Goal: Task Accomplishment & Management: Manage account settings

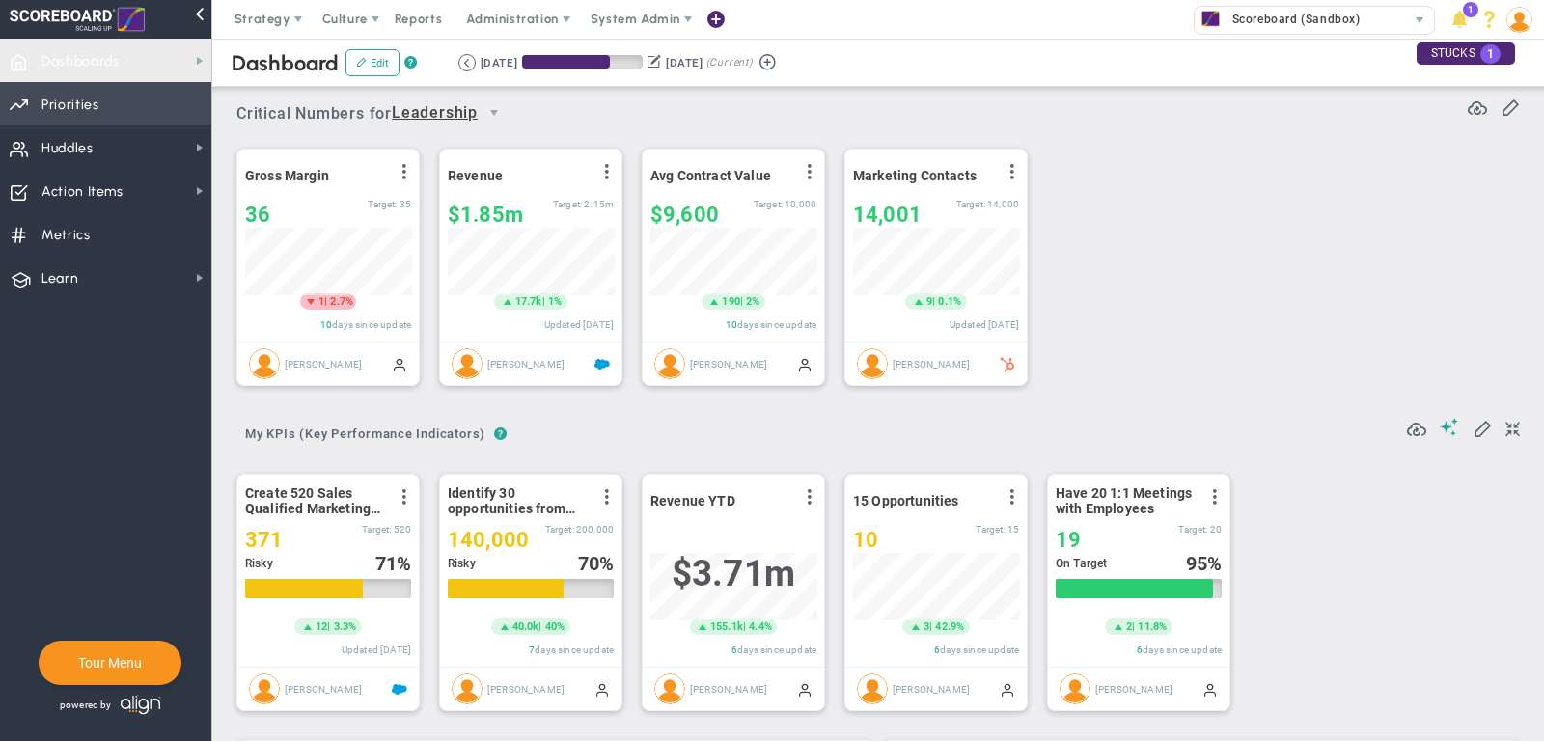
click at [98, 88] on span "Priorities Projects OKR Tree Priorities Projects OKRs" at bounding box center [105, 103] width 211 height 43
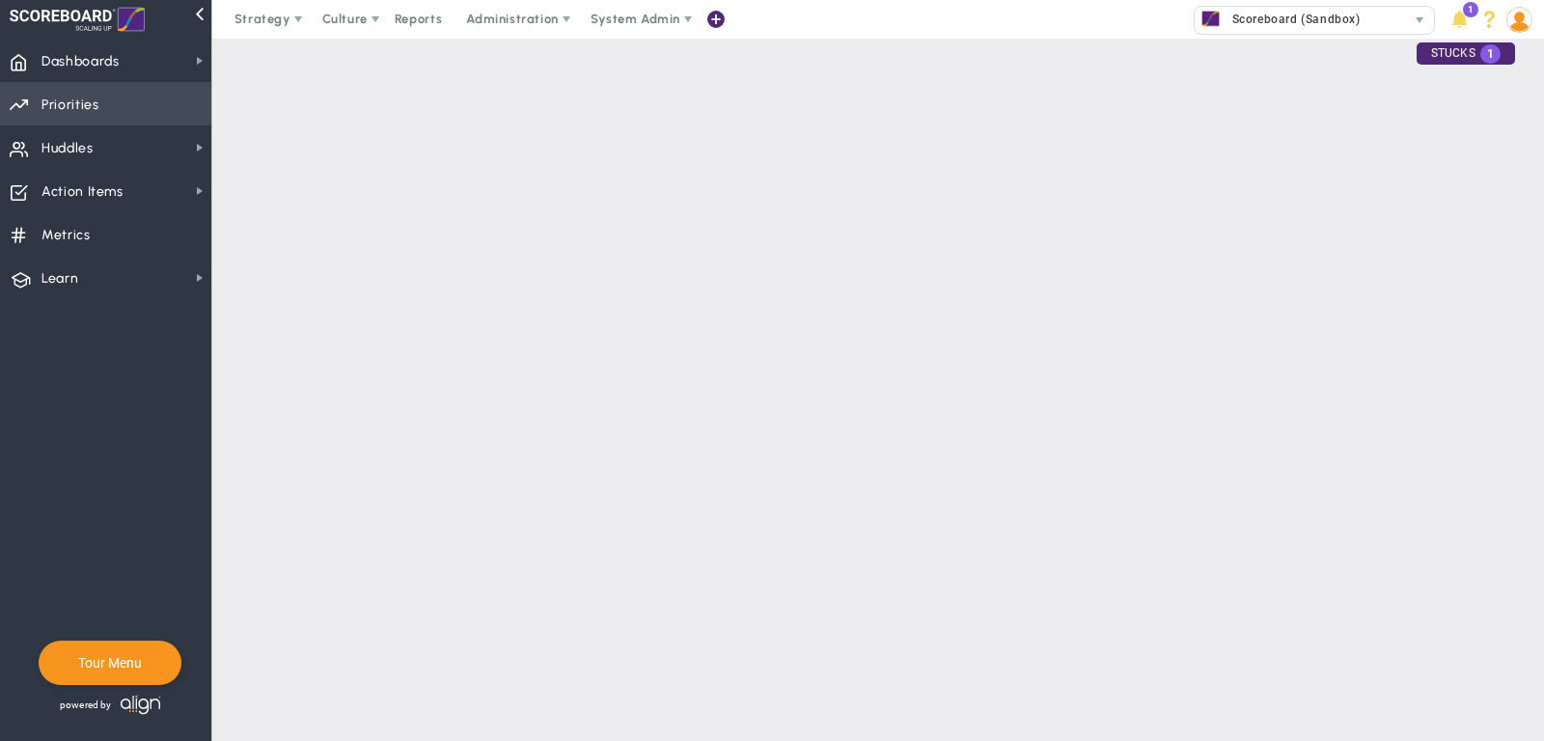
checkbox input "false"
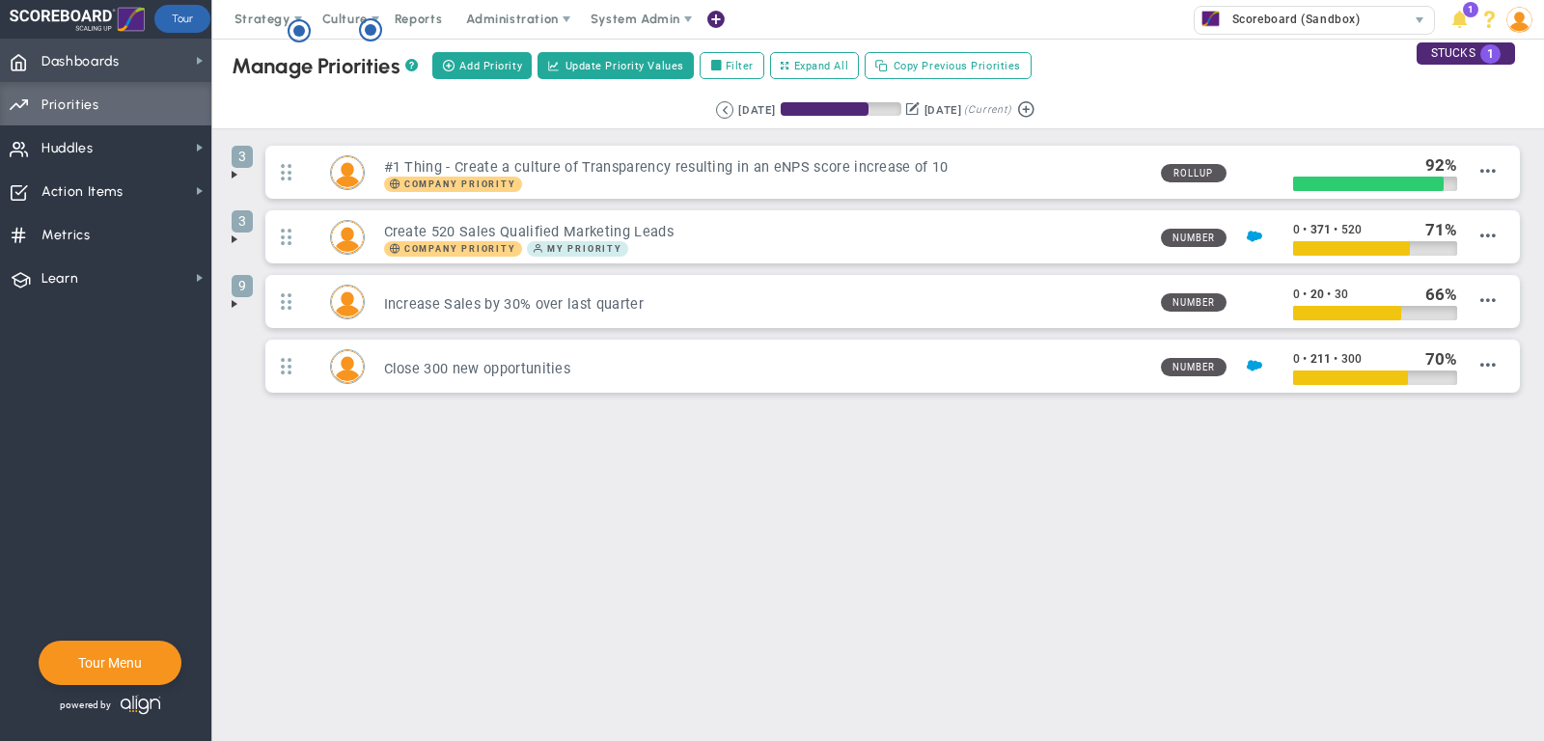
click at [87, 67] on span "Dashboards" at bounding box center [80, 61] width 78 height 41
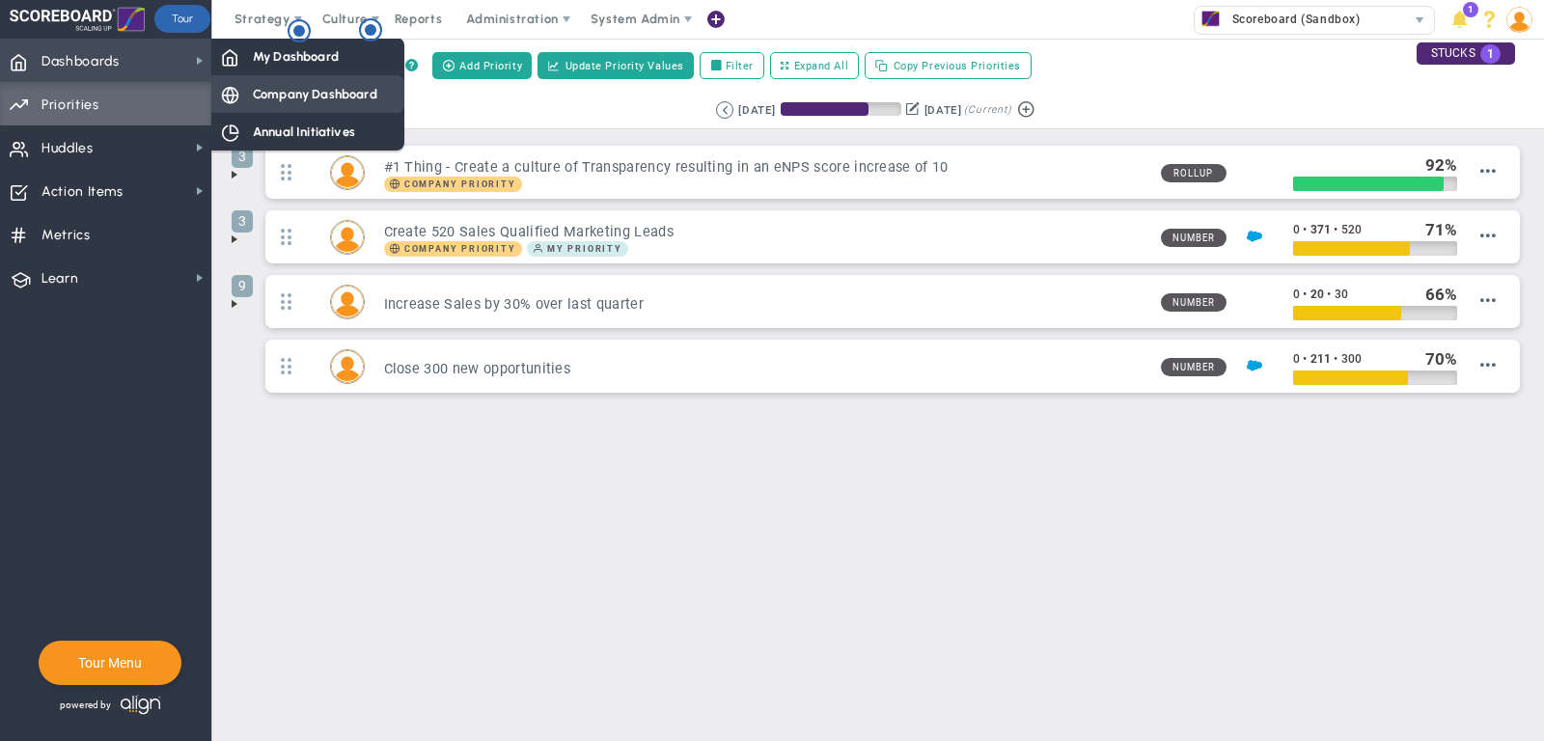
click at [271, 87] on span "Company Dashboard" at bounding box center [315, 94] width 124 height 18
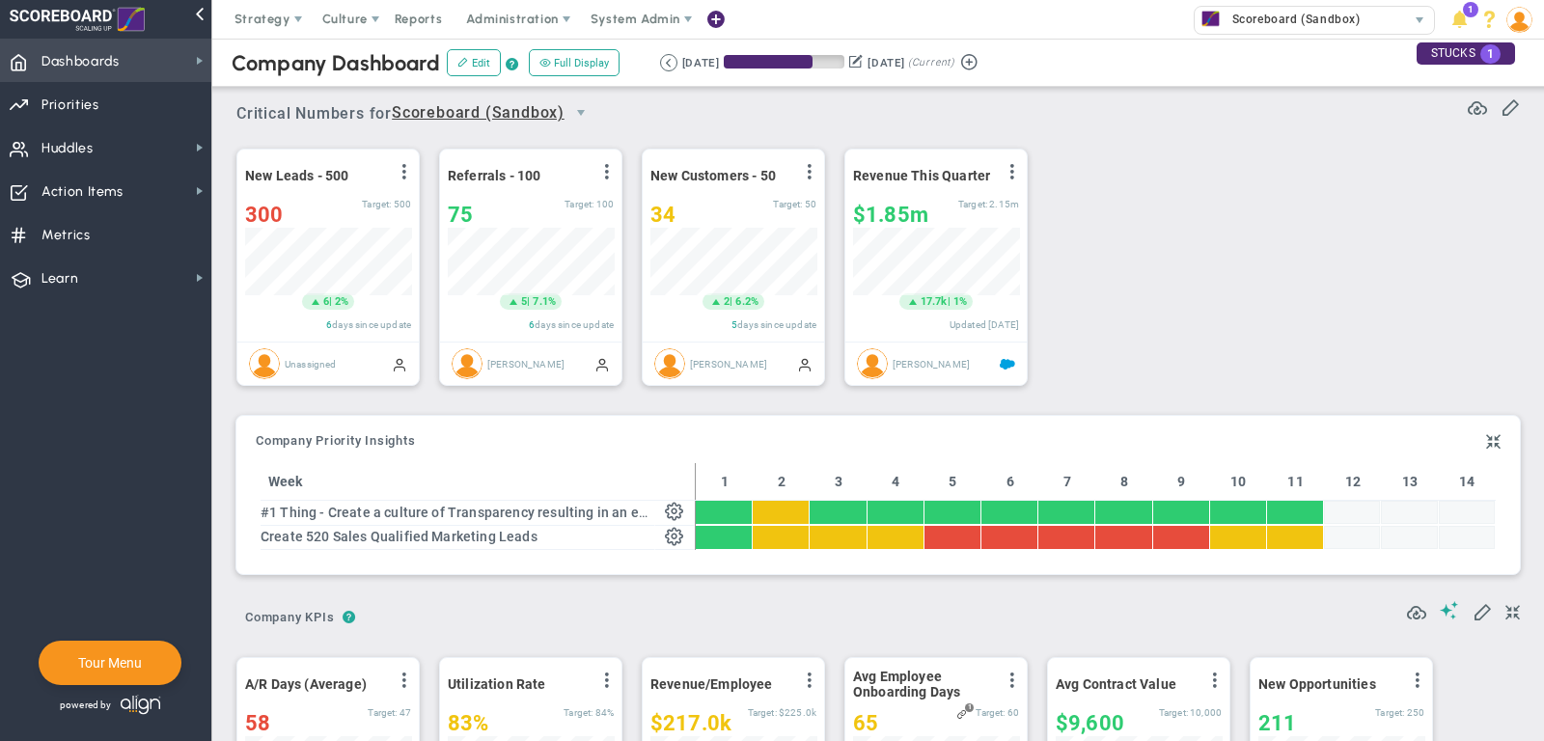
scroll to position [68, 166]
click at [270, 13] on span "Strategy" at bounding box center [262, 19] width 56 height 14
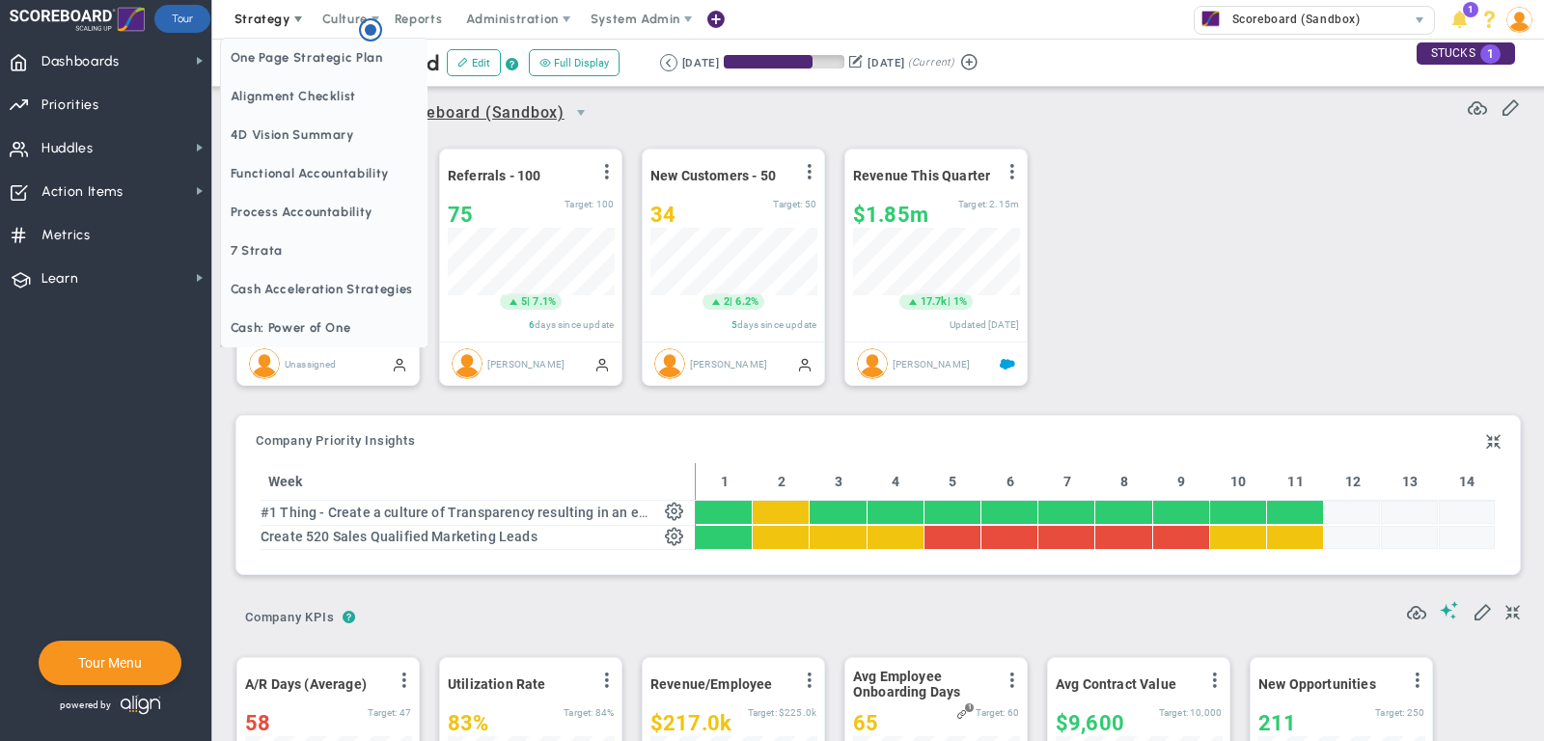
scroll to position [0, 0]
click at [282, 52] on span "One Page Strategic Plan" at bounding box center [324, 58] width 207 height 39
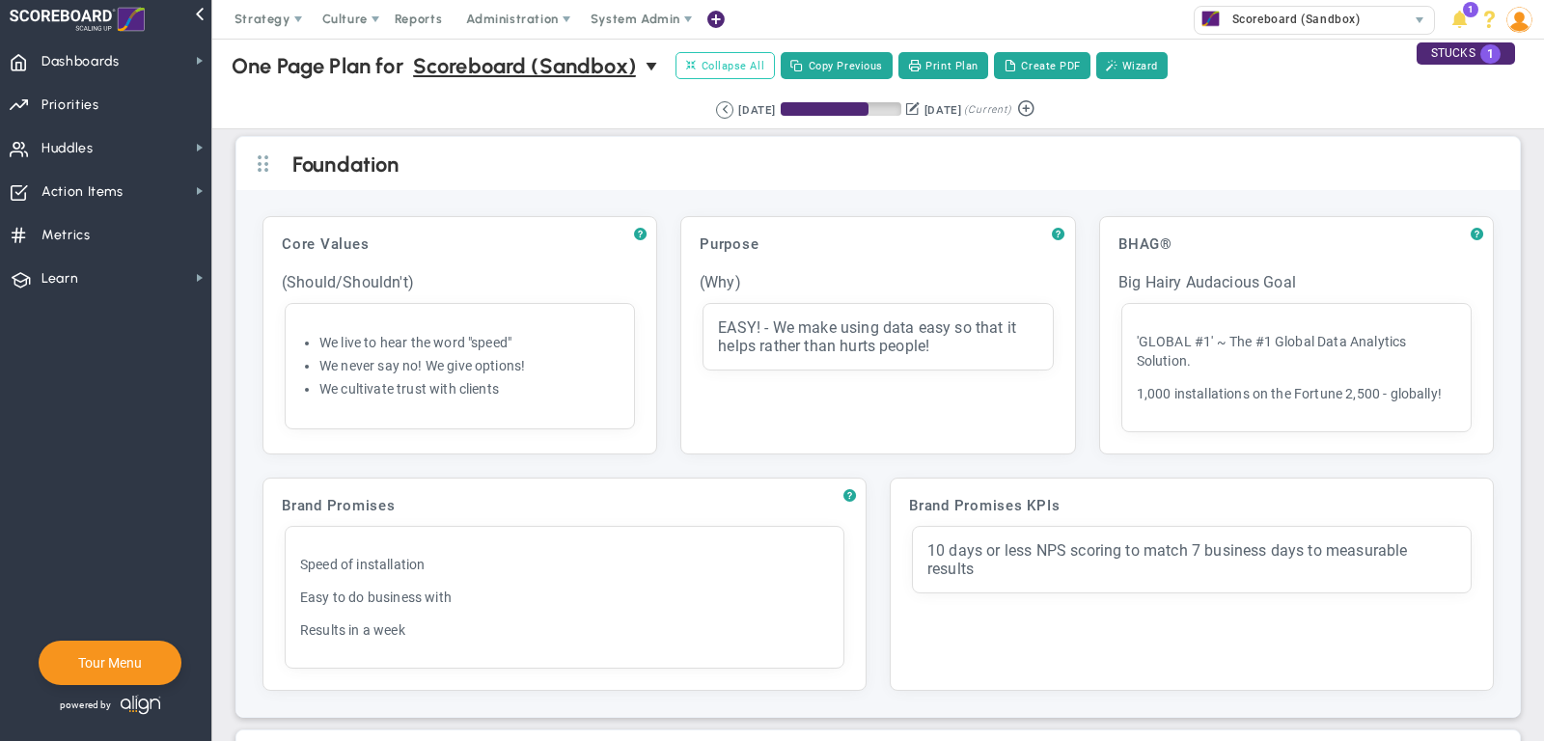
click at [733, 58] on span "Collapse All" at bounding box center [725, 65] width 78 height 17
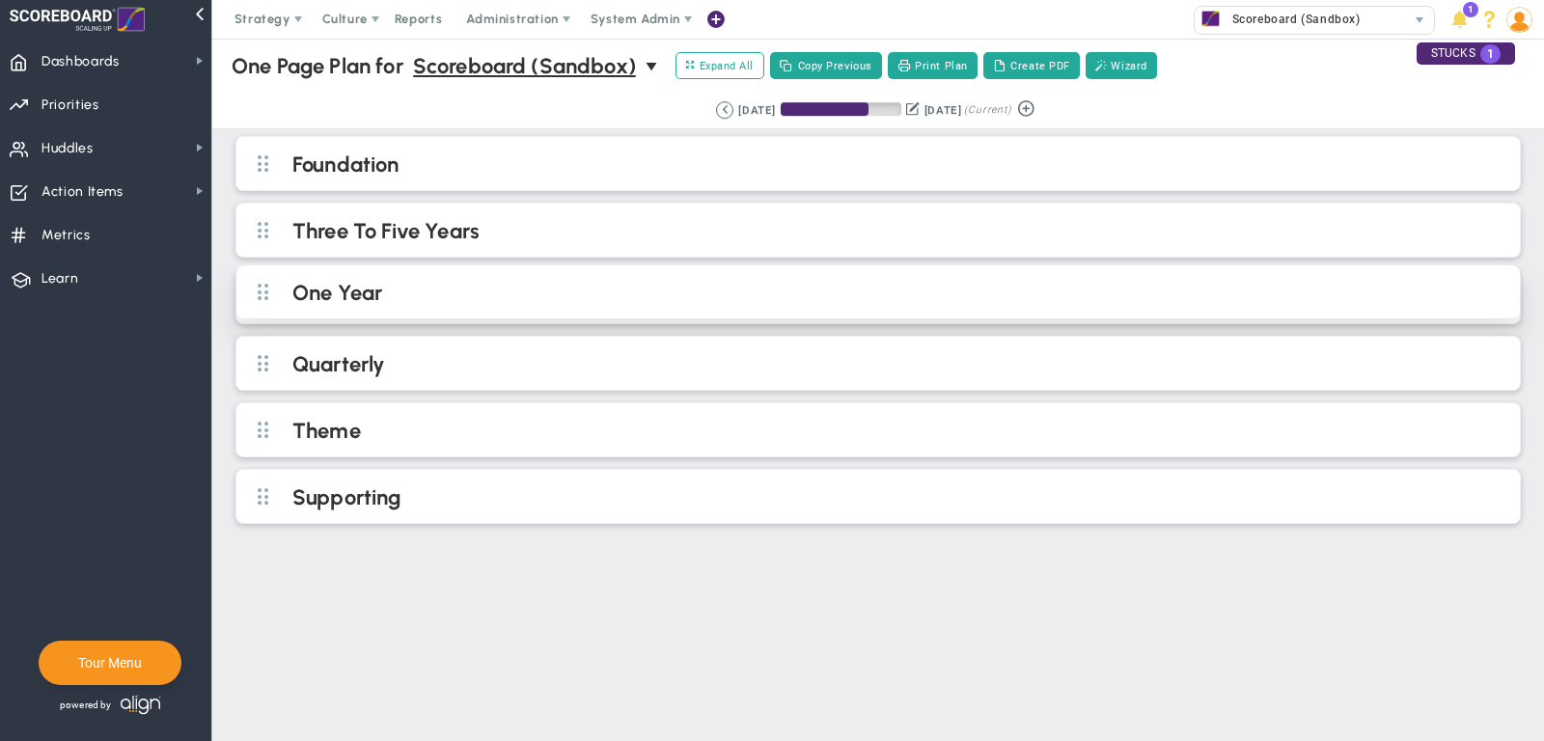
click at [586, 289] on h2 "One Year" at bounding box center [893, 294] width 1203 height 29
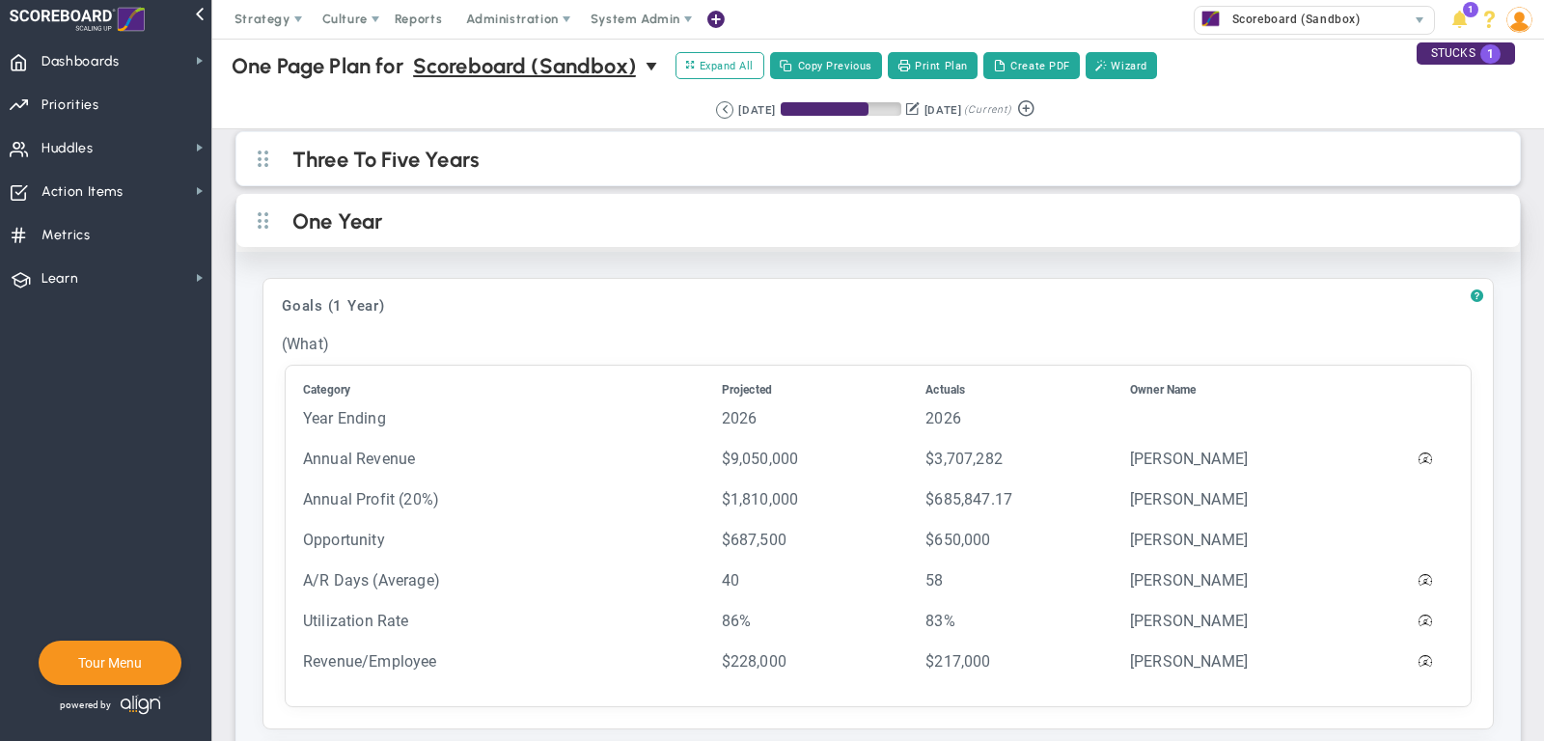
scroll to position [93, 0]
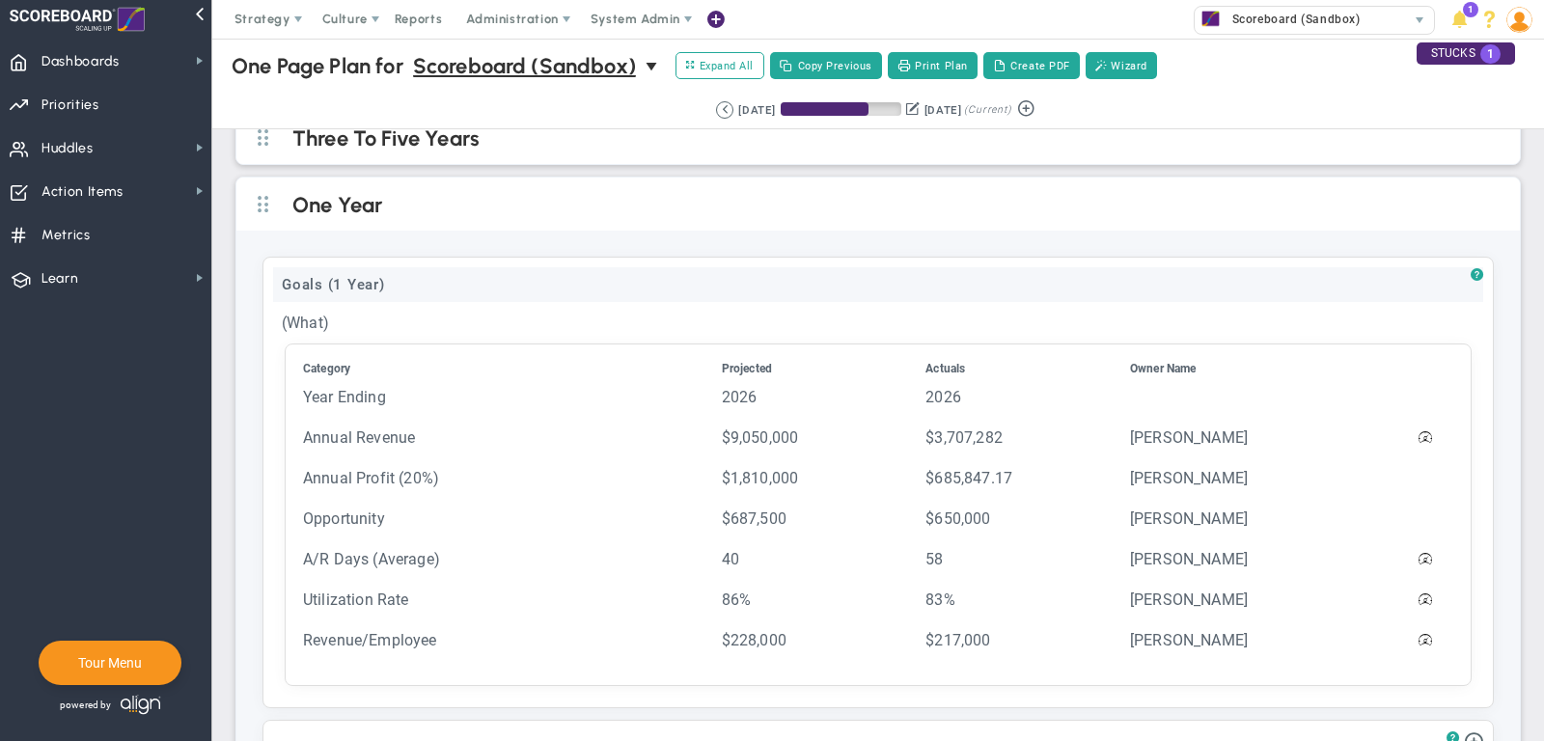
click at [420, 282] on div "Goals (1 Year)" at bounding box center [878, 284] width 1210 height 35
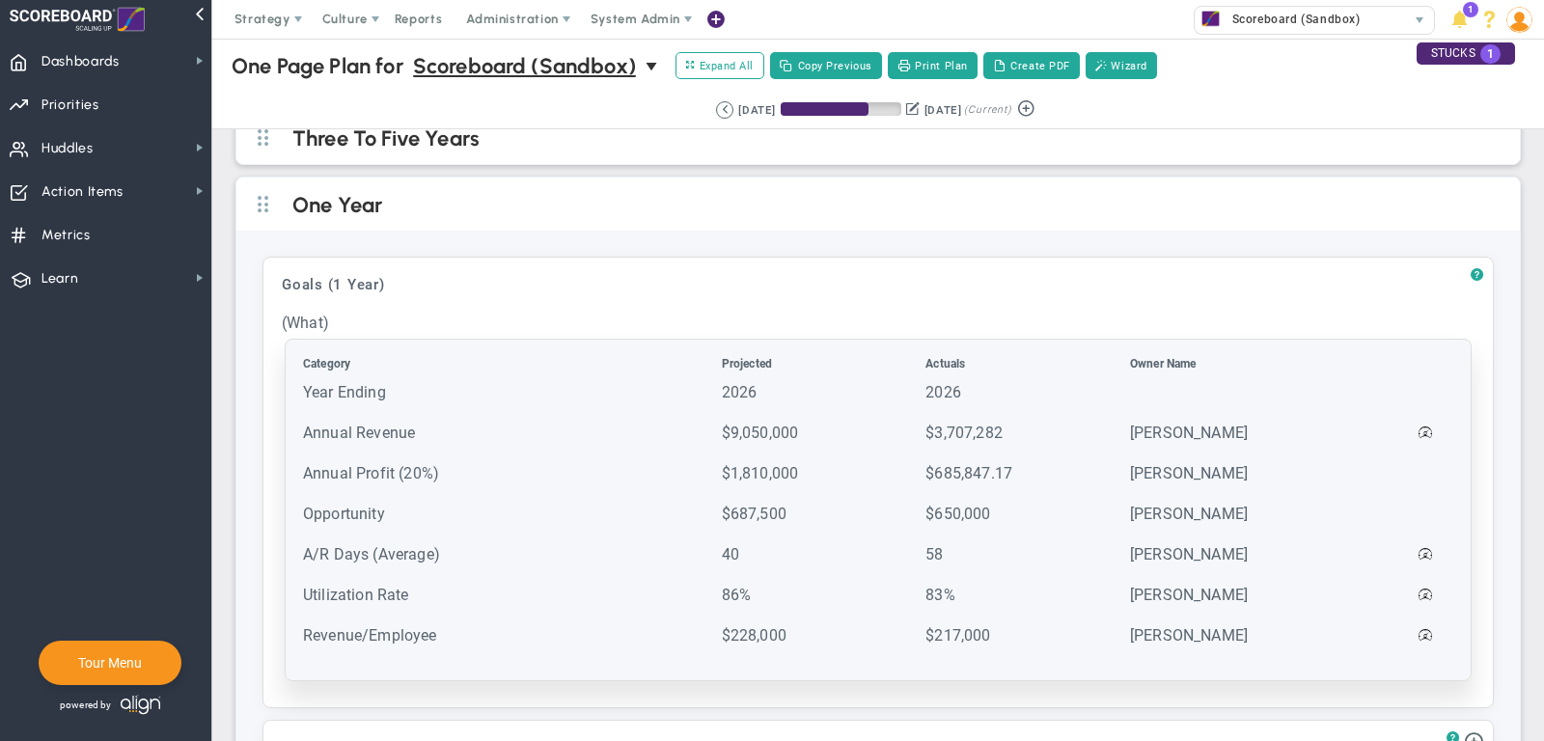
click at [469, 395] on td "Year Ending" at bounding box center [510, 401] width 417 height 39
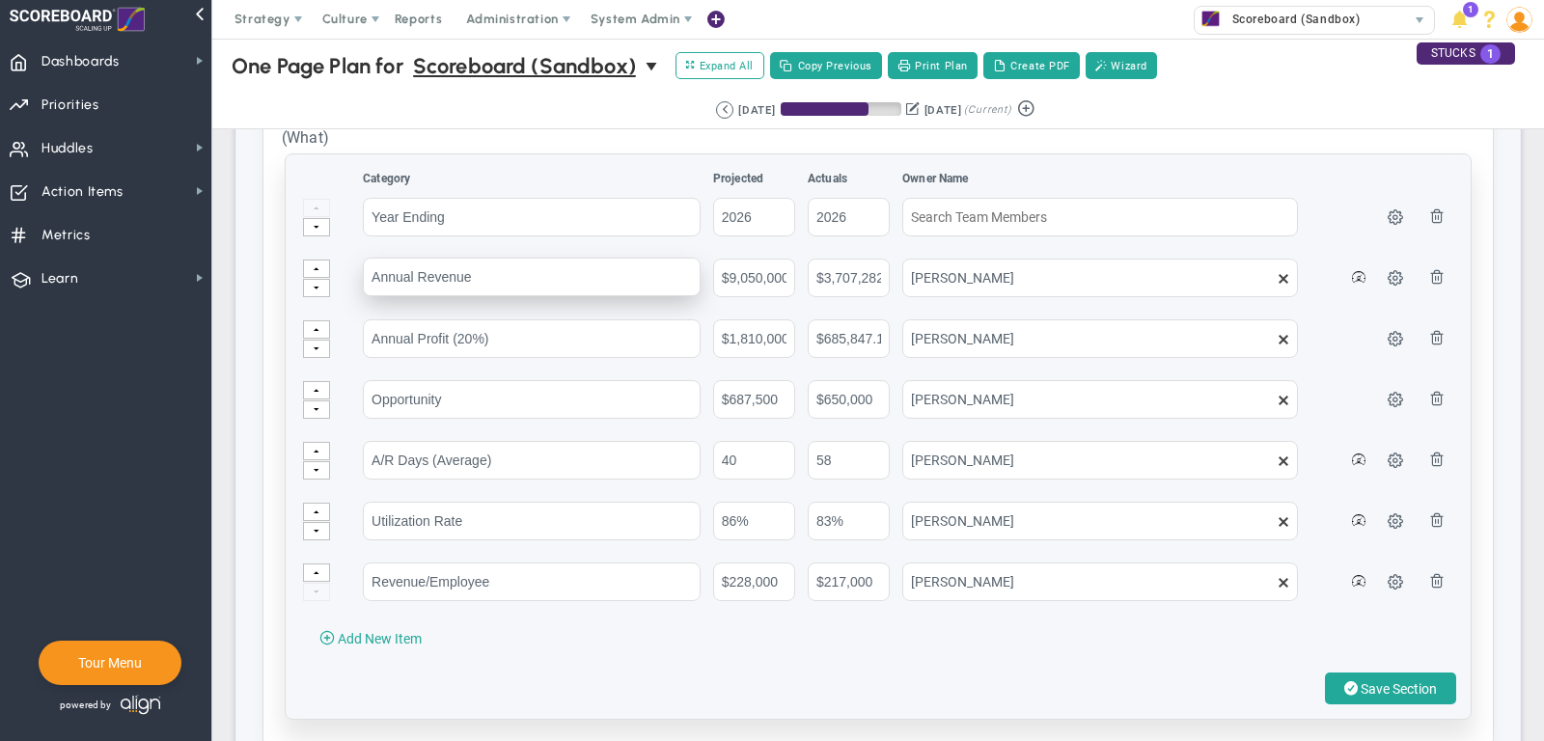
scroll to position [281, 0]
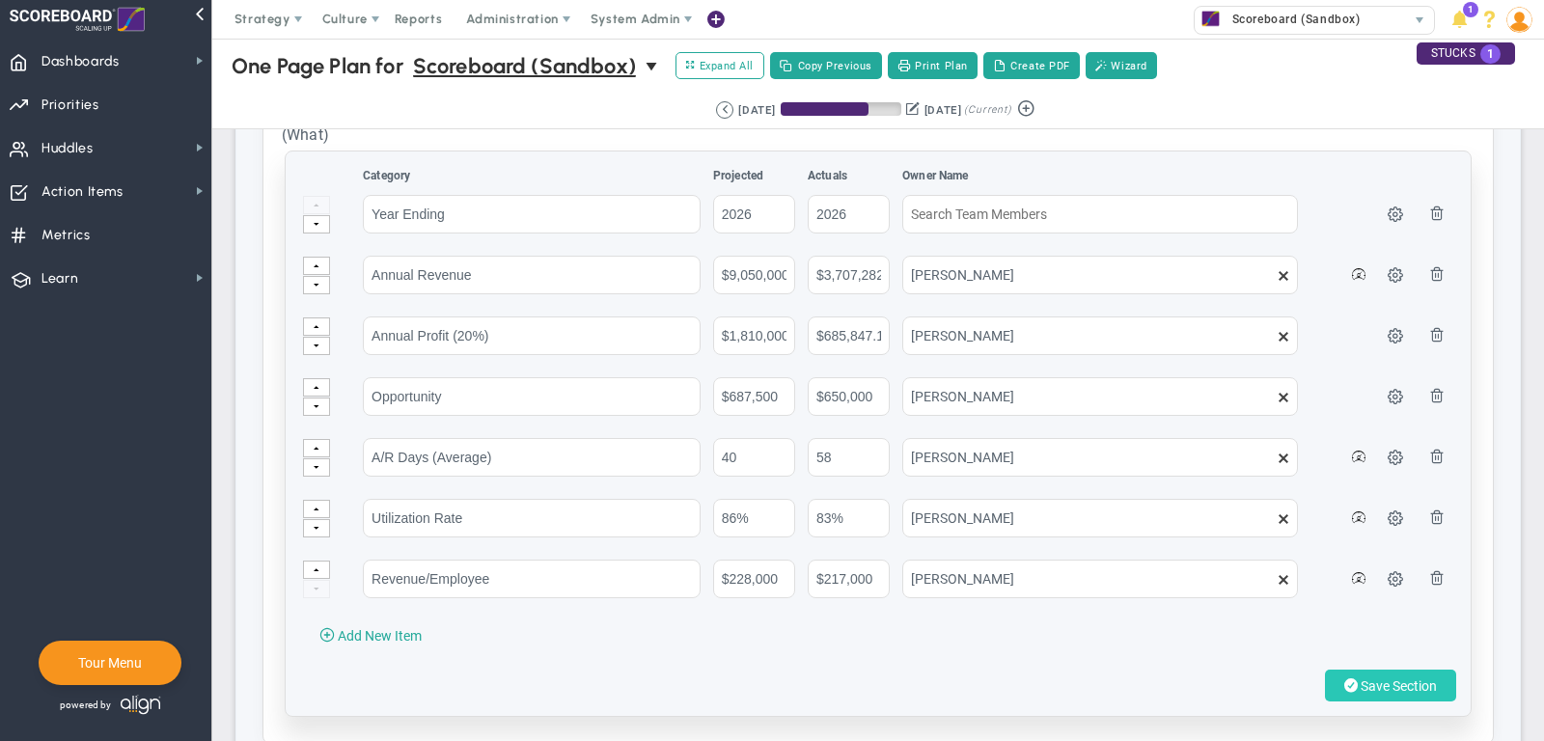
click at [1398, 693] on button "Save Section" at bounding box center [1390, 686] width 131 height 32
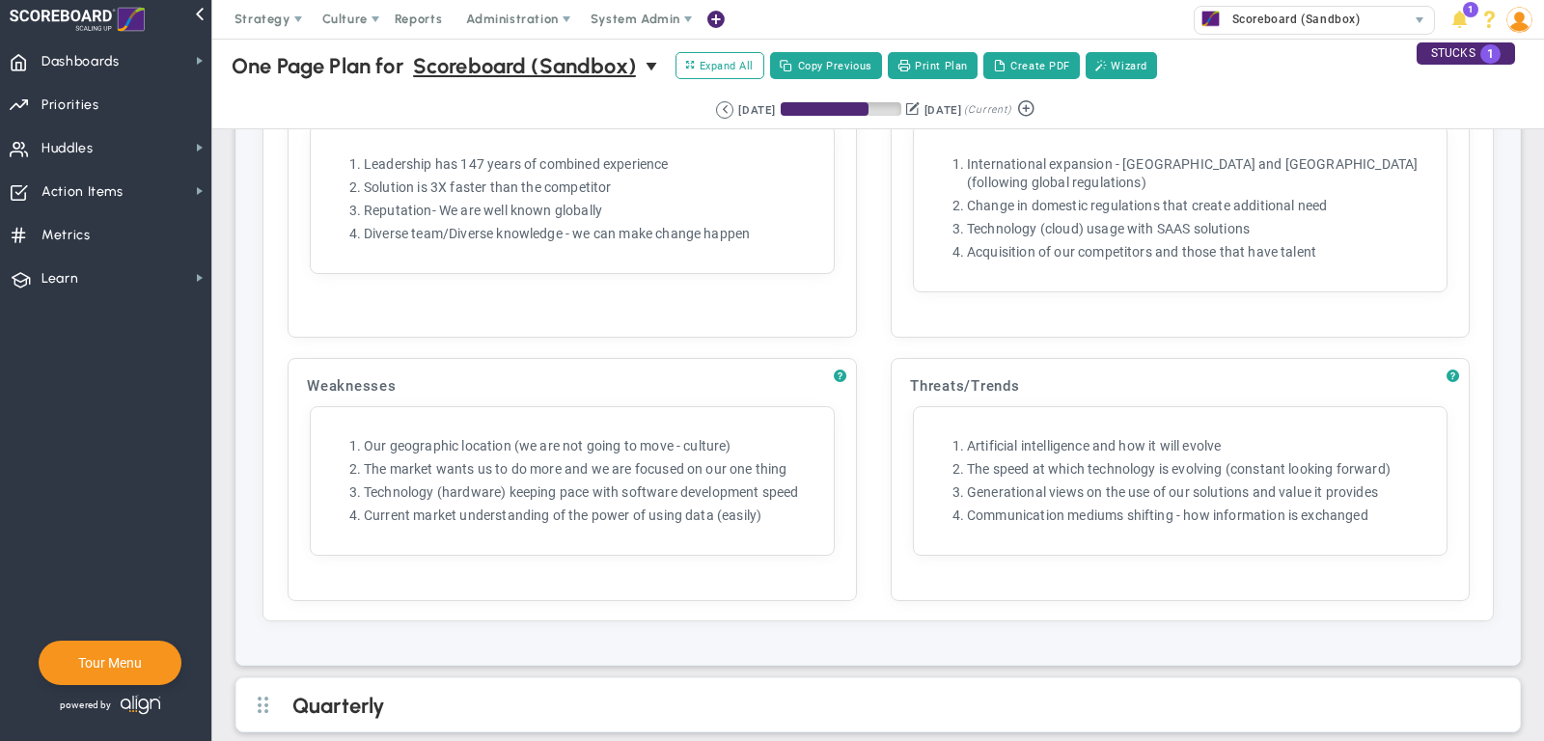
scroll to position [1810, 0]
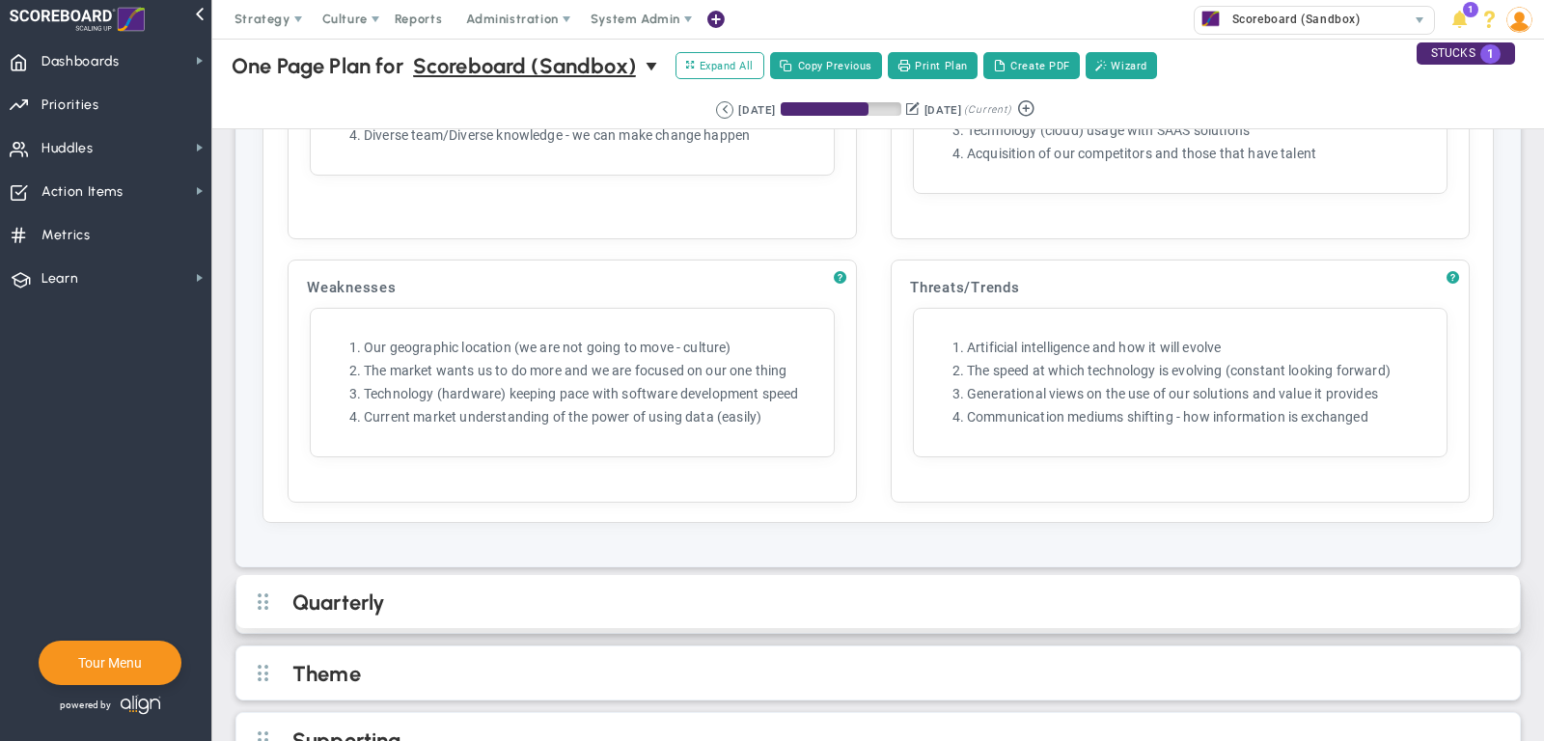
click at [656, 590] on h2 "Quarterly" at bounding box center [893, 604] width 1203 height 29
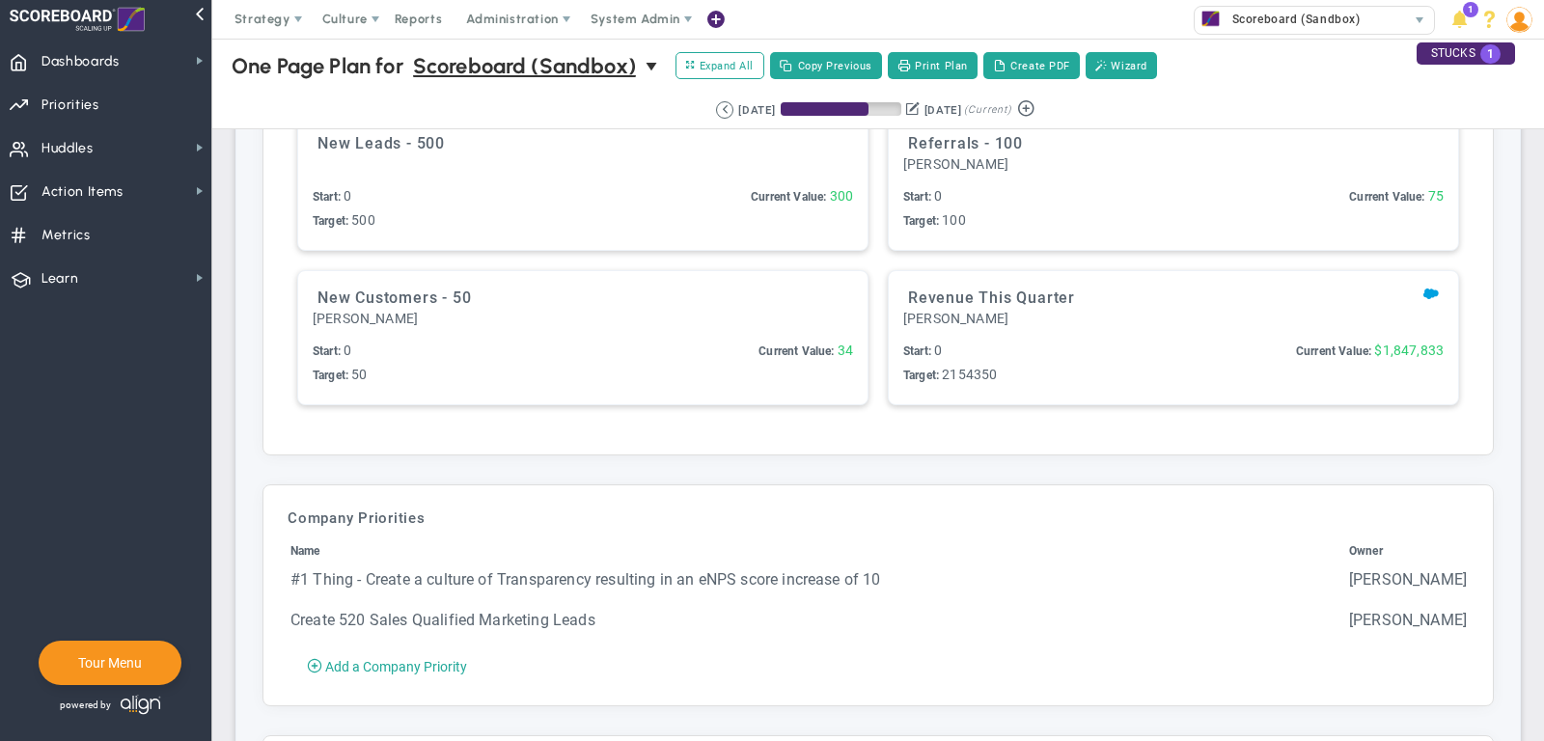
scroll to position [2896, 0]
click at [151, 52] on span "Dashboards Dashboards" at bounding box center [105, 60] width 211 height 43
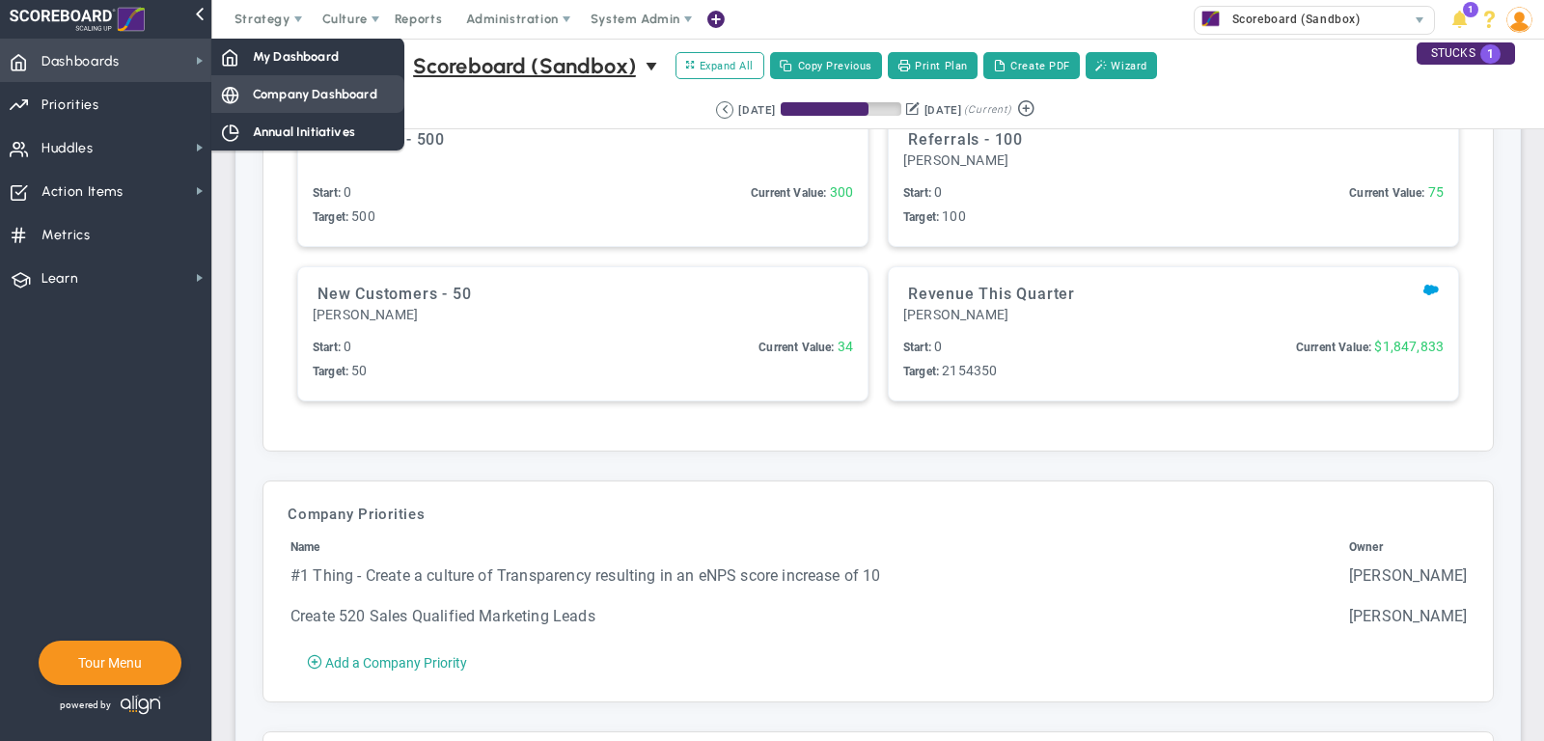
click at [301, 90] on span "Company Dashboard" at bounding box center [315, 94] width 124 height 18
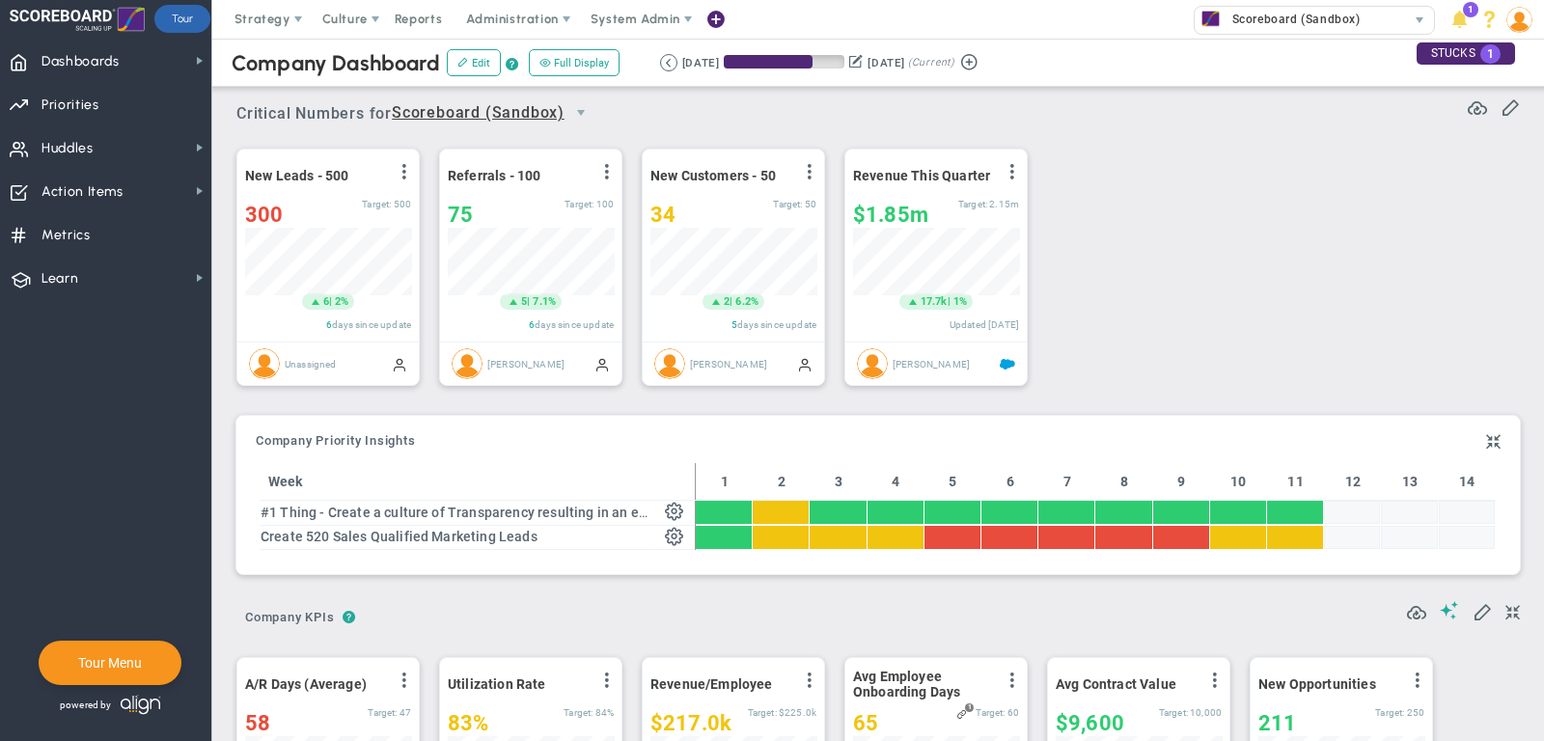
scroll to position [68, 166]
click at [699, 208] on div "34" at bounding box center [711, 215] width 123 height 24
type input "35"
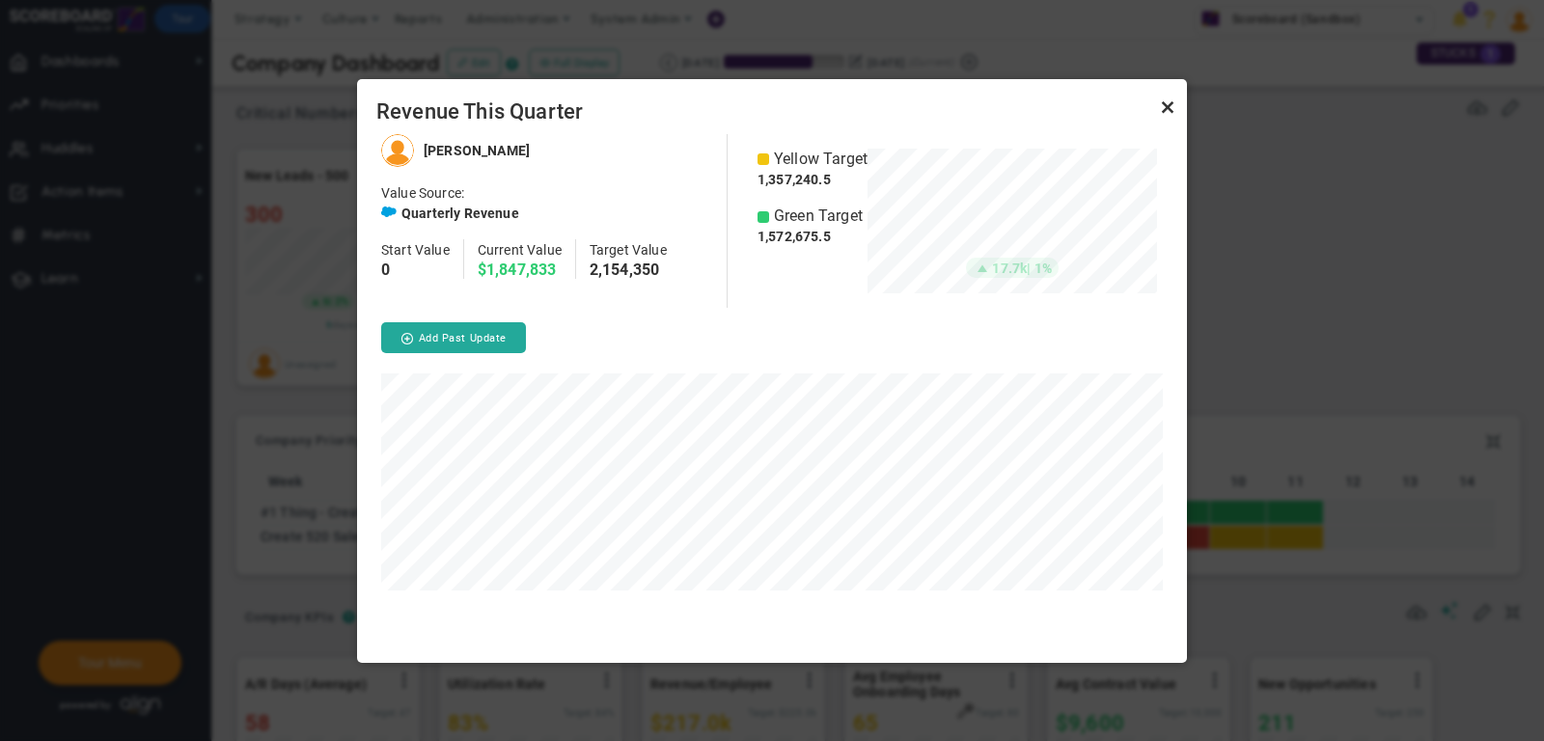
click at [1169, 103] on link "Close" at bounding box center [1167, 107] width 23 height 23
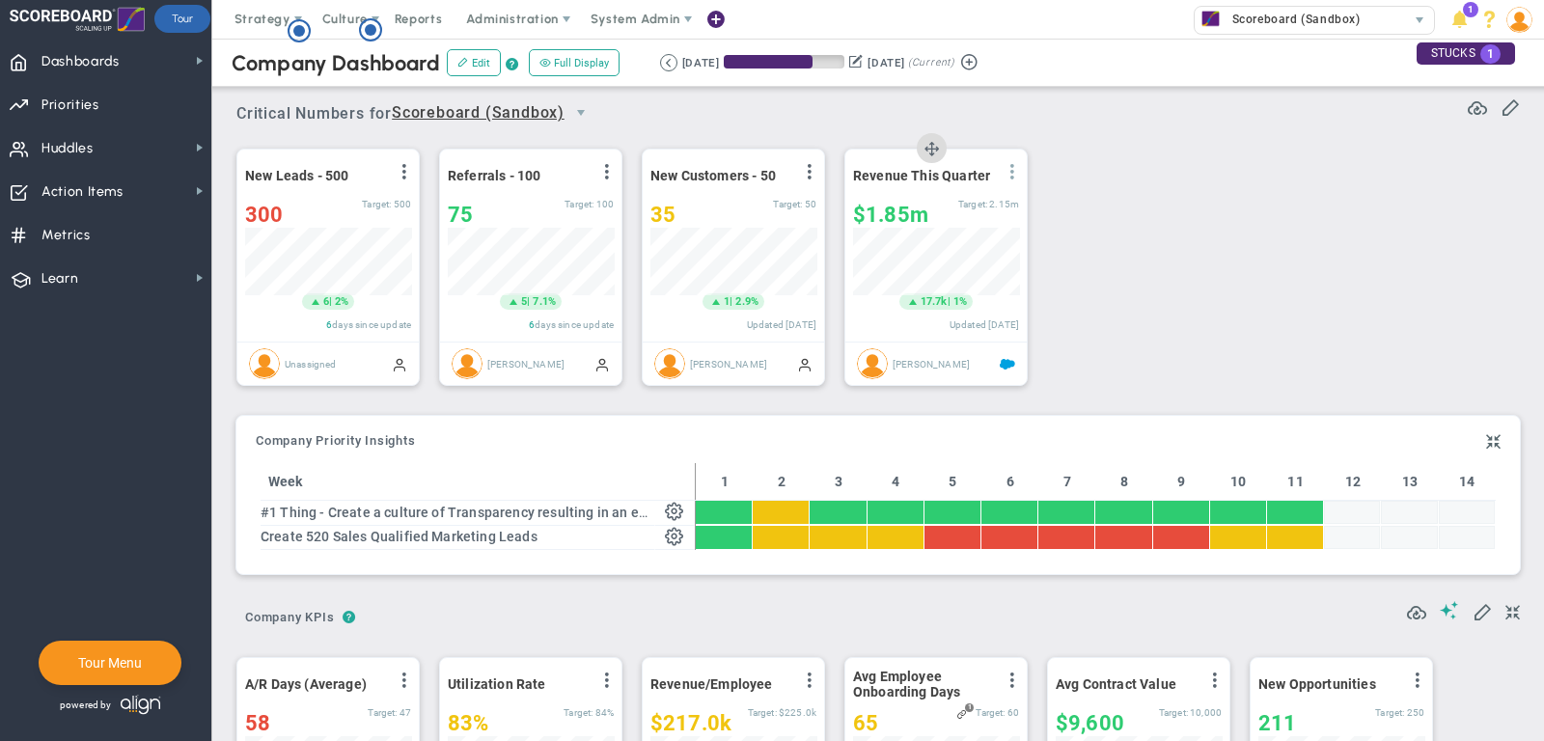
click at [1014, 172] on span at bounding box center [1011, 171] width 15 height 15
click at [977, 228] on span "Add Past Update" at bounding box center [944, 235] width 96 height 14
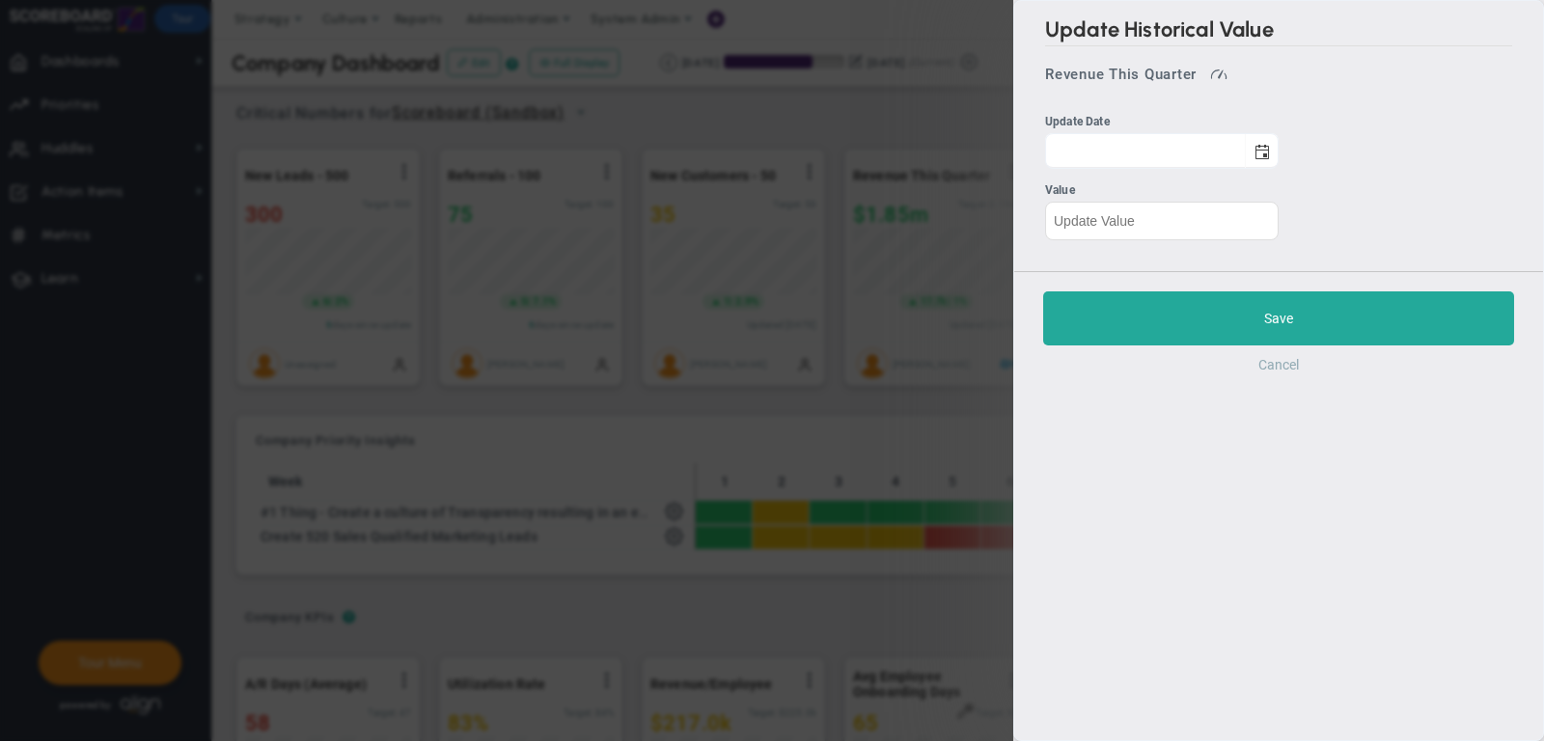
click at [1284, 365] on button "Cancel" at bounding box center [1278, 364] width 41 height 15
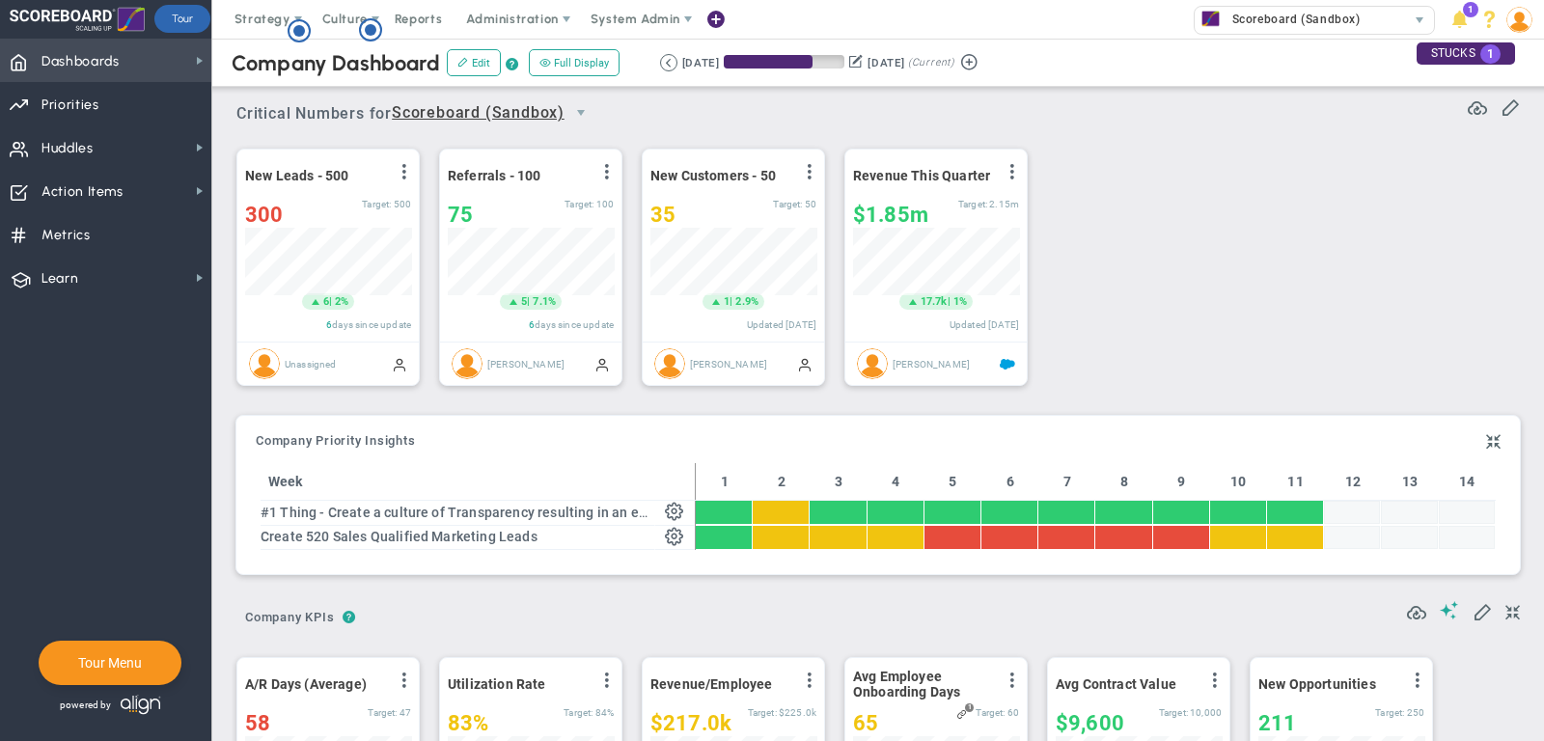
click at [132, 59] on span "Dashboards Dashboards" at bounding box center [105, 60] width 211 height 43
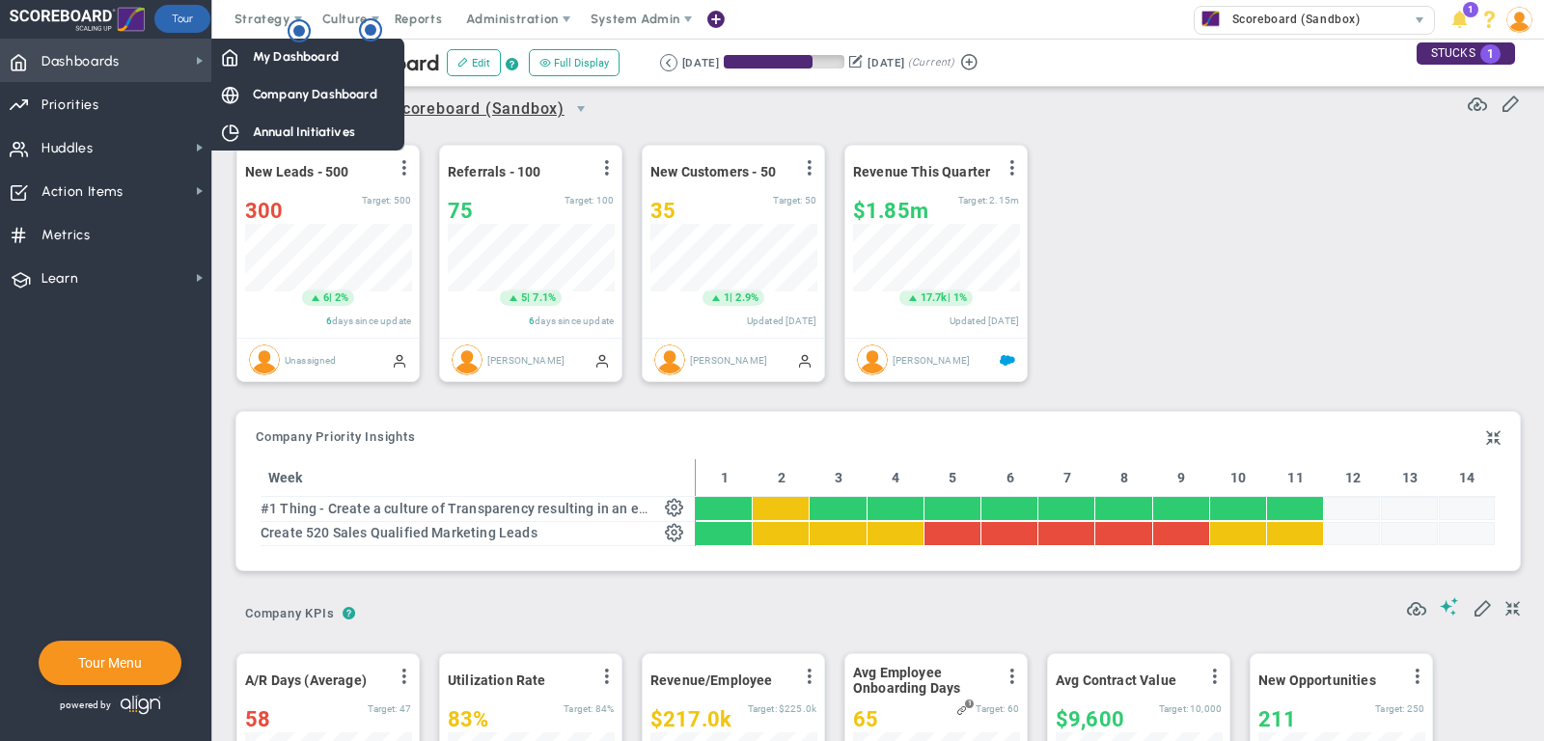
click at [114, 49] on span "Dashboards" at bounding box center [80, 61] width 78 height 41
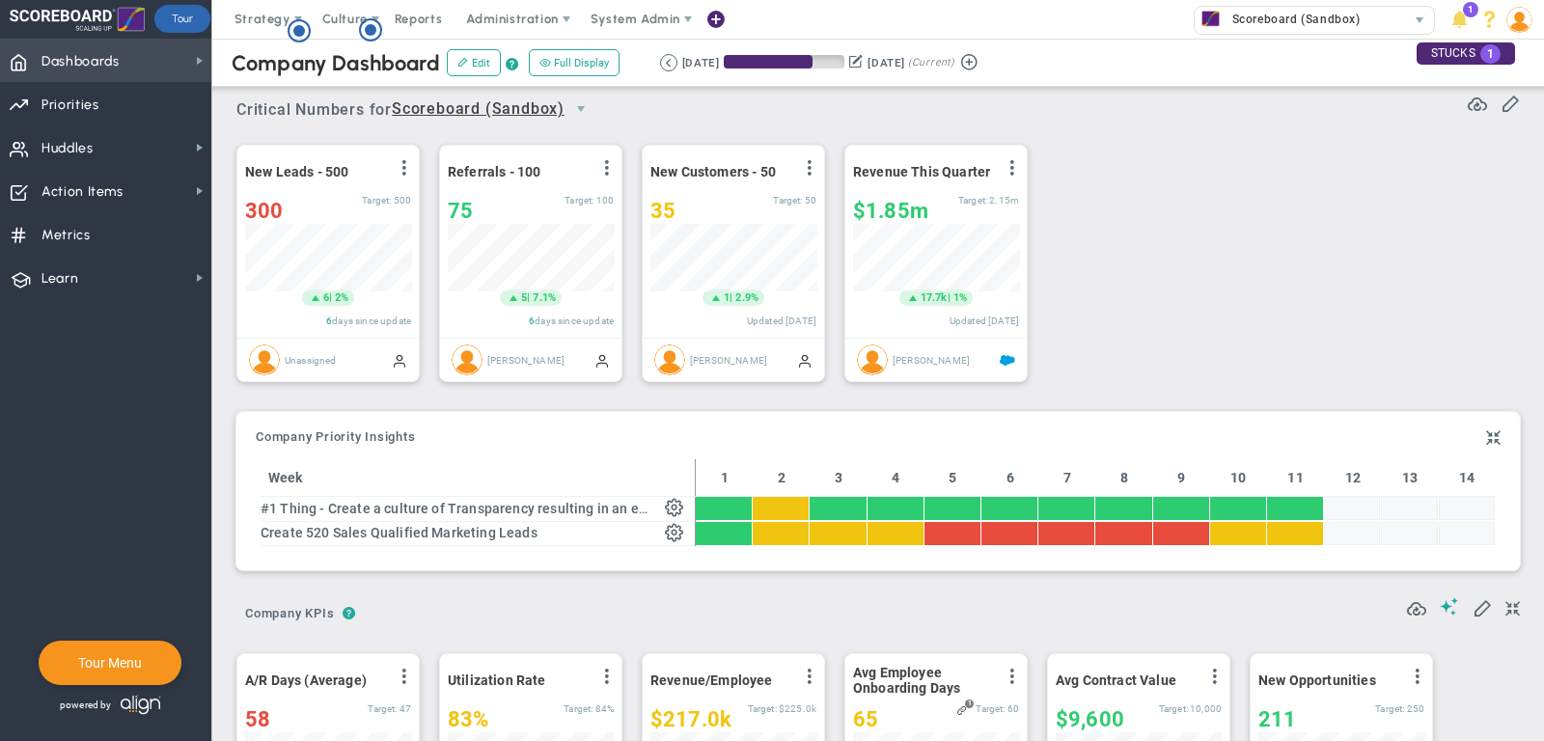
click at [114, 49] on span "Dashboards" at bounding box center [80, 61] width 78 height 41
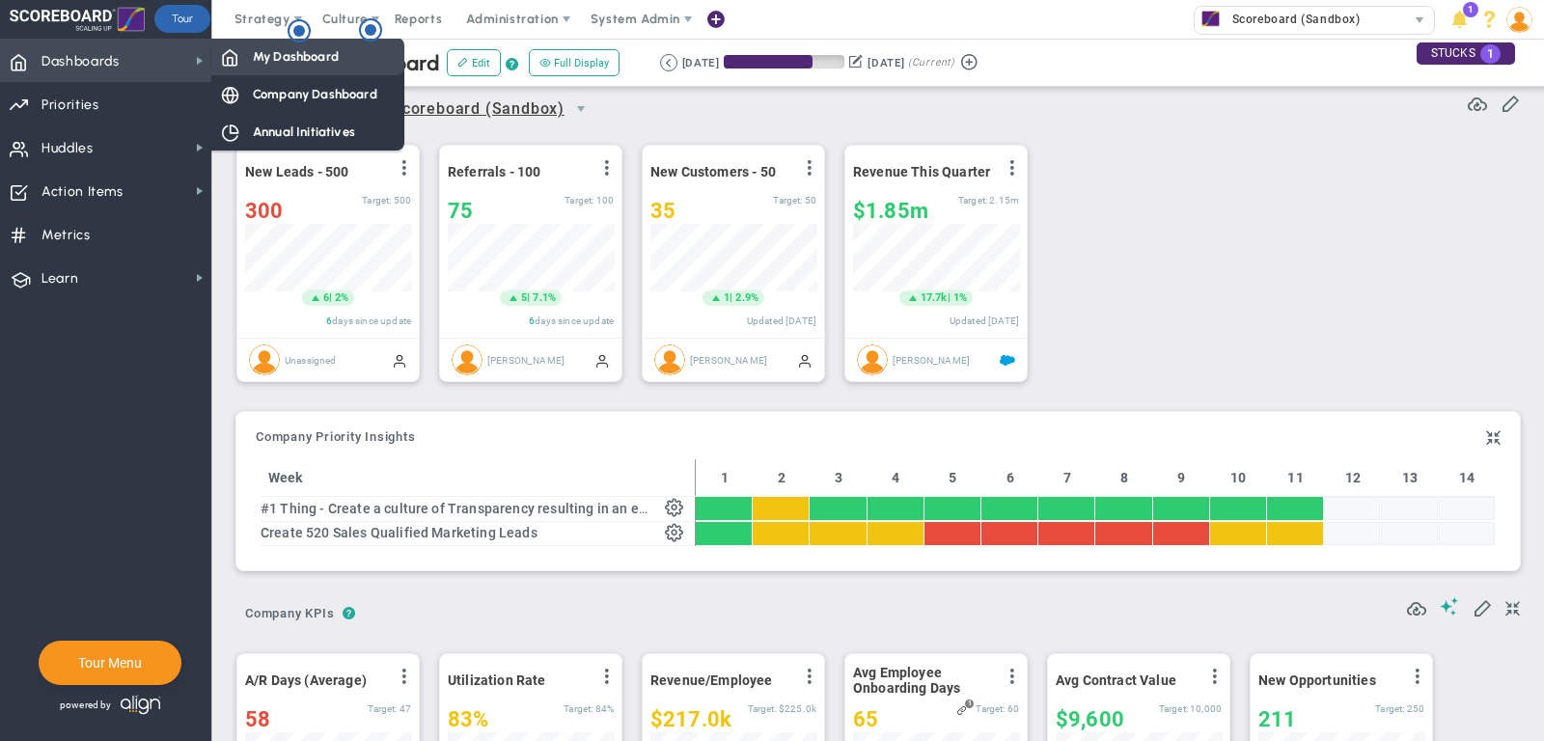
click at [229, 51] on span at bounding box center [229, 55] width 17 height 17
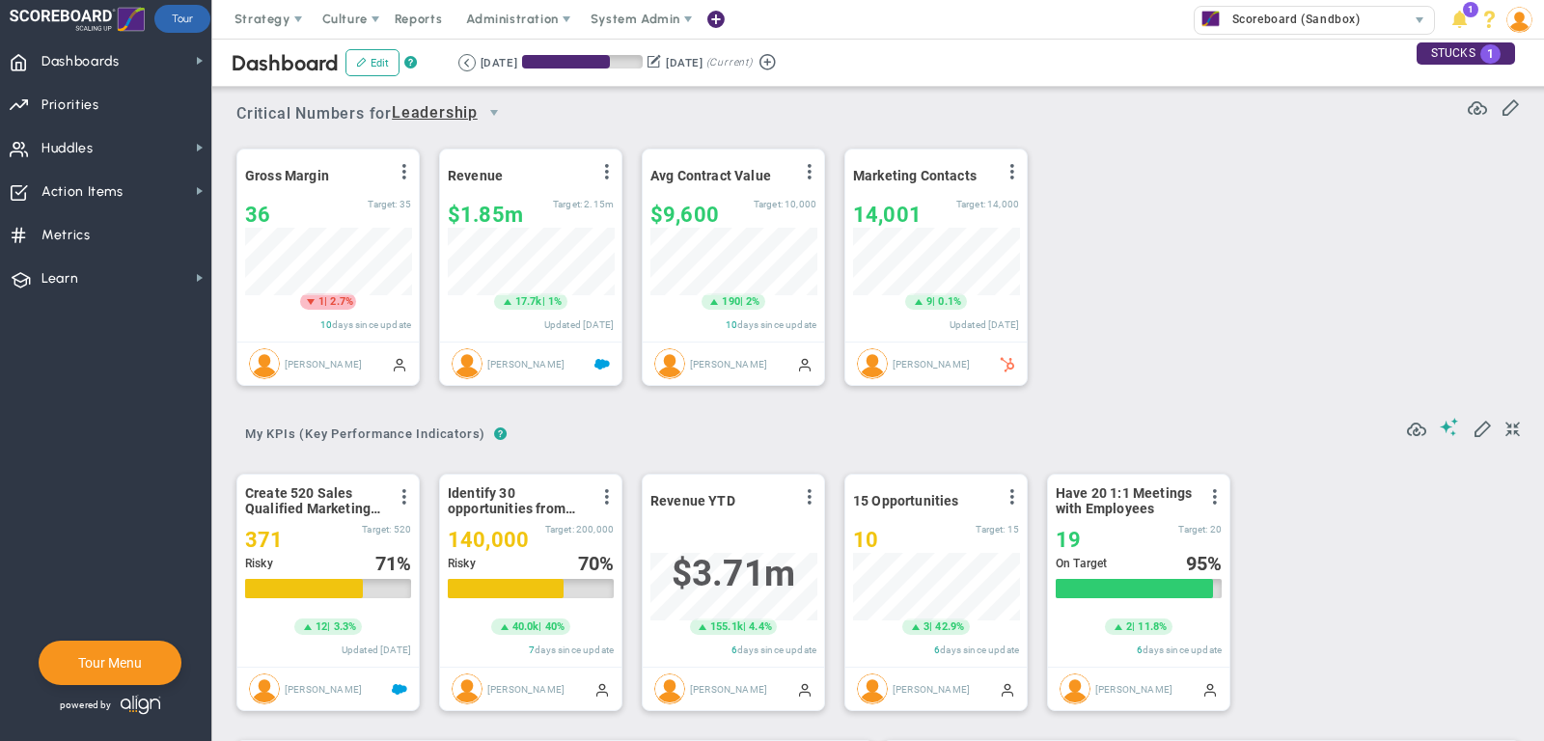
scroll to position [68, 166]
click at [140, 52] on span "Dashboards Dashboards" at bounding box center [105, 60] width 211 height 43
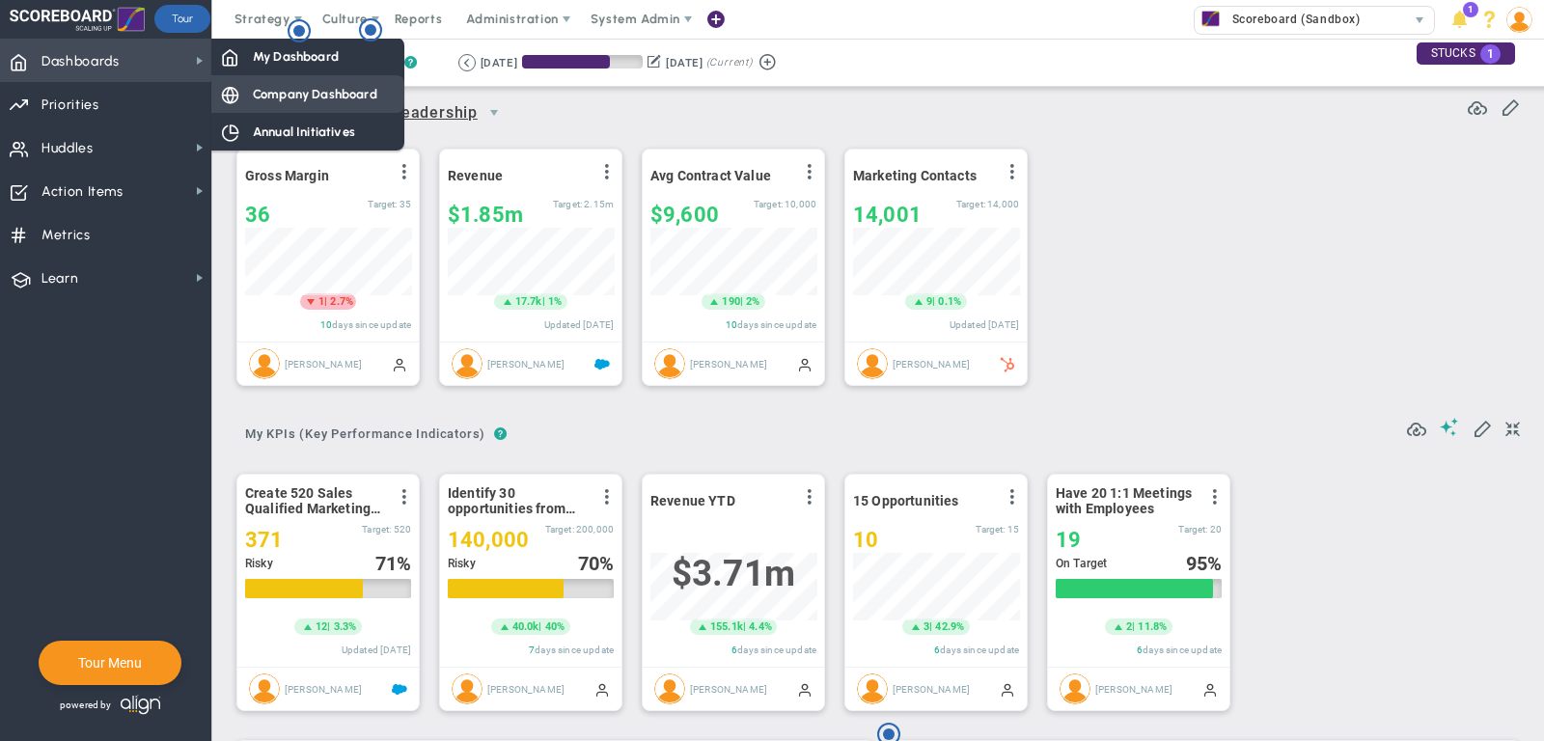
click at [280, 87] on span "Company Dashboard" at bounding box center [315, 94] width 124 height 18
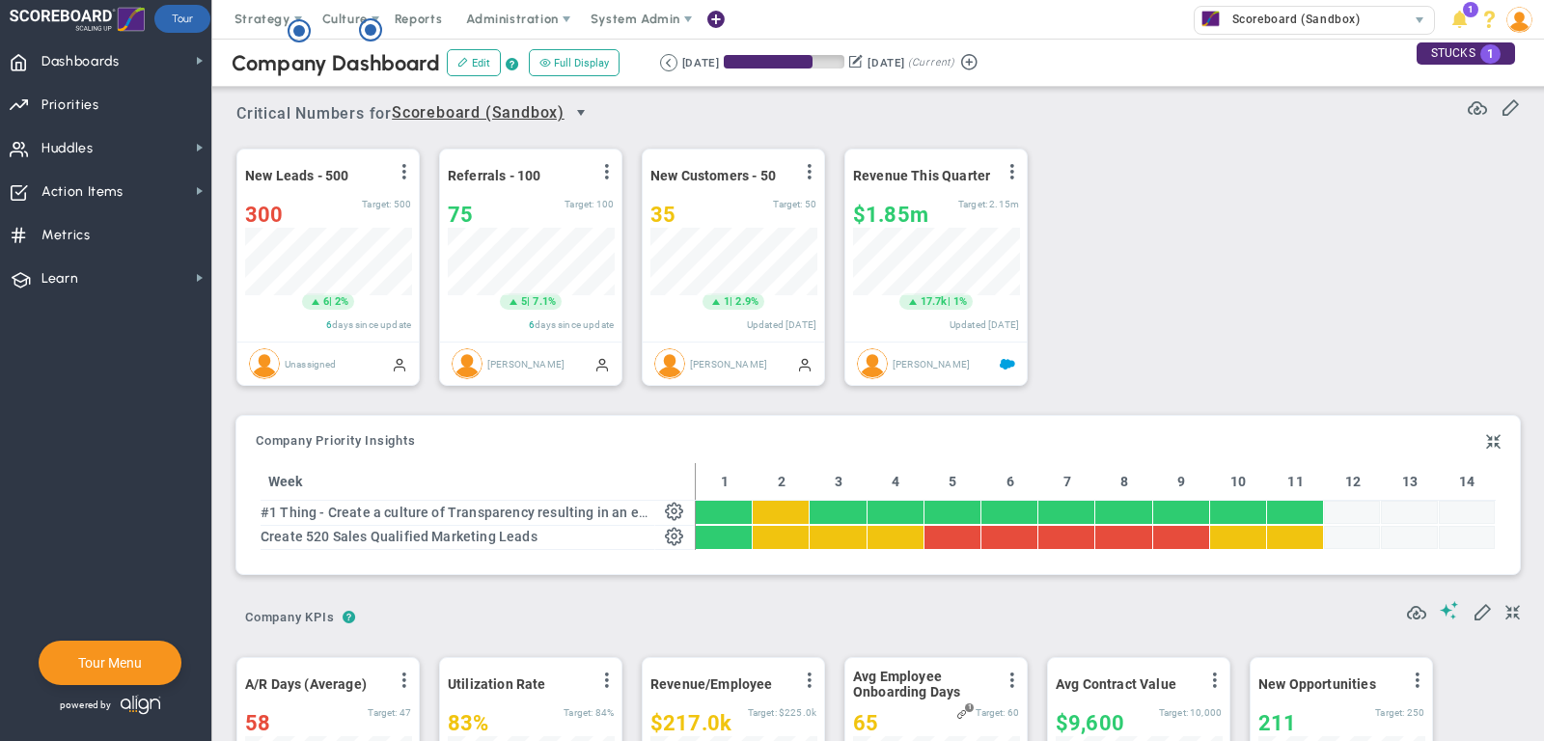
click at [584, 107] on span "select" at bounding box center [580, 112] width 15 height 15
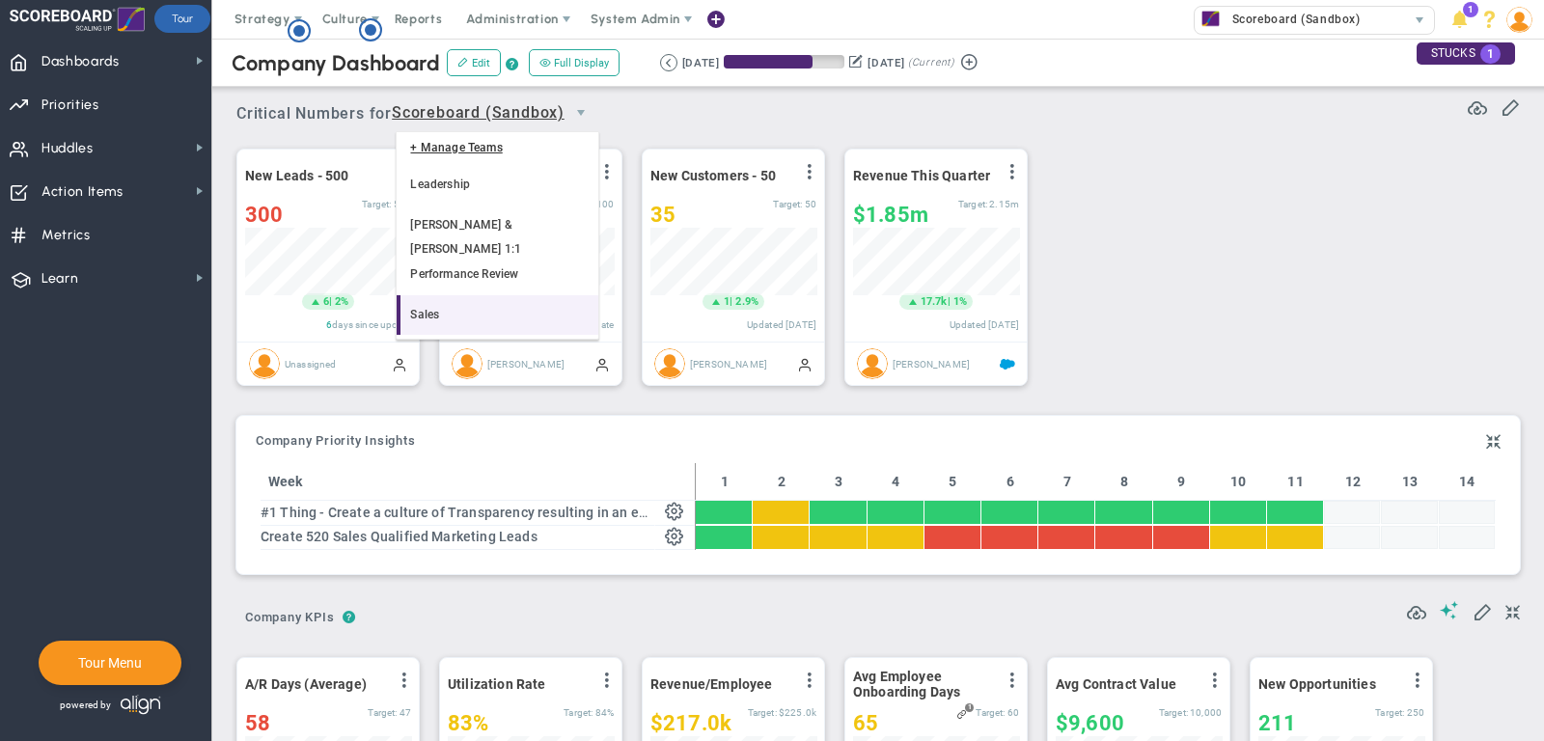
click at [441, 295] on li "Sales" at bounding box center [498, 315] width 202 height 41
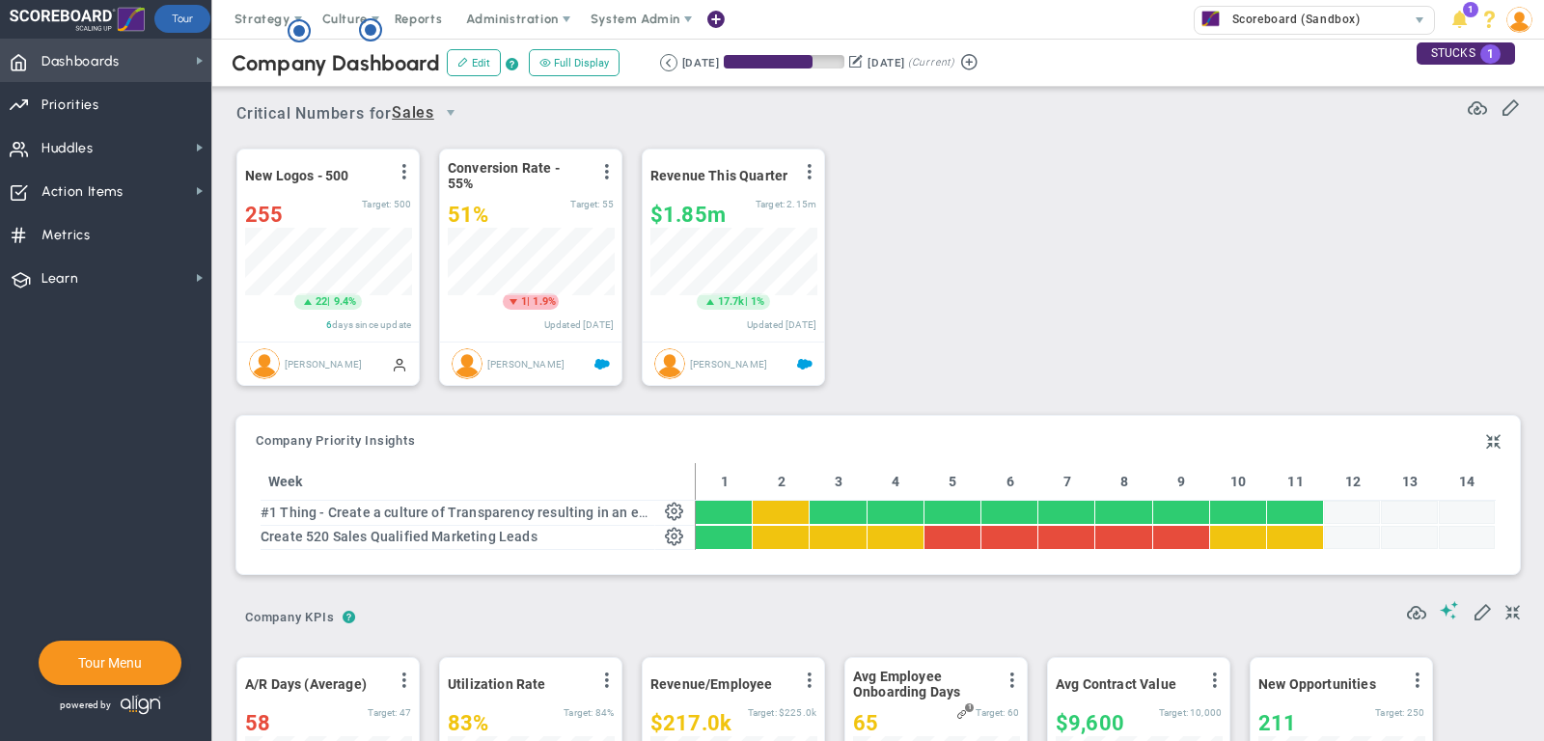
click at [136, 66] on span "Dashboards Dashboards" at bounding box center [105, 60] width 211 height 43
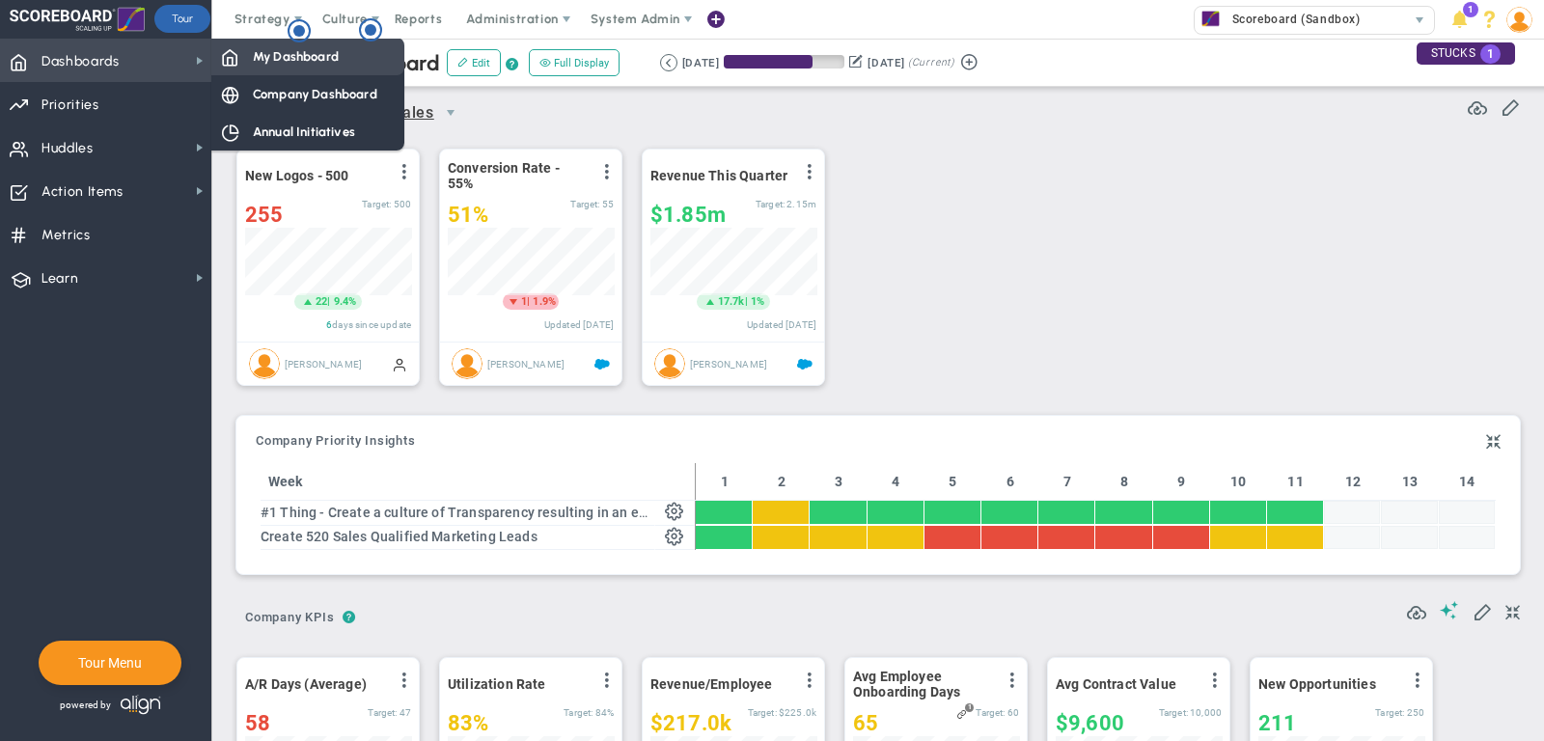
click at [293, 65] on span "My Dashboard" at bounding box center [296, 56] width 86 height 18
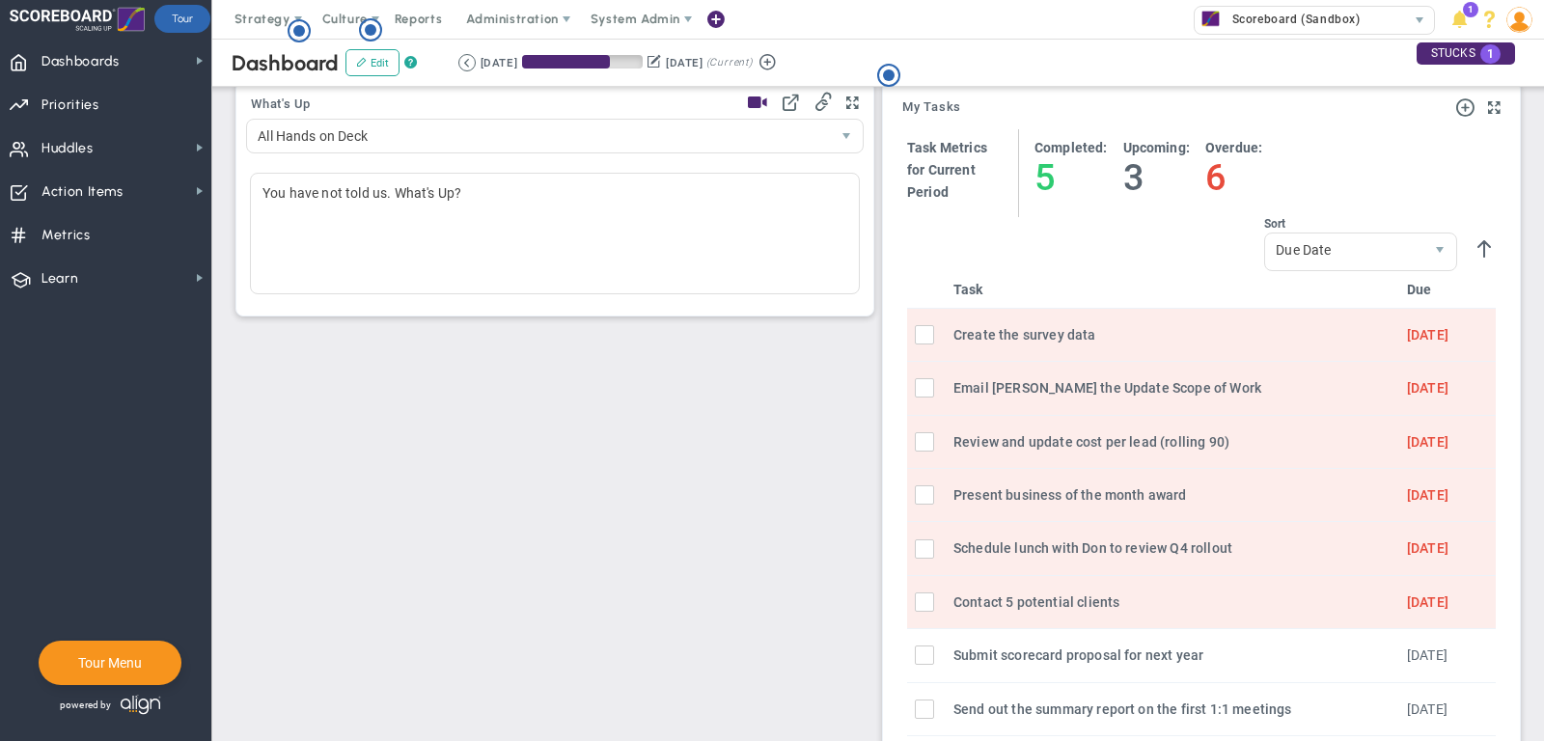
scroll to position [490, 0]
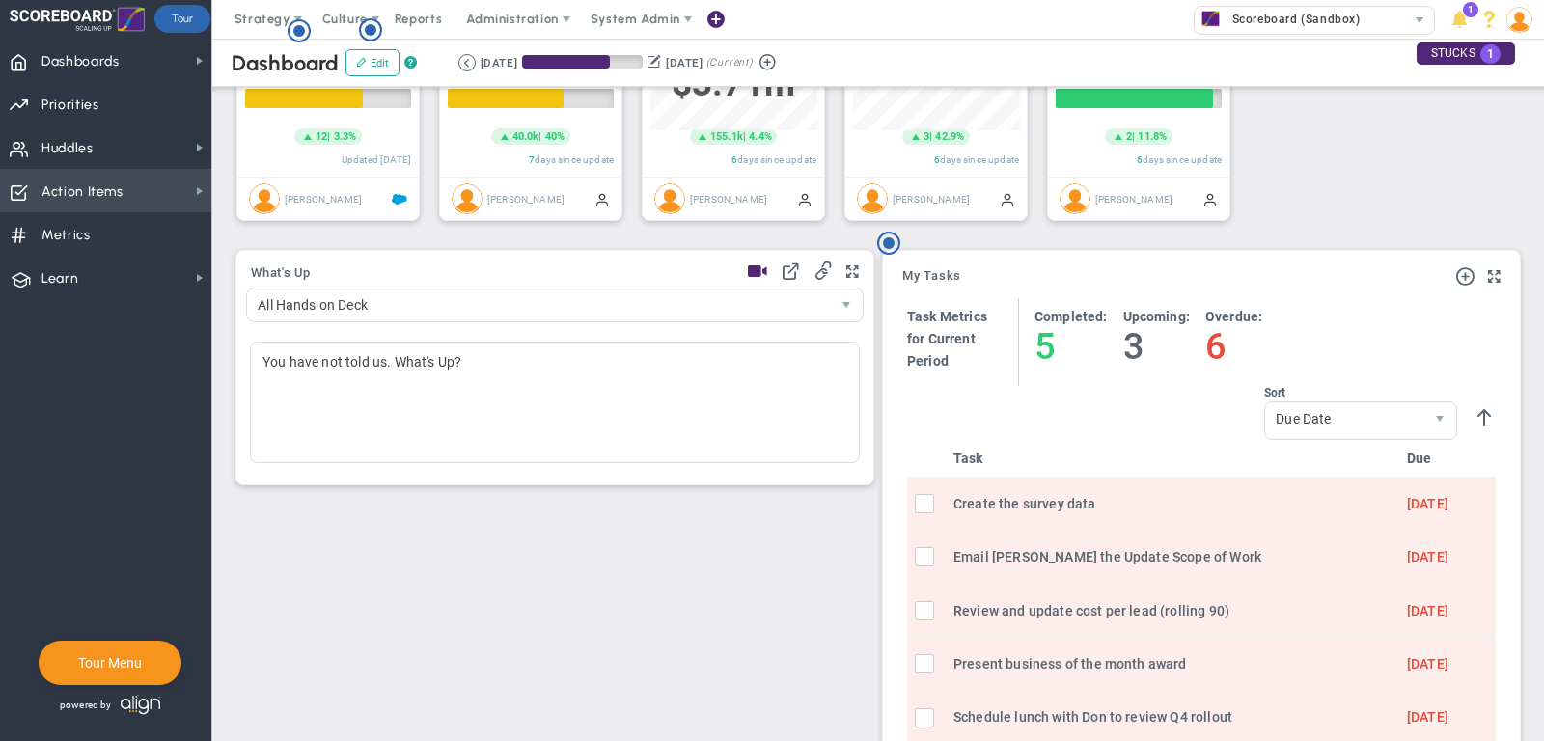
click at [165, 191] on span "Action Items Action Items" at bounding box center [105, 190] width 211 height 43
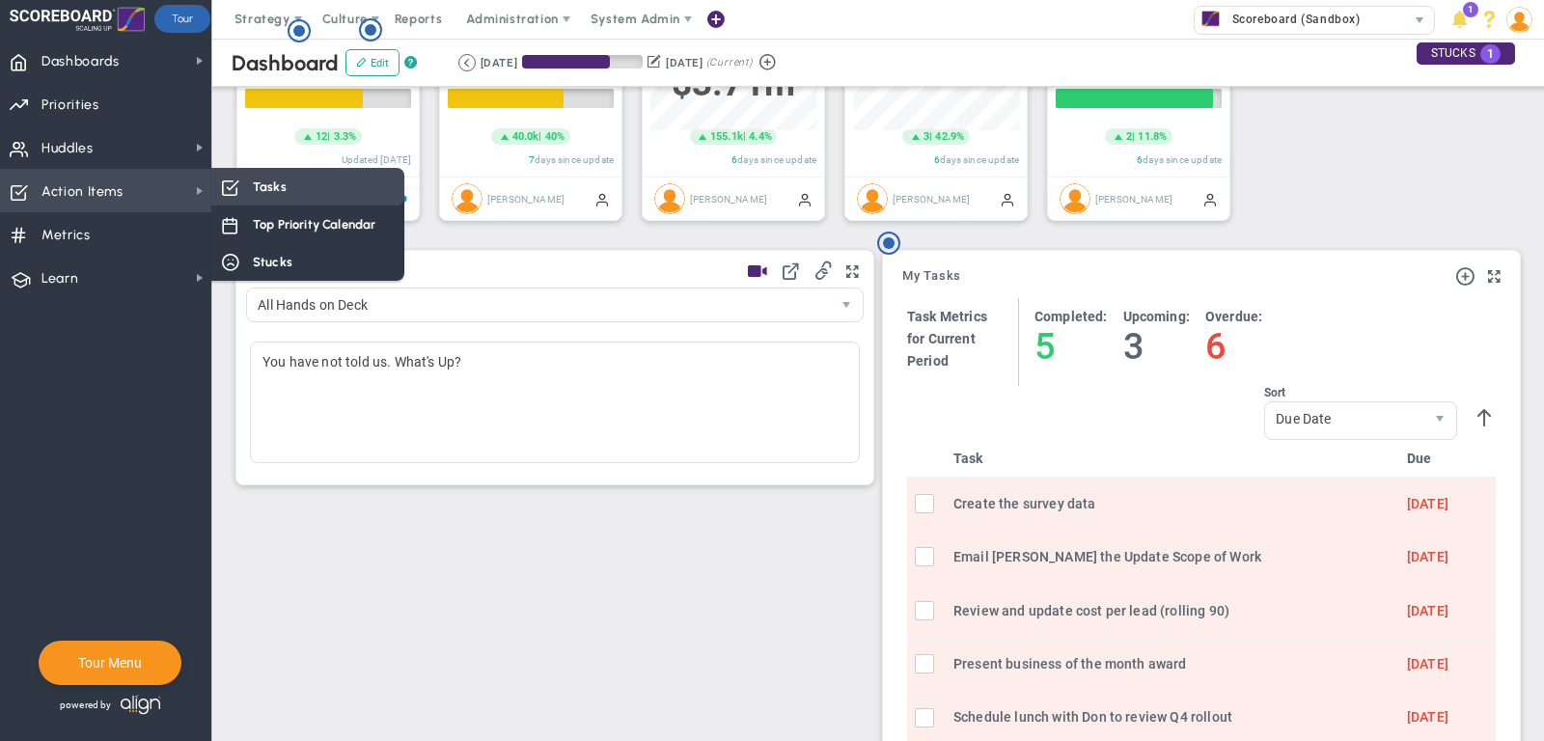
click at [292, 195] on div "Tasks" at bounding box center [307, 187] width 193 height 38
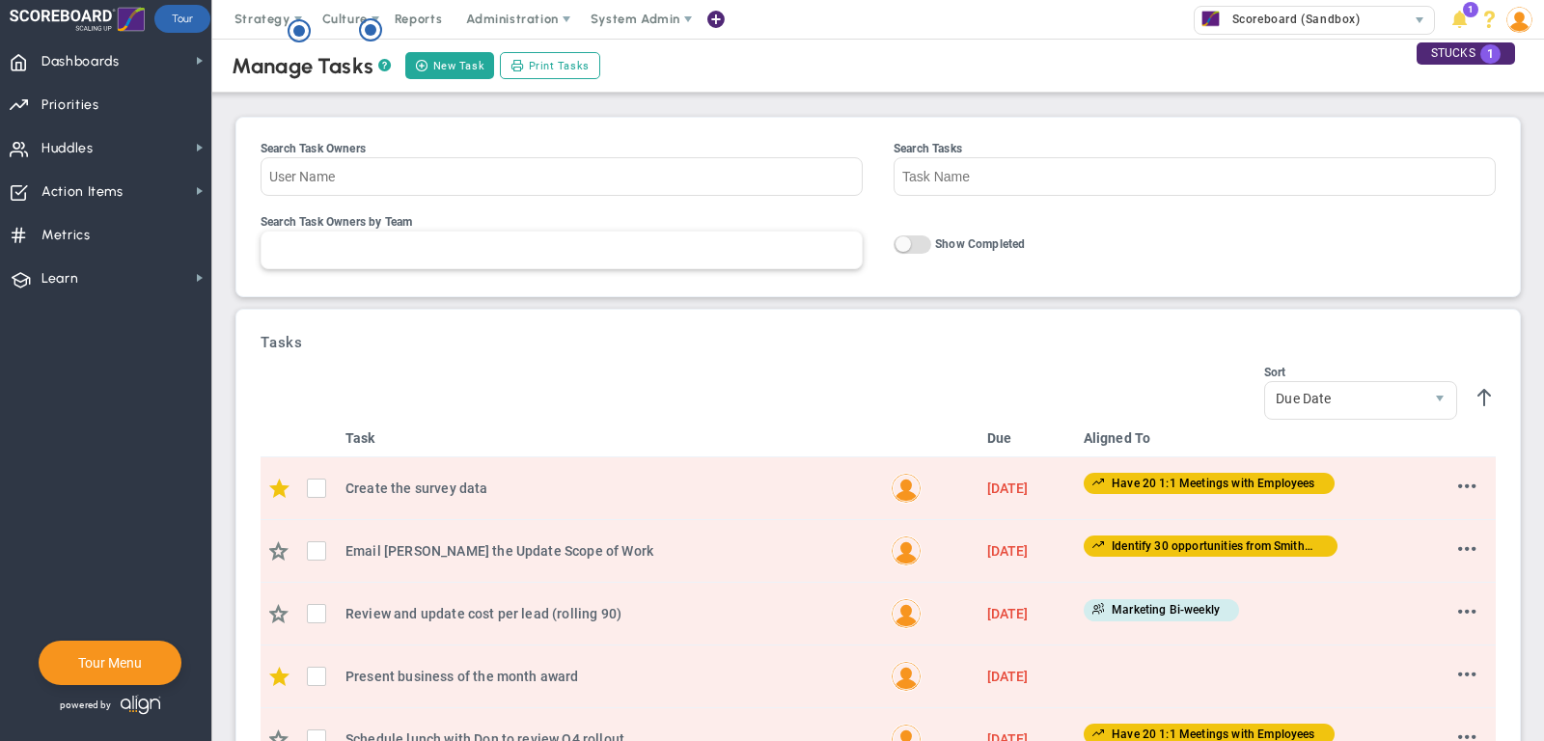
click at [341, 246] on div at bounding box center [562, 250] width 602 height 39
click at [305, 246] on input "Search Task Owners by Team All Hands on Deck Leadership Mark & [PERSON_NAME] 1:…" at bounding box center [282, 249] width 43 height 35
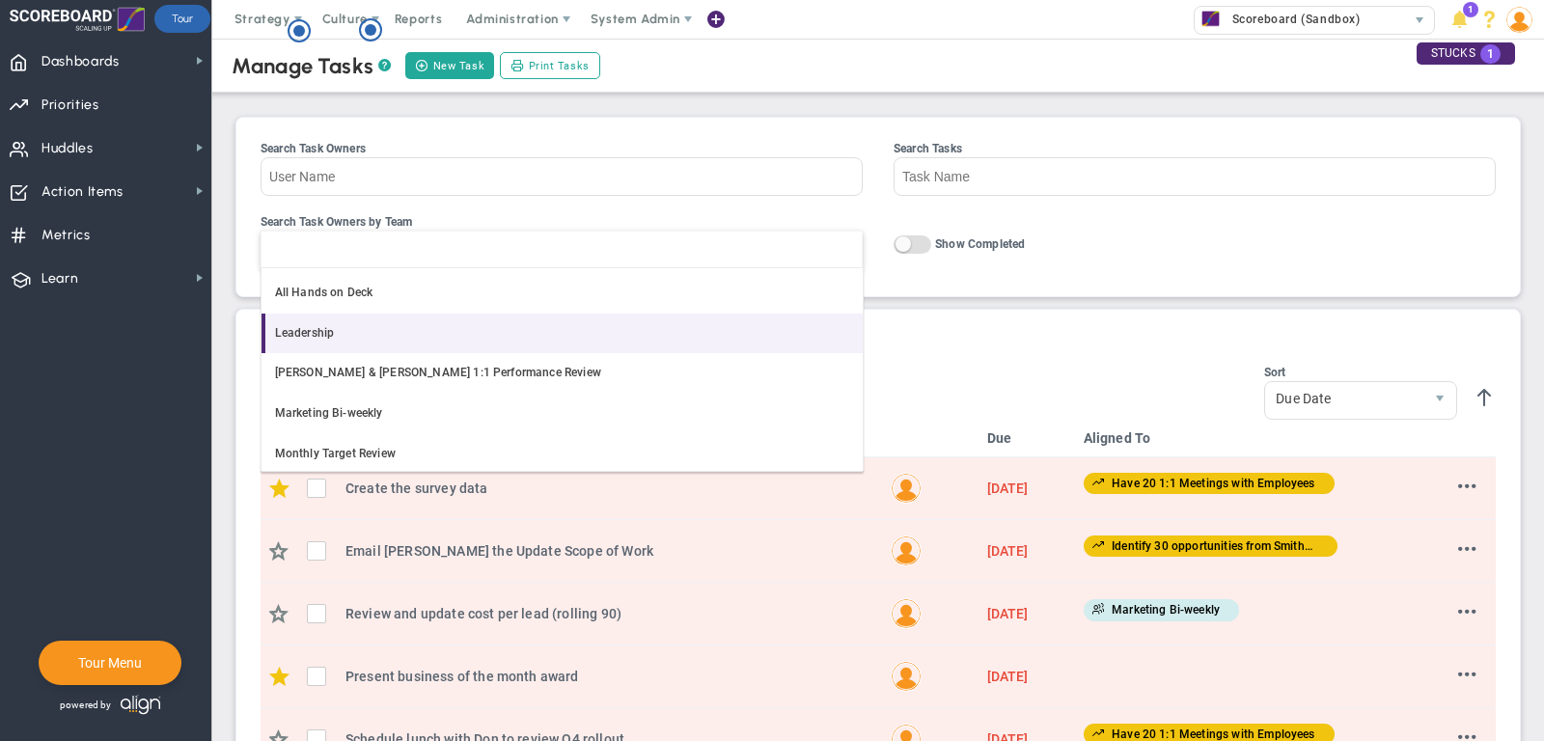
click at [353, 341] on li "Leadership" at bounding box center [561, 334] width 601 height 41
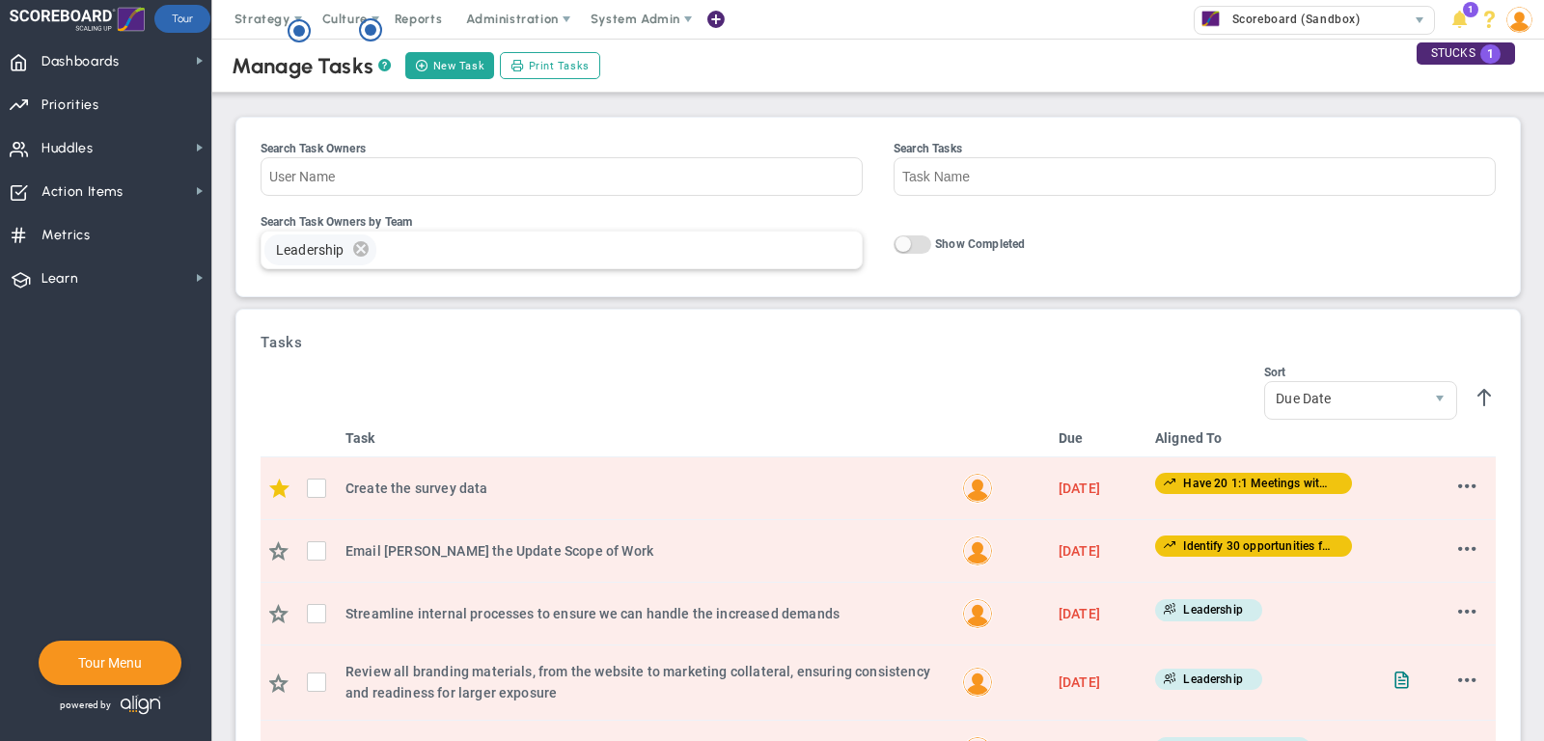
click at [361, 245] on span "delete" at bounding box center [360, 249] width 21 height 31
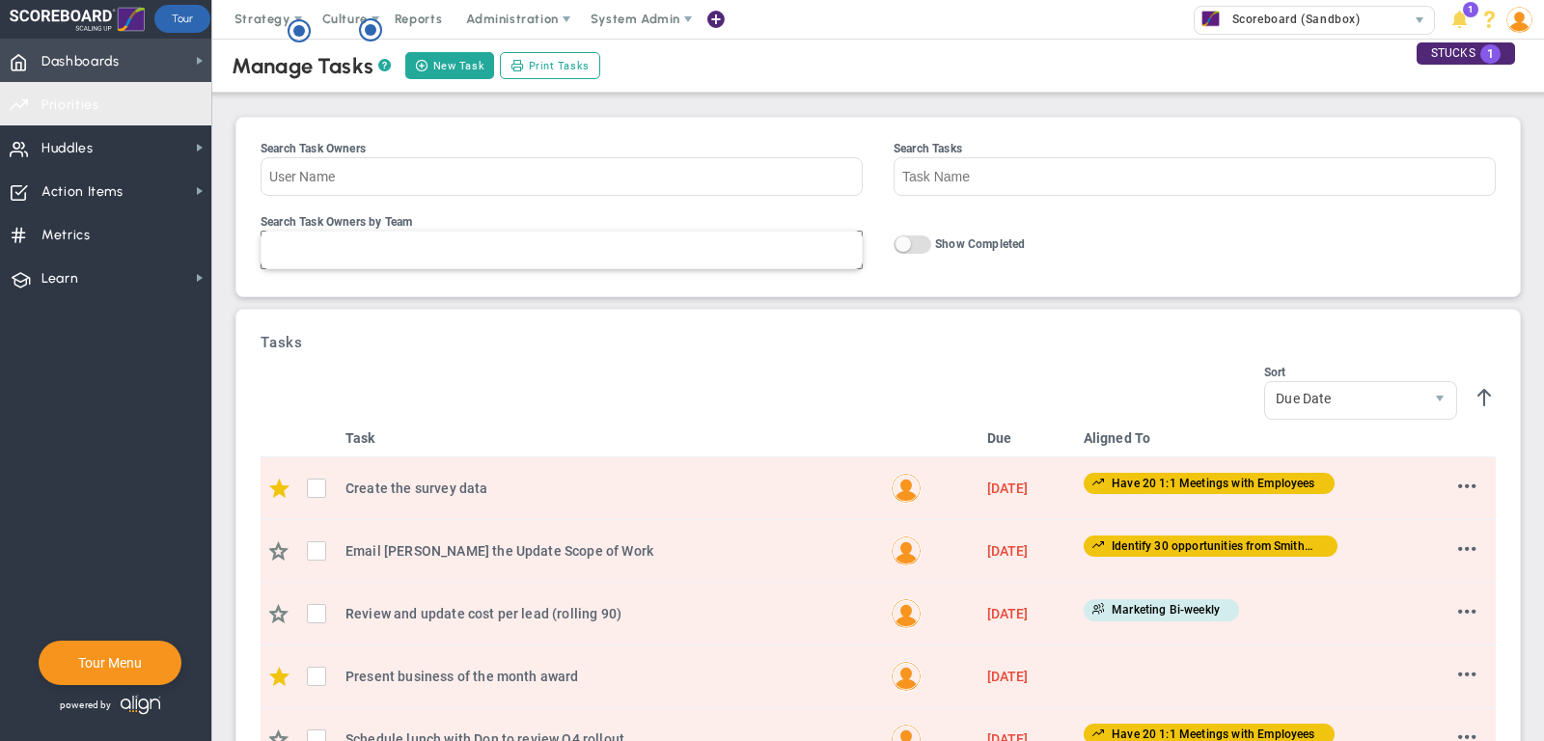
type input "Team Name"
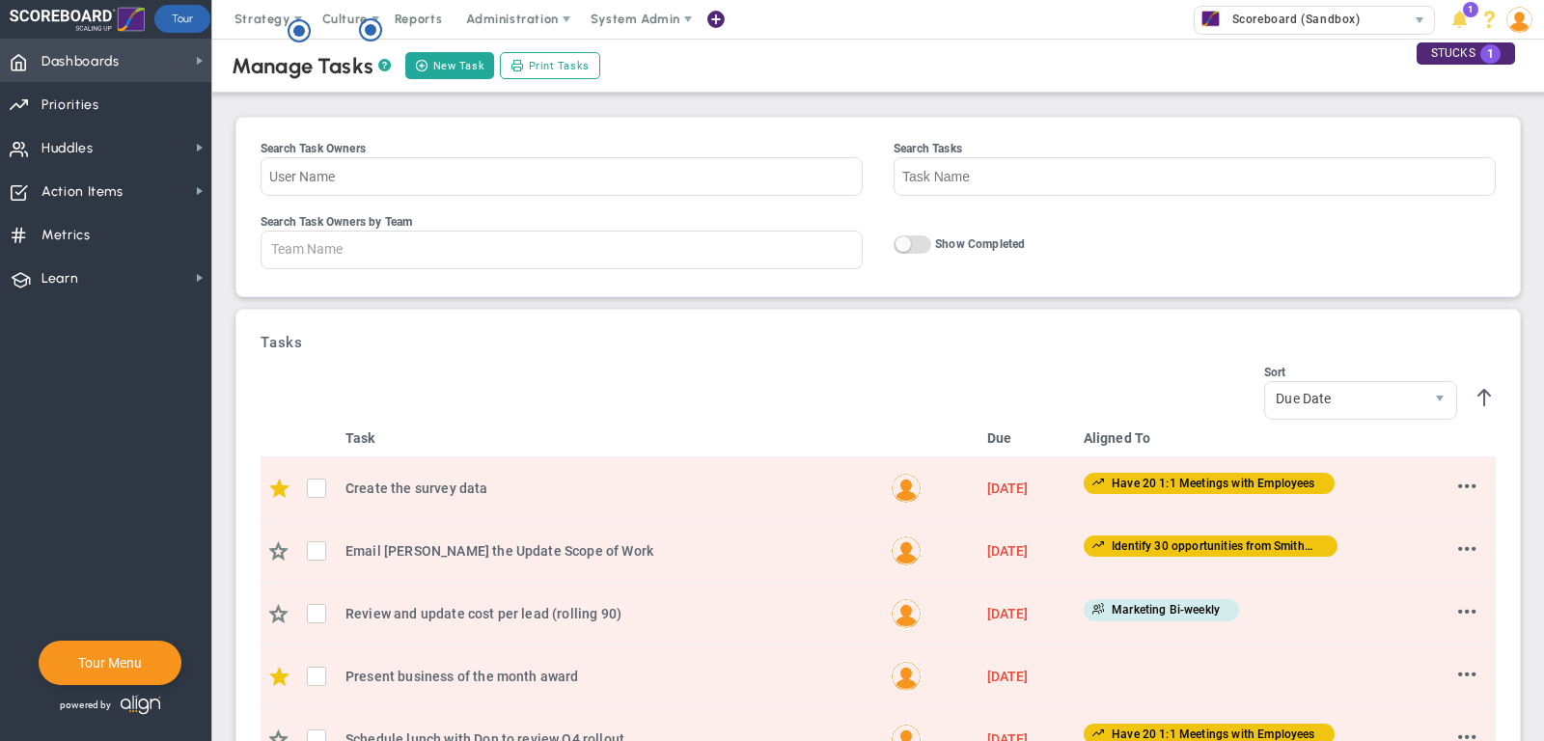
click at [162, 68] on span "Dashboards Dashboards" at bounding box center [105, 60] width 211 height 43
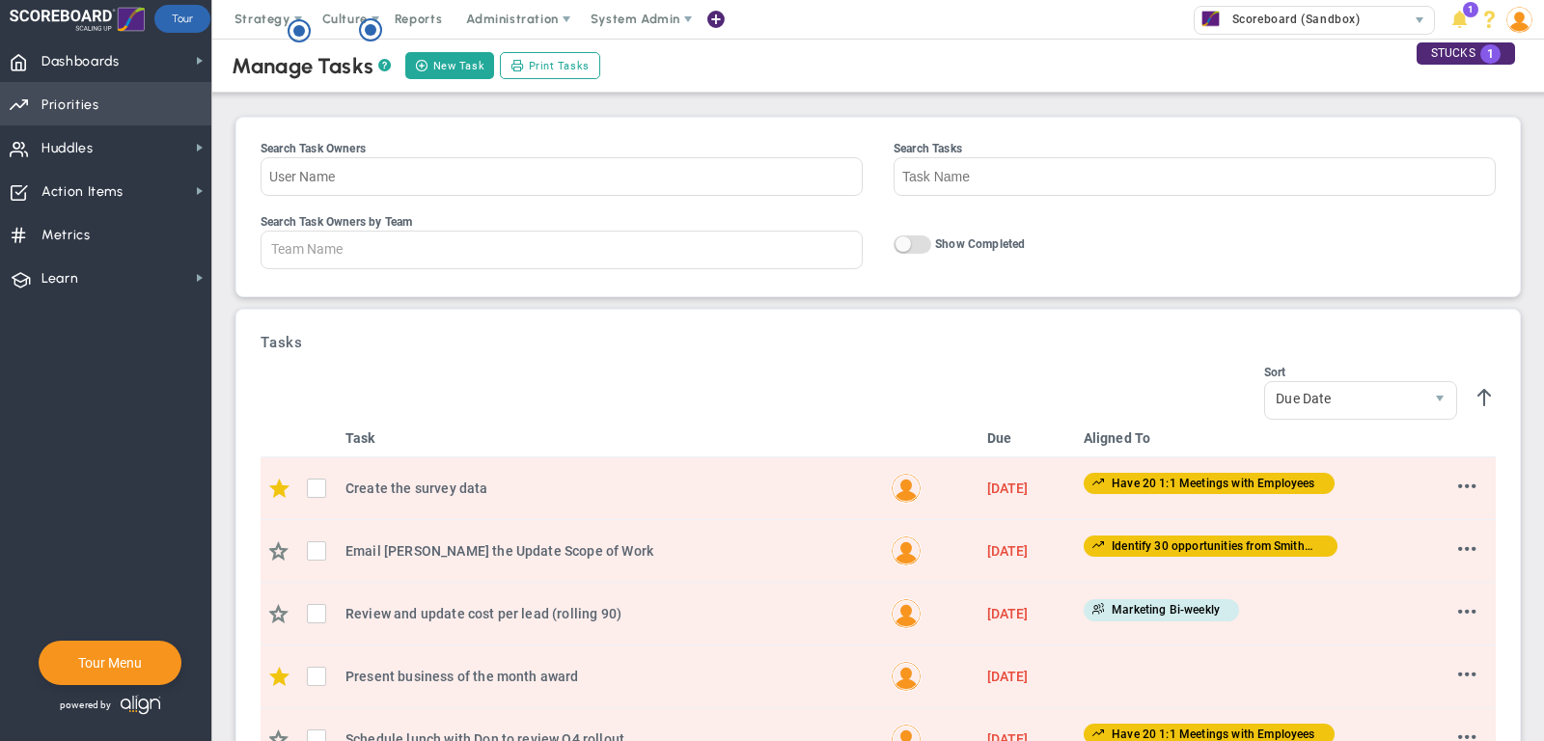
click at [165, 112] on span "Priorities Projects OKR Tree Priorities Projects OKRs" at bounding box center [105, 103] width 211 height 43
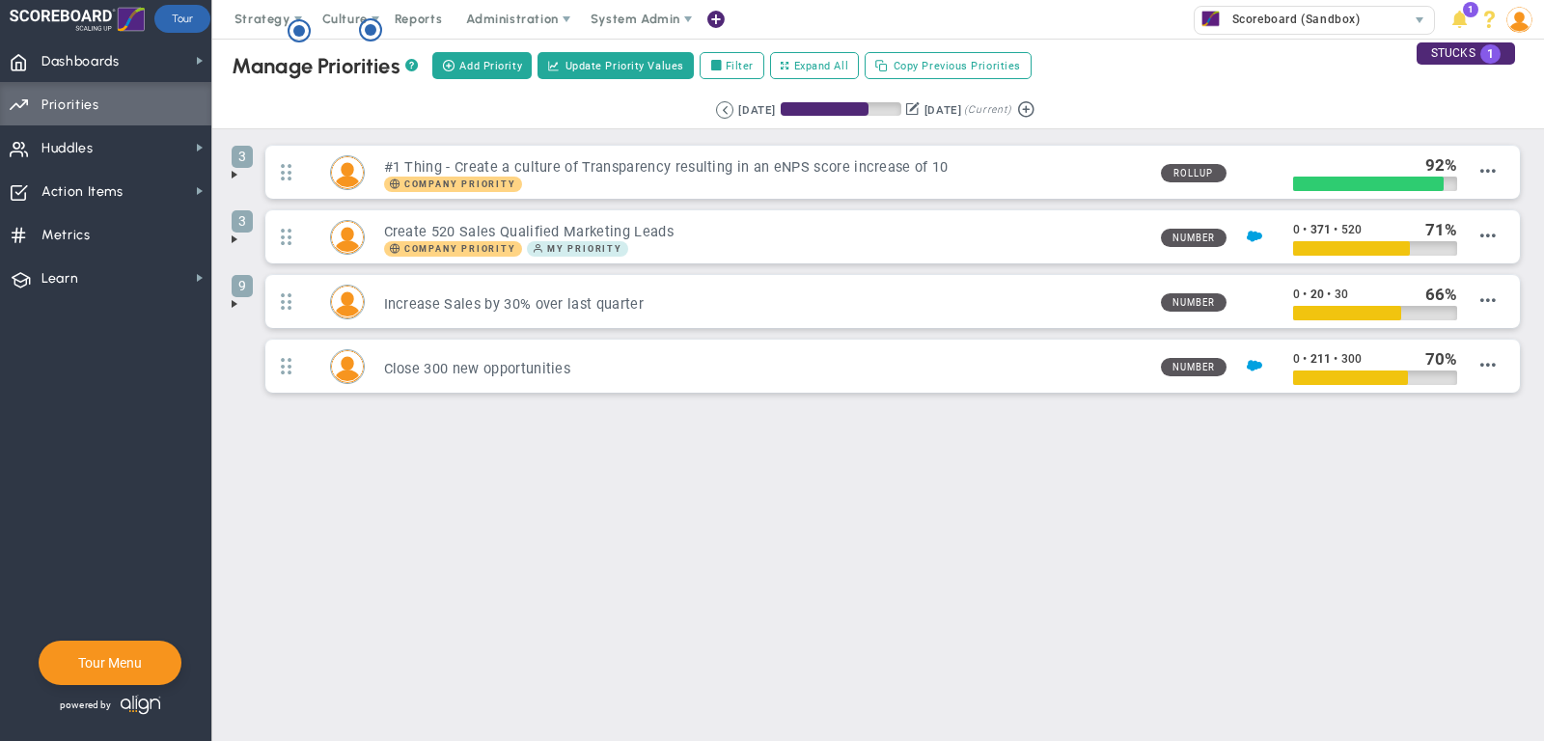
click at [233, 172] on span at bounding box center [234, 174] width 15 height 15
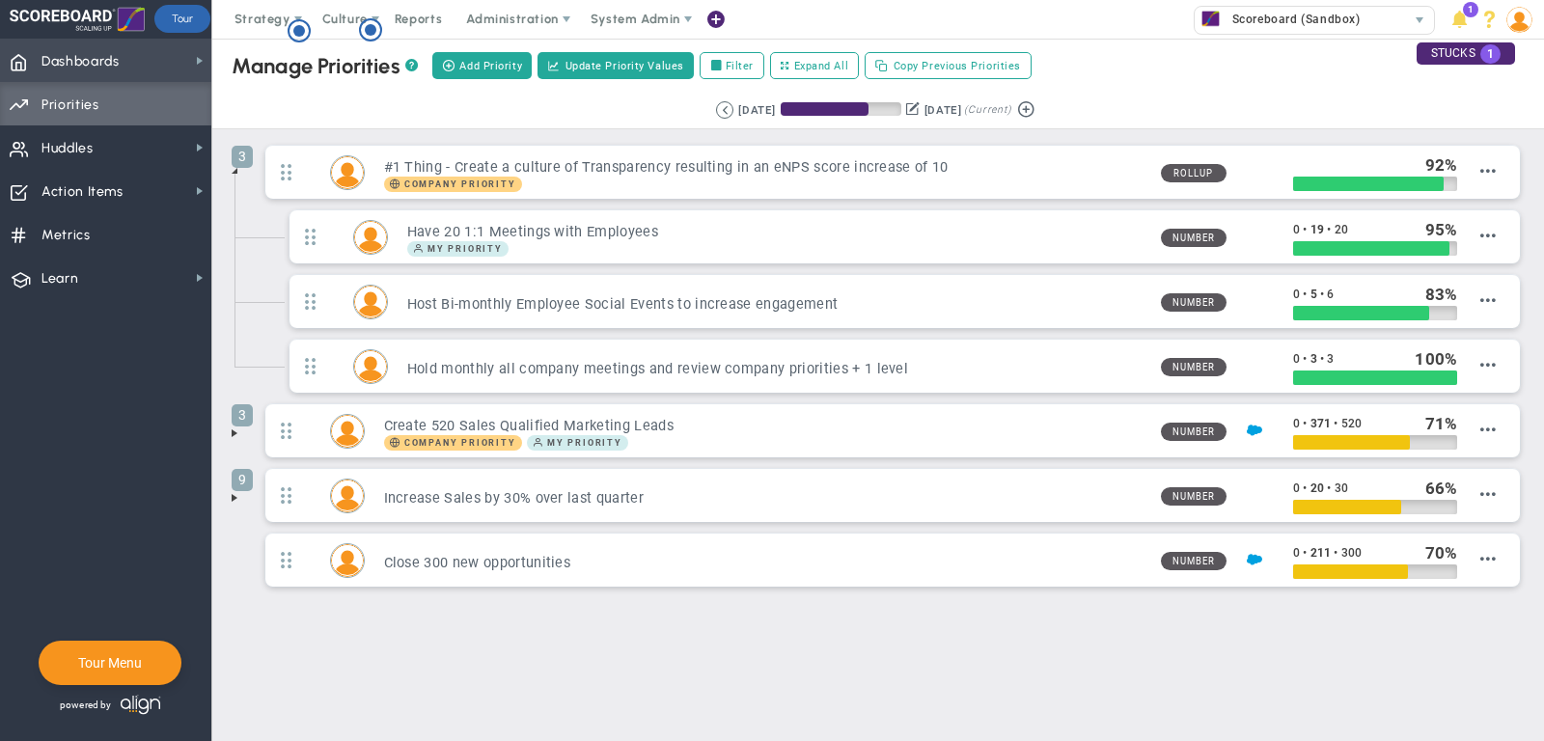
click at [171, 63] on span "Dashboards Dashboards" at bounding box center [105, 60] width 211 height 43
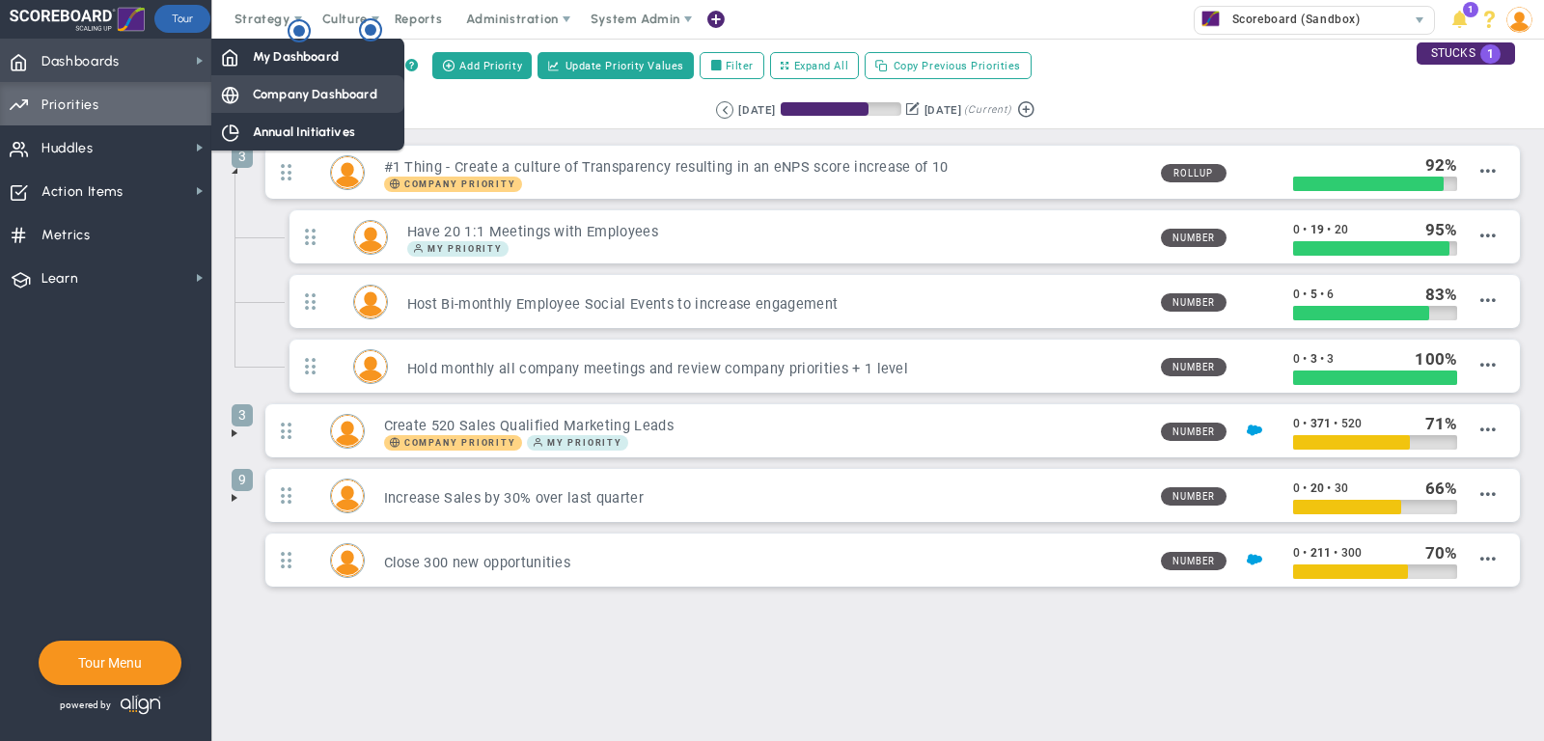
click at [318, 82] on div "Company Dashboard" at bounding box center [307, 94] width 193 height 38
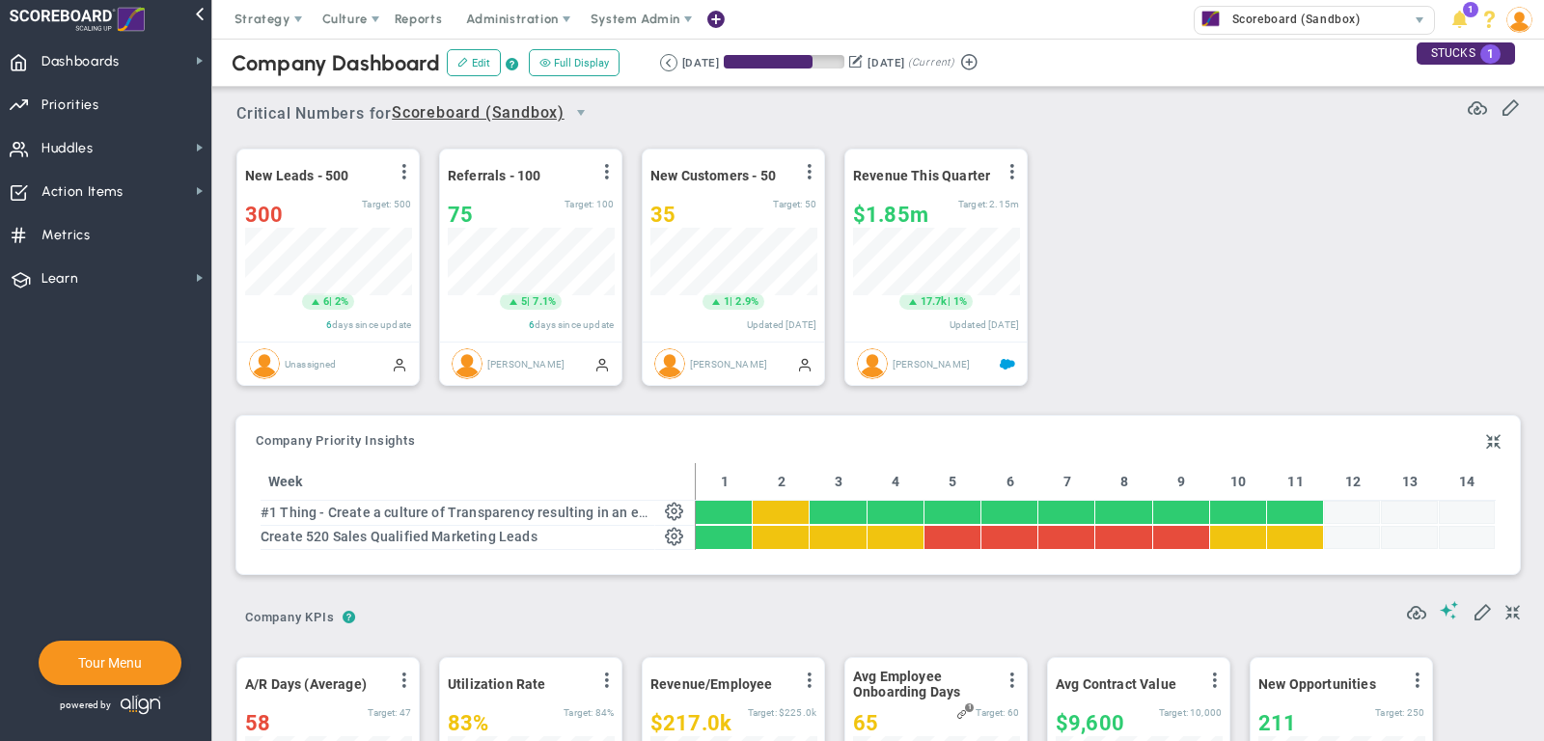
scroll to position [964811, 964712]
click at [83, 106] on span "Priorities" at bounding box center [70, 105] width 58 height 41
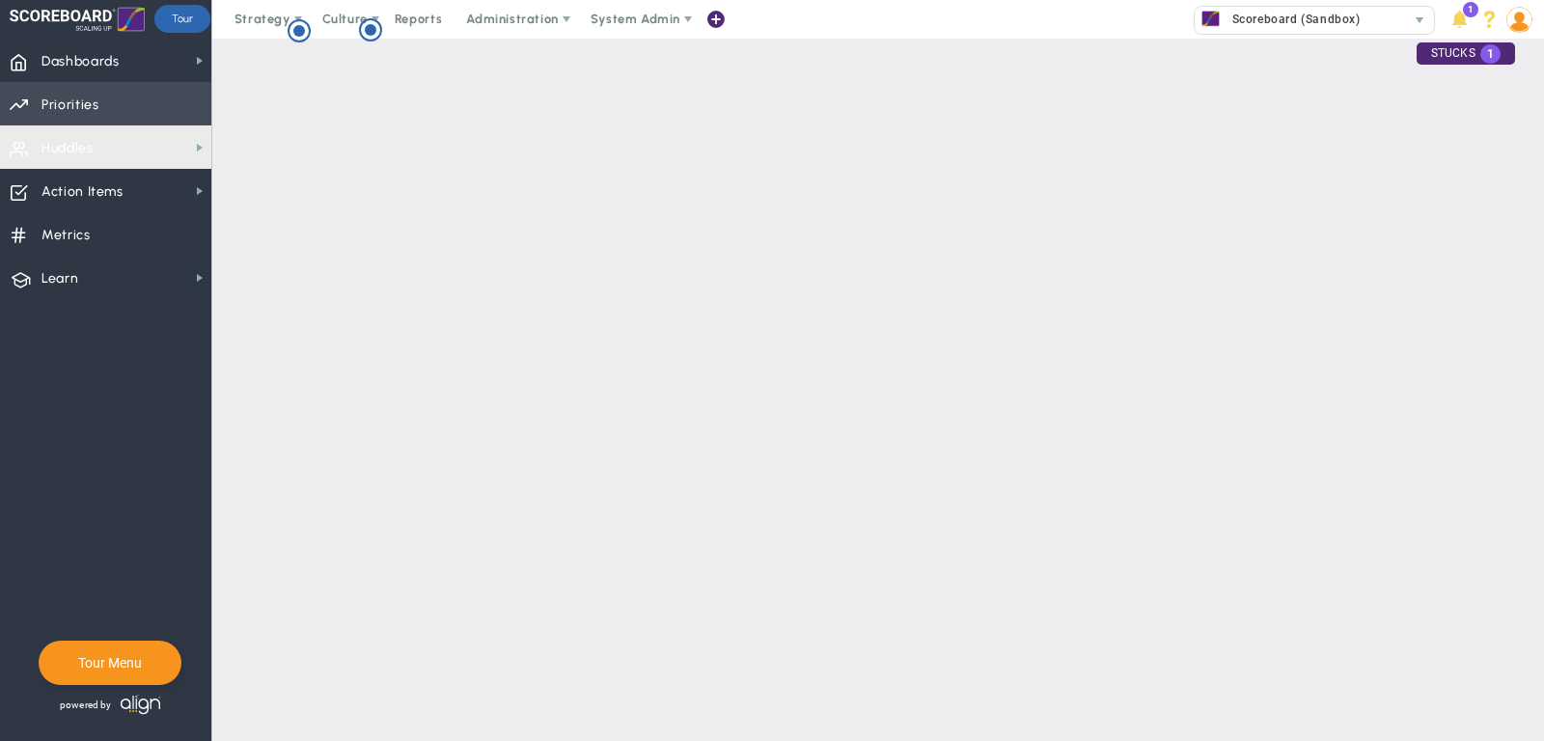
checkbox input "false"
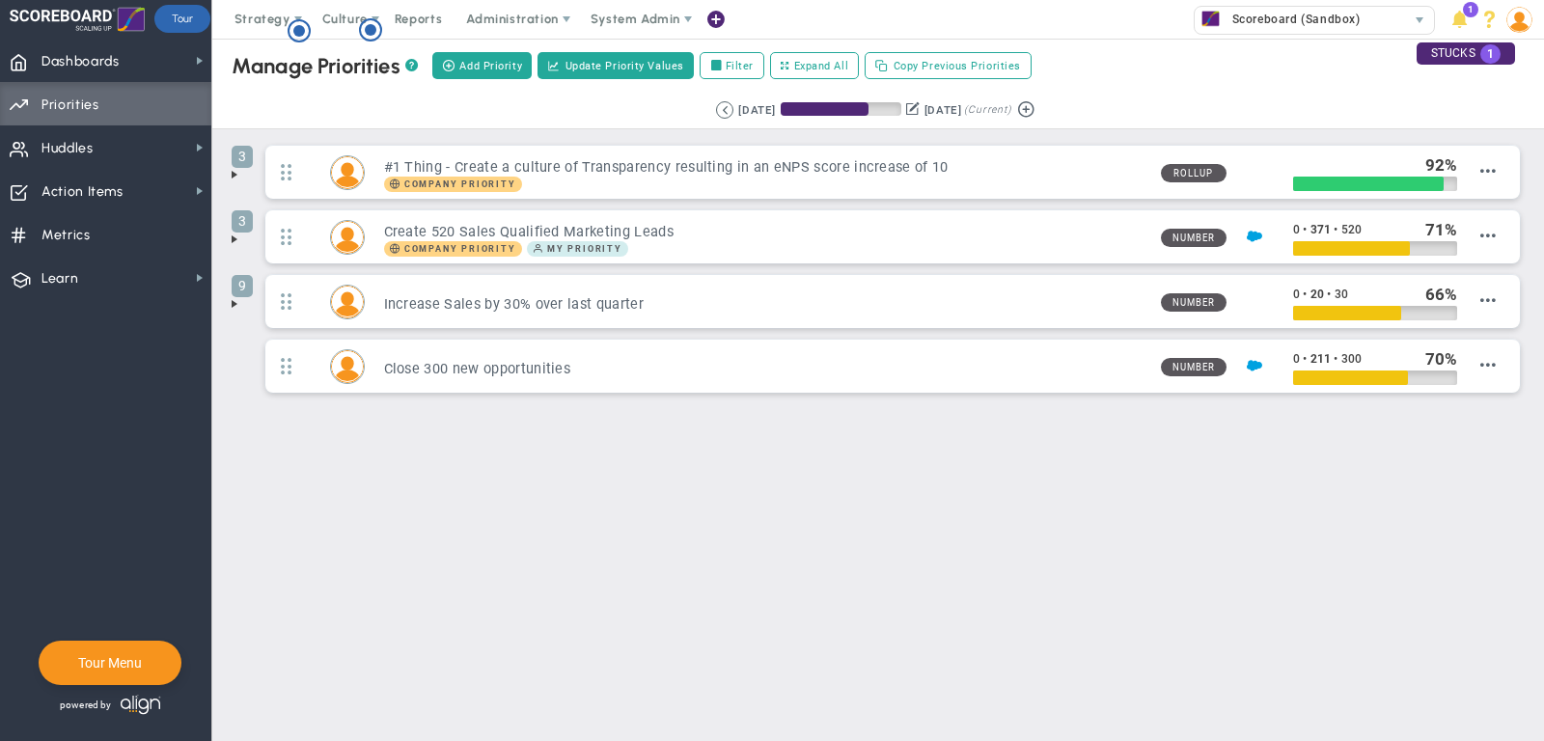
click at [234, 175] on span at bounding box center [234, 174] width 15 height 15
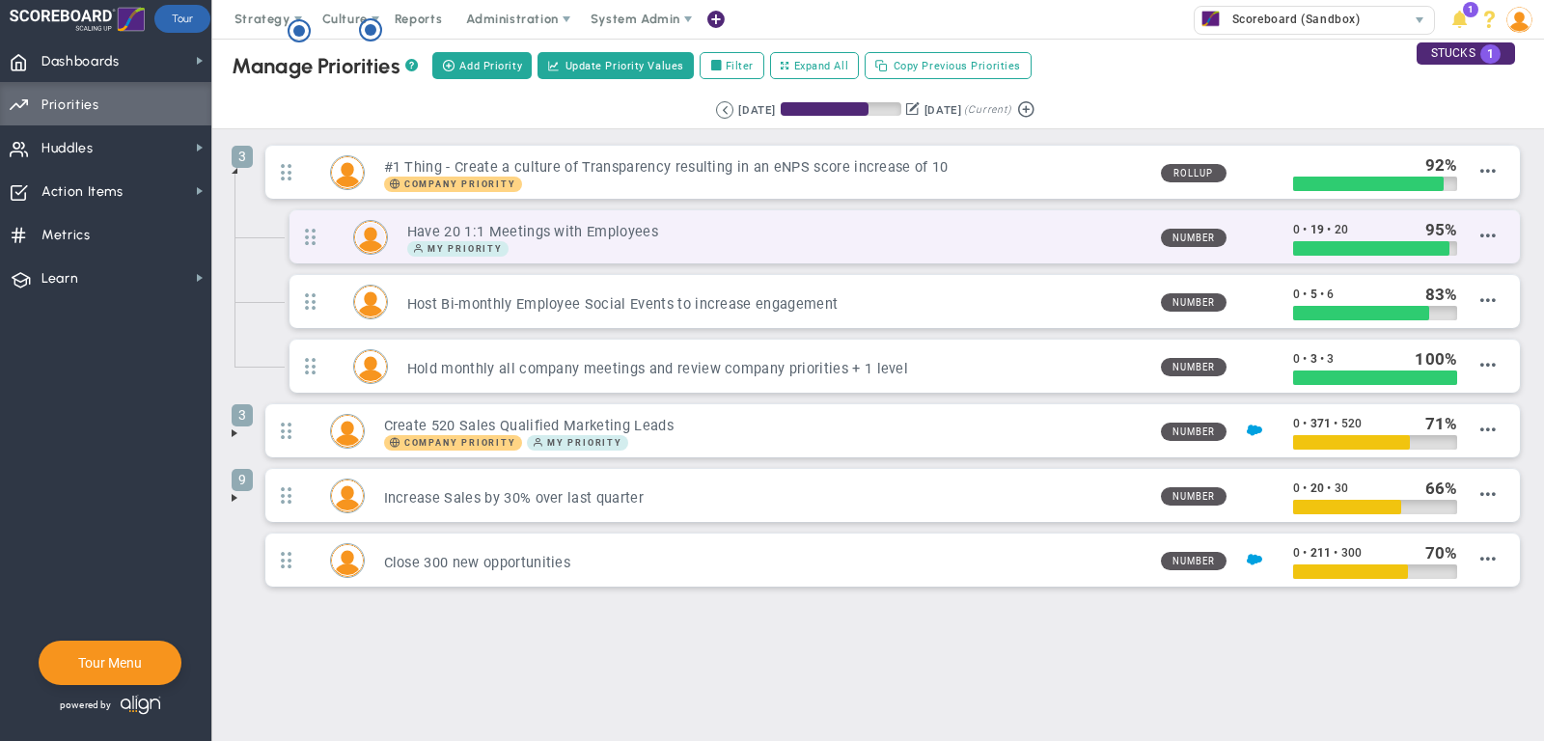
click at [1083, 228] on h3 "Have 20 1:1 Meetings with Employees" at bounding box center [776, 232] width 738 height 18
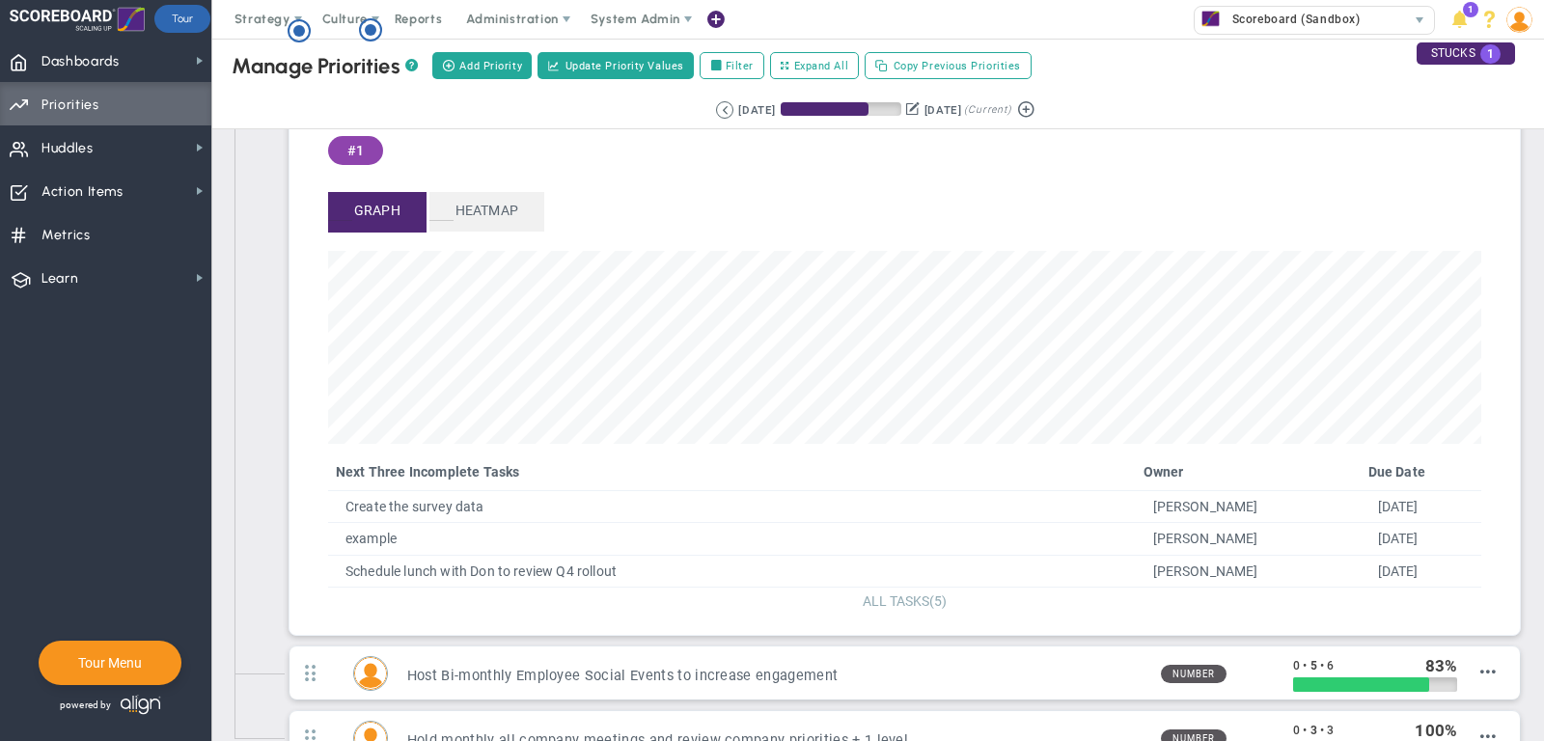
click at [905, 593] on span "ALL TASKS" at bounding box center [896, 600] width 67 height 15
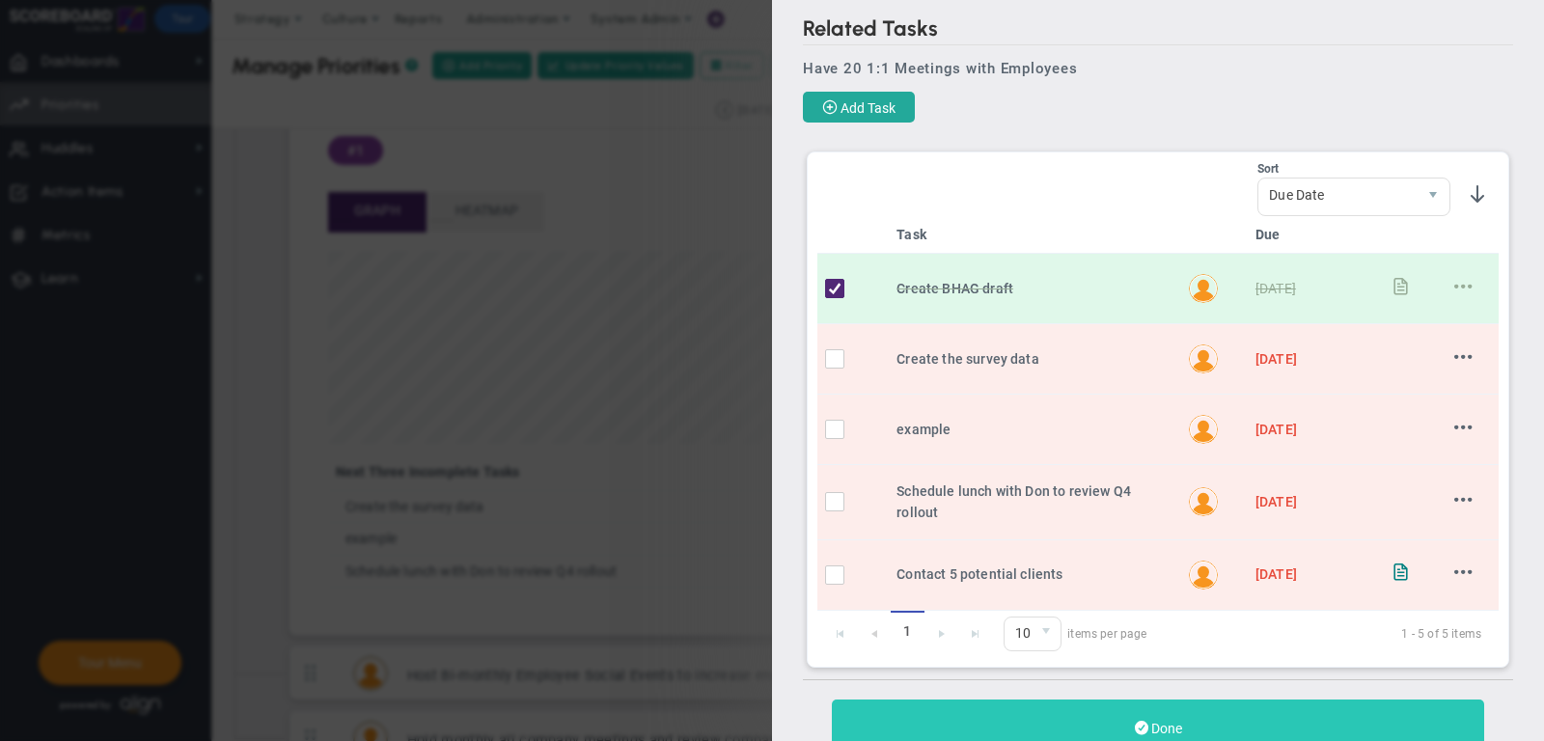
click at [1205, 712] on button "Done" at bounding box center [1158, 728] width 652 height 57
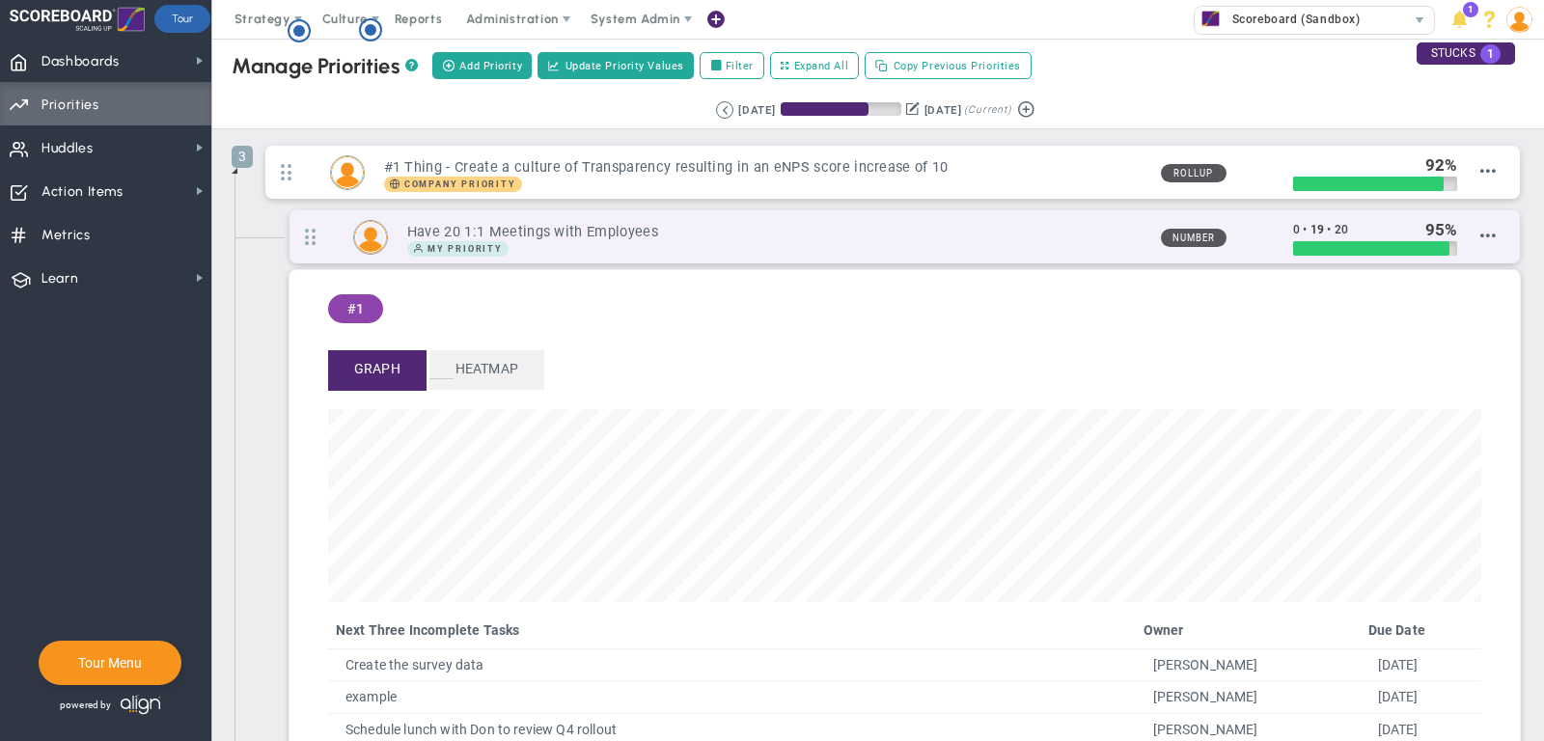
click at [785, 223] on h3 "Have 20 1:1 Meetings with Employees" at bounding box center [776, 232] width 738 height 18
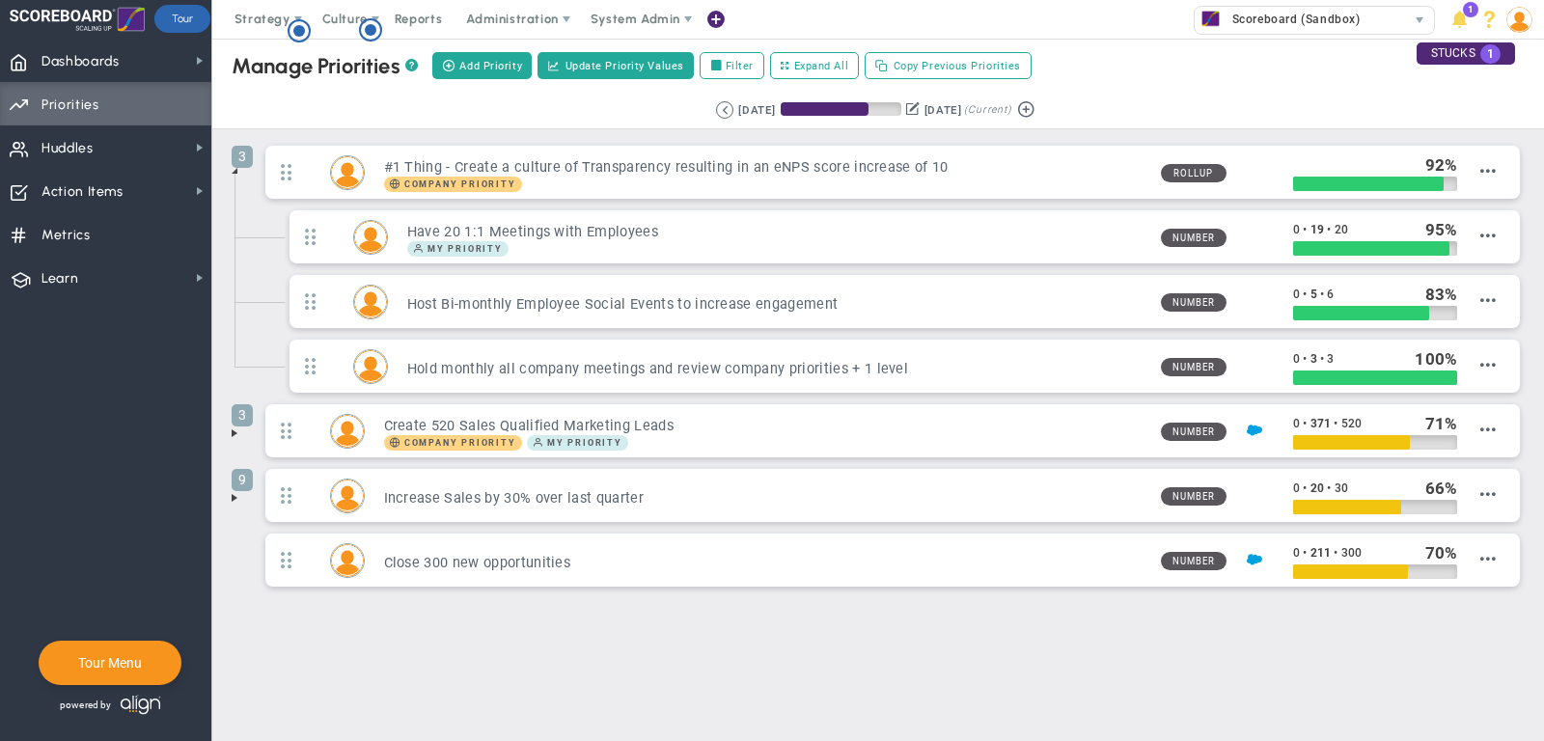
click at [232, 490] on span at bounding box center [234, 497] width 15 height 15
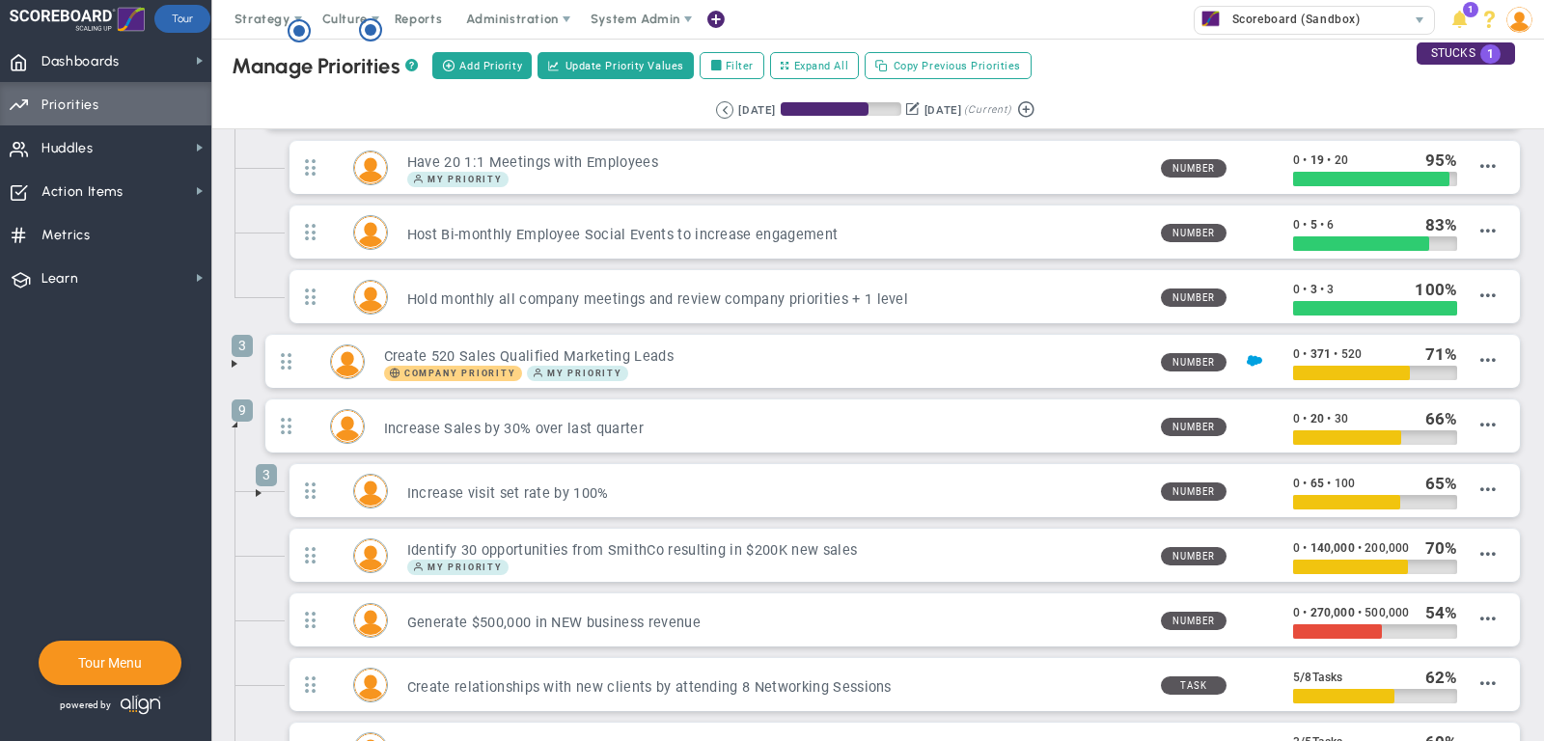
click at [261, 484] on li "3 Increase visit set rate by 100% Number 0 • 65 • 100 65 Edit OKR" at bounding box center [893, 495] width 1264 height 65
click at [258, 486] on span at bounding box center [258, 492] width 15 height 15
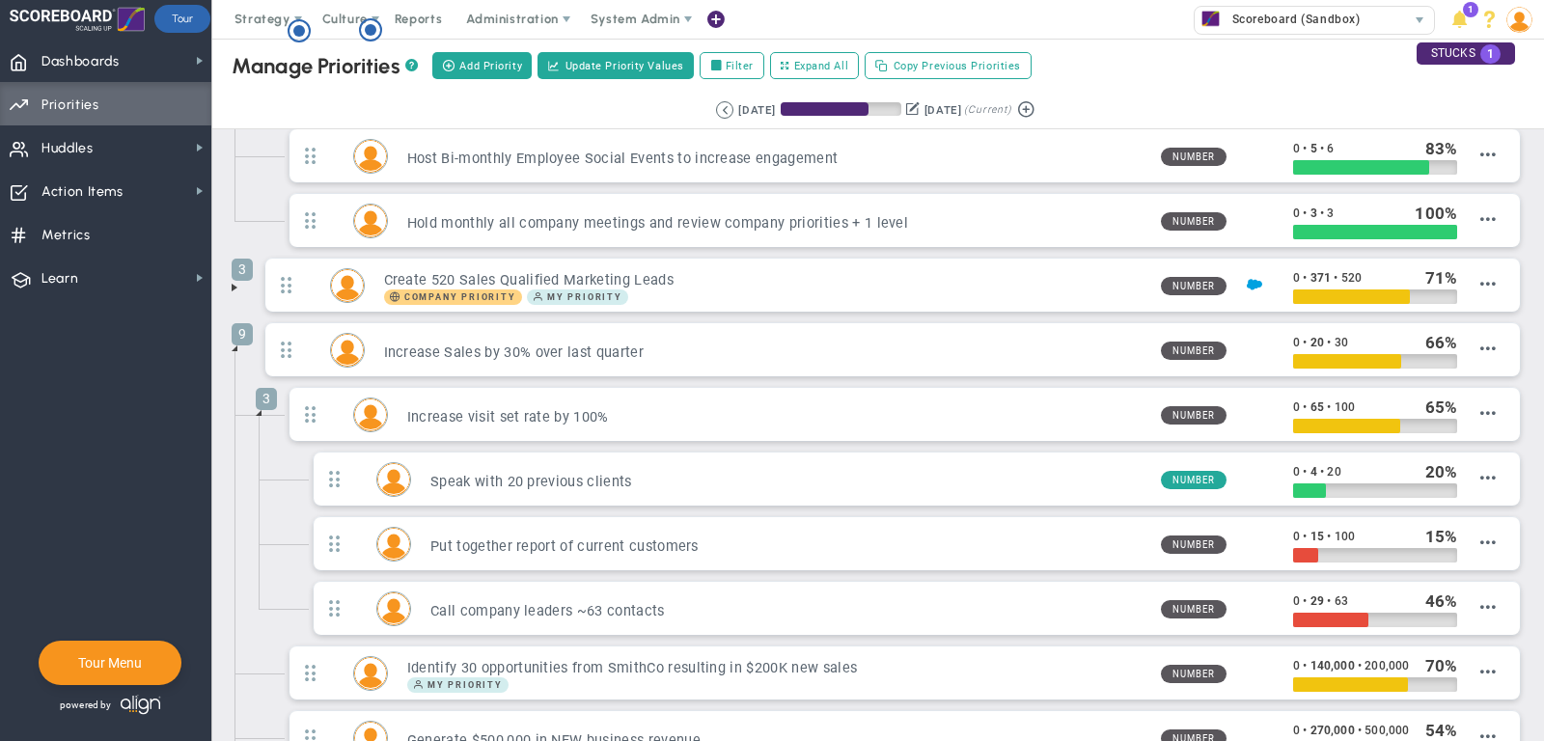
click at [256, 406] on span at bounding box center [258, 412] width 15 height 15
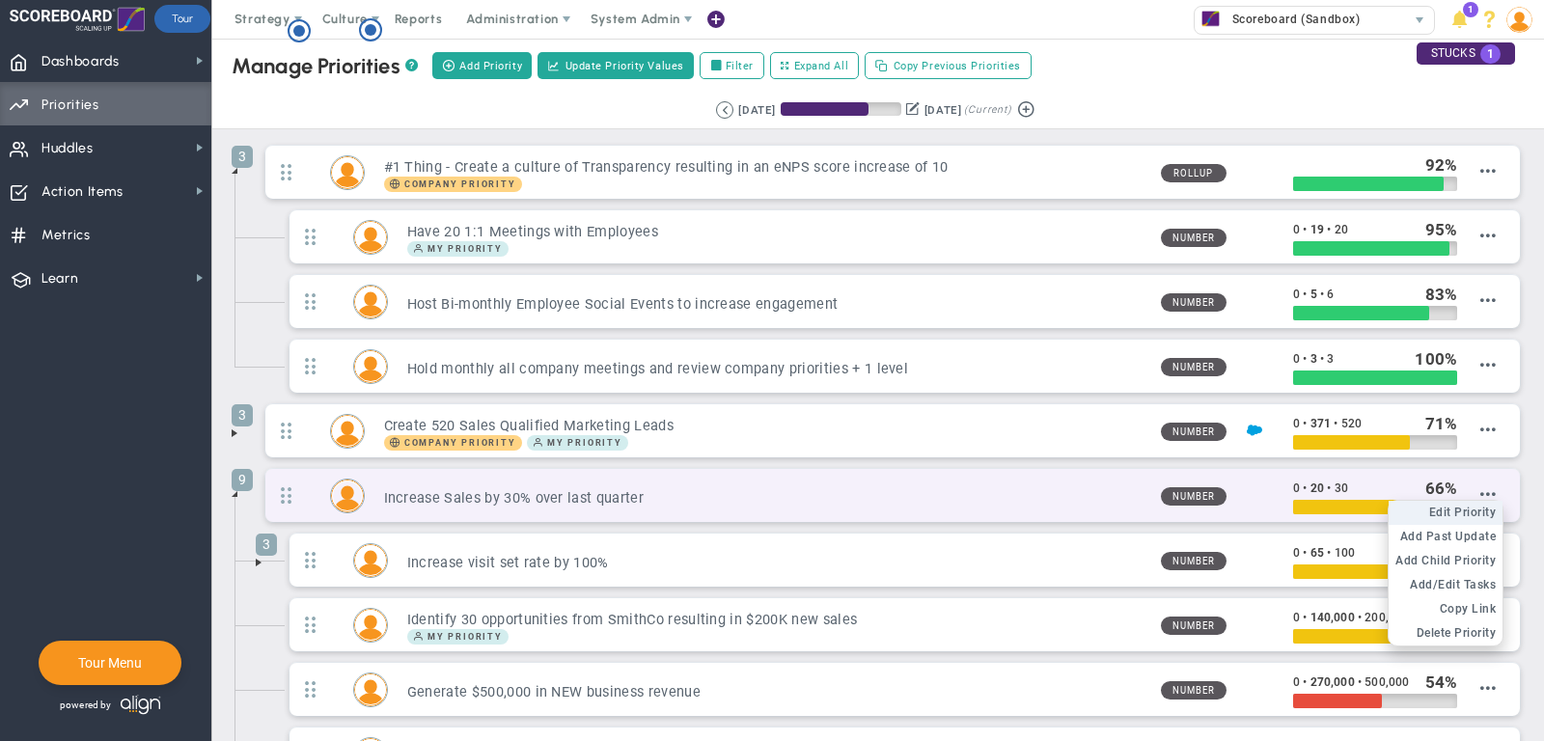
click at [1483, 506] on span "Edit Priority" at bounding box center [1463, 513] width 68 height 14
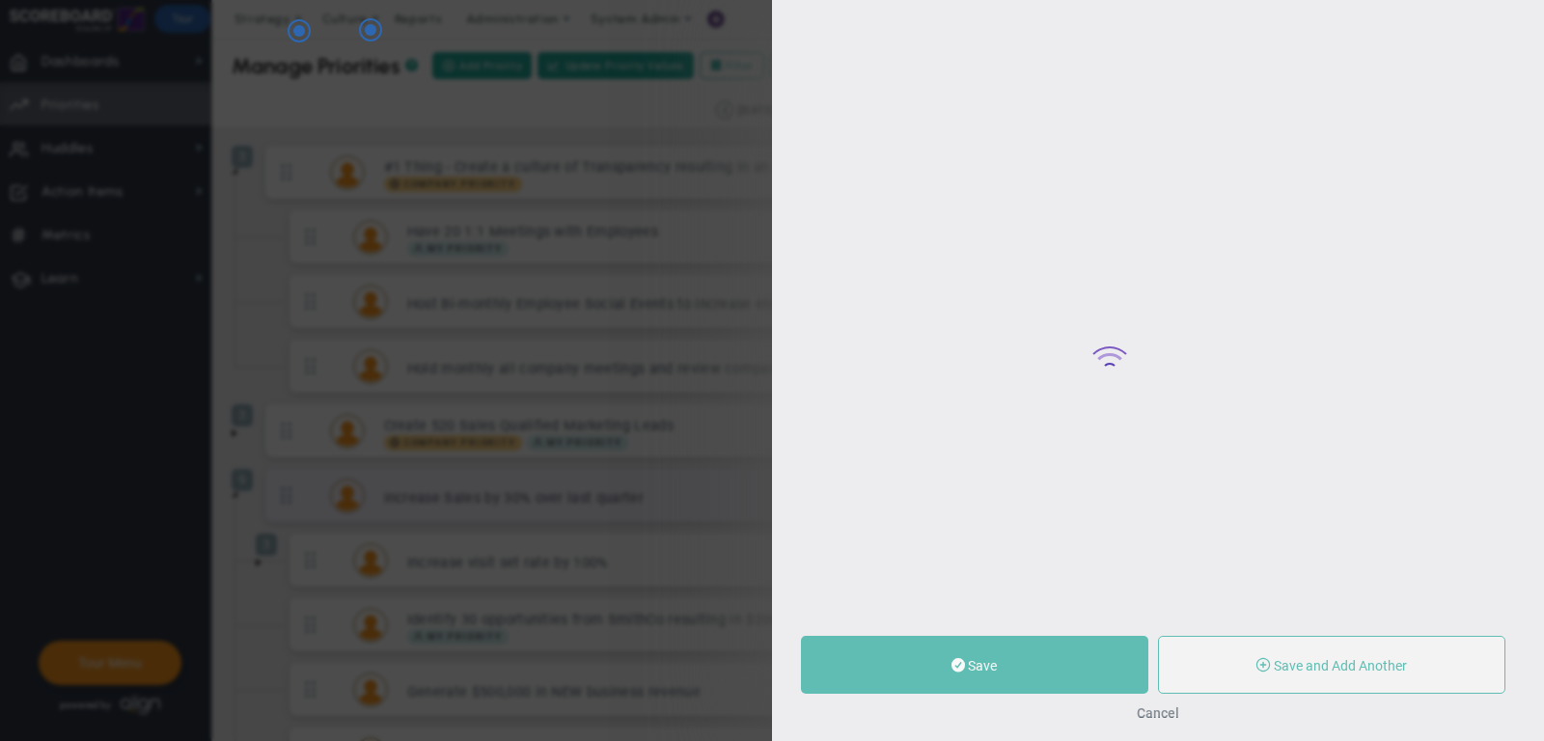
type input "Increase Sales by 30% over last quarter"
type input "0"
type input "20"
type input "30"
radio input "true"
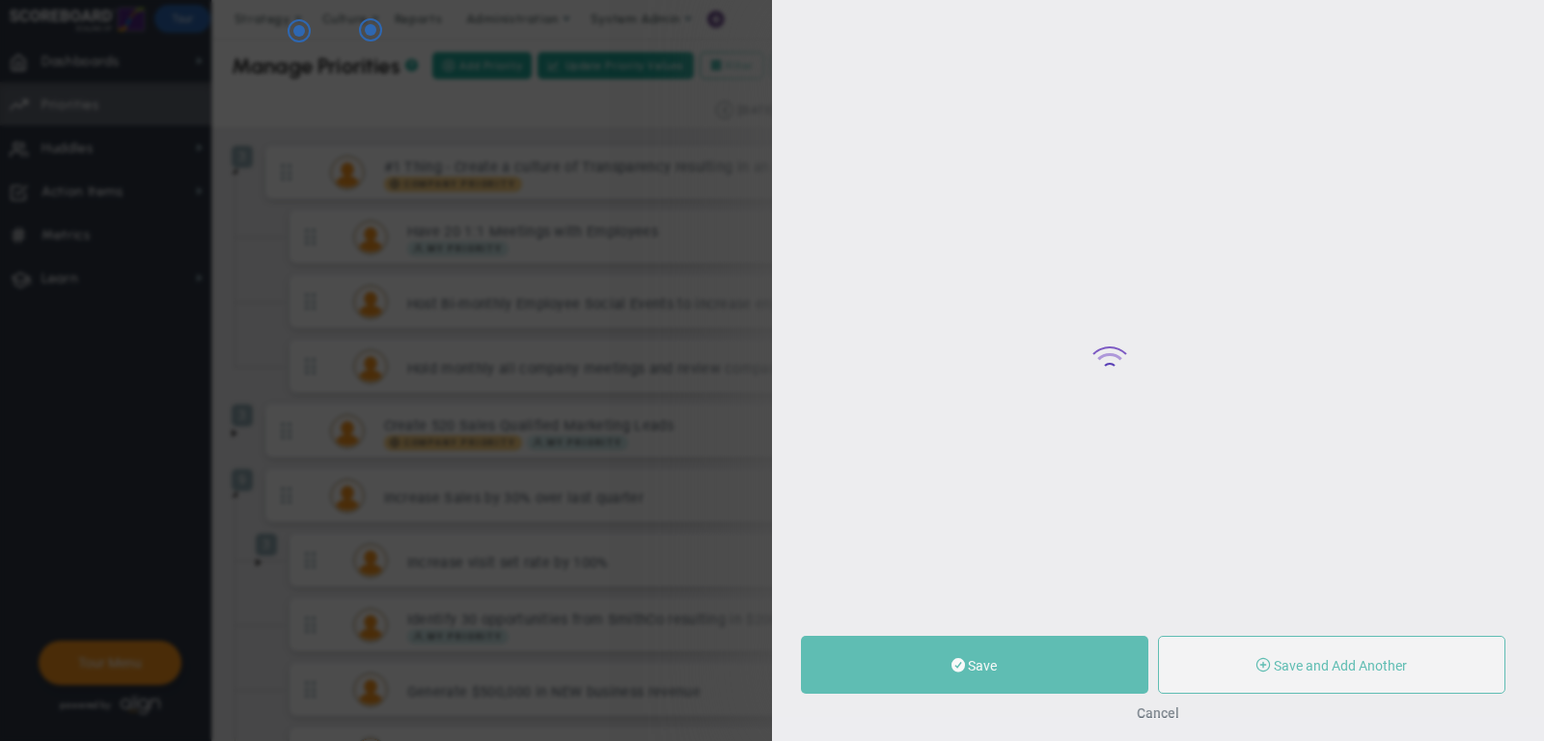
type input "[PERSON_NAME]"
type input "0"
type input "20"
type input "30"
radio input "true"
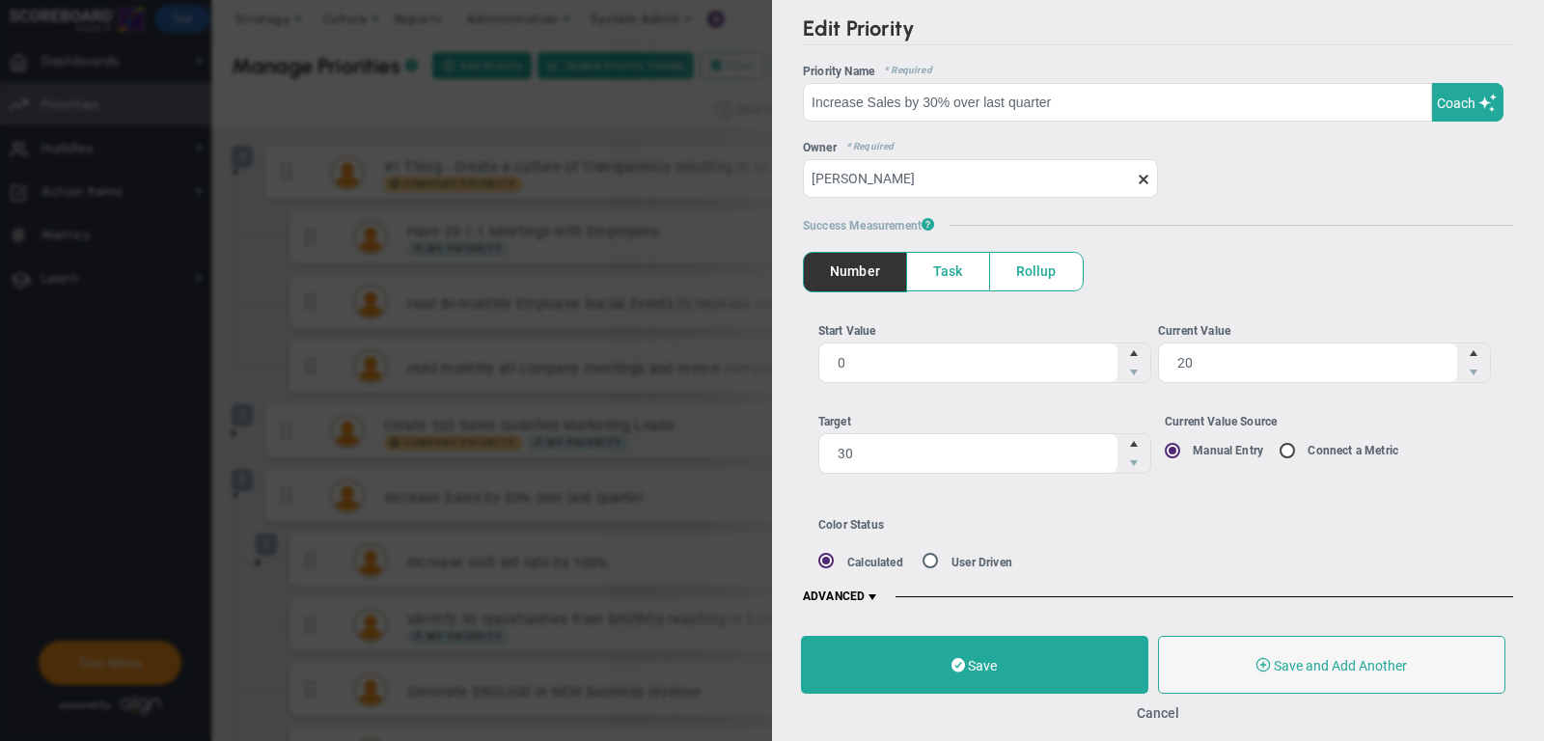
click at [865, 591] on span "ADVANCED" at bounding box center [841, 597] width 77 height 15
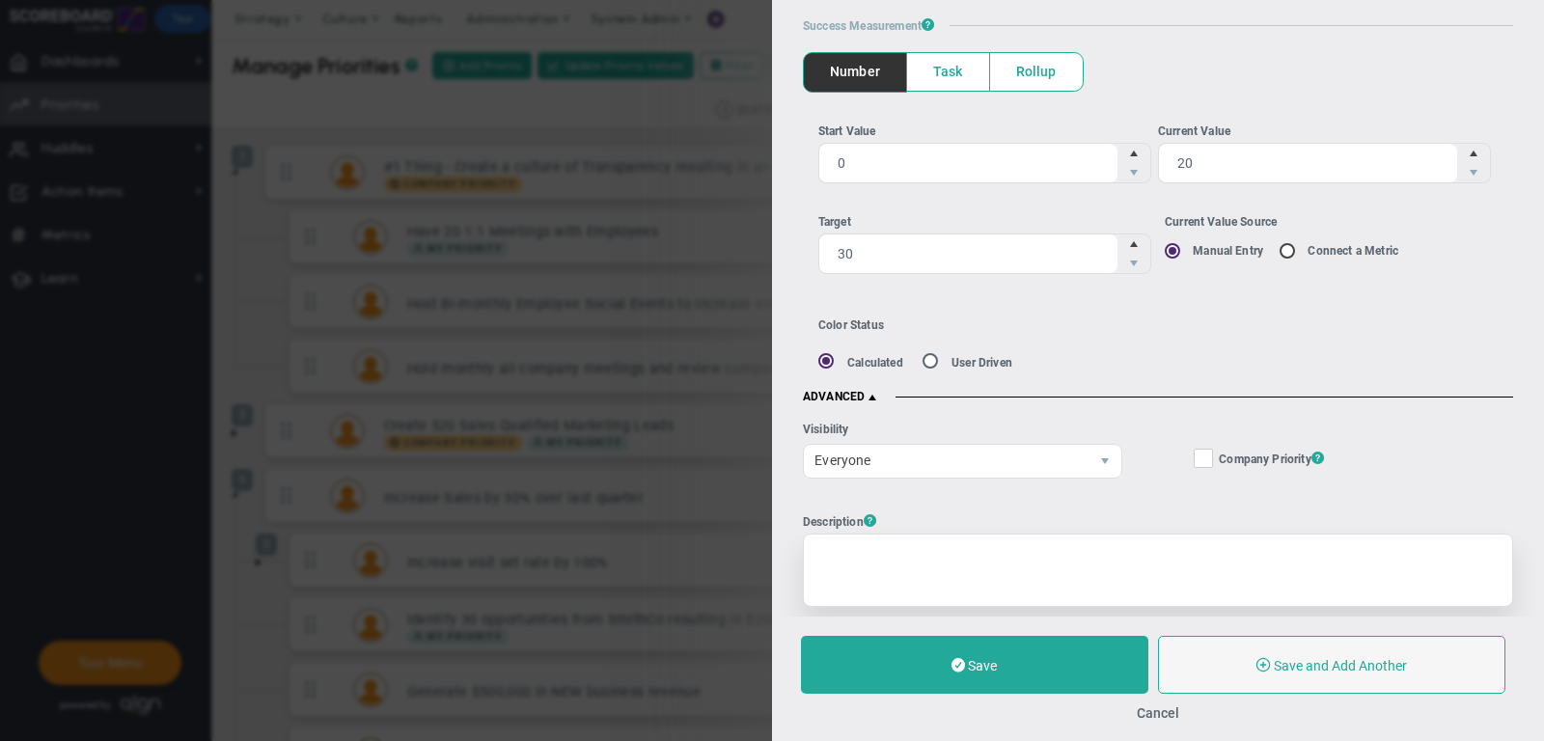
scroll to position [203, 0]
click at [908, 453] on span "Everyone" at bounding box center [946, 457] width 285 height 33
click at [1156, 515] on div "Description ?" at bounding box center [1158, 517] width 710 height 15
click at [1168, 716] on button "Cancel" at bounding box center [1158, 712] width 42 height 15
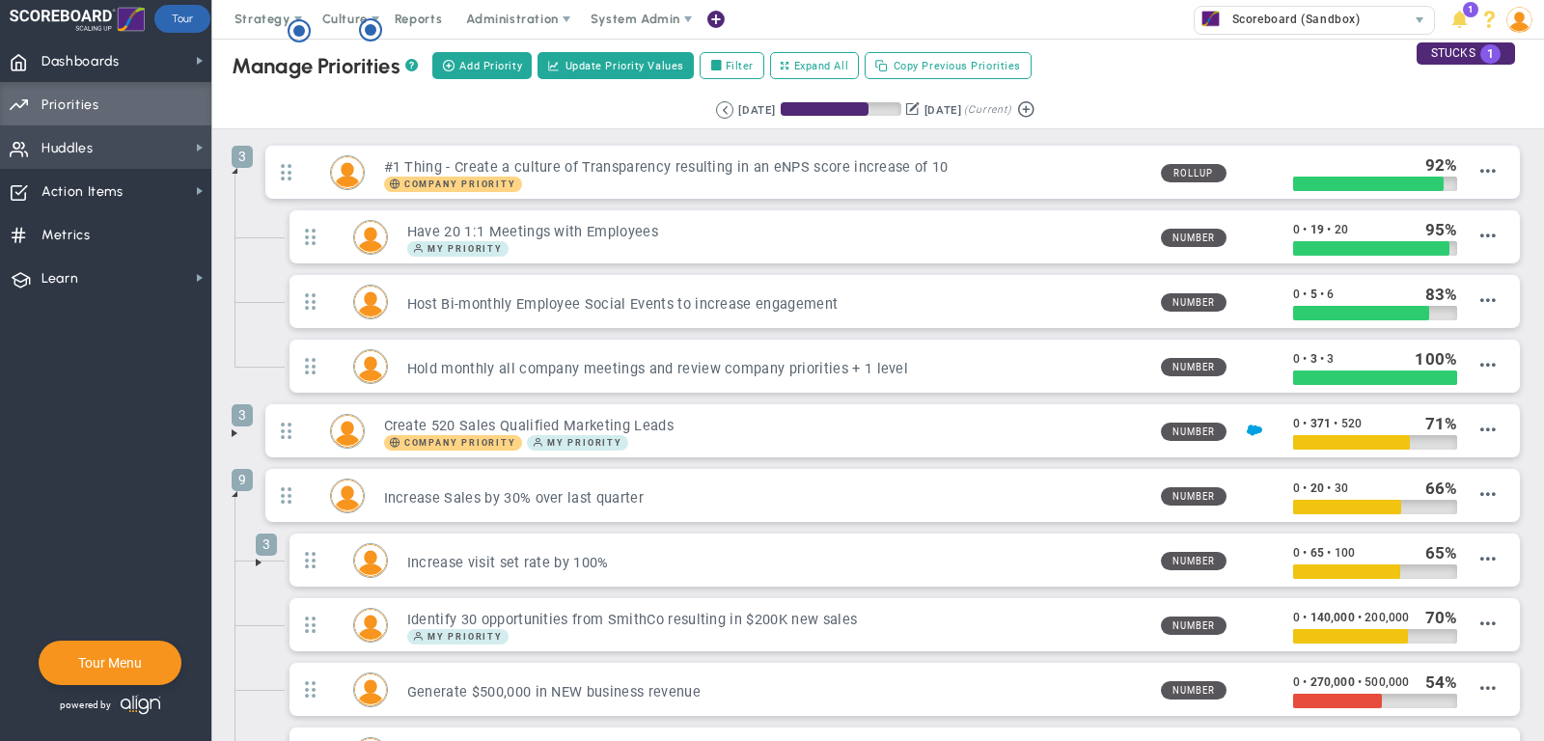
click at [119, 149] on span "Huddles Huddles" at bounding box center [105, 146] width 211 height 43
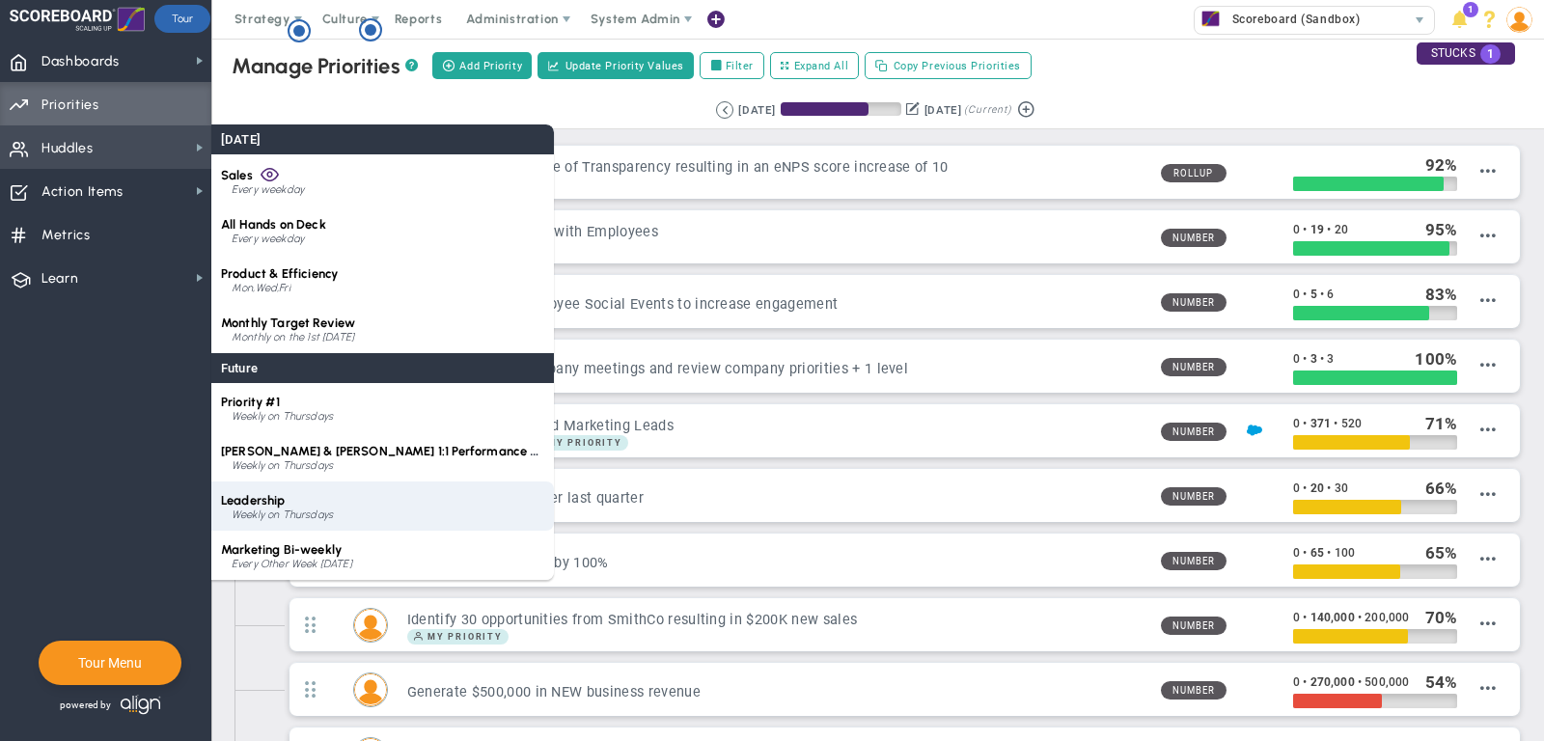
click at [317, 482] on div "Leadership Weekly on Thursdays" at bounding box center [382, 505] width 343 height 49
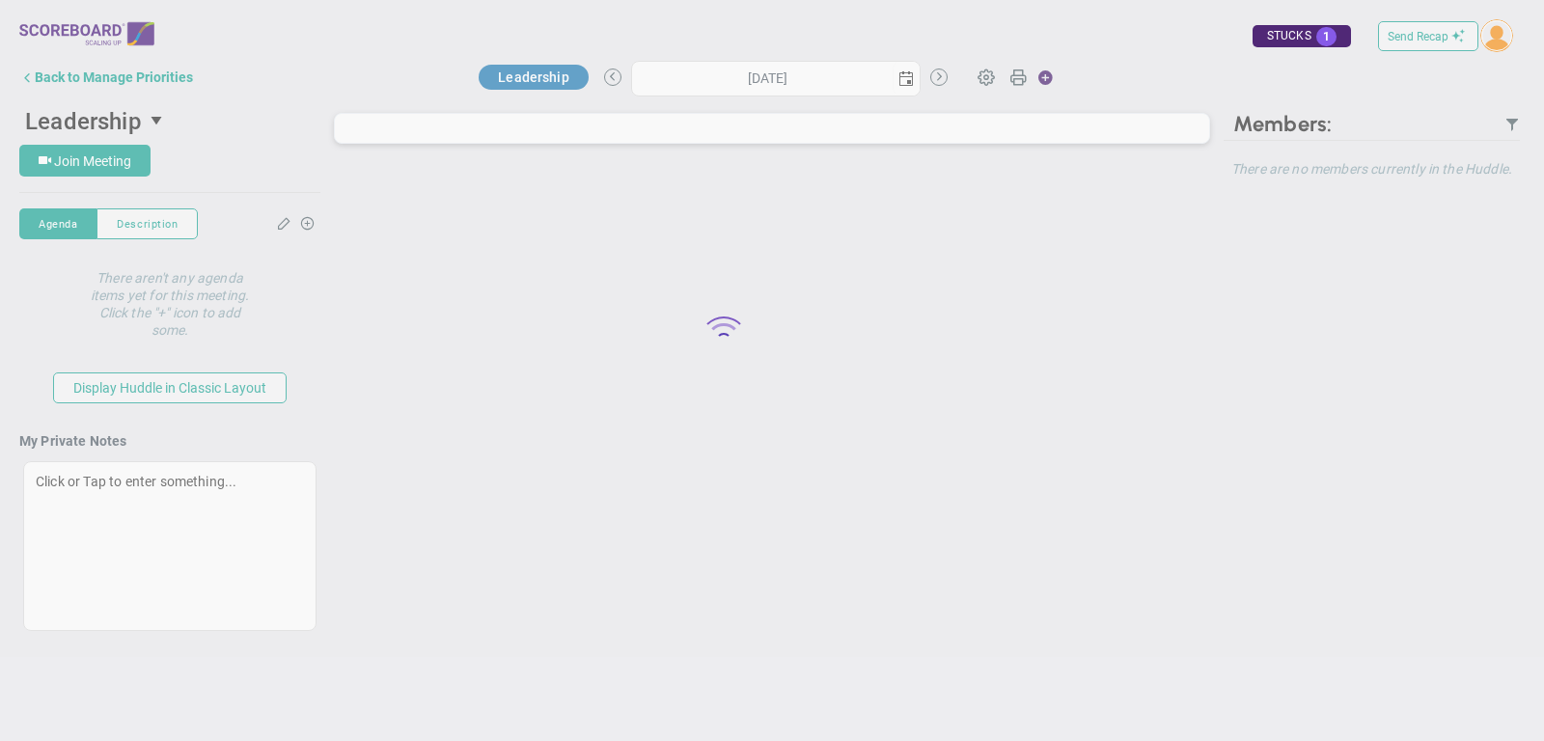
type input "[DATE]"
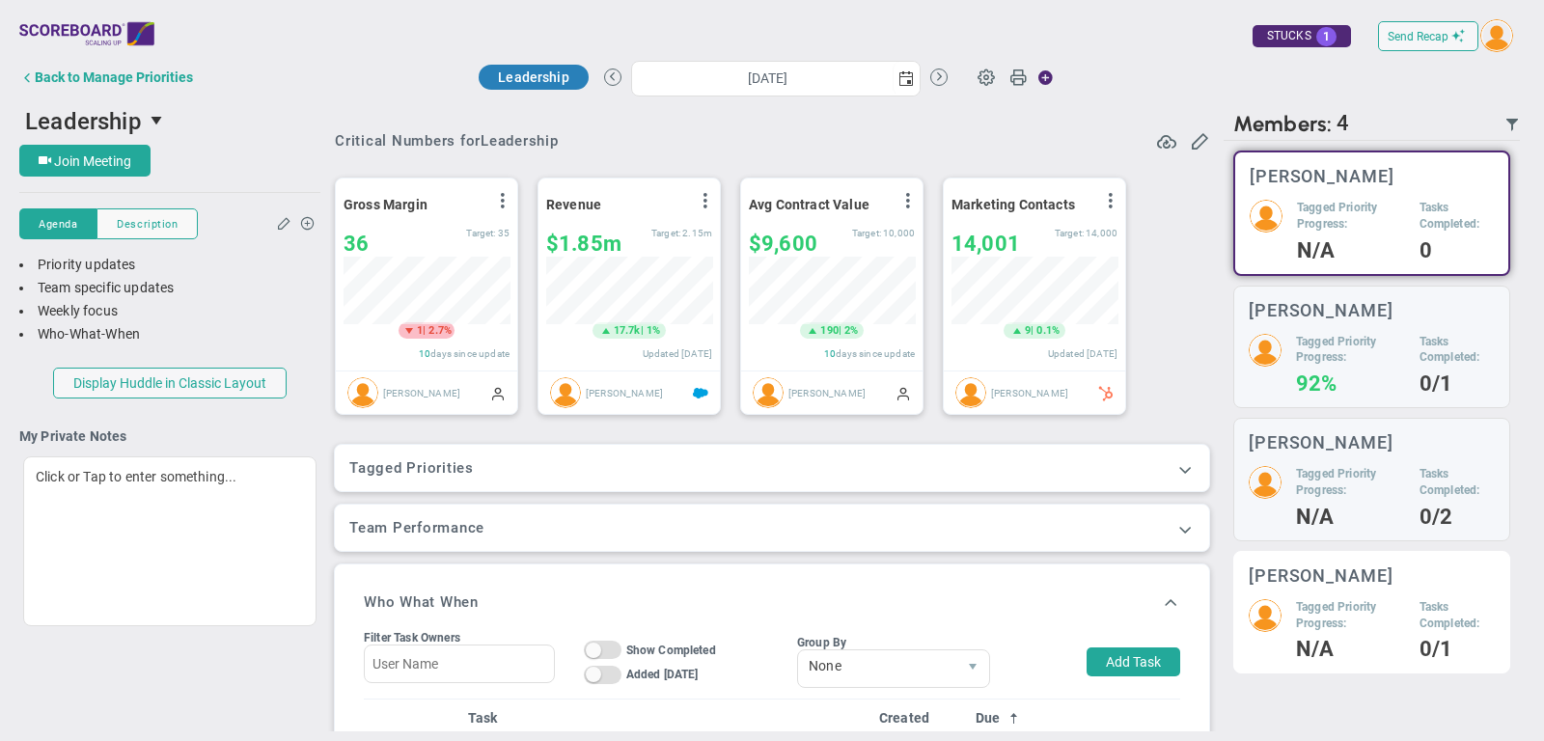
scroll to position [68, 166]
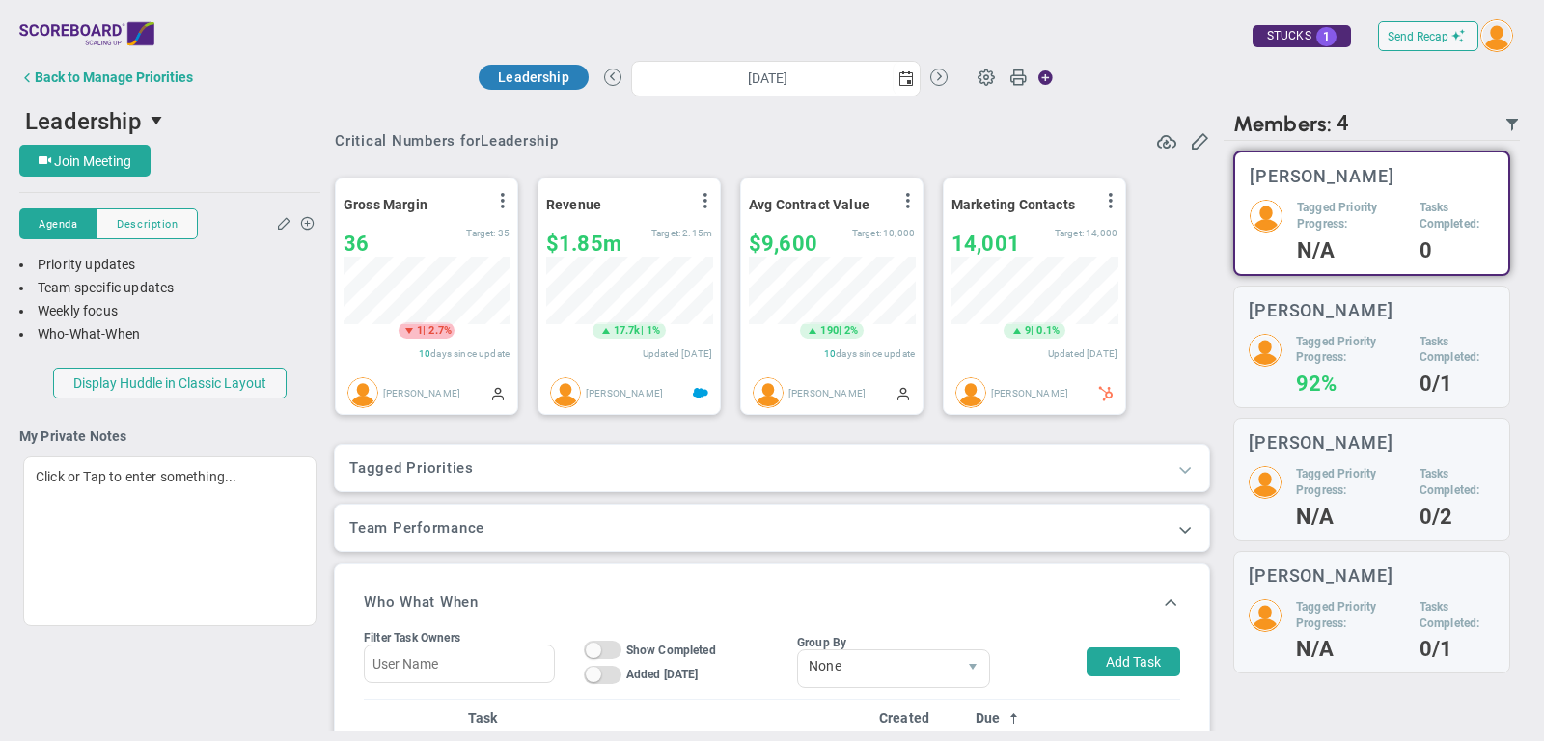
click at [1185, 470] on span at bounding box center [1184, 468] width 19 height 19
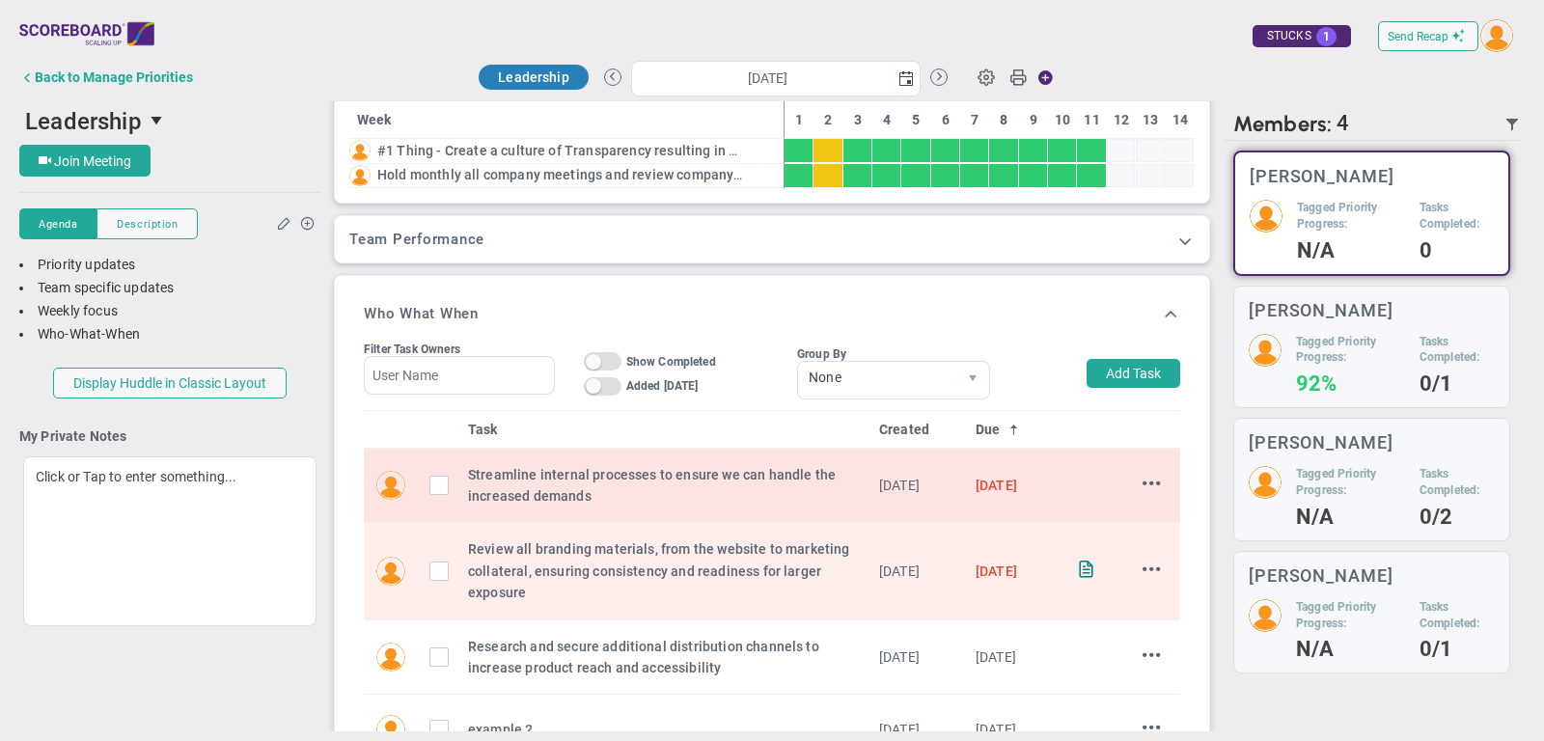
scroll to position [403, 0]
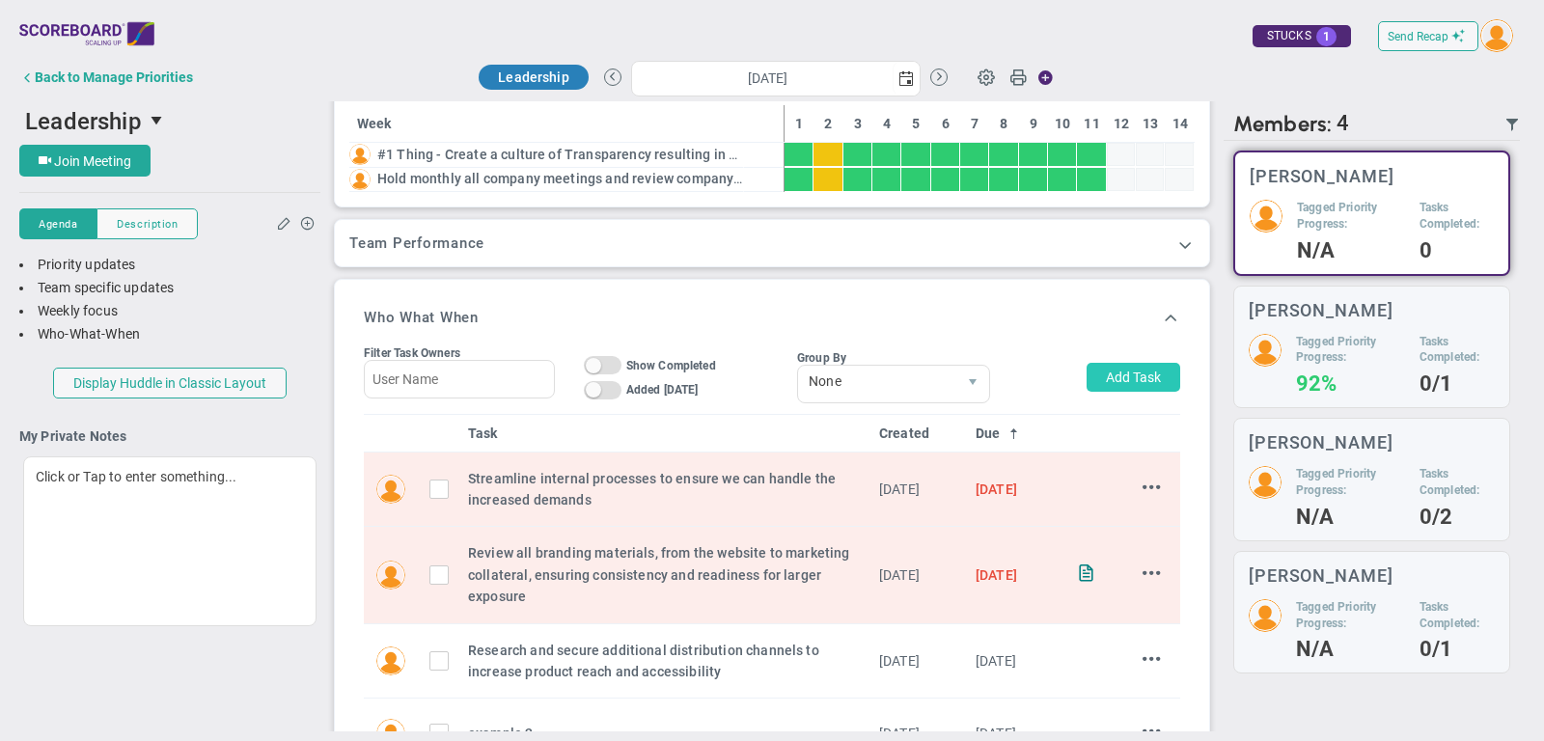
click at [1123, 367] on button "Add Task" at bounding box center [1133, 377] width 94 height 29
type input "[PERSON_NAME]"
type input "[DATE]"
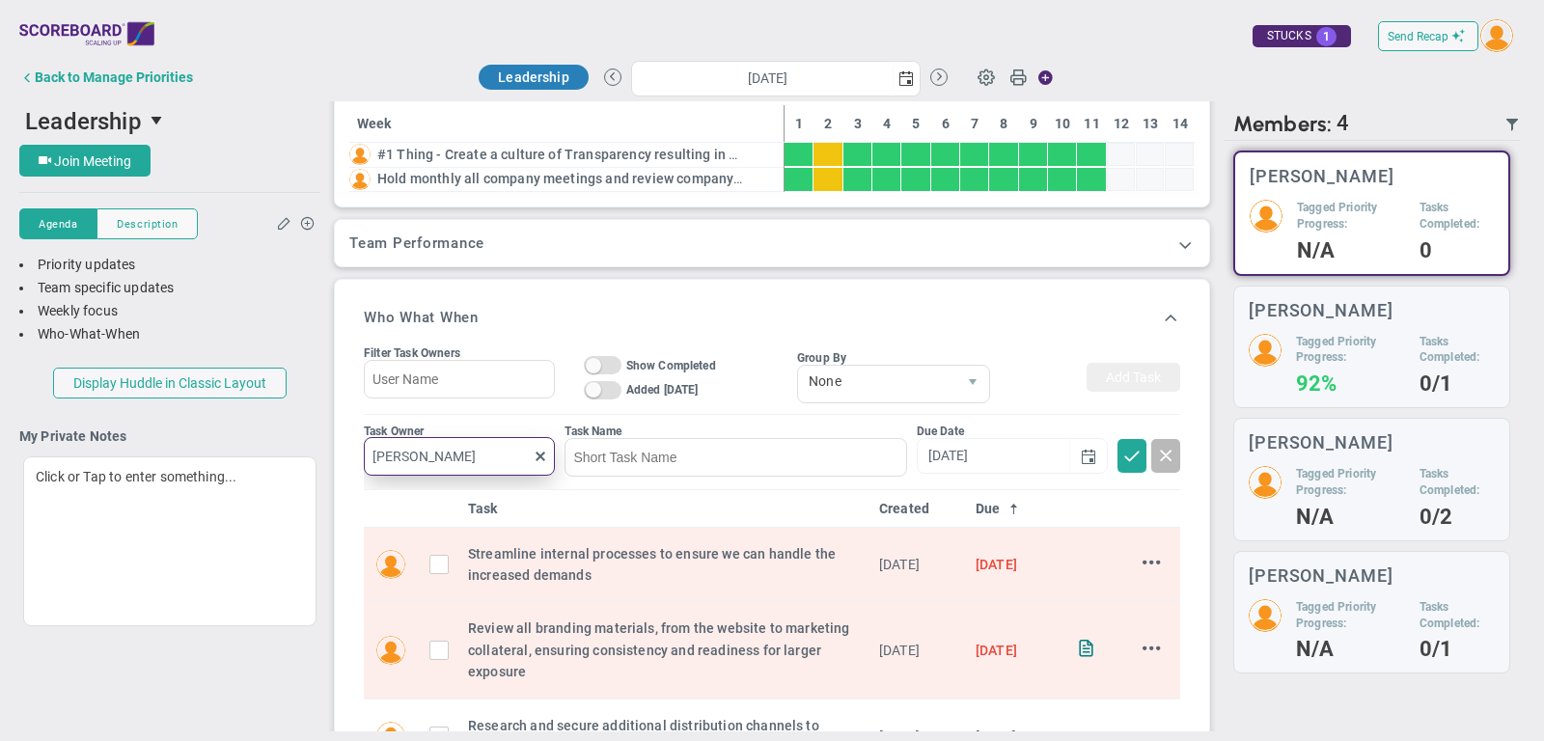
click at [456, 453] on input "[PERSON_NAME]" at bounding box center [459, 456] width 191 height 39
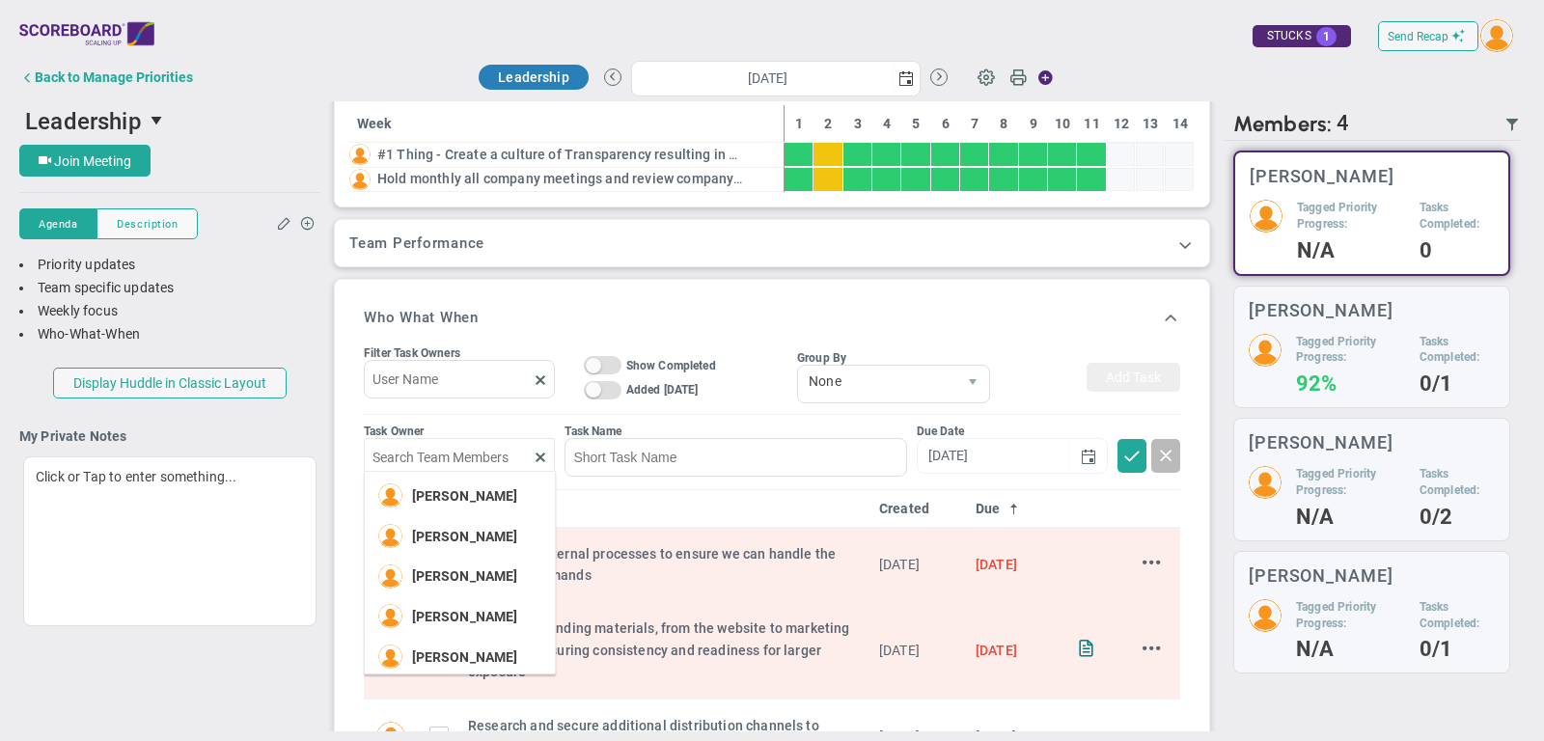
click at [571, 321] on div "Who What When" at bounding box center [772, 317] width 816 height 46
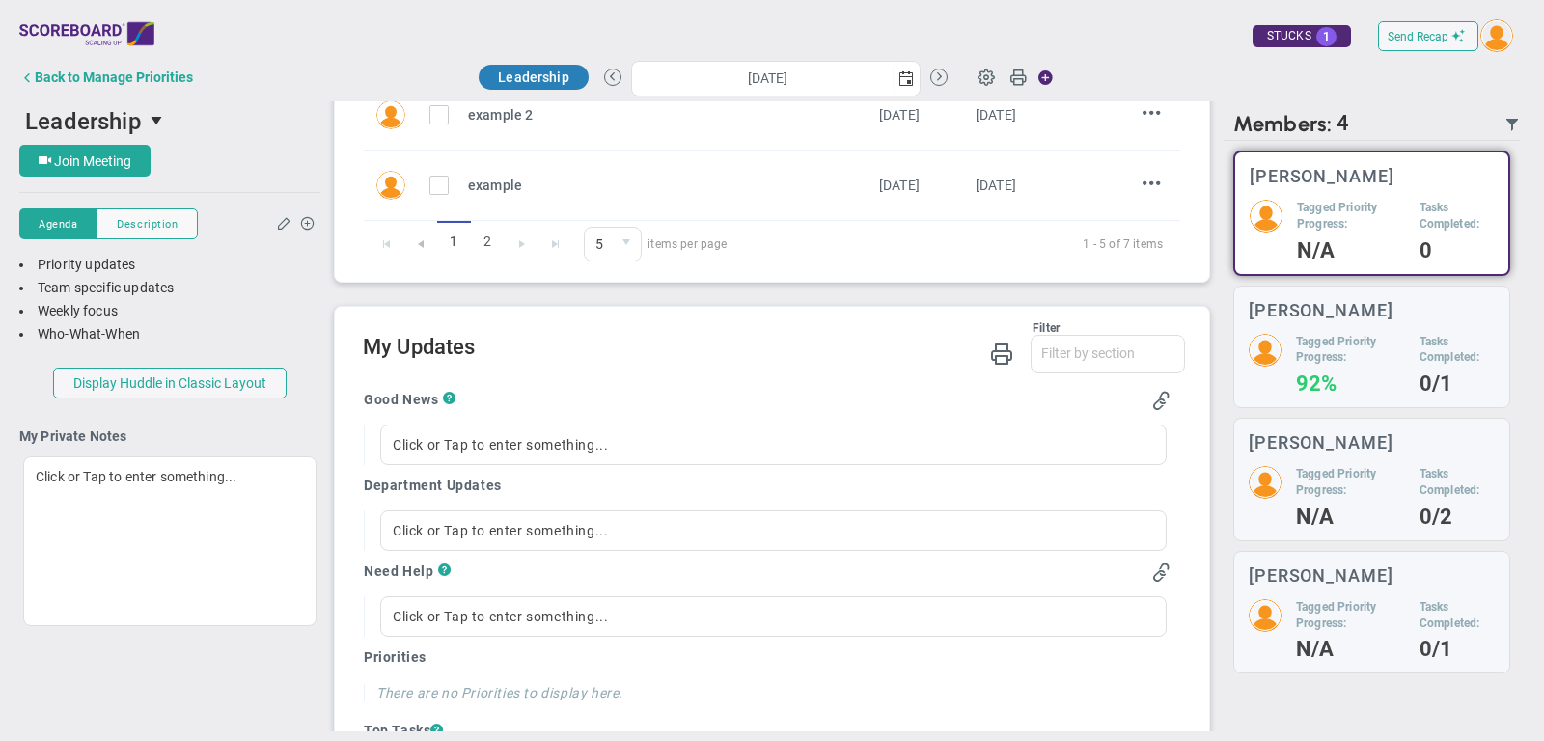
scroll to position [1132, 0]
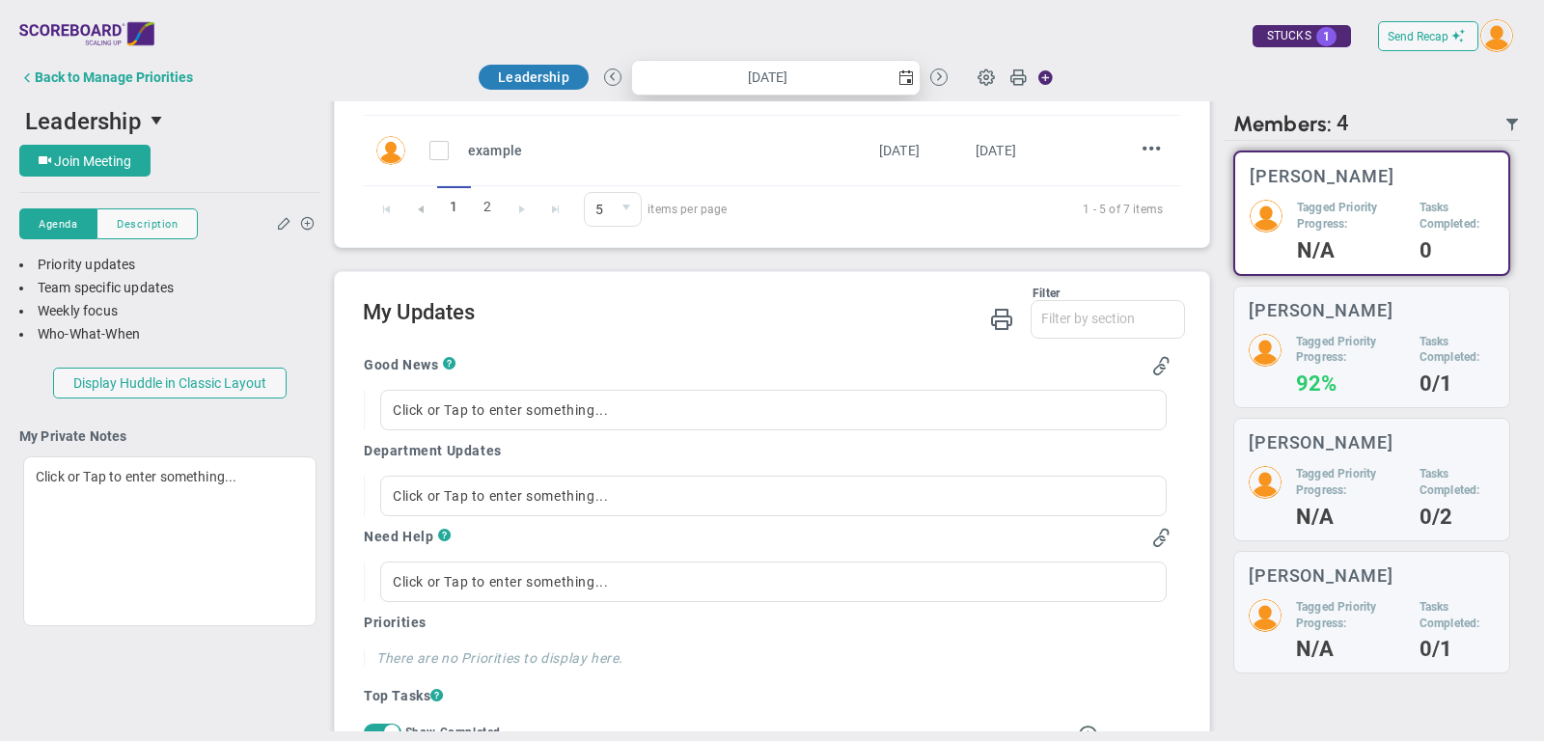
click at [905, 82] on span "select" at bounding box center [905, 77] width 15 height 15
click at [896, 303] on h2 "My Updates" at bounding box center [774, 314] width 822 height 28
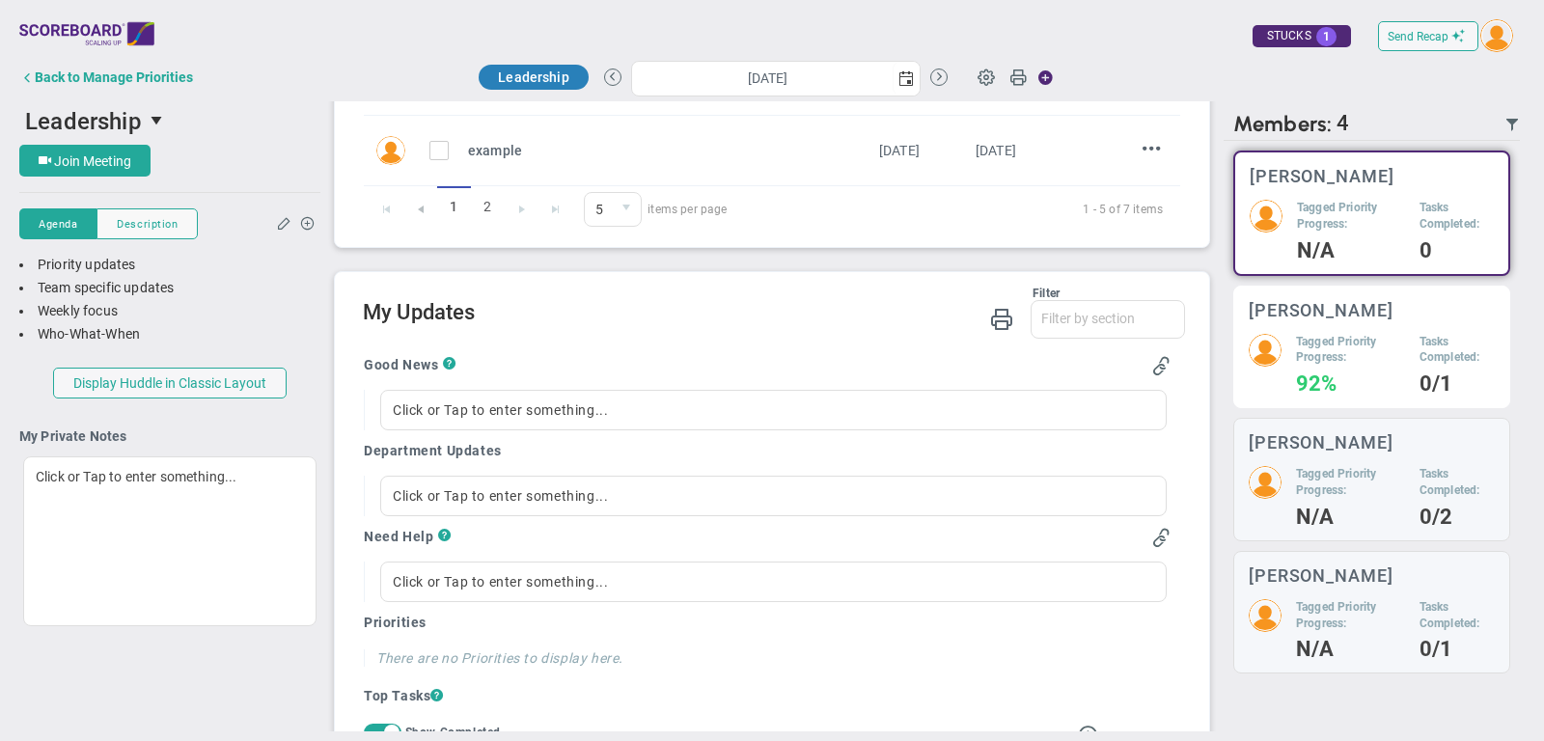
click at [1403, 315] on div "[PERSON_NAME]" at bounding box center [1372, 310] width 246 height 18
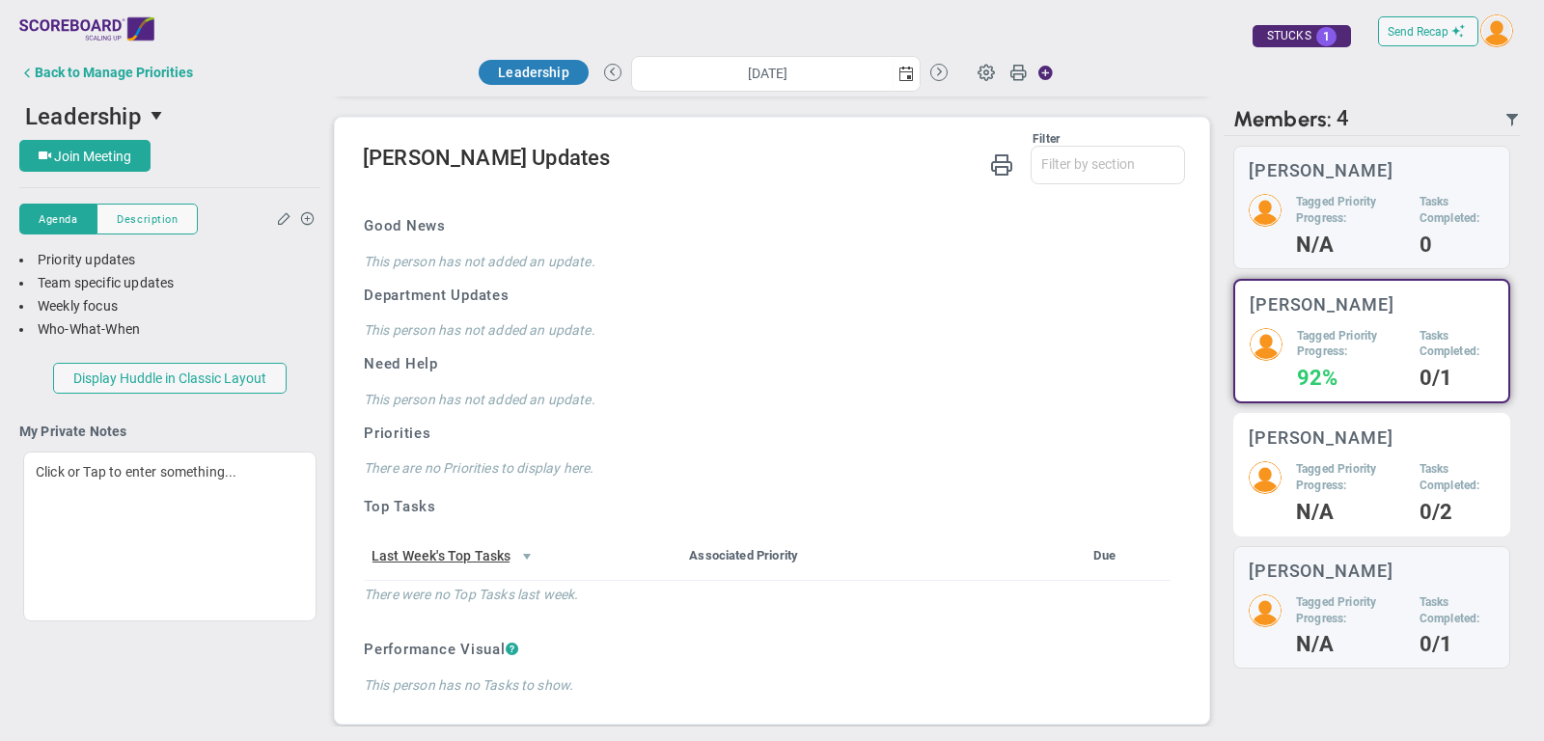
click at [1297, 461] on h5 "Tagged Priority Progress:" at bounding box center [1350, 477] width 109 height 33
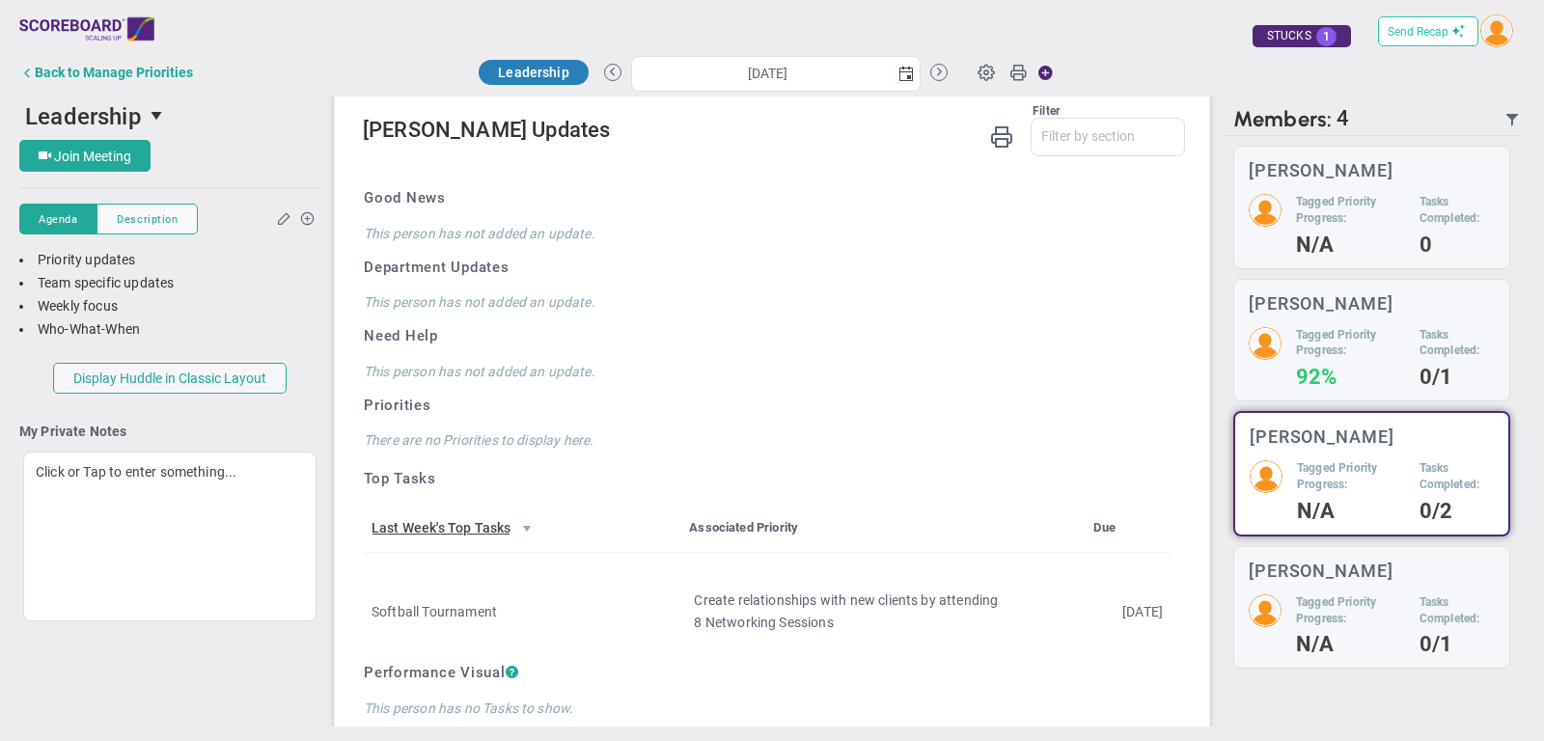
click at [1427, 26] on span "Send Recap" at bounding box center [1417, 32] width 61 height 14
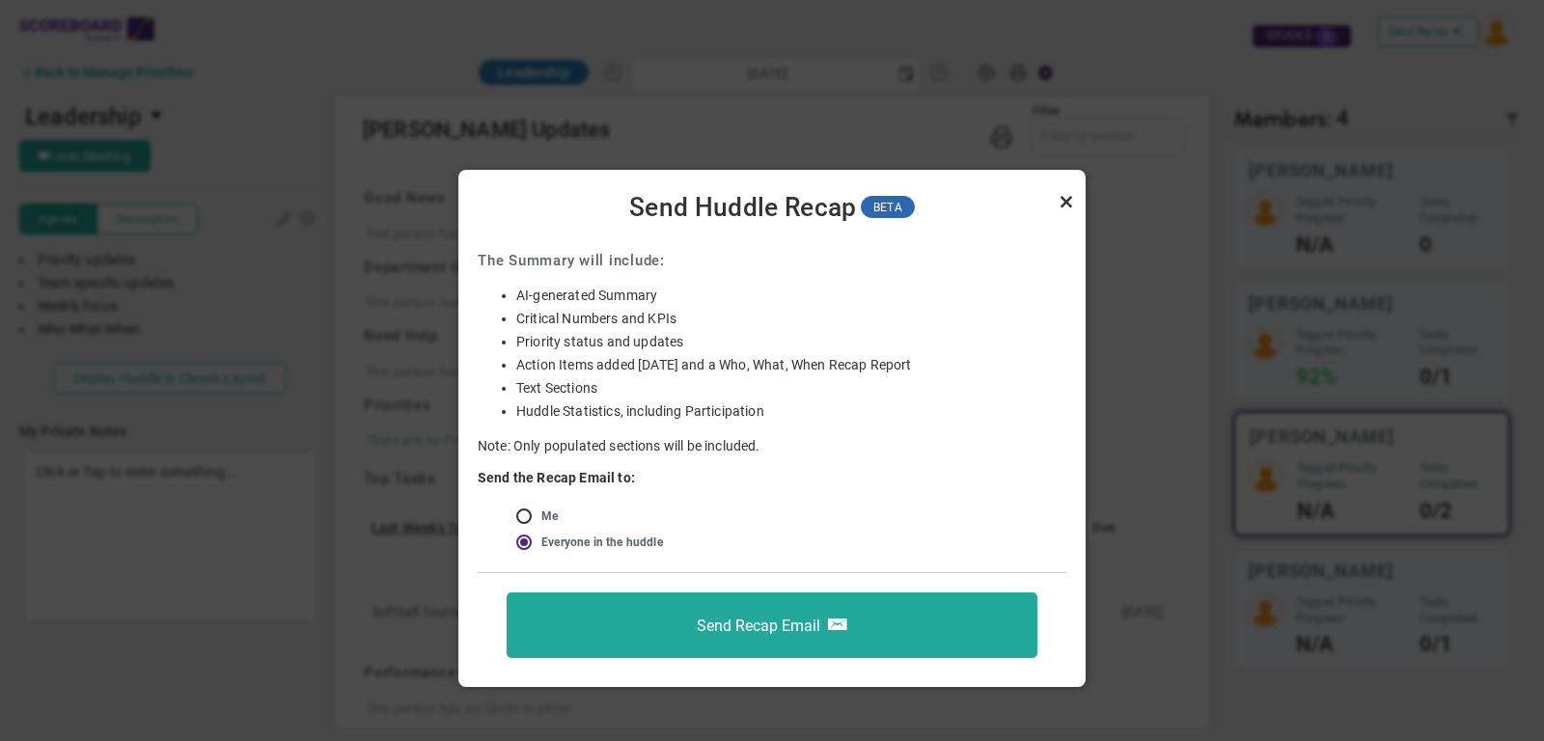
click at [1071, 198] on link "Close" at bounding box center [1066, 201] width 23 height 23
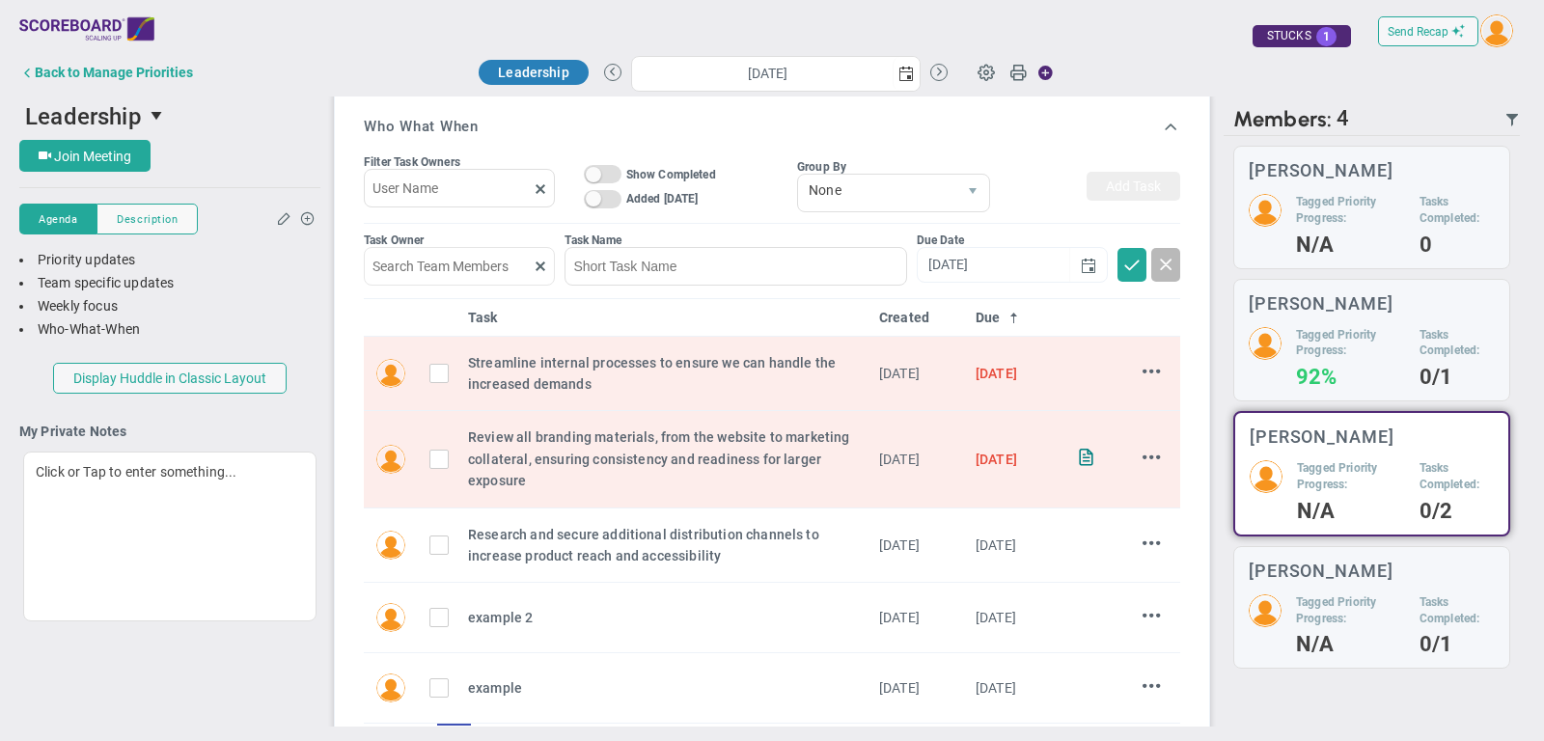
scroll to position [0, 0]
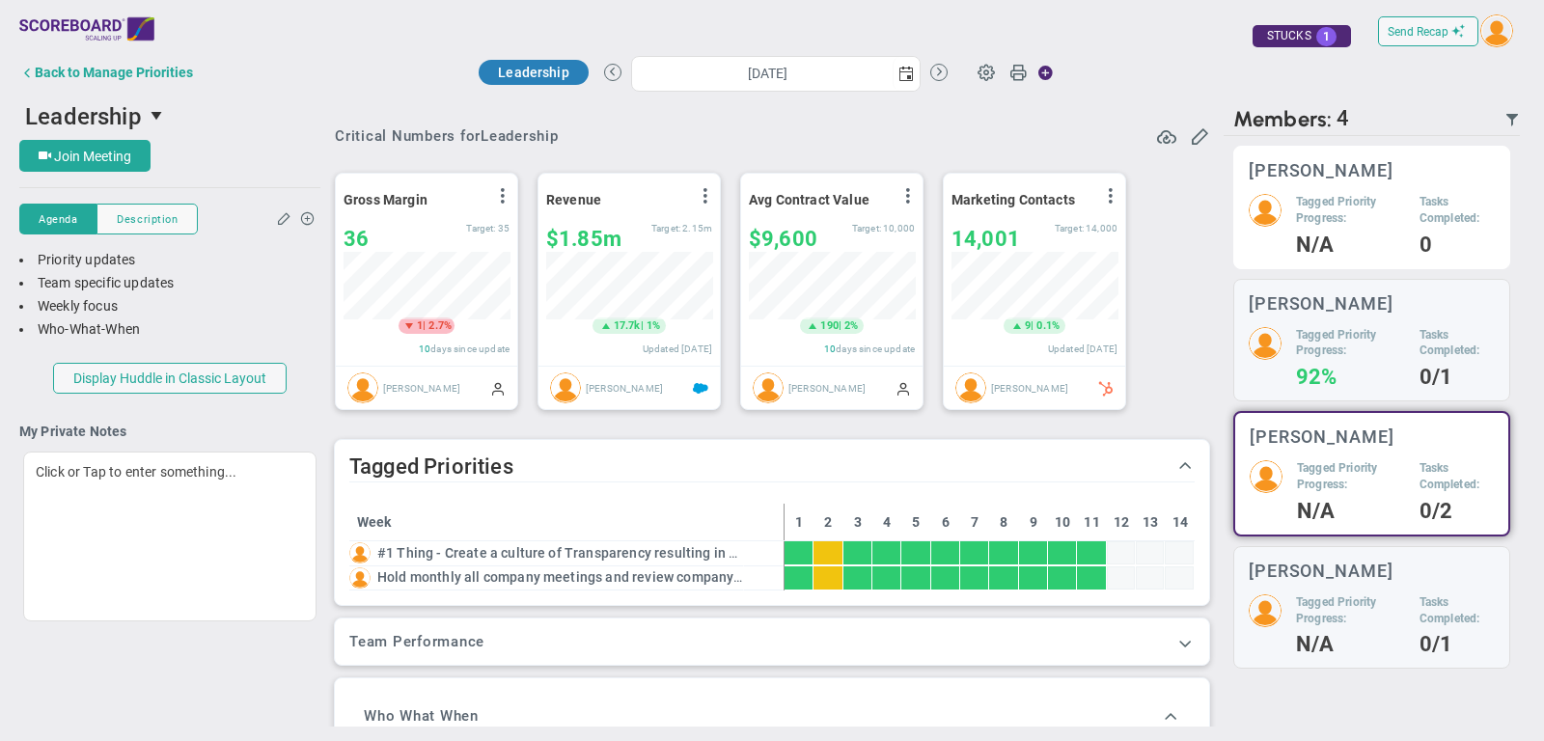
click at [1308, 206] on h5 "Tagged Priority Progress:" at bounding box center [1350, 210] width 109 height 33
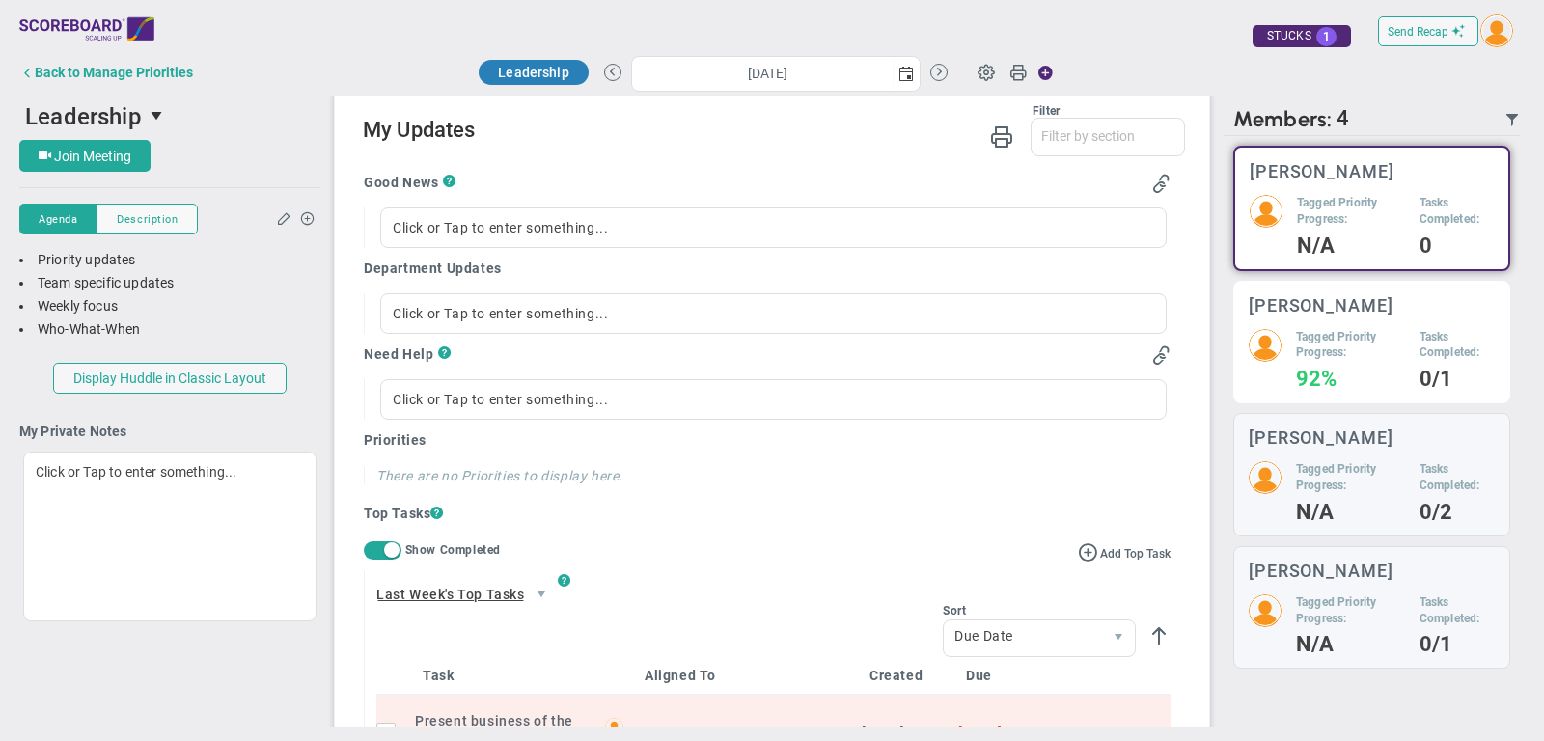
click at [1349, 304] on h3 "[PERSON_NAME]" at bounding box center [1321, 305] width 145 height 18
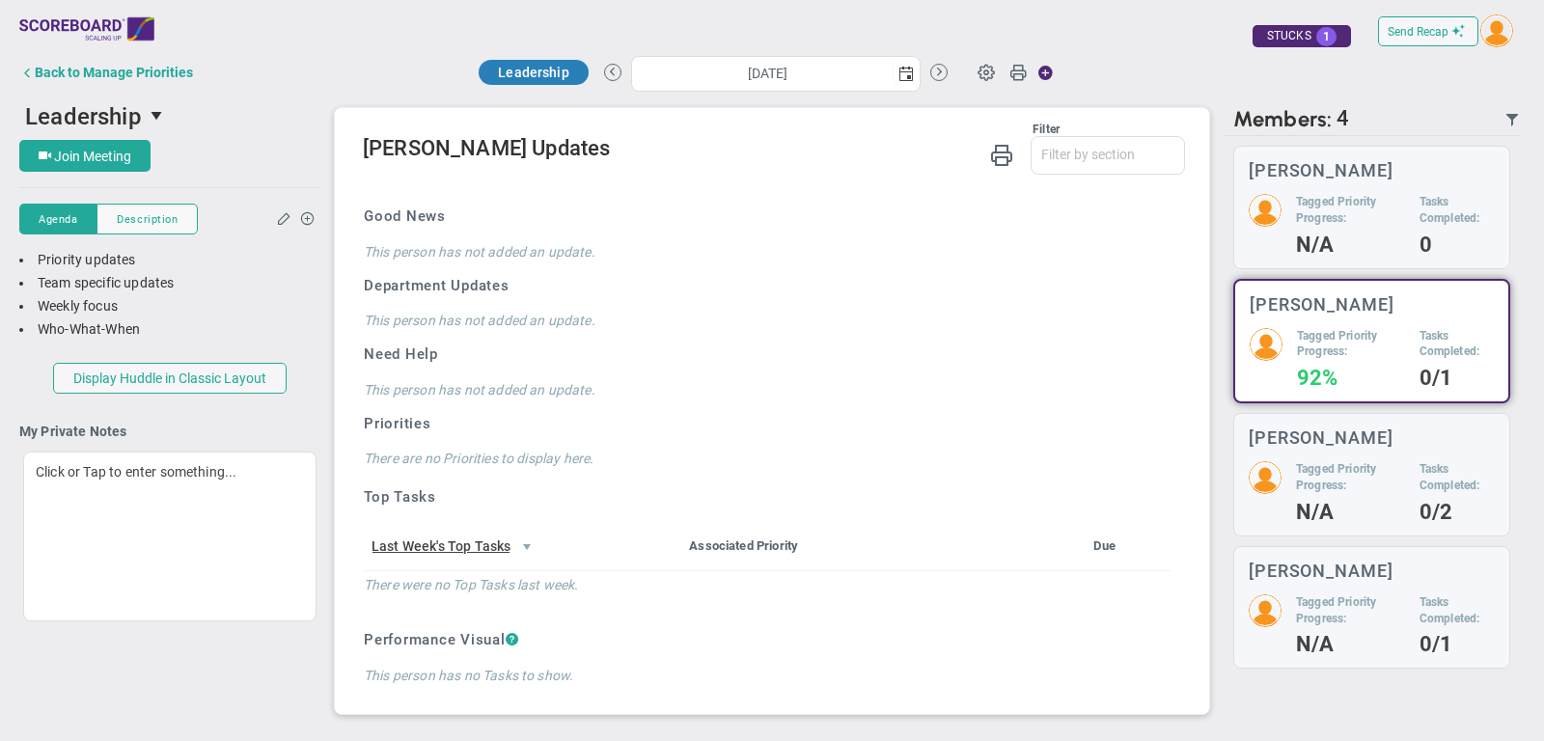
scroll to position [1281, 0]
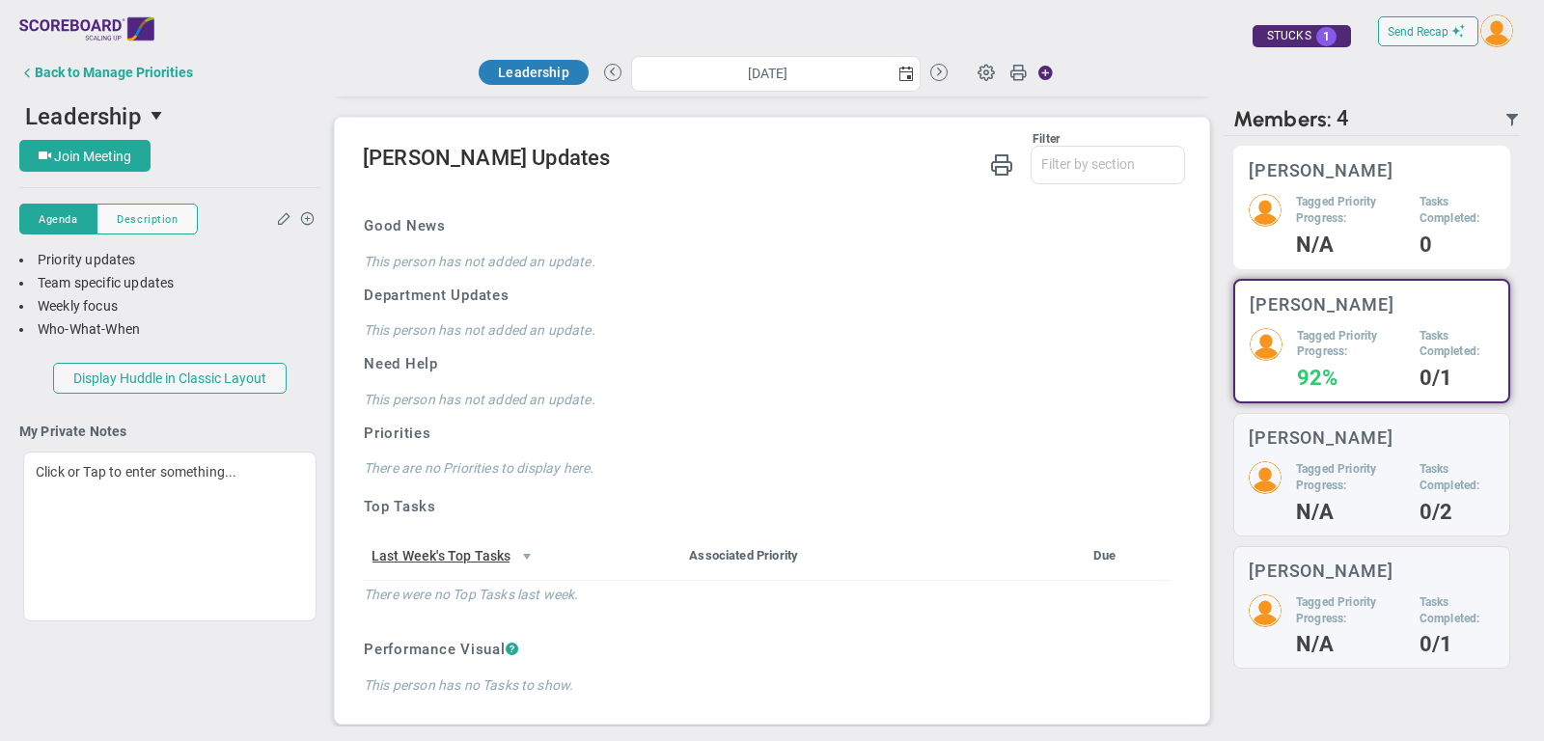
click at [1348, 220] on h5 "Tagged Priority Progress:" at bounding box center [1350, 210] width 109 height 33
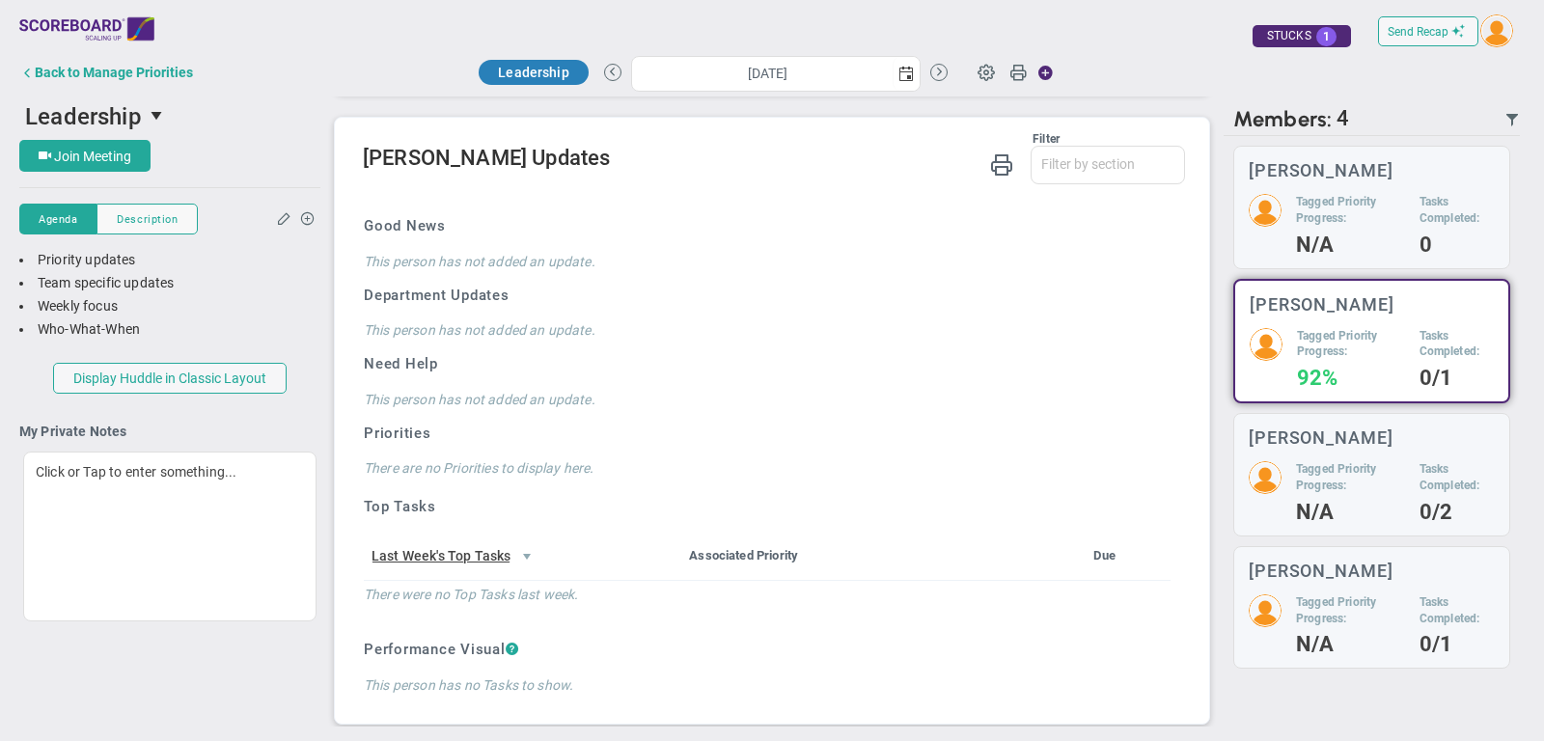
scroll to position [1309, 0]
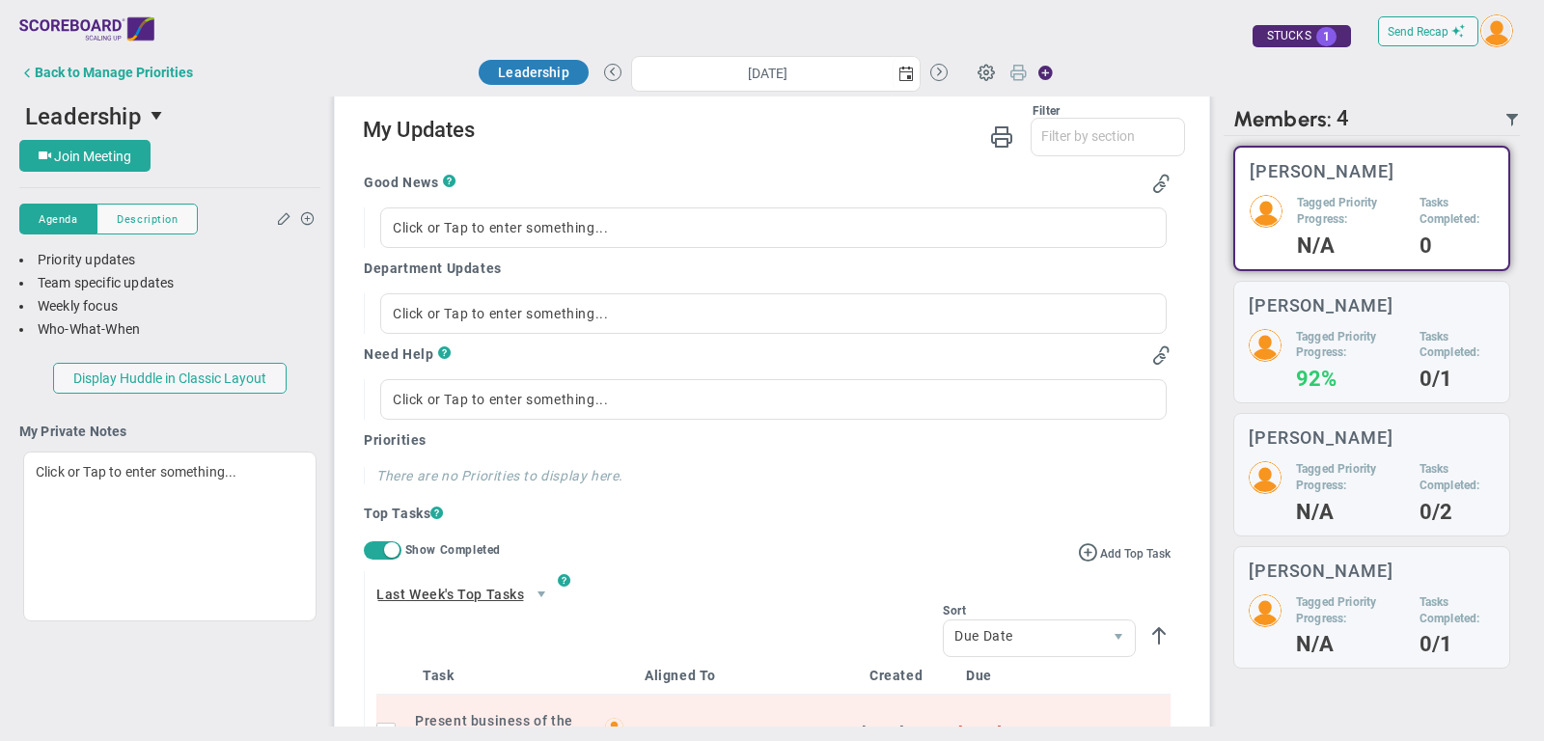
click at [1018, 73] on span at bounding box center [1017, 76] width 17 height 27
click at [148, 73] on div "Back to Manage Priorities" at bounding box center [114, 72] width 158 height 15
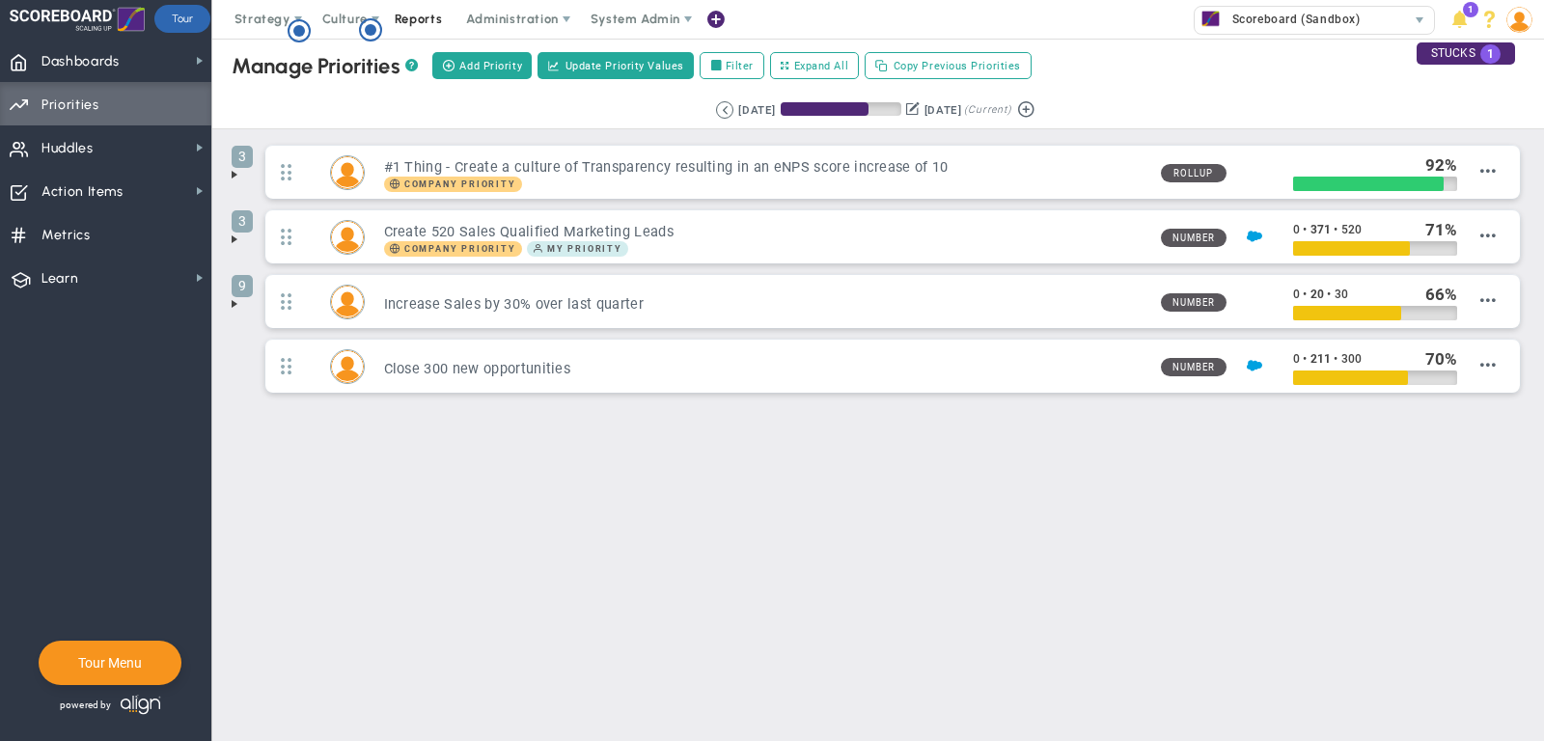
click at [403, 23] on span "Reports" at bounding box center [419, 19] width 68 height 39
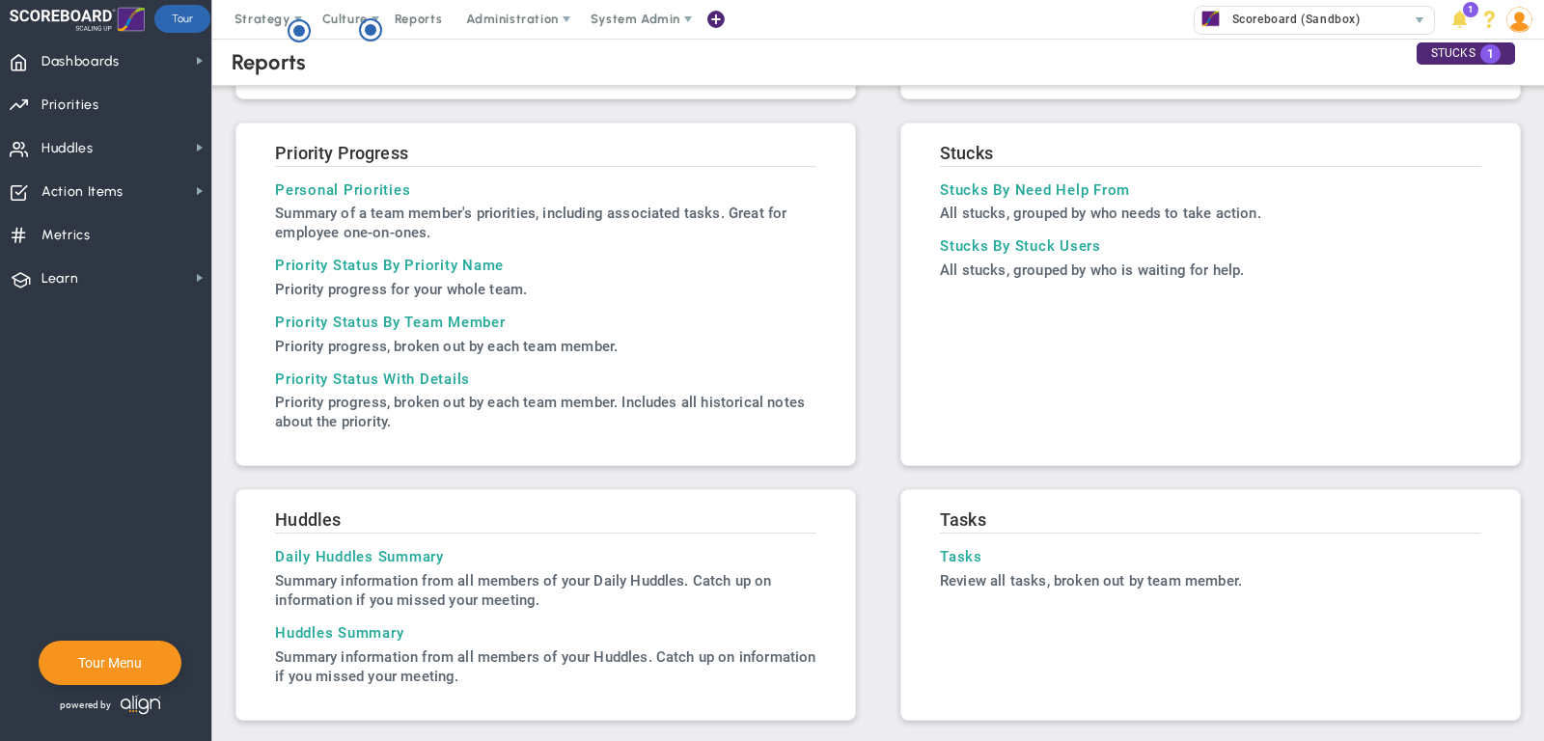
scroll to position [249, 0]
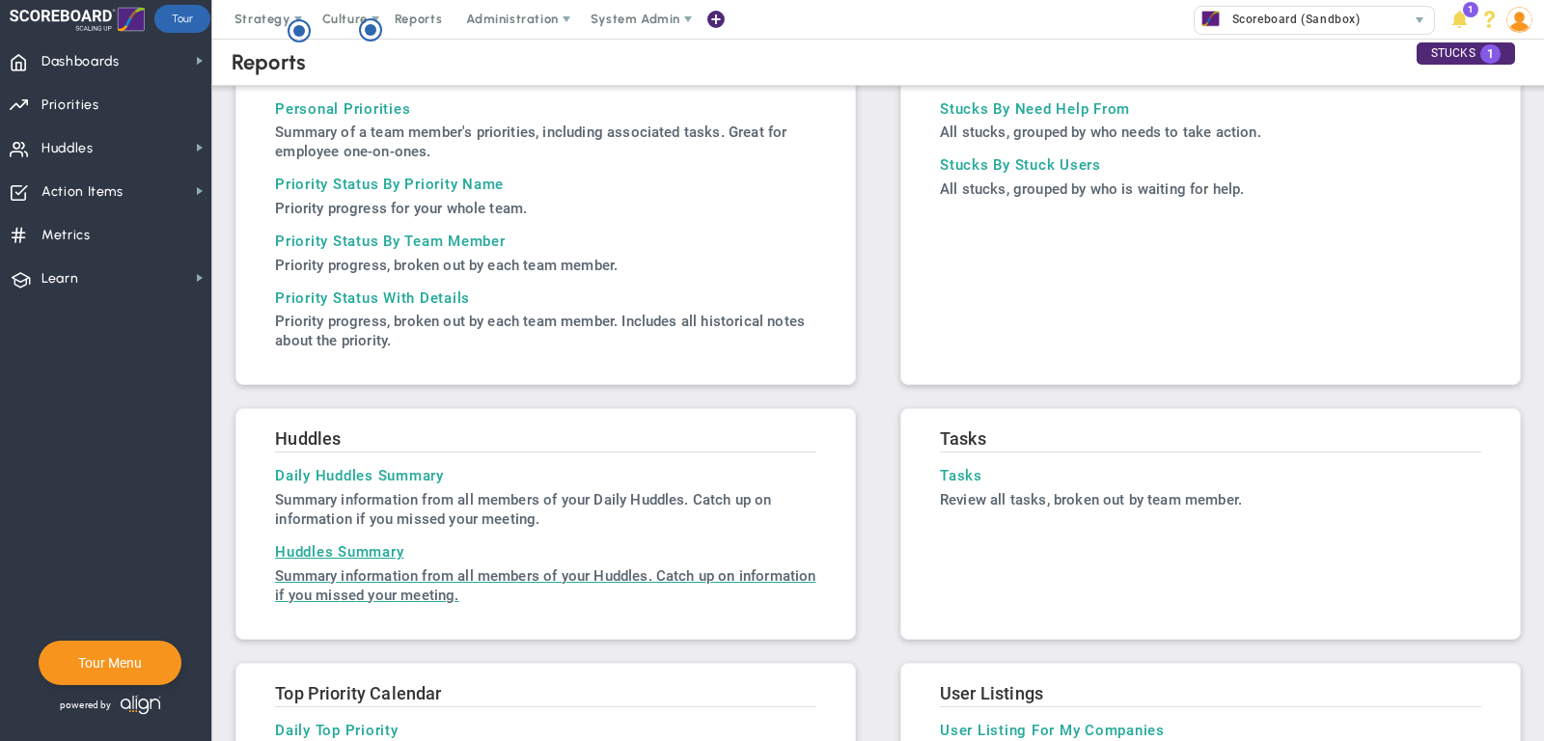
click at [400, 556] on link "Huddles Summary Summary information from all members of your Huddles. Catch up …" at bounding box center [545, 574] width 541 height 62
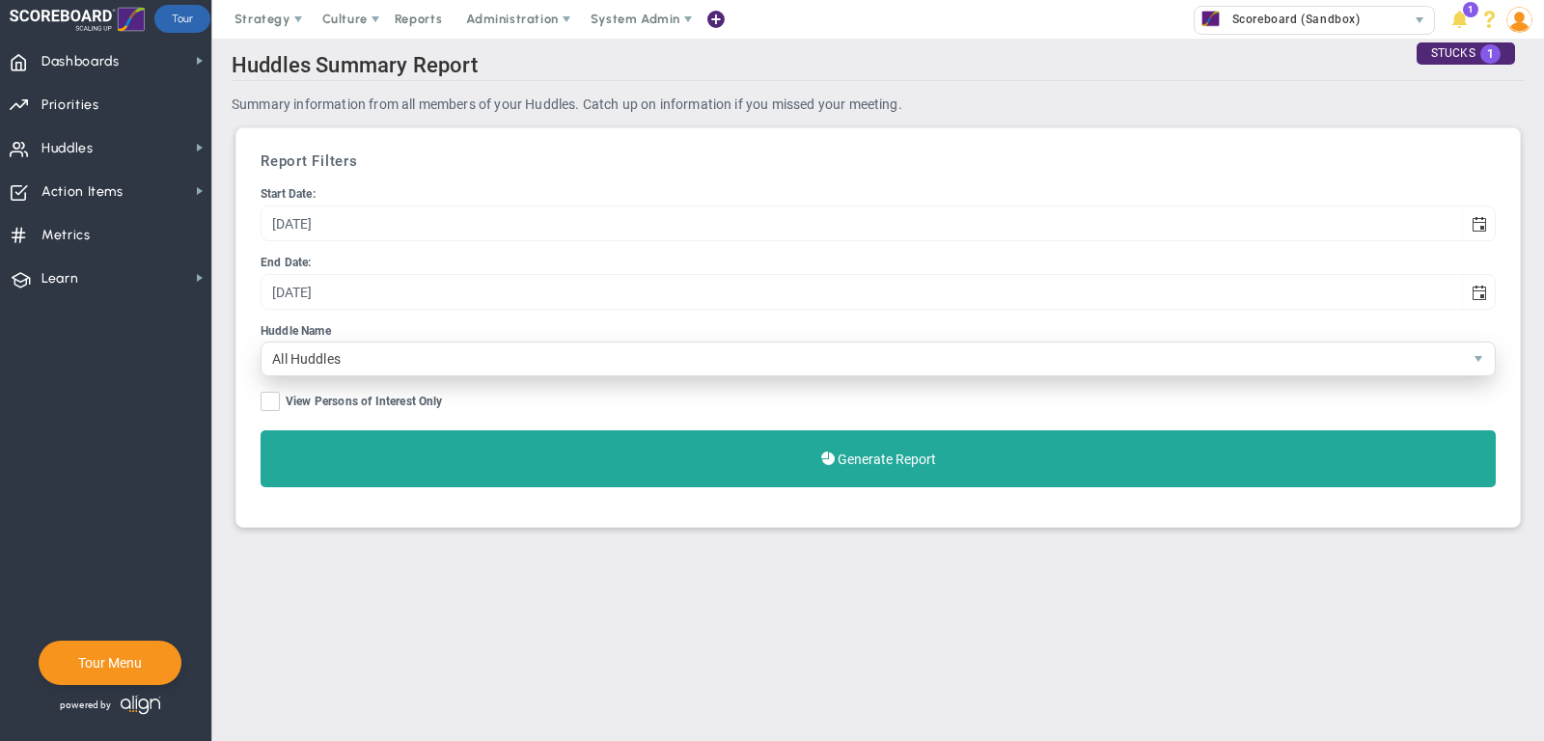
click at [335, 356] on span "All Huddles" at bounding box center [861, 359] width 1200 height 33
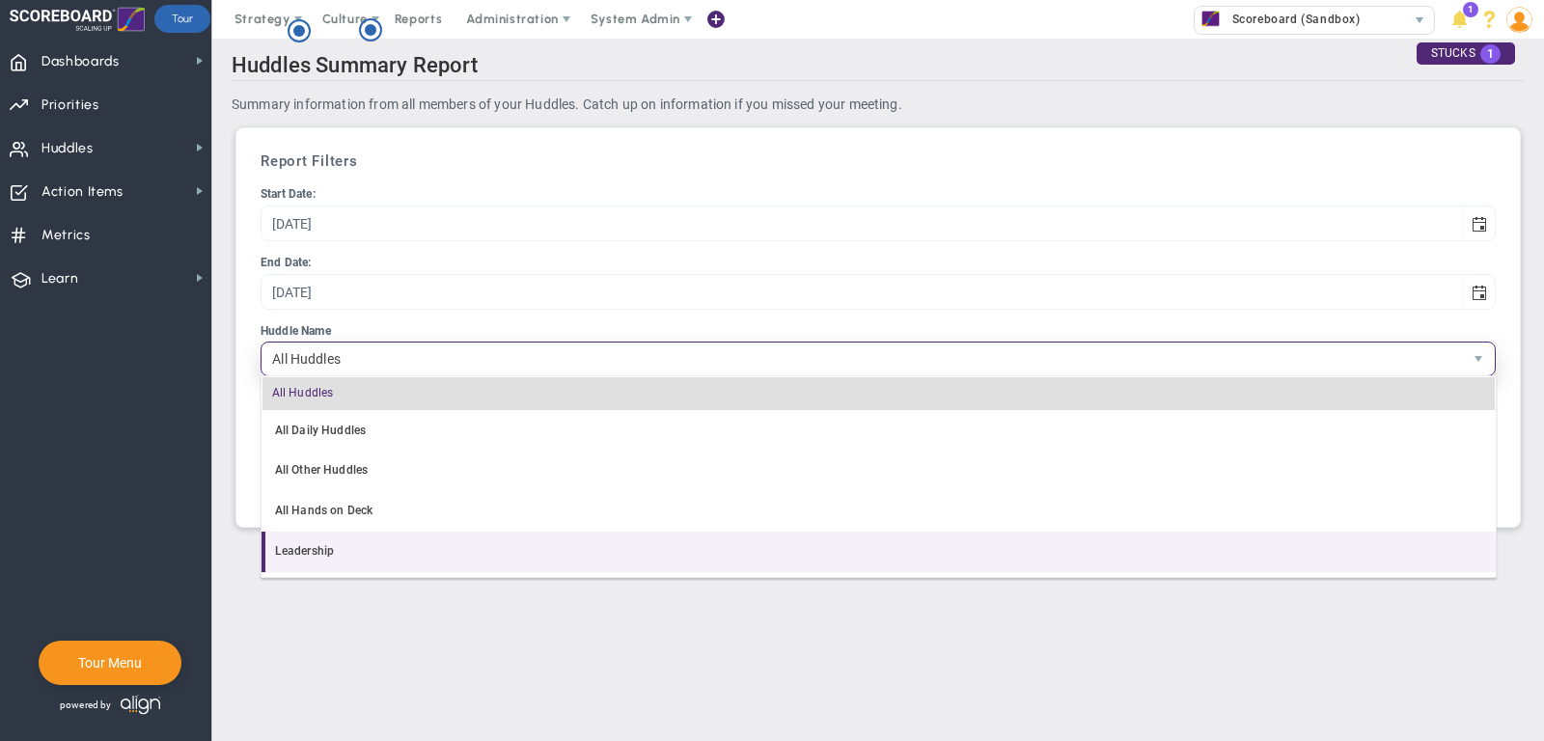
click at [341, 540] on li "Leadership" at bounding box center [878, 552] width 1235 height 41
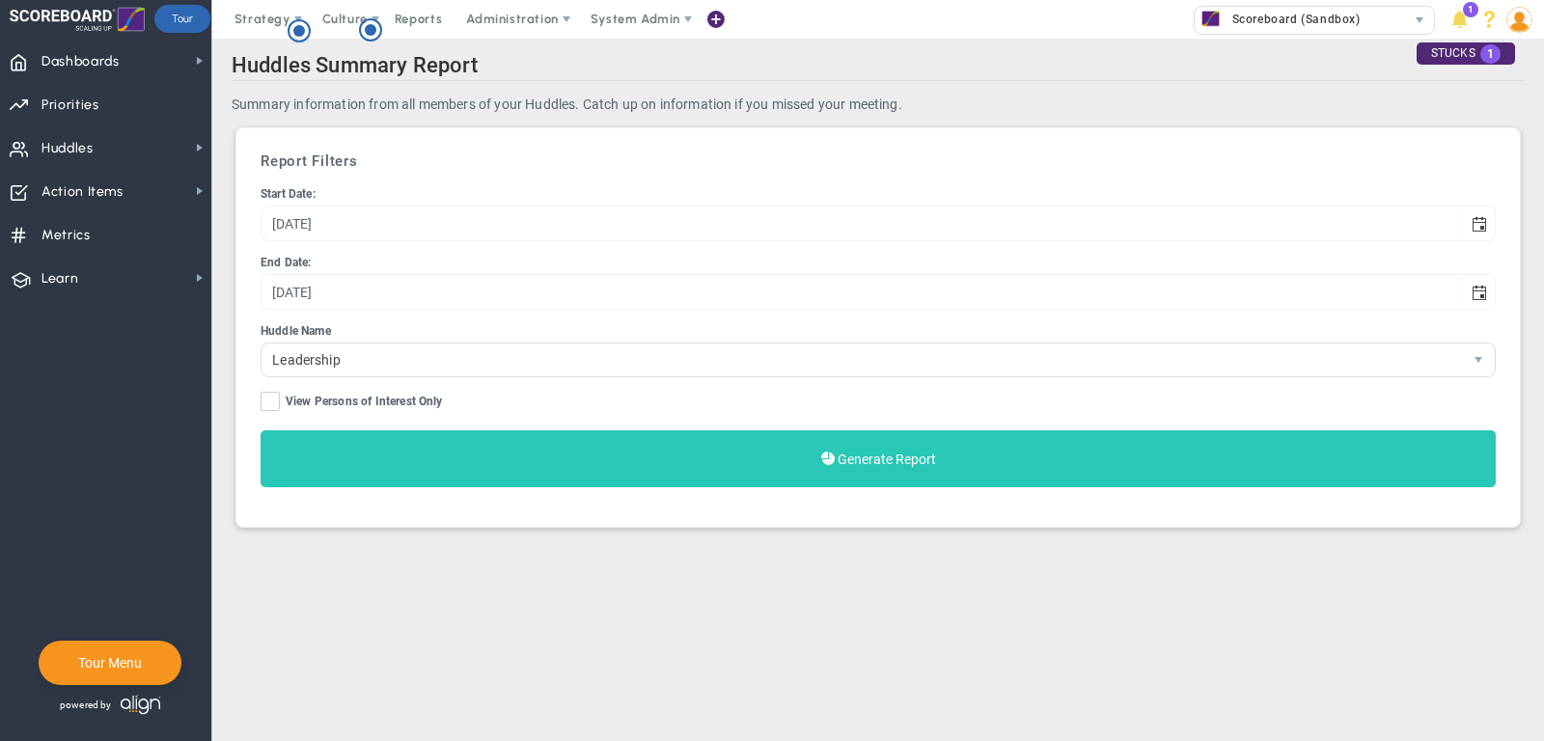
click at [501, 464] on button "Generate Report" at bounding box center [878, 458] width 1235 height 57
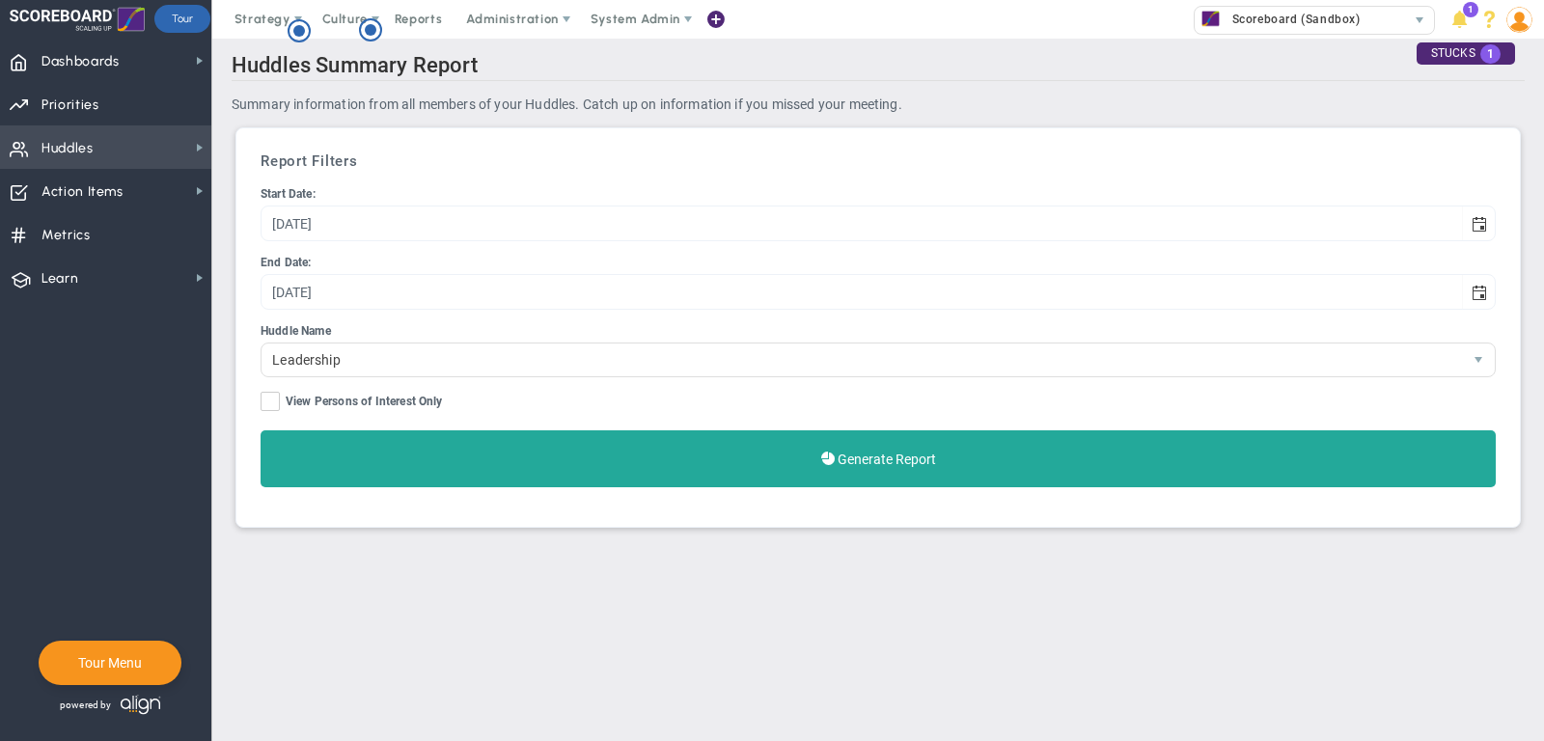
click at [159, 143] on span "Huddles Huddles" at bounding box center [105, 146] width 211 height 43
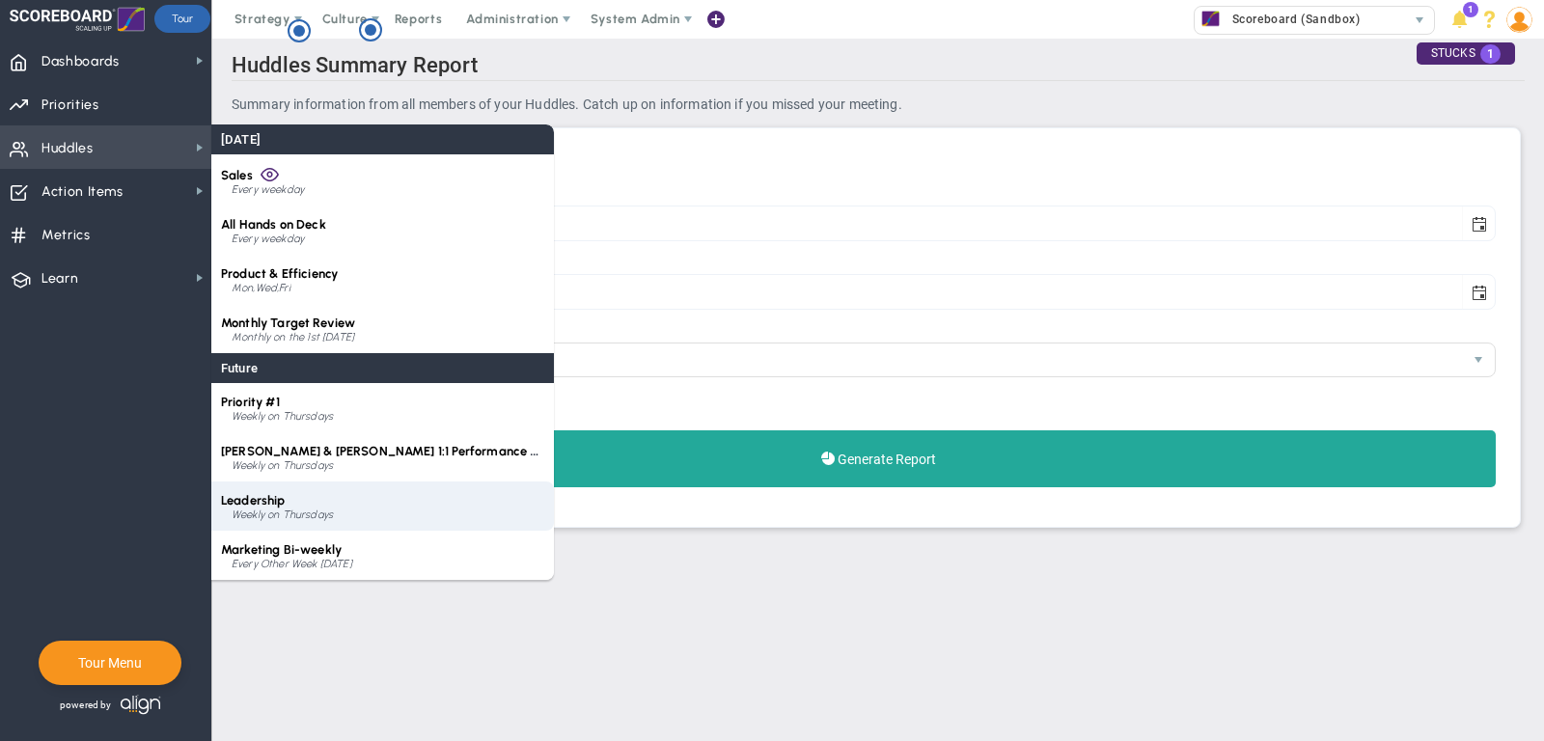
click at [302, 507] on div "Leadership Weekly on Thursdays" at bounding box center [382, 505] width 343 height 49
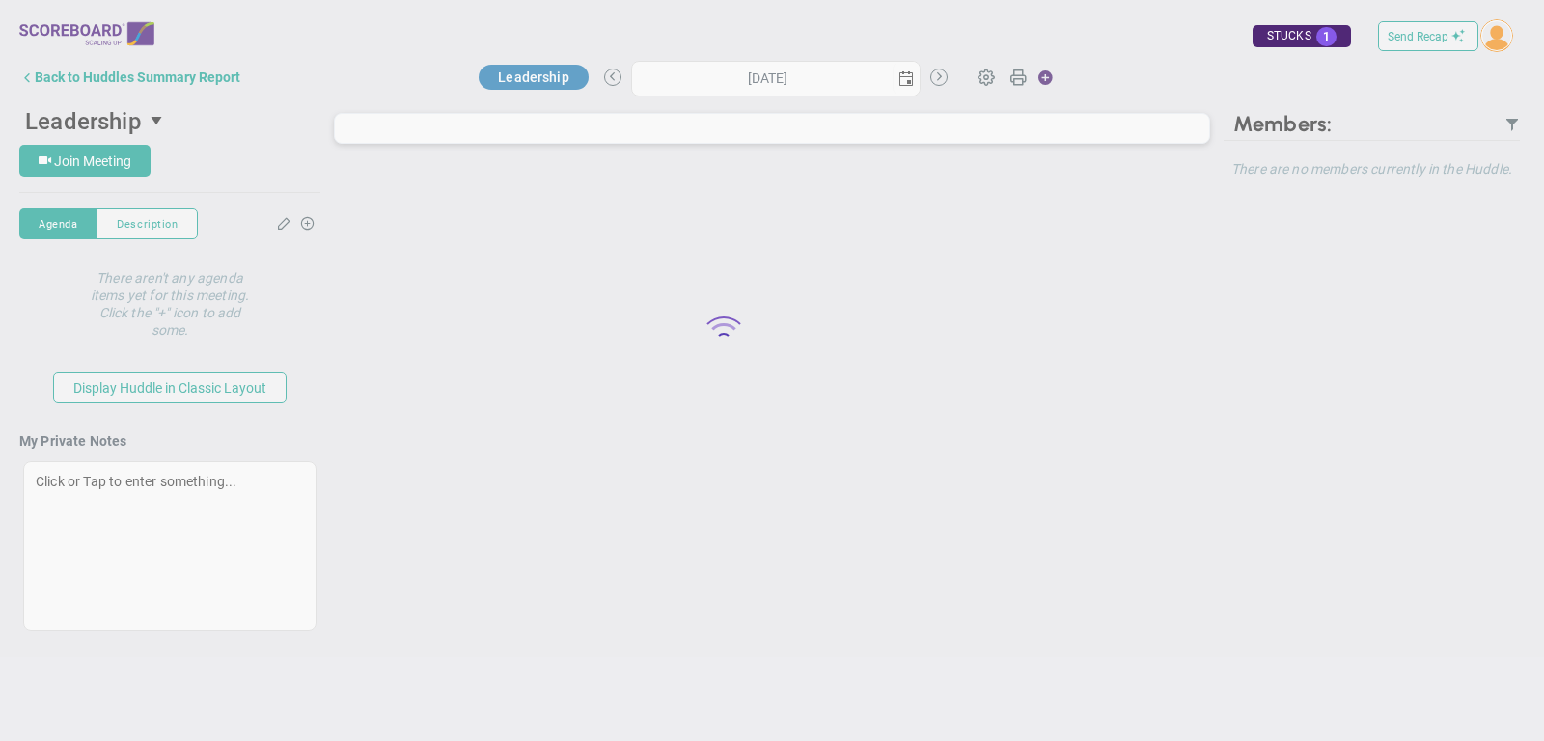
type input "[DATE]"
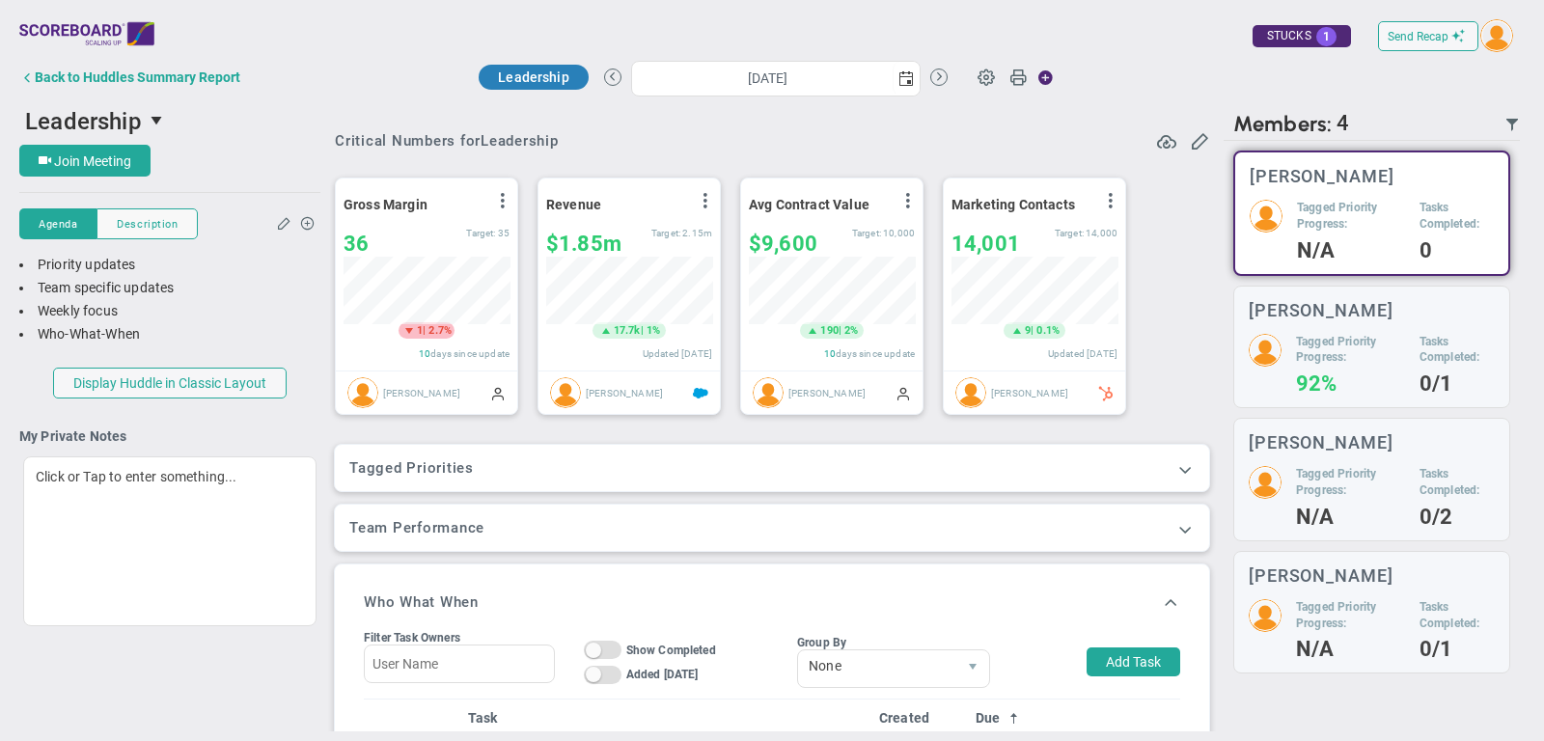
scroll to position [68, 166]
click at [993, 83] on span at bounding box center [986, 76] width 37 height 37
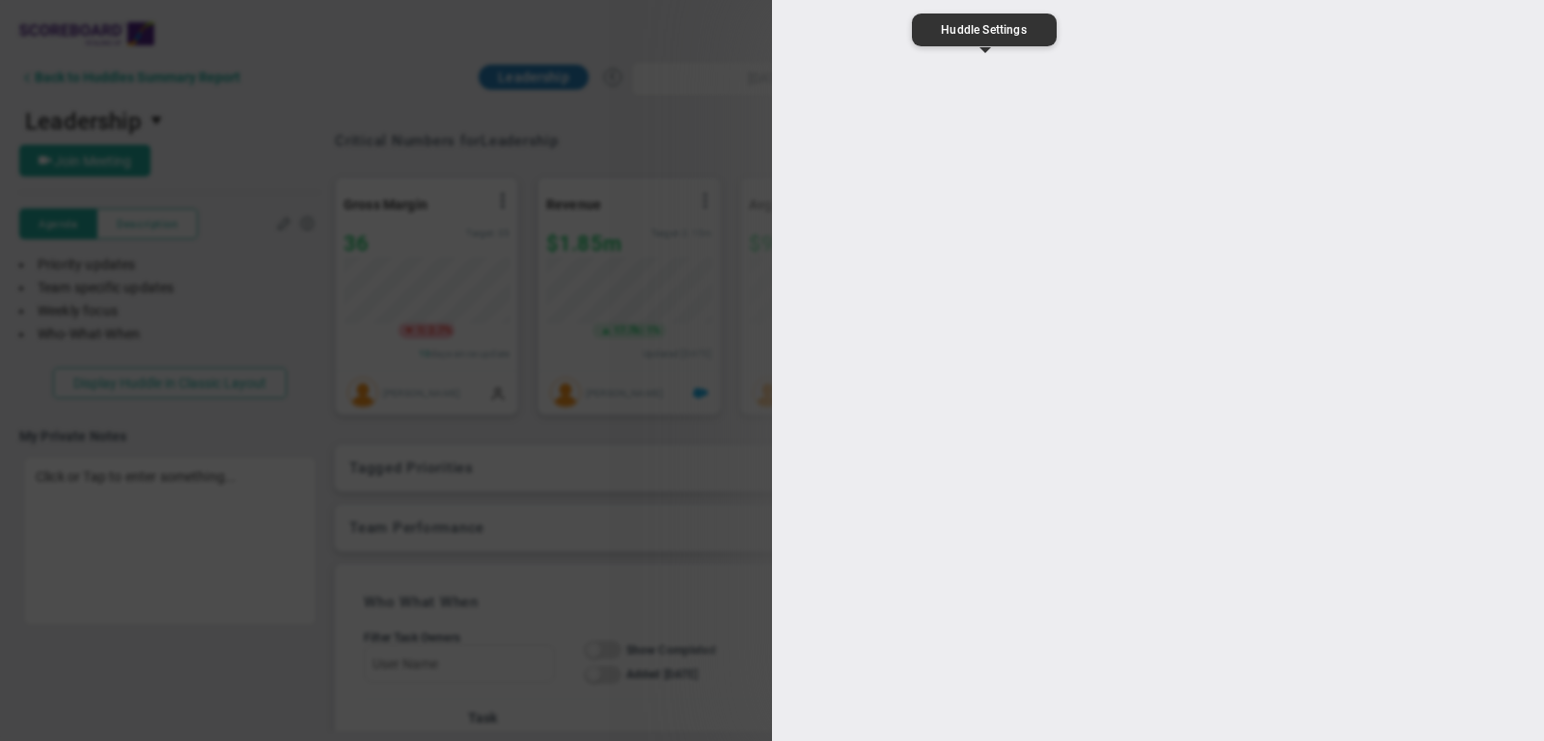
type input "Leadership"
type input "[URL][DOMAIN_NAME]"
type input "16:00:00"
type input "17:00:00"
type input "[PERSON_NAME]"
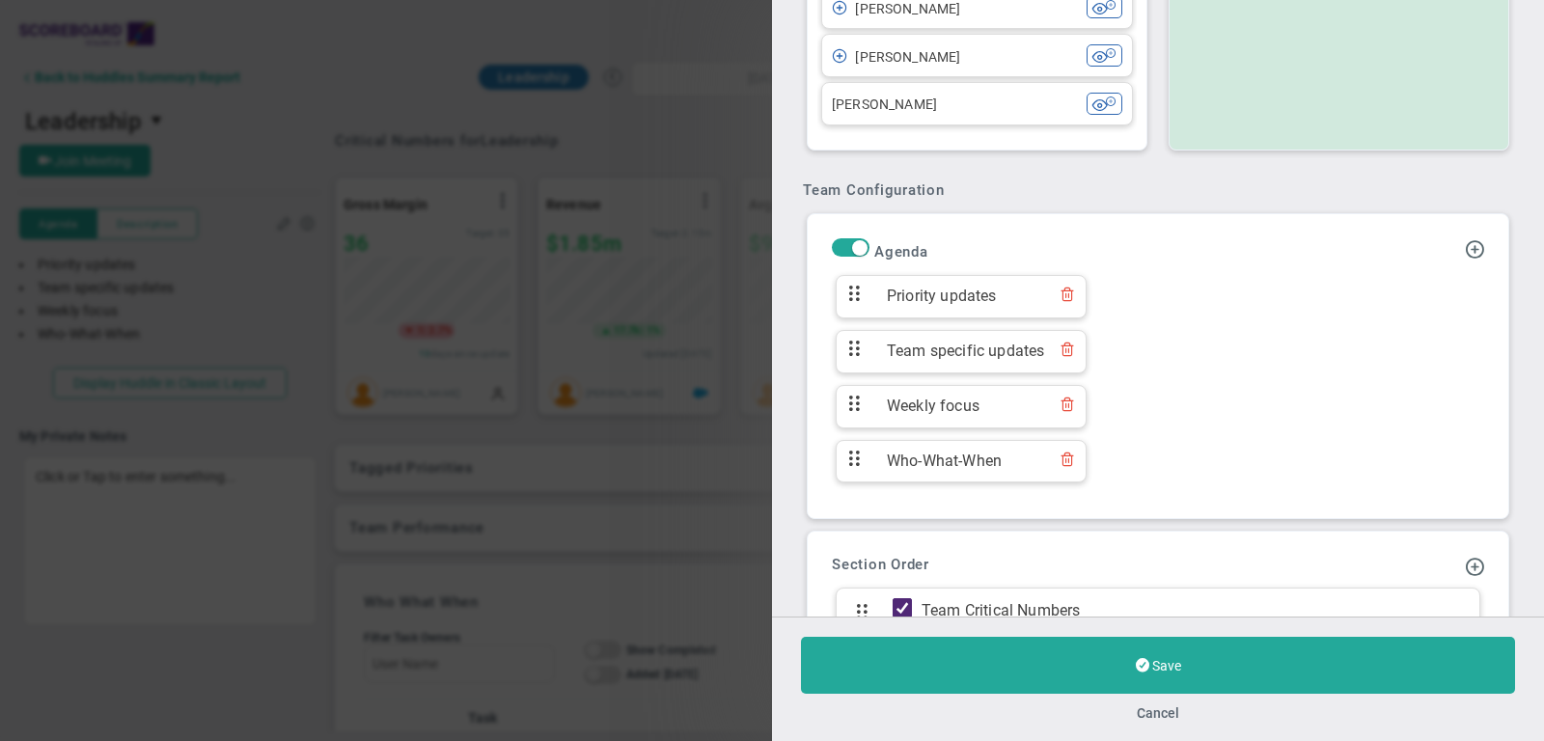
scroll to position [1010, 0]
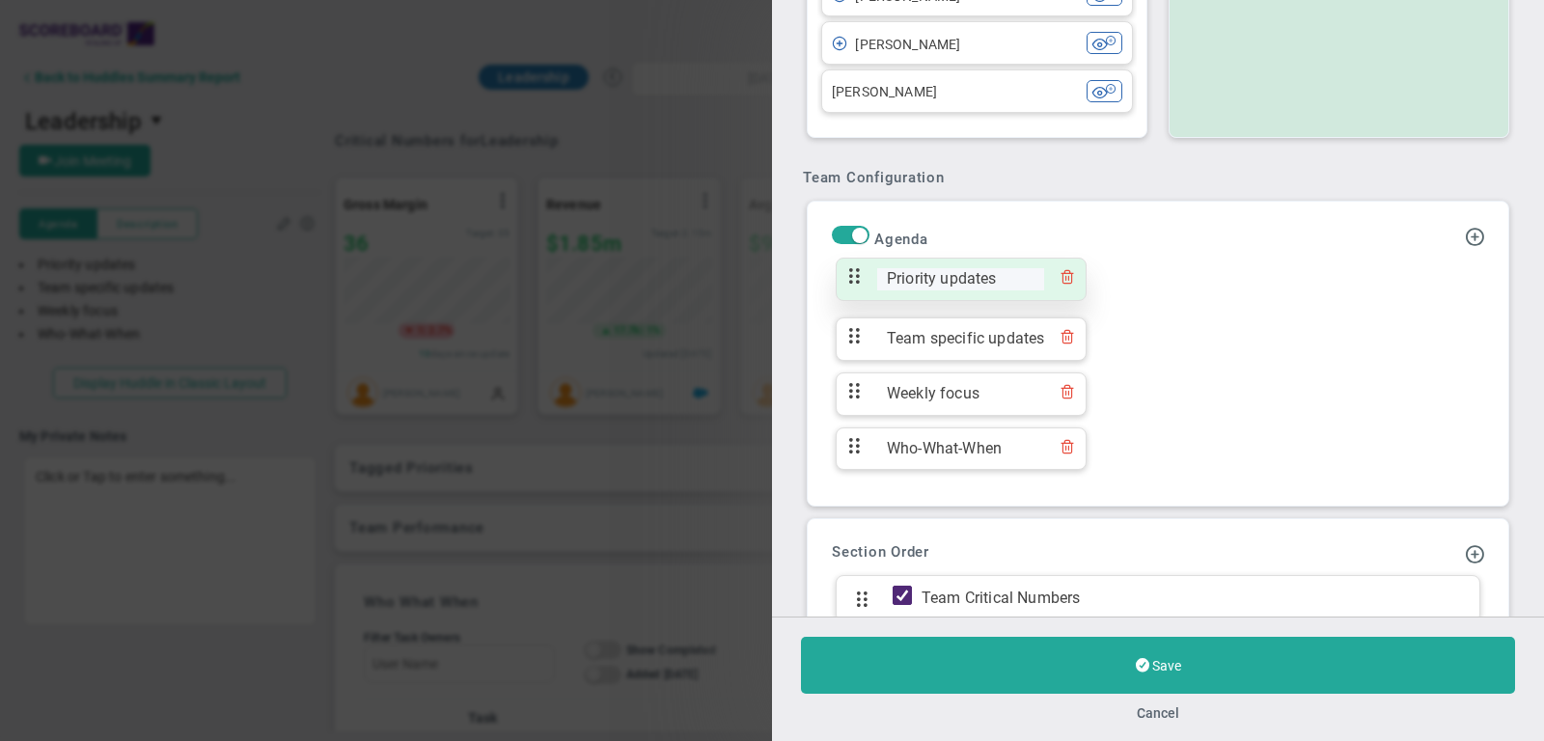
click at [958, 268] on span "Priority updates" at bounding box center [960, 279] width 167 height 22
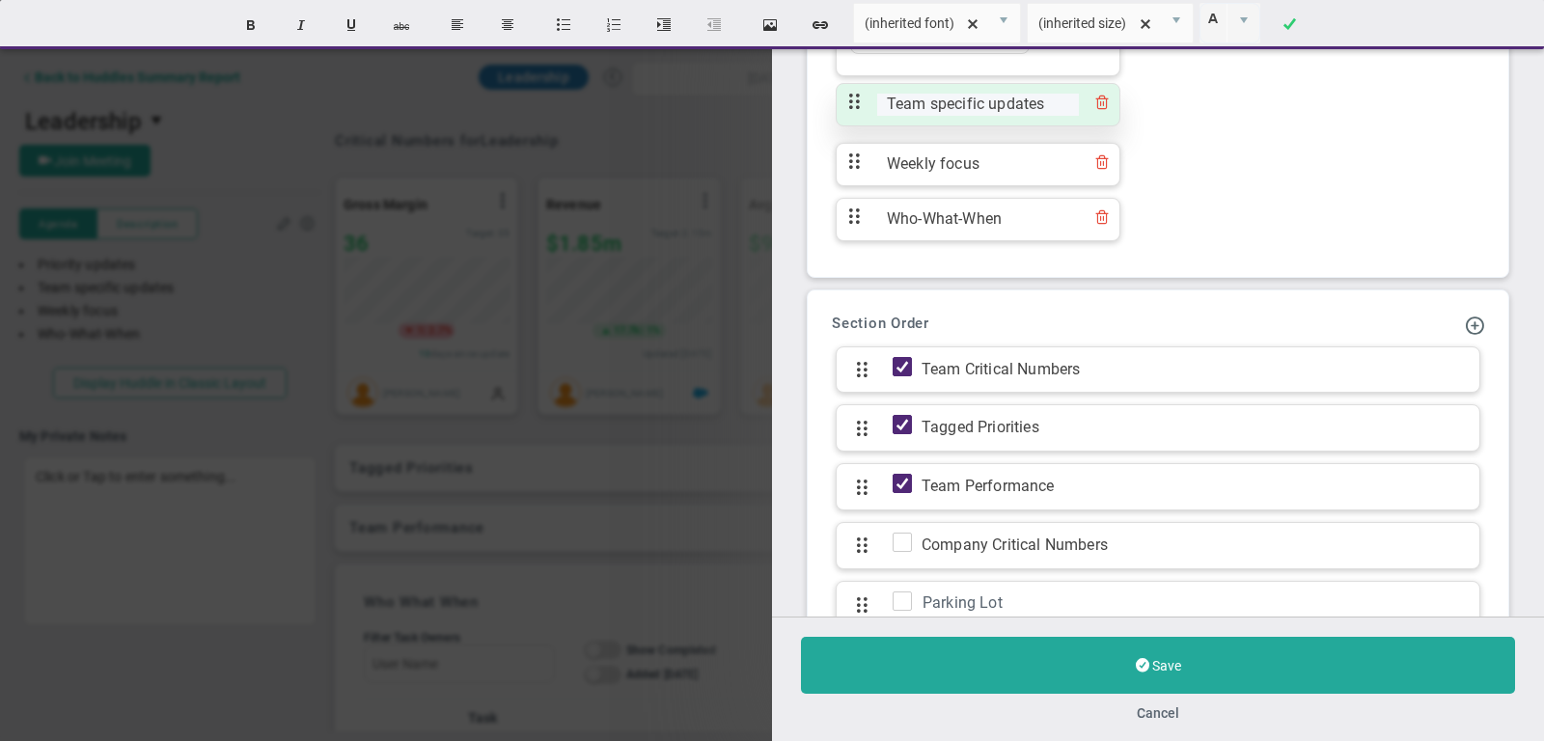
scroll to position [1280, 0]
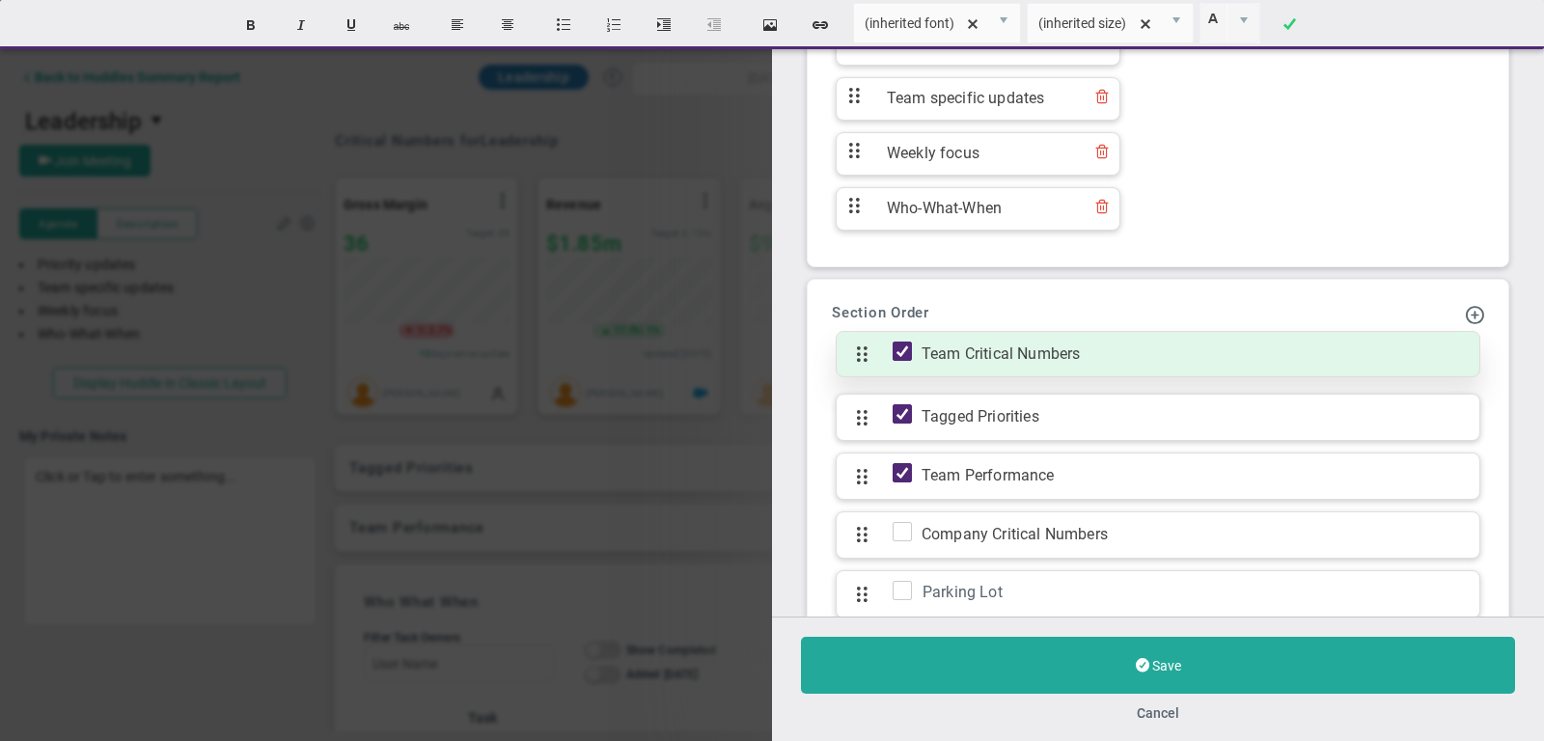
click at [1030, 343] on span "Team Critical Numbers" at bounding box center [1191, 354] width 558 height 22
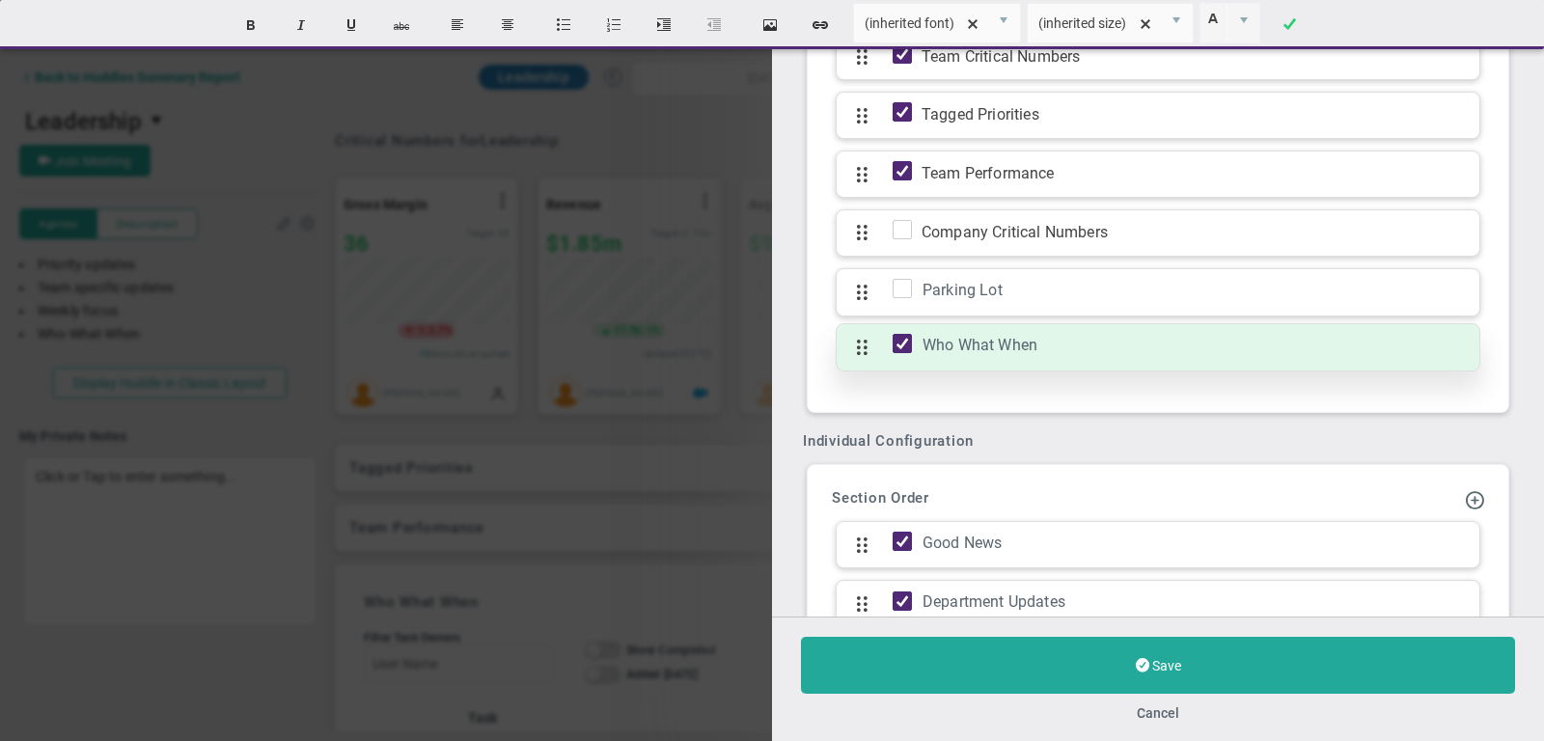
scroll to position [1592, 0]
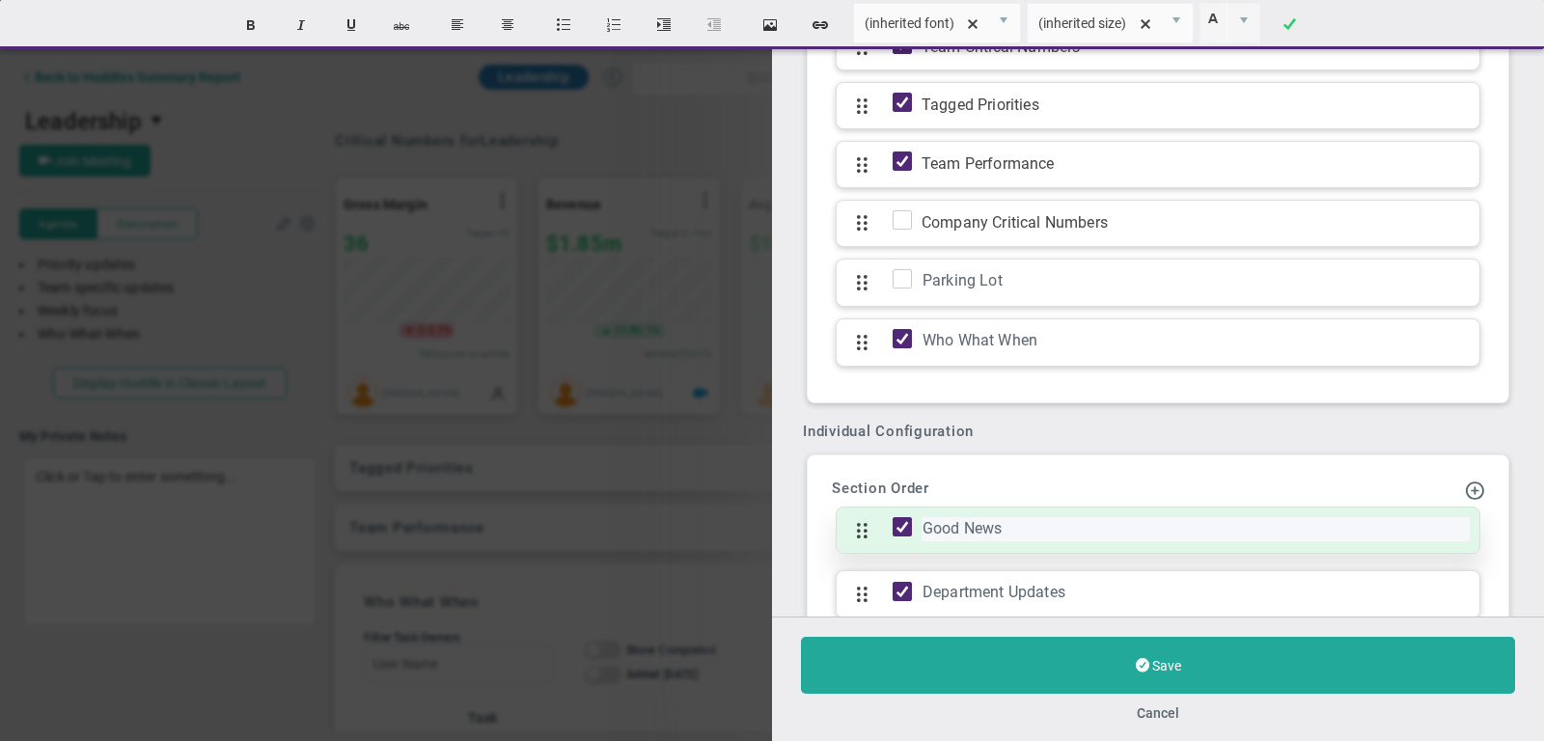
click at [971, 517] on div "Good News" at bounding box center [1195, 529] width 548 height 24
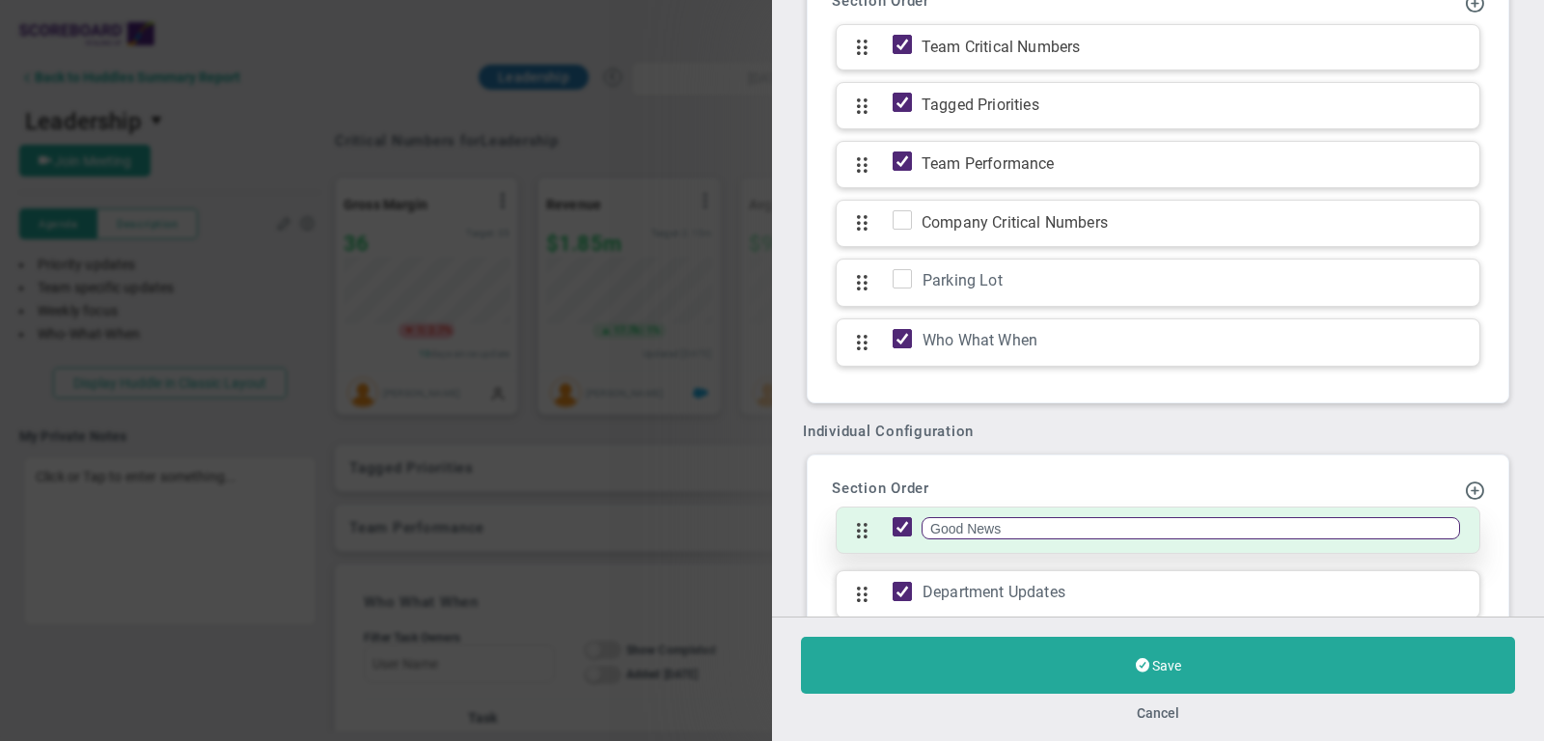
drag, startPoint x: 1021, startPoint y: 498, endPoint x: 940, endPoint y: 496, distance: 81.1
click at [939, 517] on input "Good News" at bounding box center [1190, 528] width 538 height 22
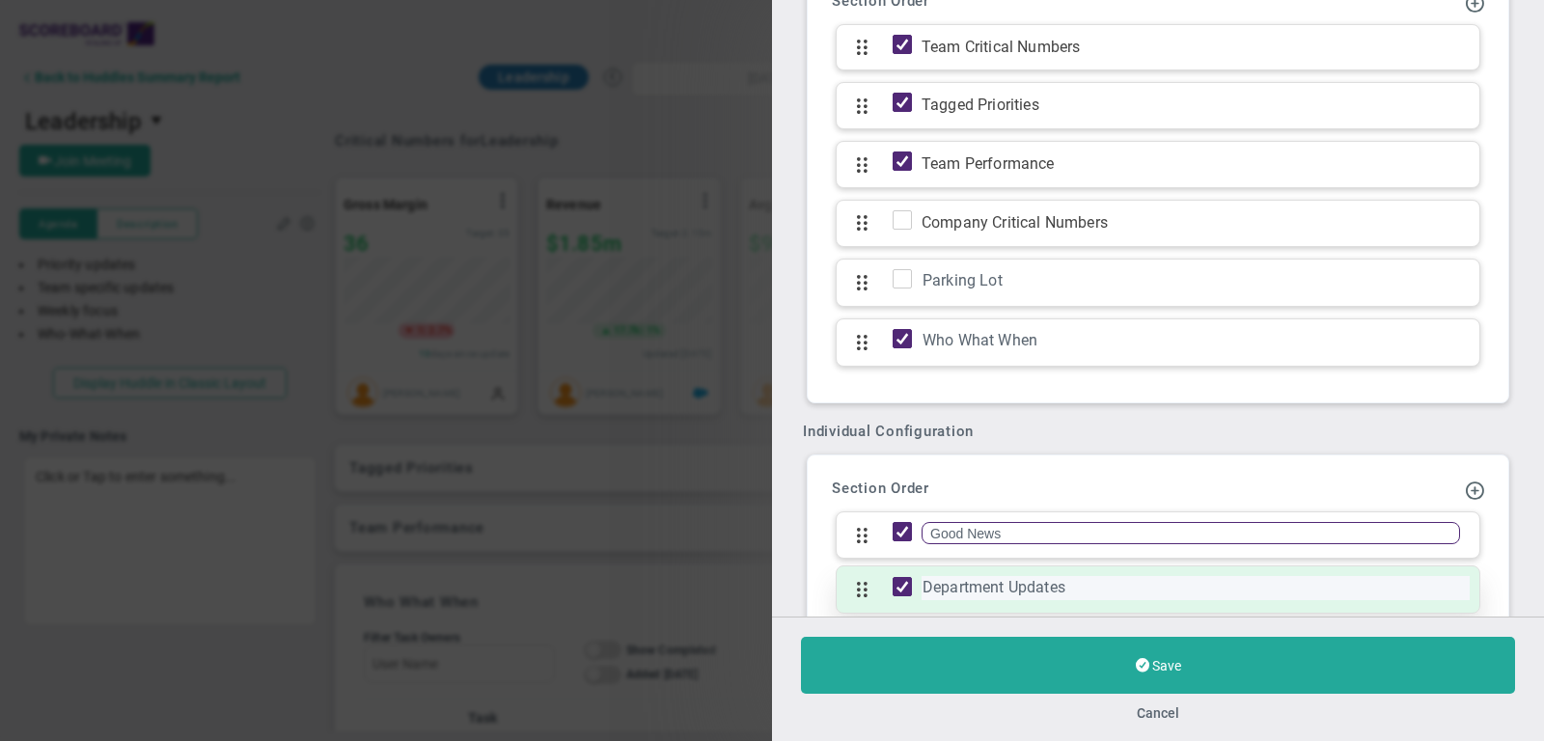
click at [1070, 576] on div "Department Updates" at bounding box center [1195, 588] width 548 height 24
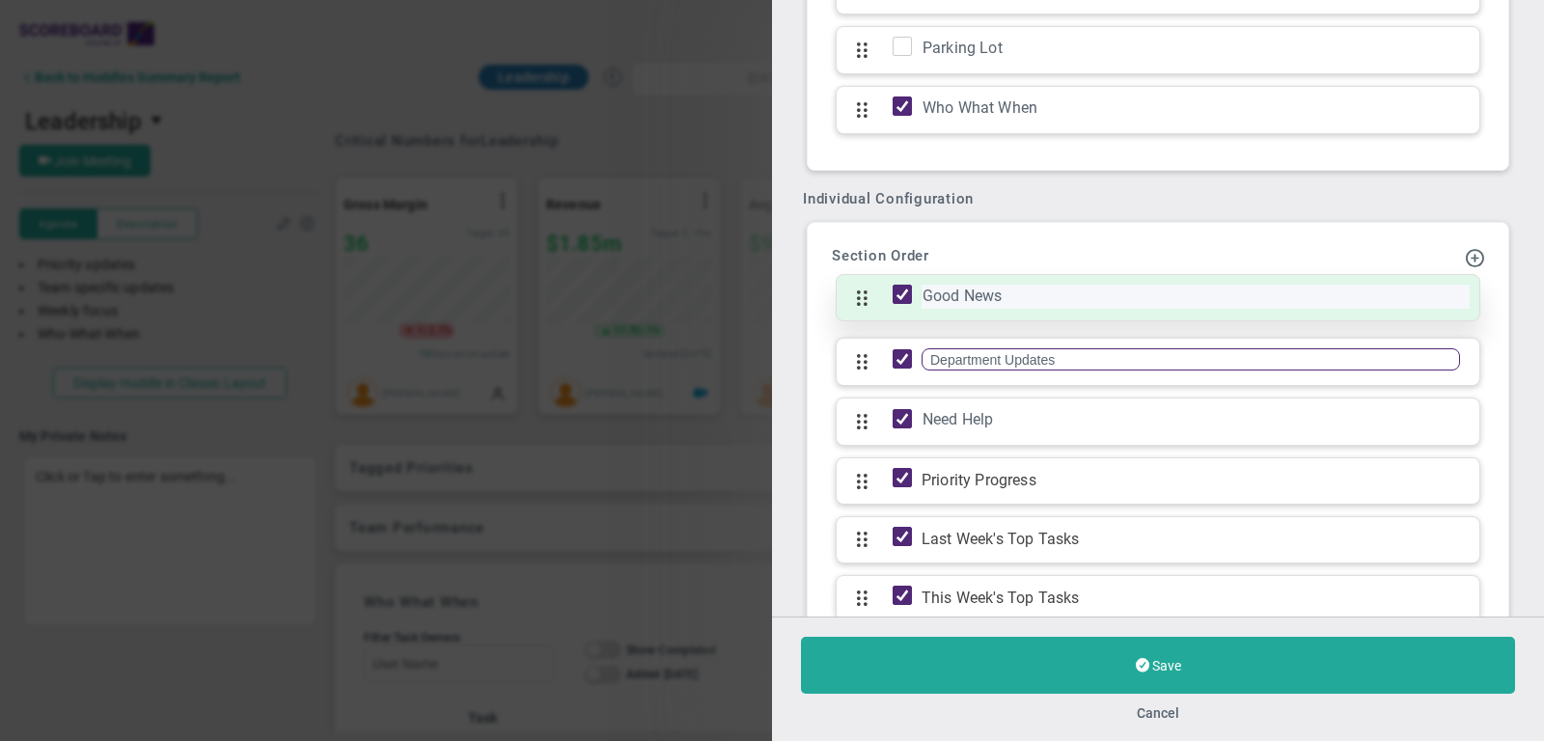
scroll to position [1824, 0]
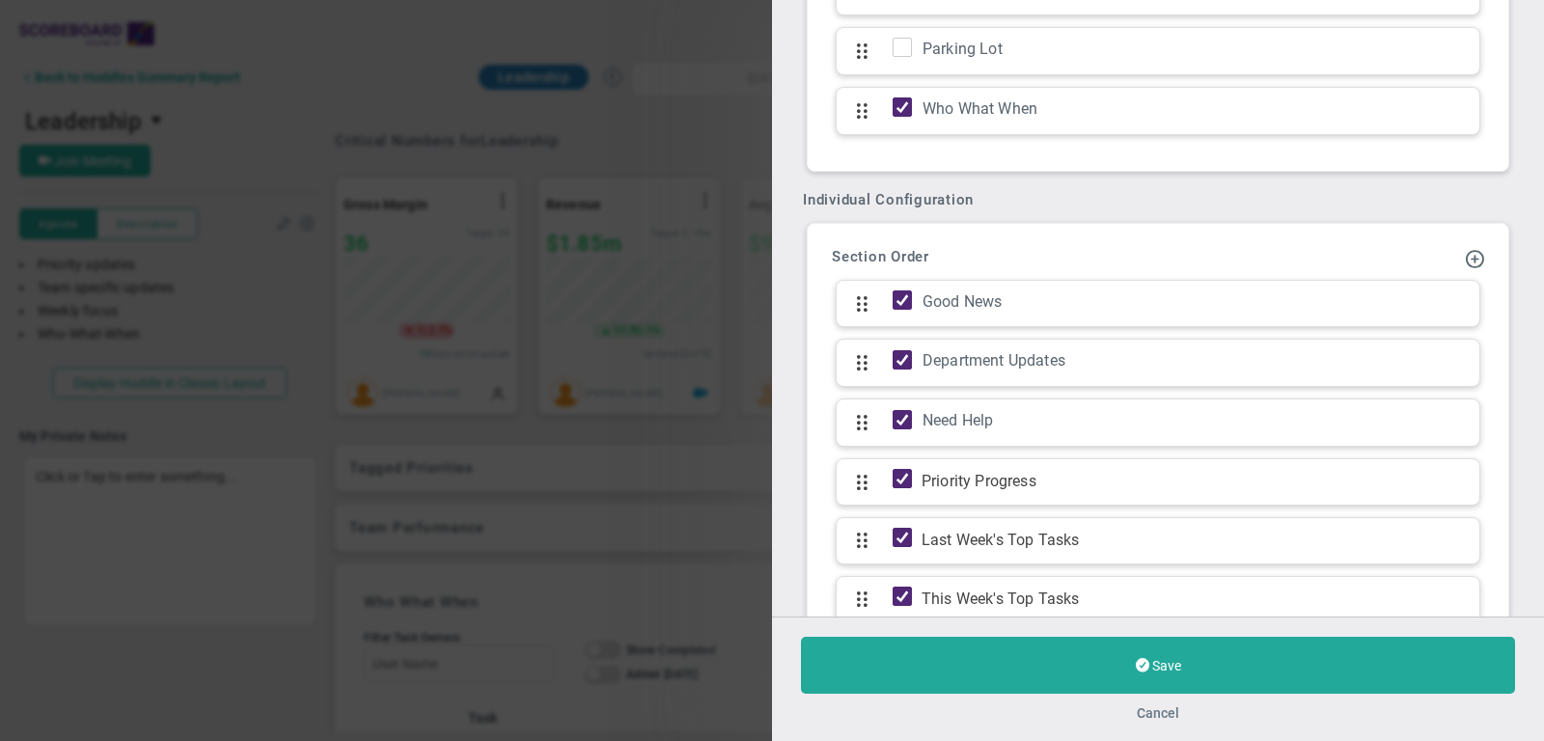
click at [1173, 710] on button "Cancel" at bounding box center [1158, 712] width 42 height 15
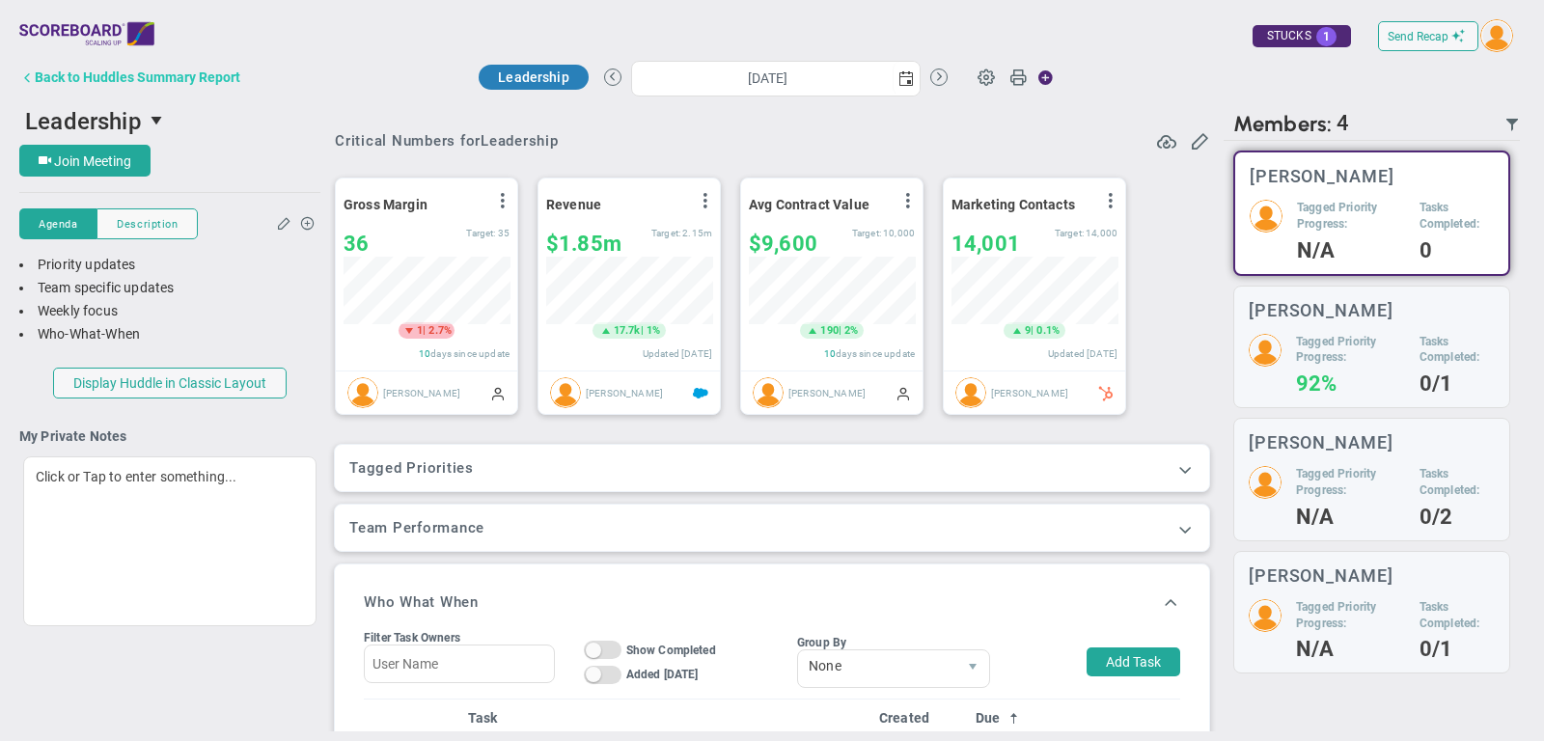
click at [146, 71] on div "Back to Huddles Summary Report" at bounding box center [138, 76] width 206 height 15
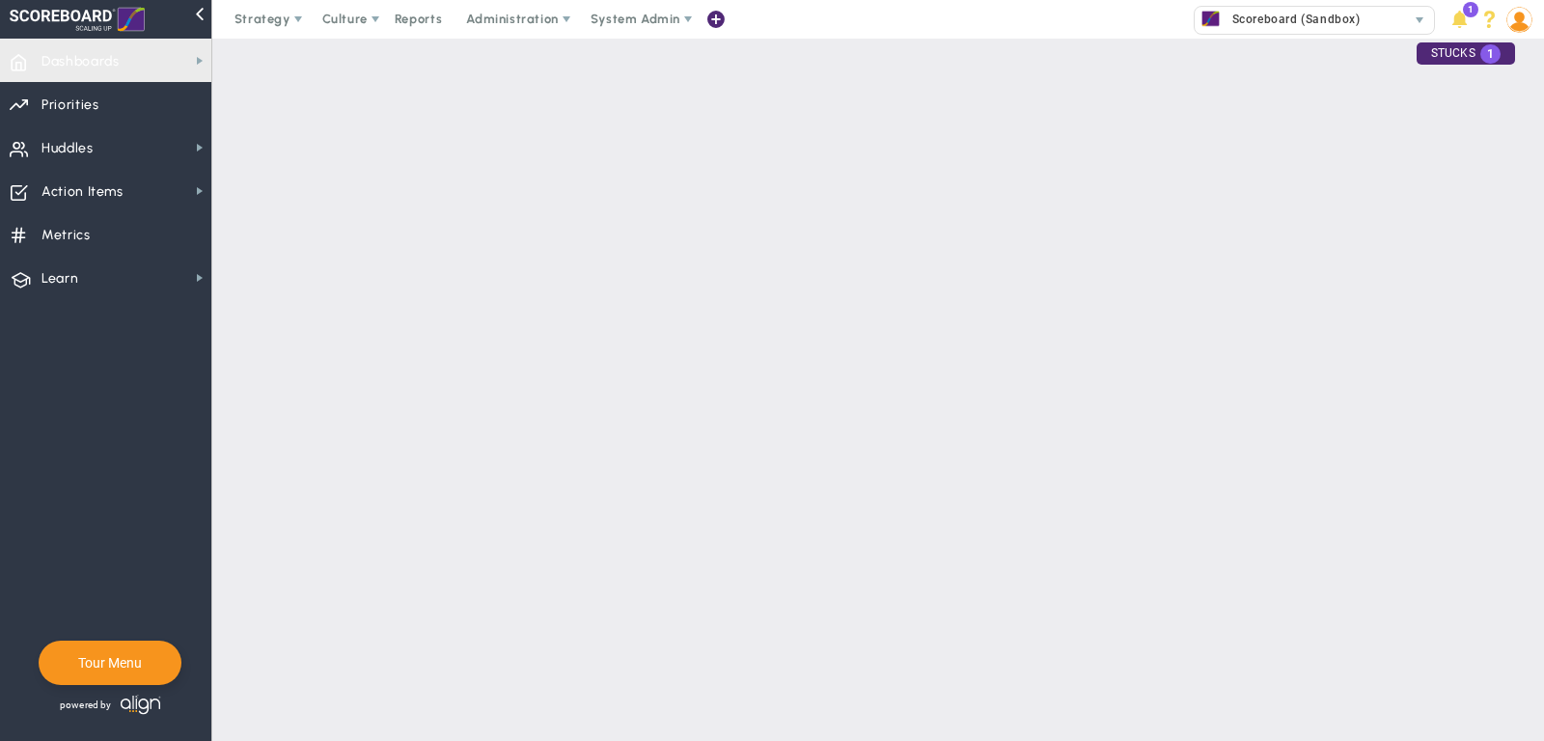
type input "[DATE]"
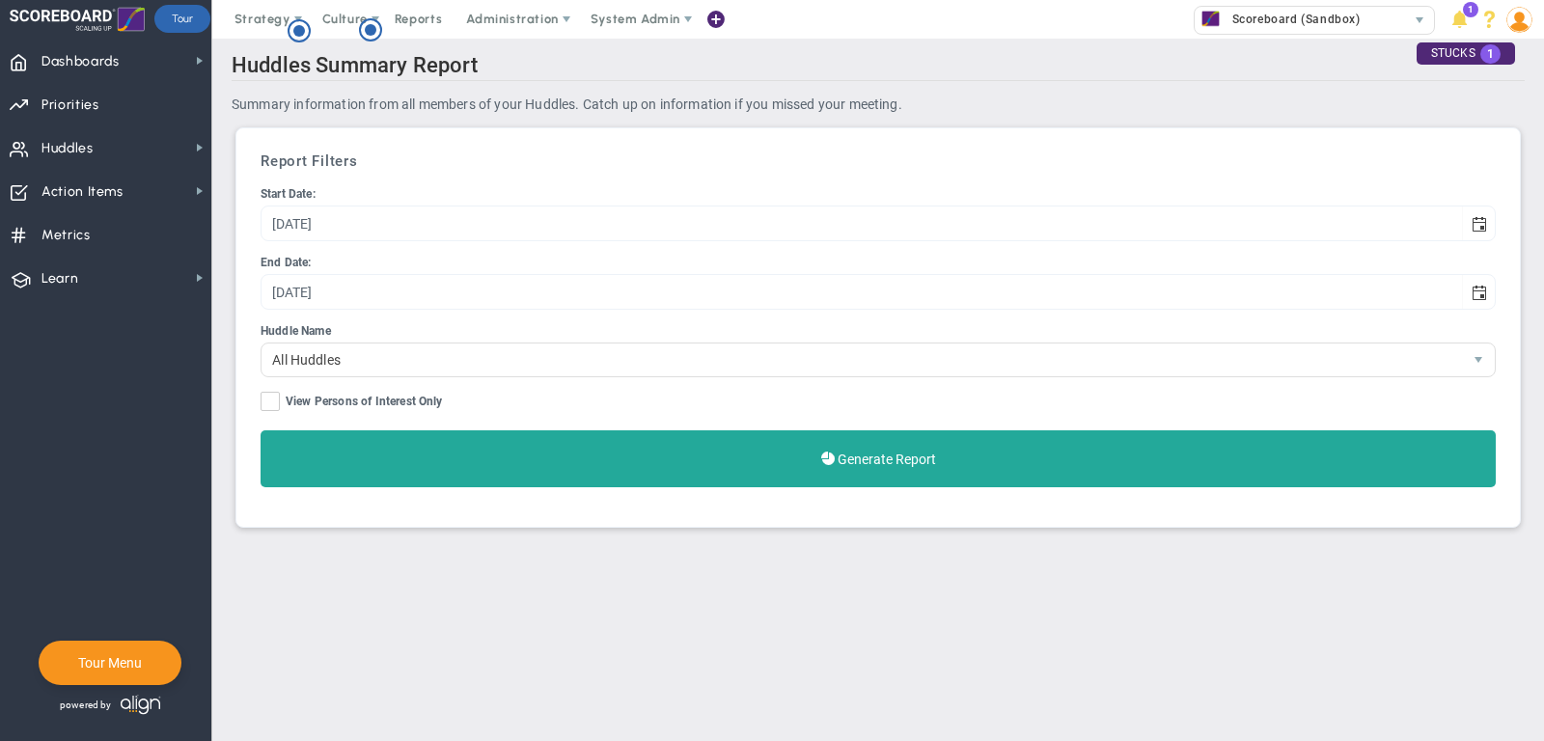
click at [1517, 20] on img at bounding box center [1519, 20] width 26 height 26
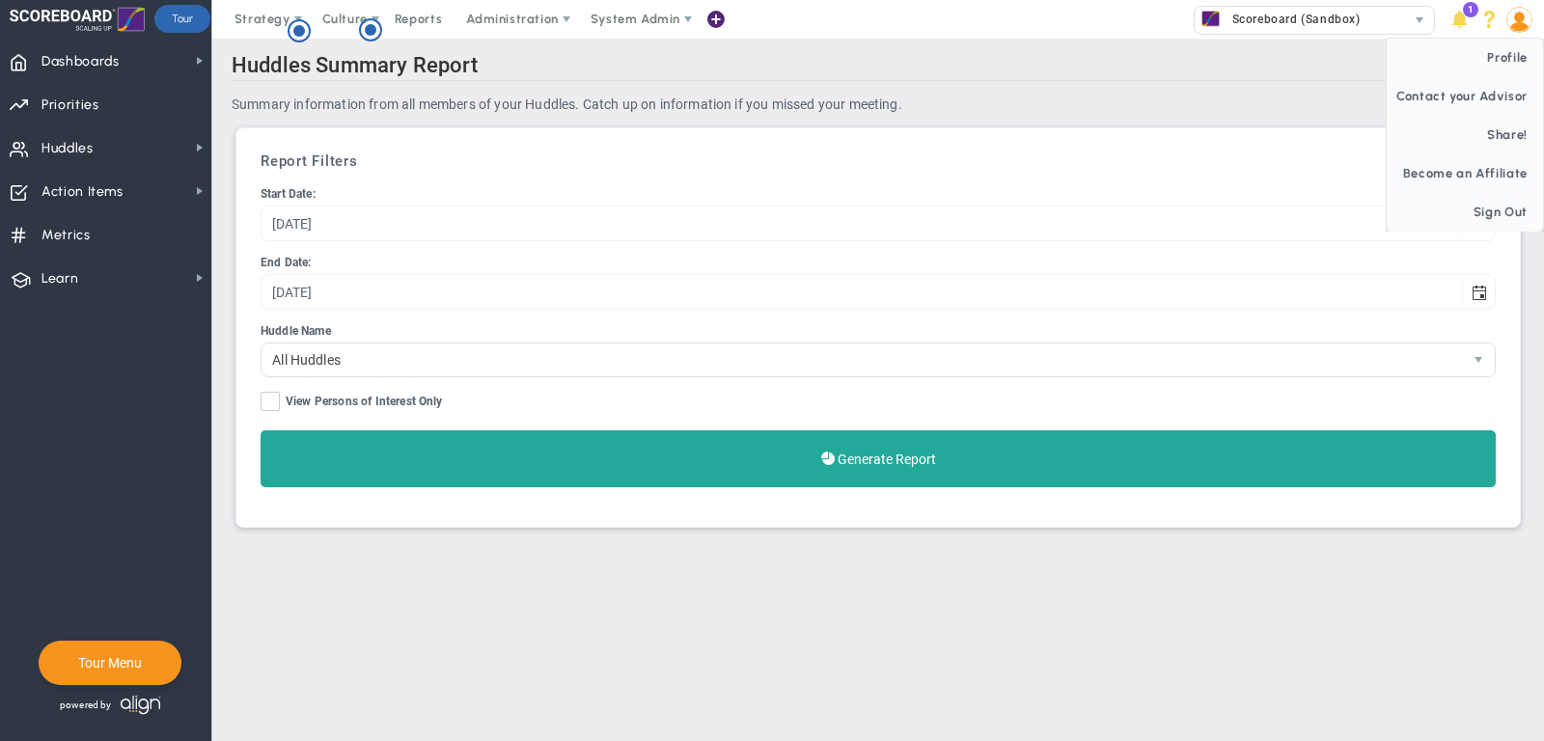
click at [1513, 27] on img at bounding box center [1519, 20] width 26 height 26
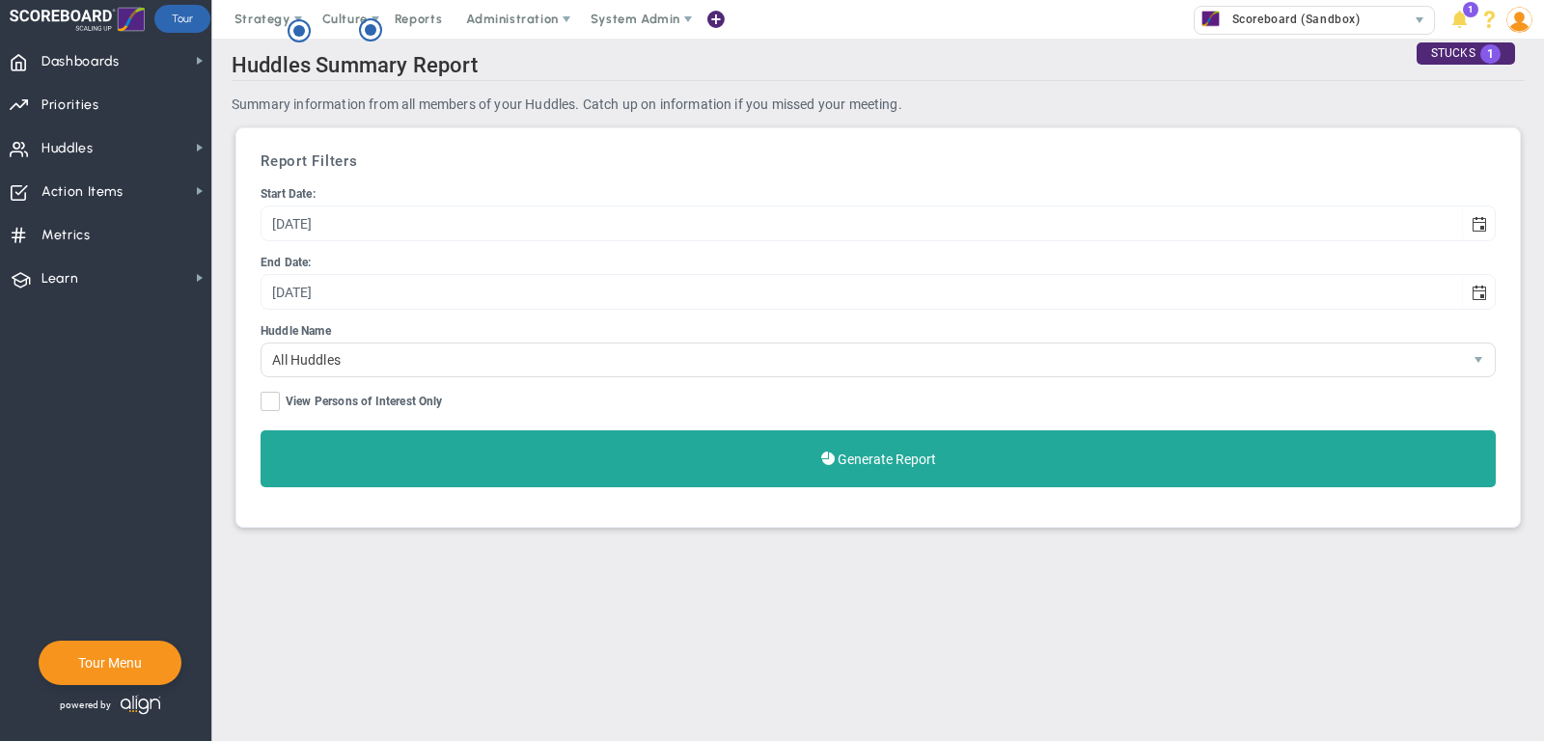
click at [1515, 30] on img at bounding box center [1519, 20] width 26 height 26
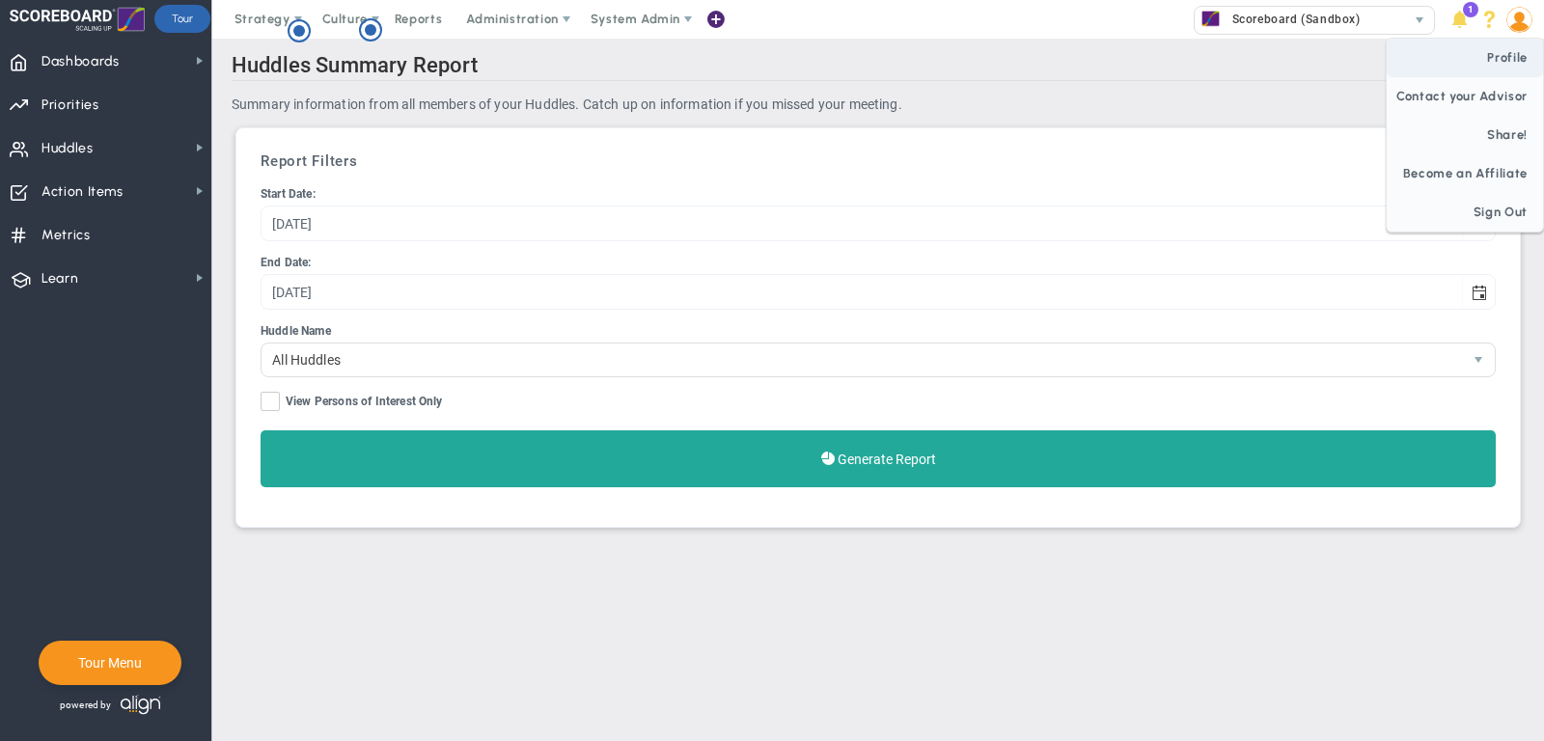
click at [1506, 60] on span "Profile" at bounding box center [1465, 58] width 156 height 39
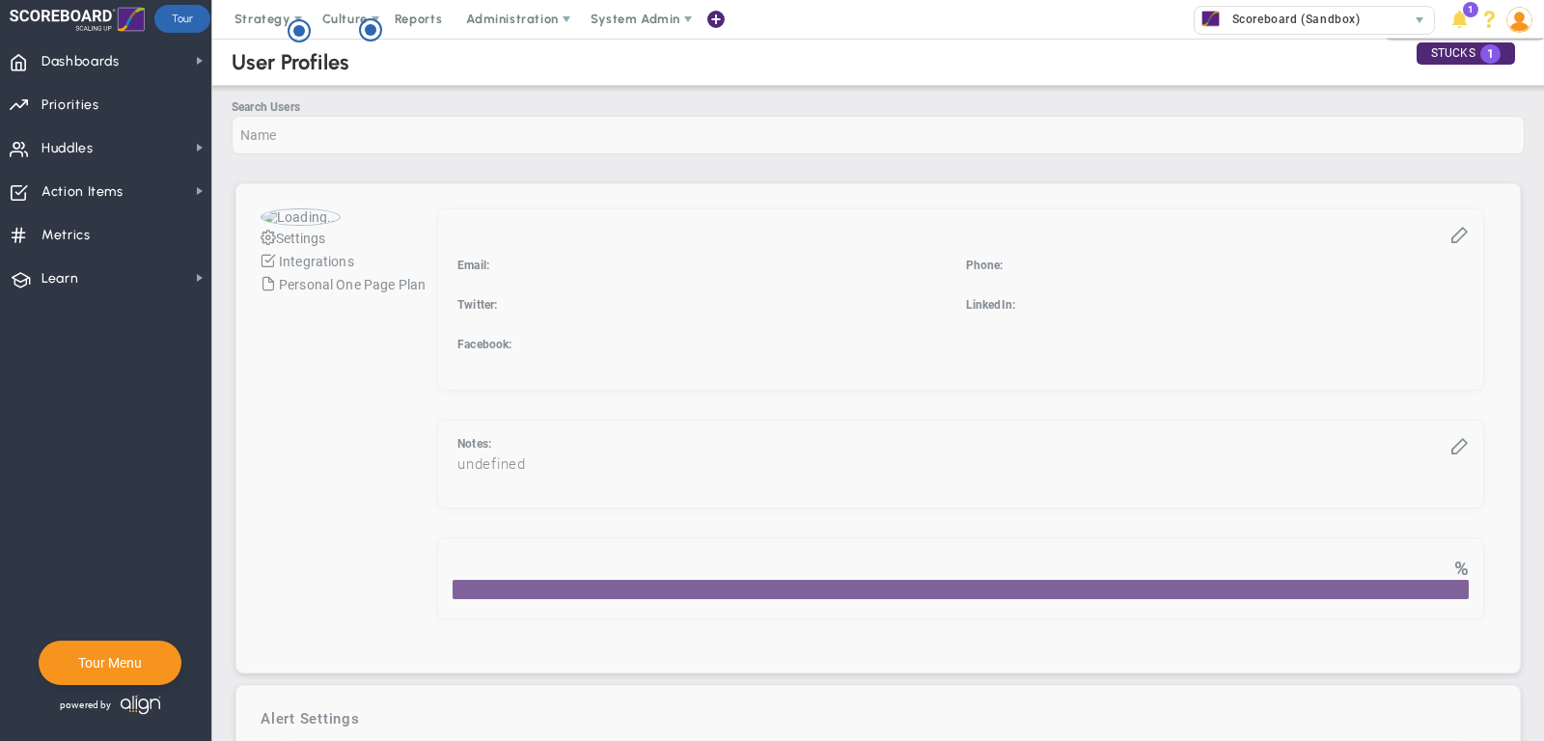
checkbox input "true"
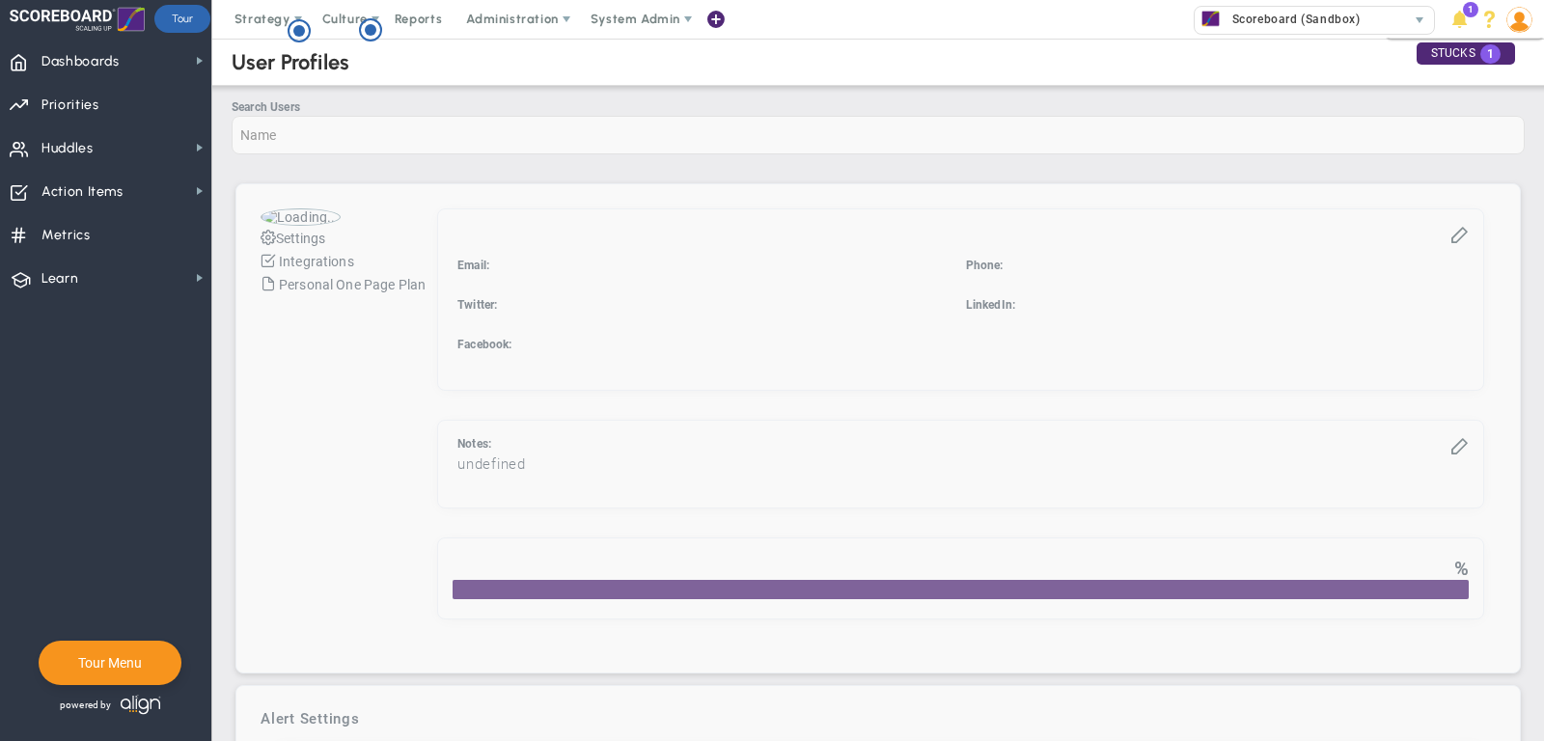
checkbox input "true"
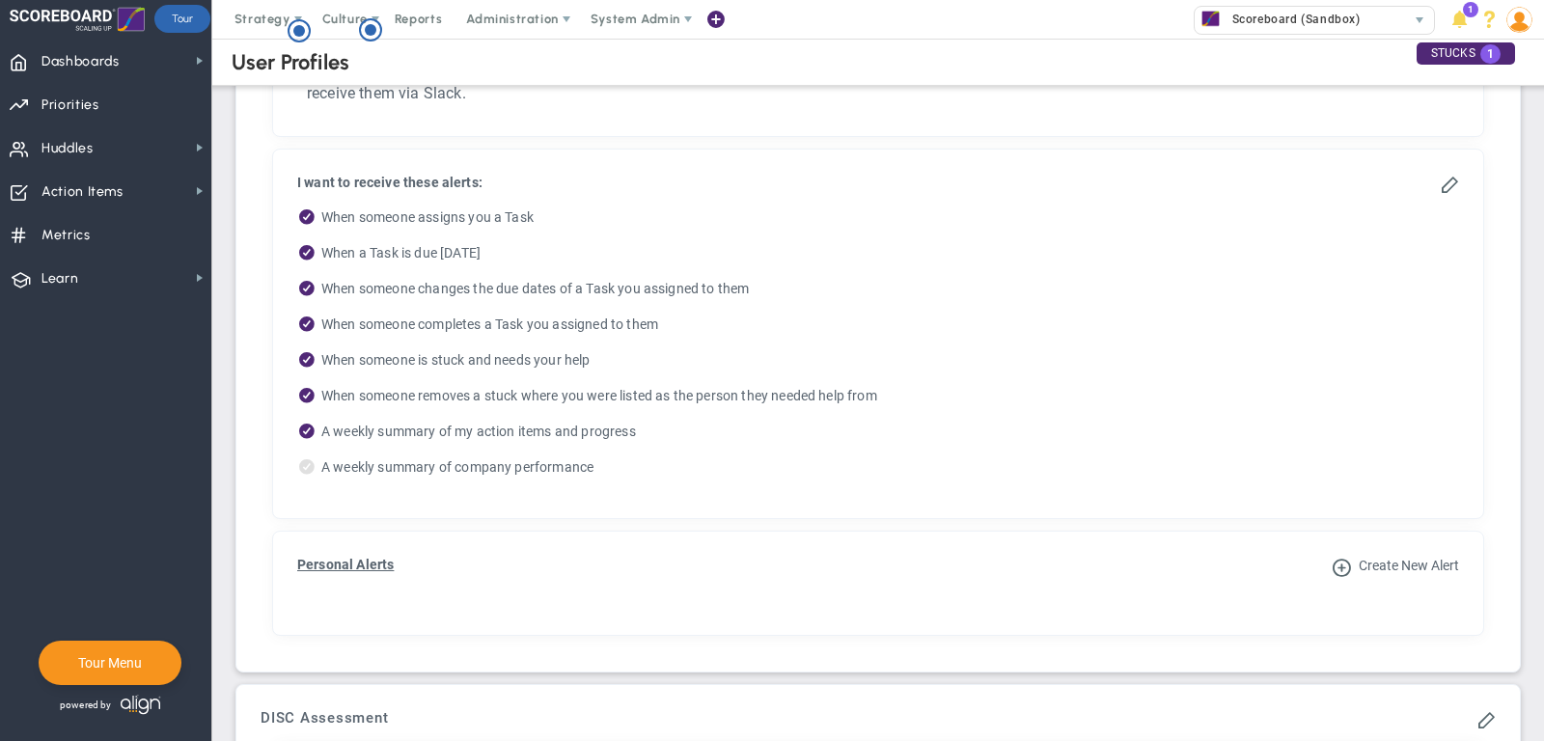
scroll to position [1092, 0]
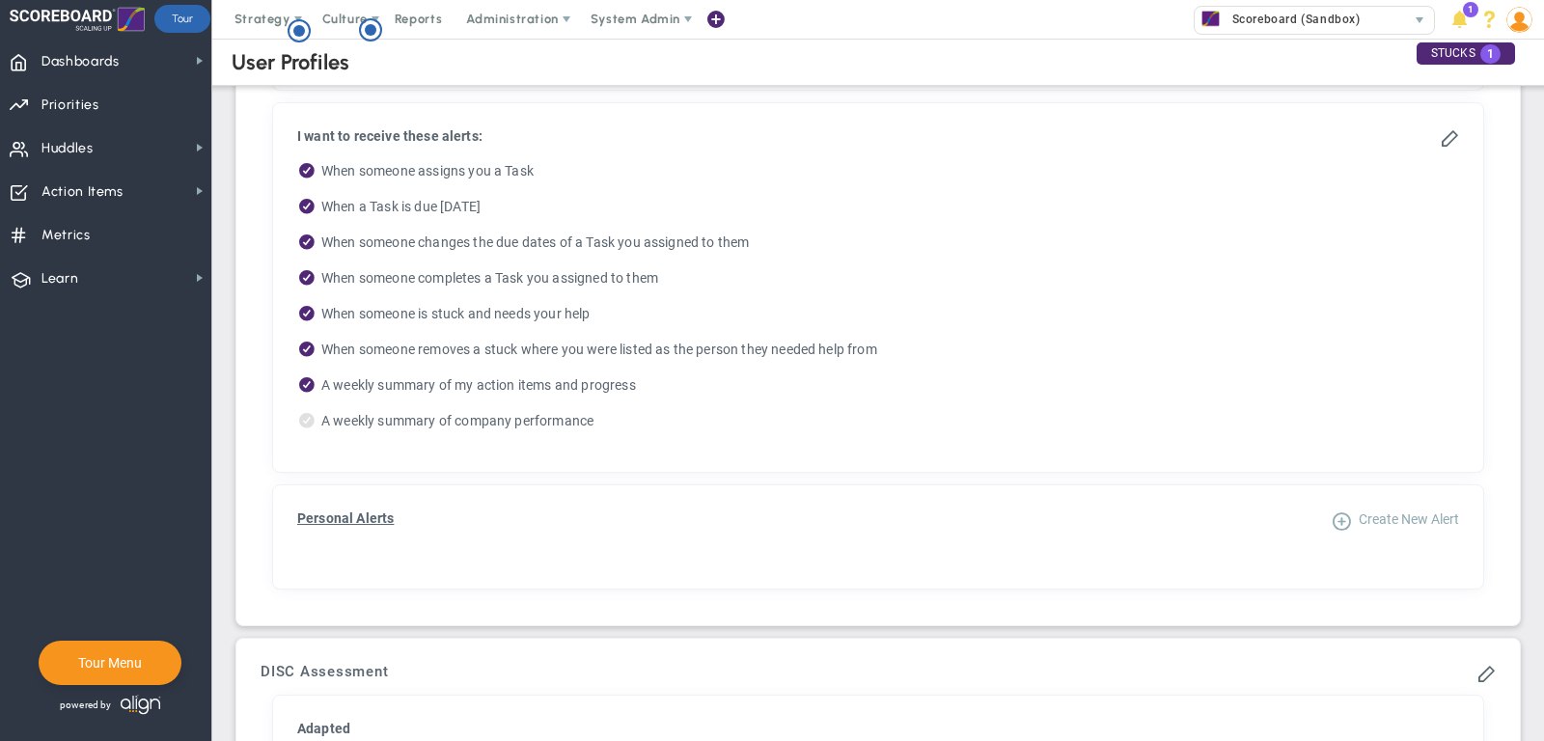
click at [1441, 511] on span "Create New Alert" at bounding box center [1409, 518] width 100 height 15
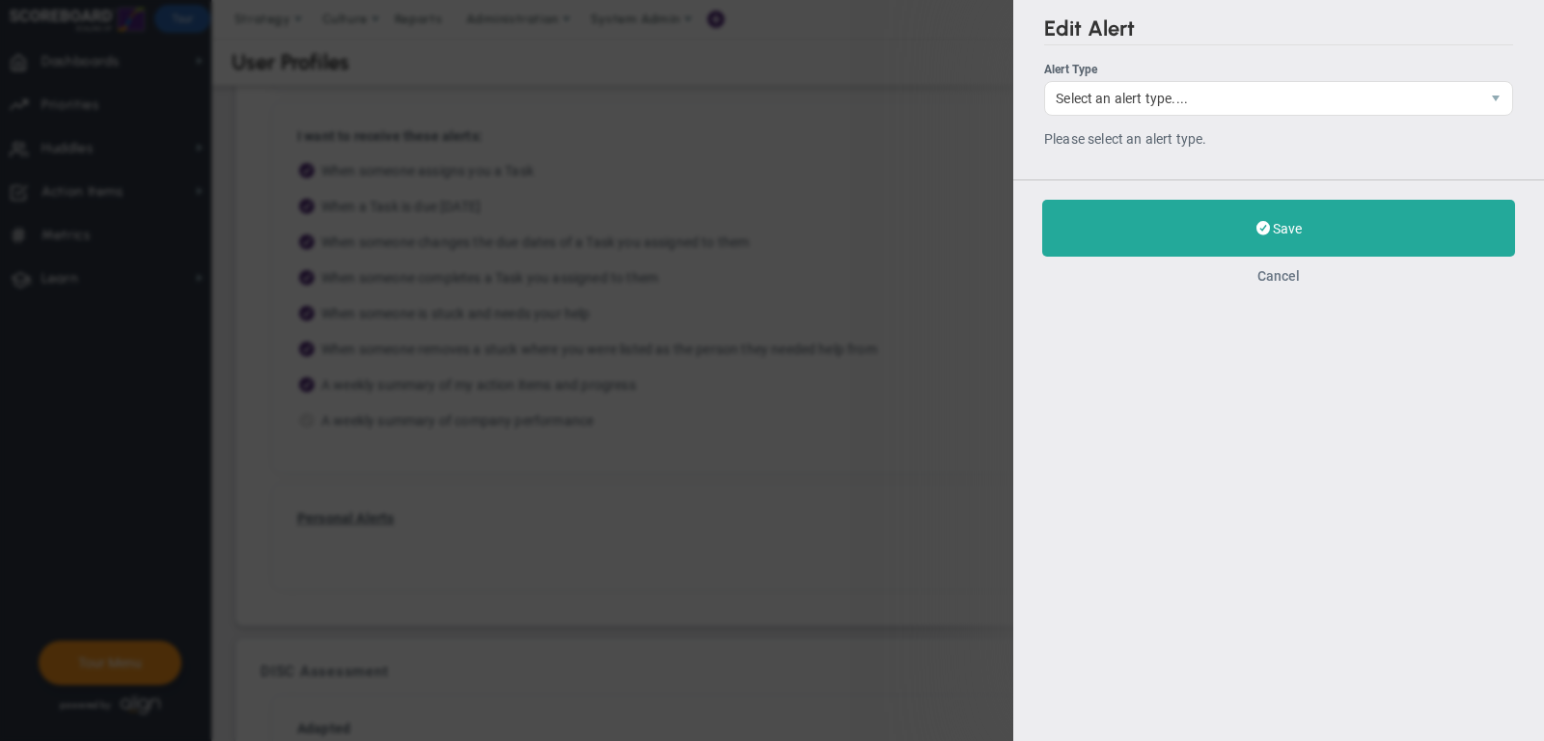
click at [1288, 281] on button "Cancel" at bounding box center [1278, 275] width 42 height 15
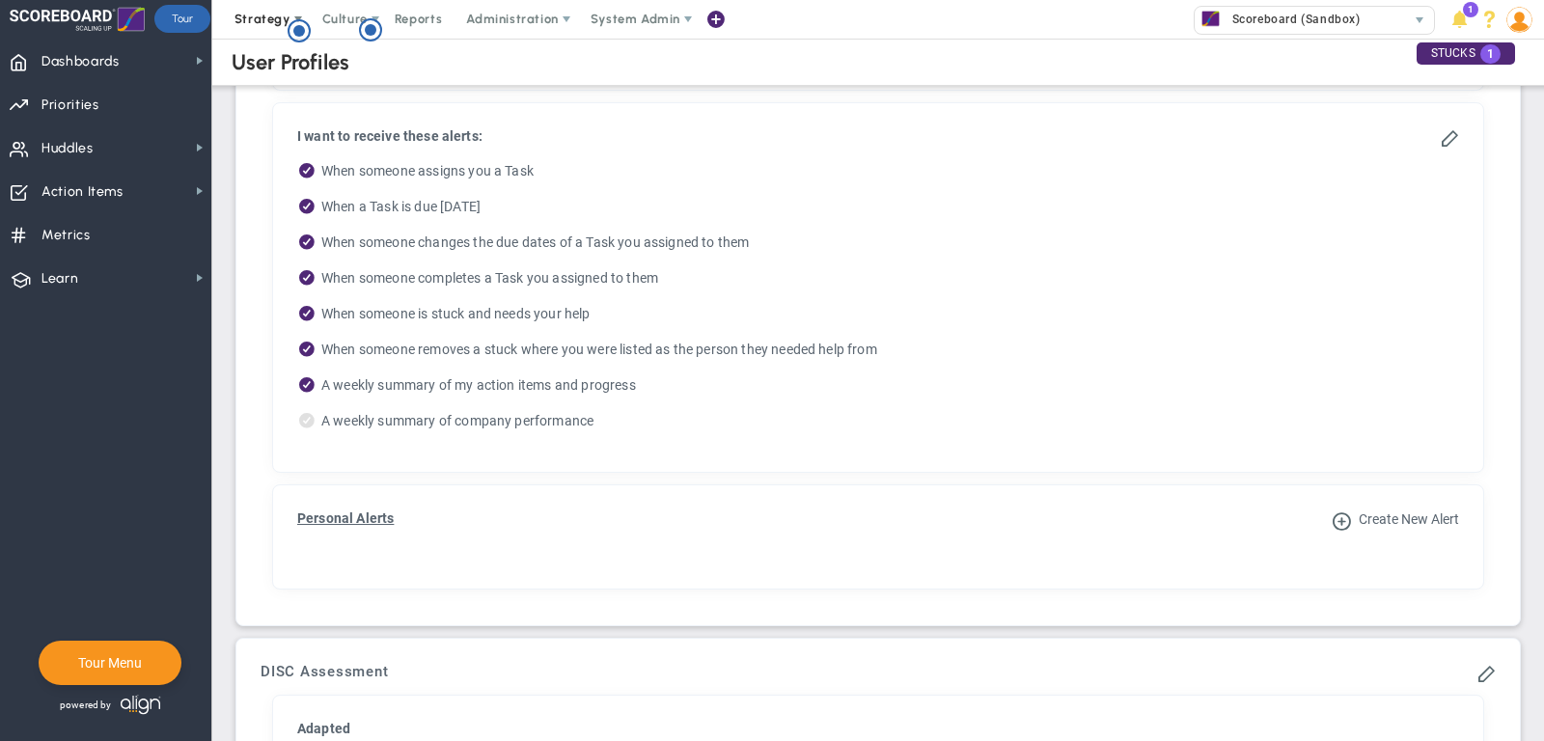
click at [258, 14] on span "Strategy" at bounding box center [262, 19] width 56 height 14
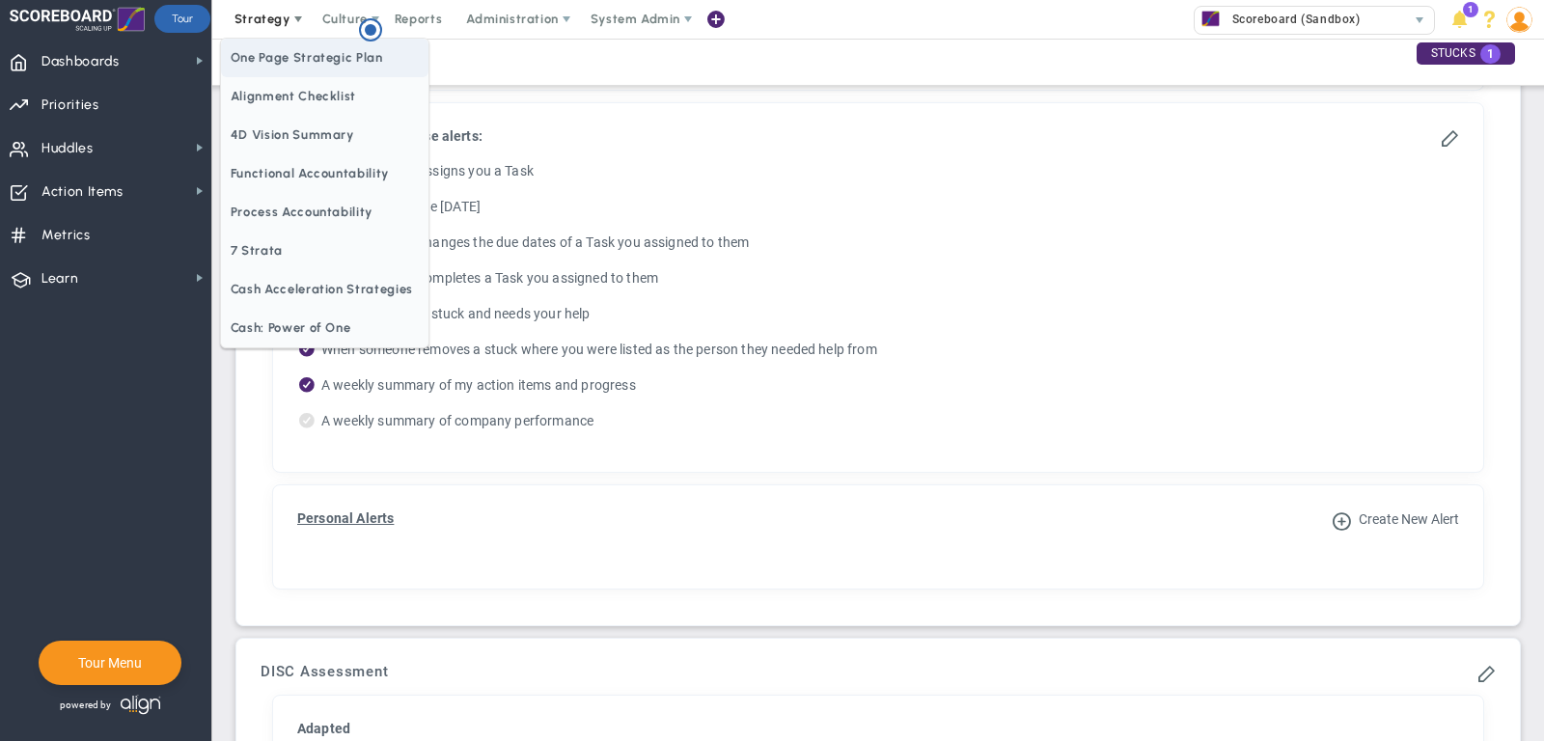
click at [291, 64] on span "One Page Strategic Plan" at bounding box center [324, 58] width 207 height 39
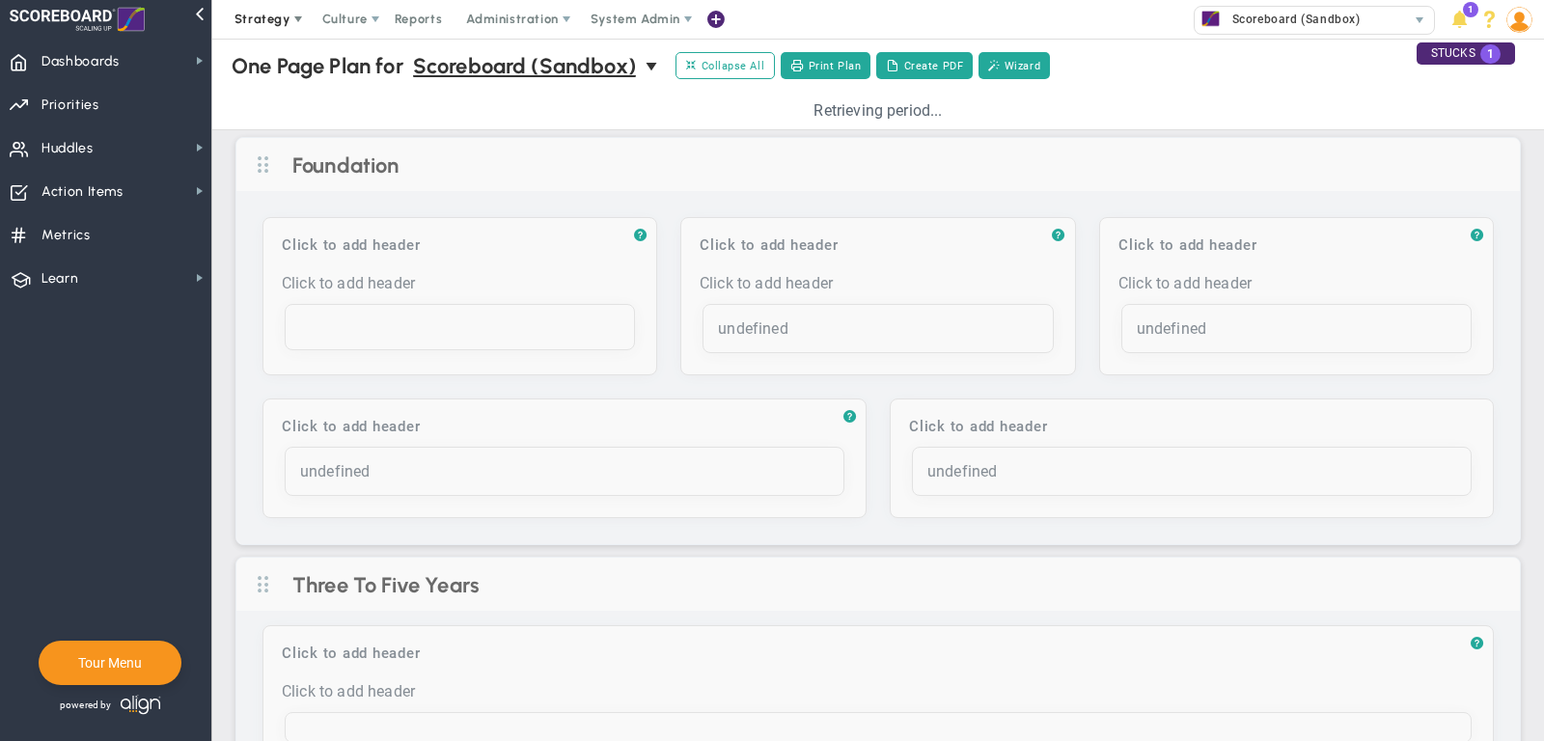
type input "Core Values"
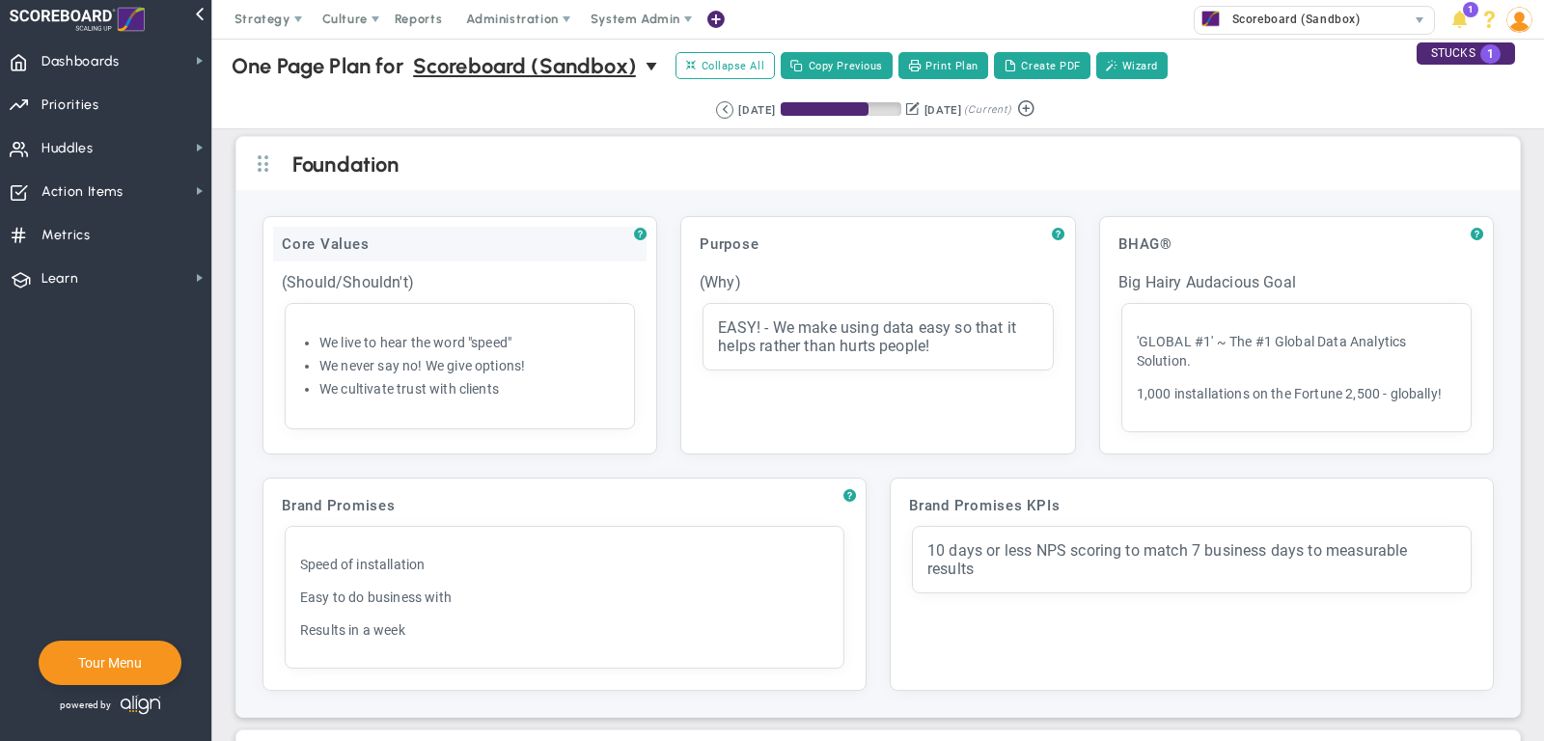
click at [422, 228] on div "Core Values" at bounding box center [459, 244] width 373 height 35
drag, startPoint x: 409, startPoint y: 234, endPoint x: 272, endPoint y: 234, distance: 137.0
click at [273, 234] on input "Core Values" at bounding box center [459, 246] width 373 height 39
click at [261, 20] on span "Strategy" at bounding box center [262, 19] width 56 height 14
click at [76, 239] on span "Metrics" at bounding box center [65, 235] width 49 height 41
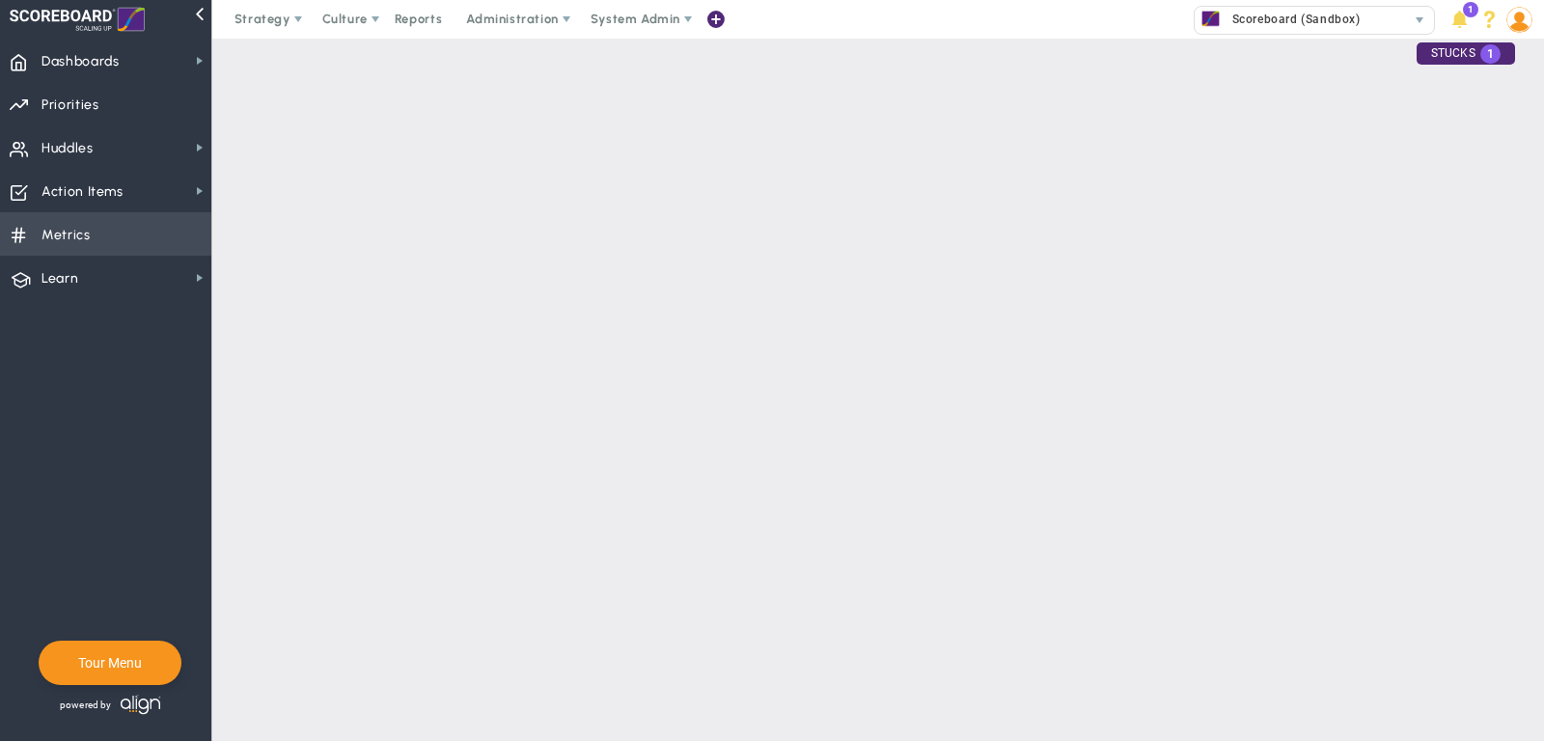
checkbox input "false"
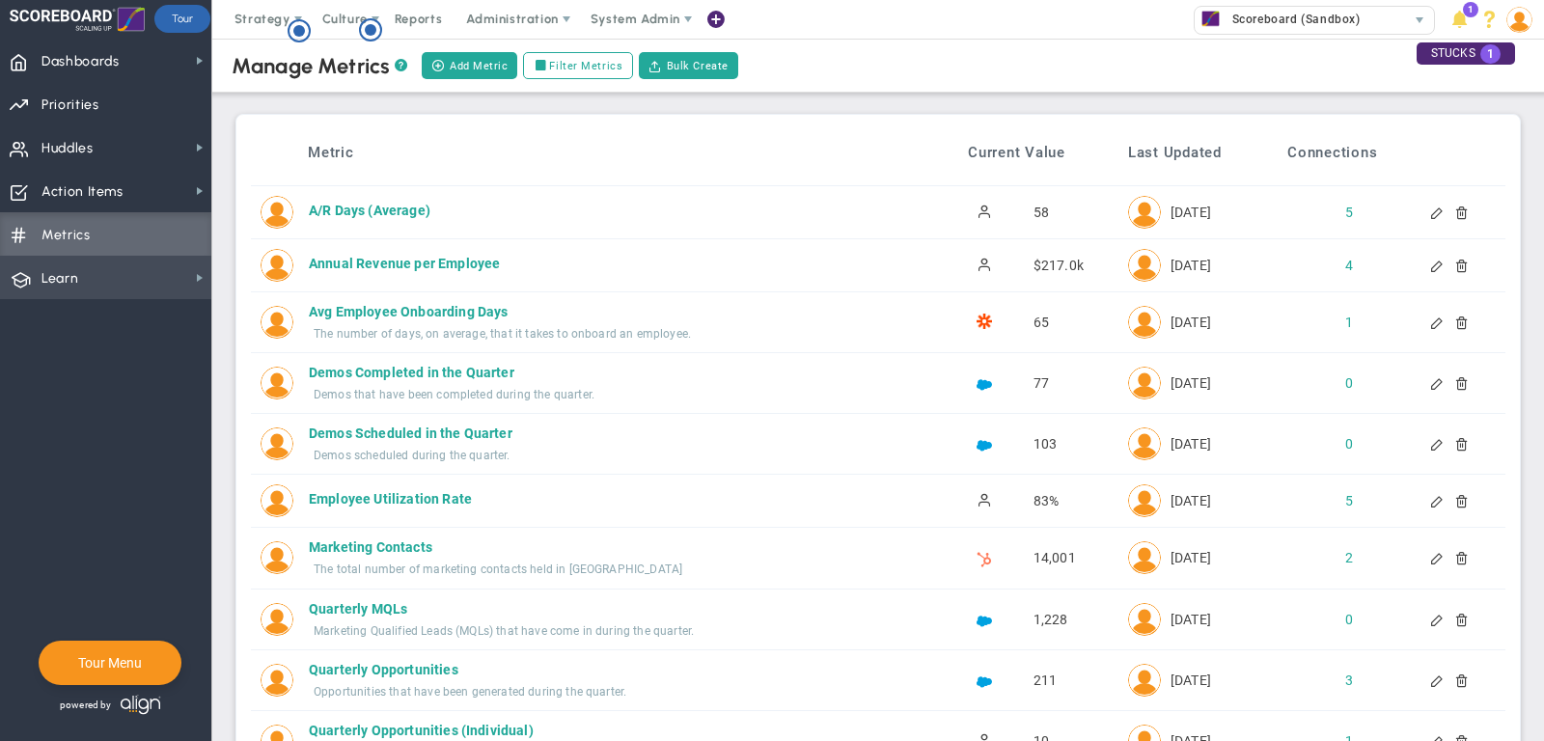
click at [123, 288] on span "Learn Learn" at bounding box center [105, 277] width 211 height 43
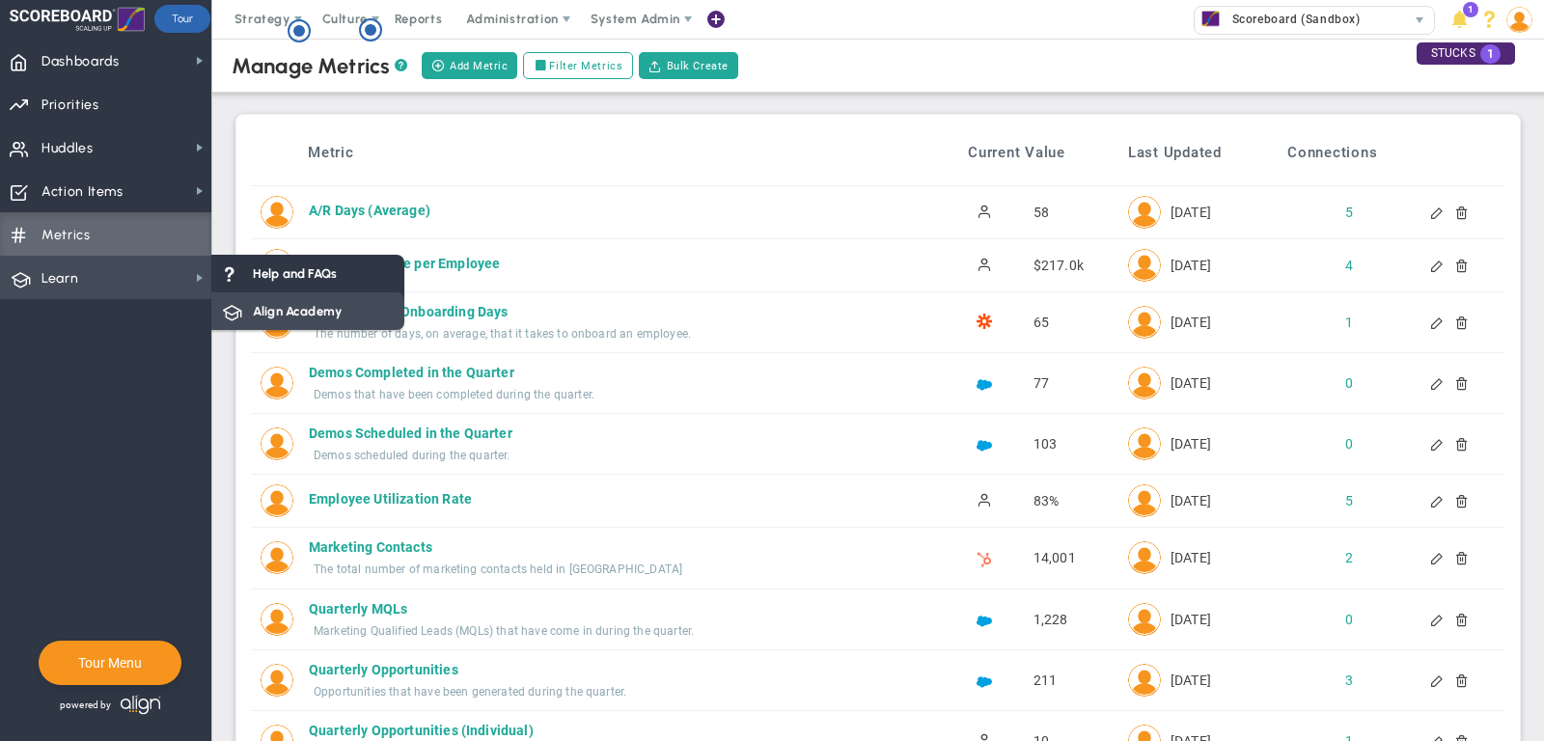
click at [290, 303] on span "Align Academy" at bounding box center [297, 311] width 89 height 18
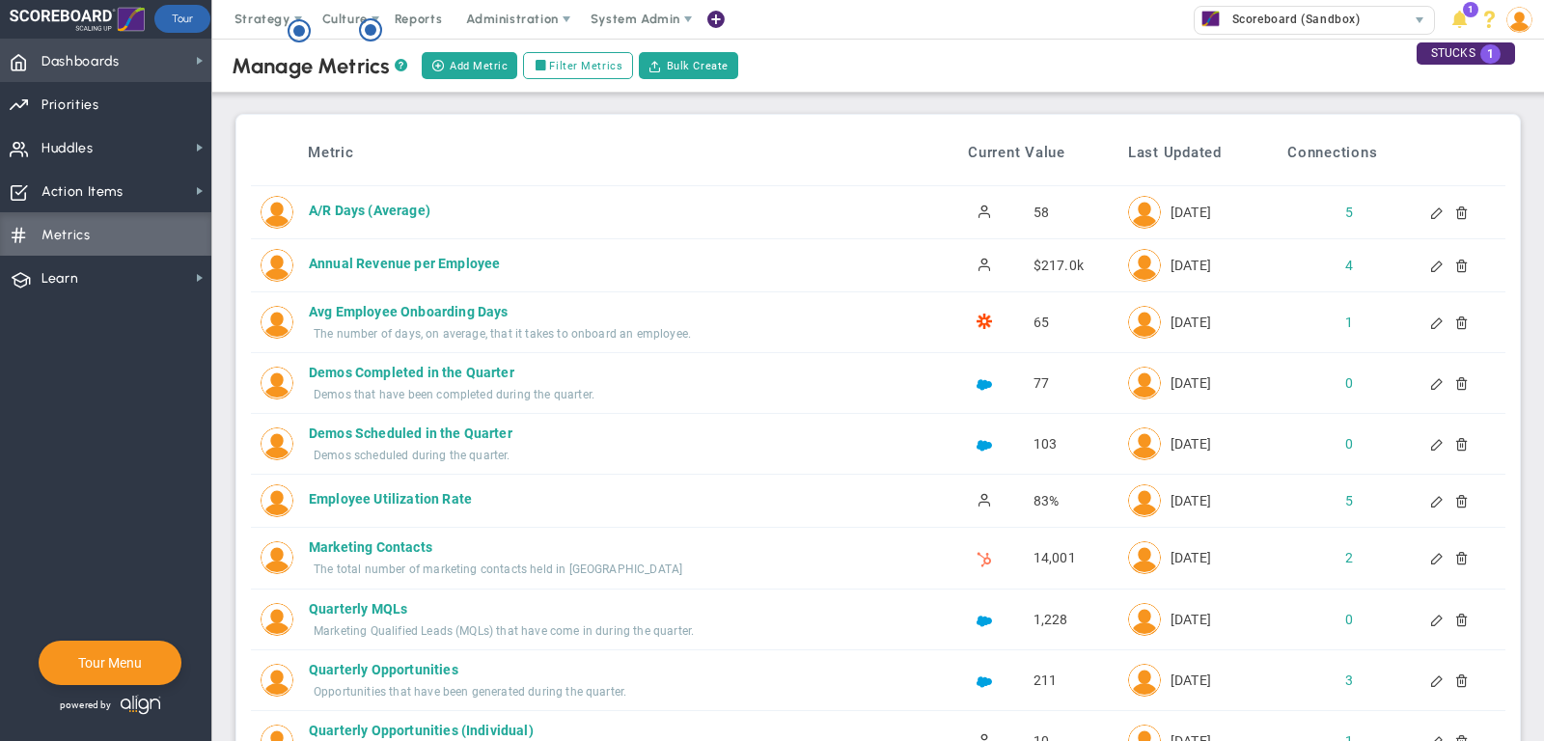
click at [129, 67] on span "Dashboards Dashboards" at bounding box center [105, 60] width 211 height 43
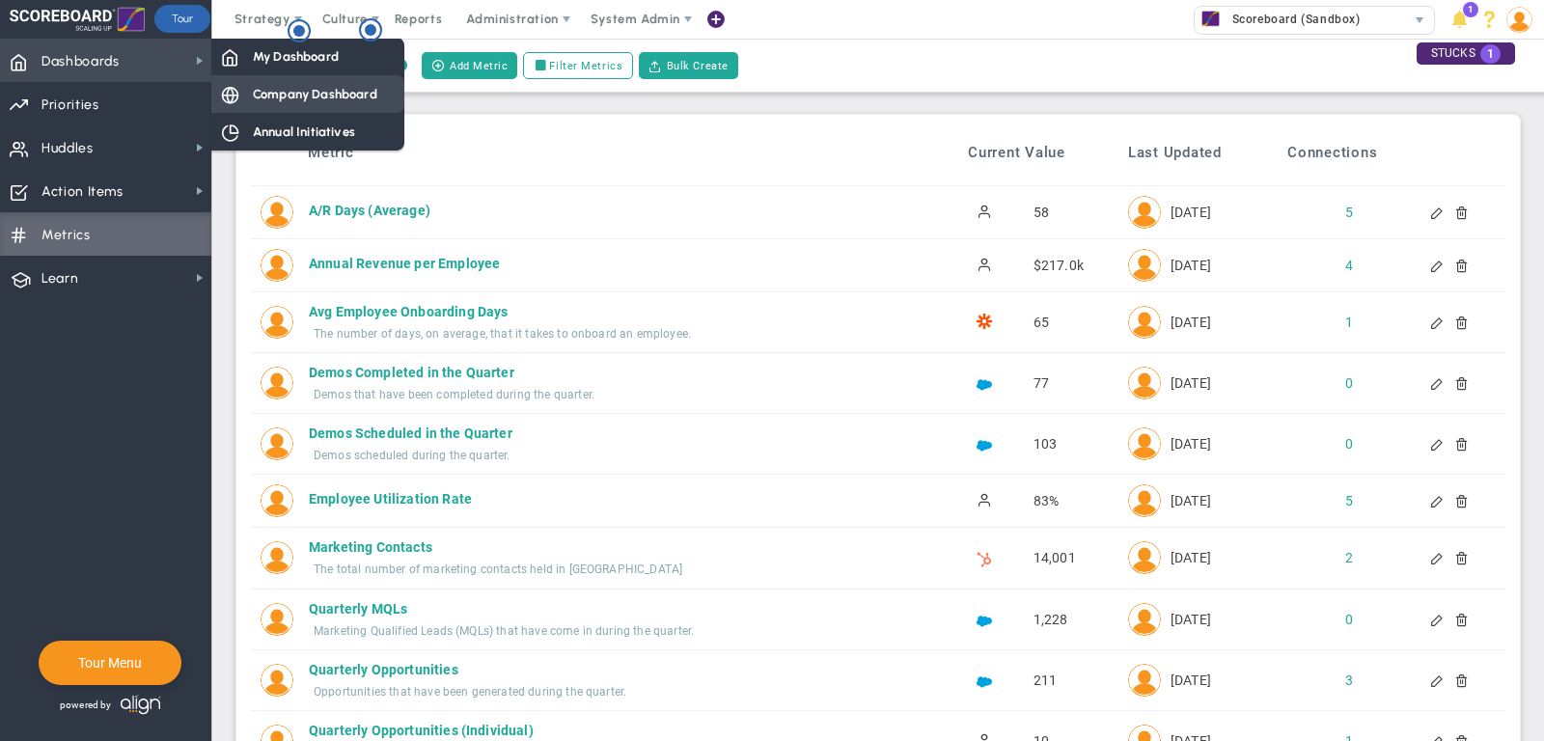
click at [254, 78] on div "Company Dashboard" at bounding box center [307, 94] width 193 height 38
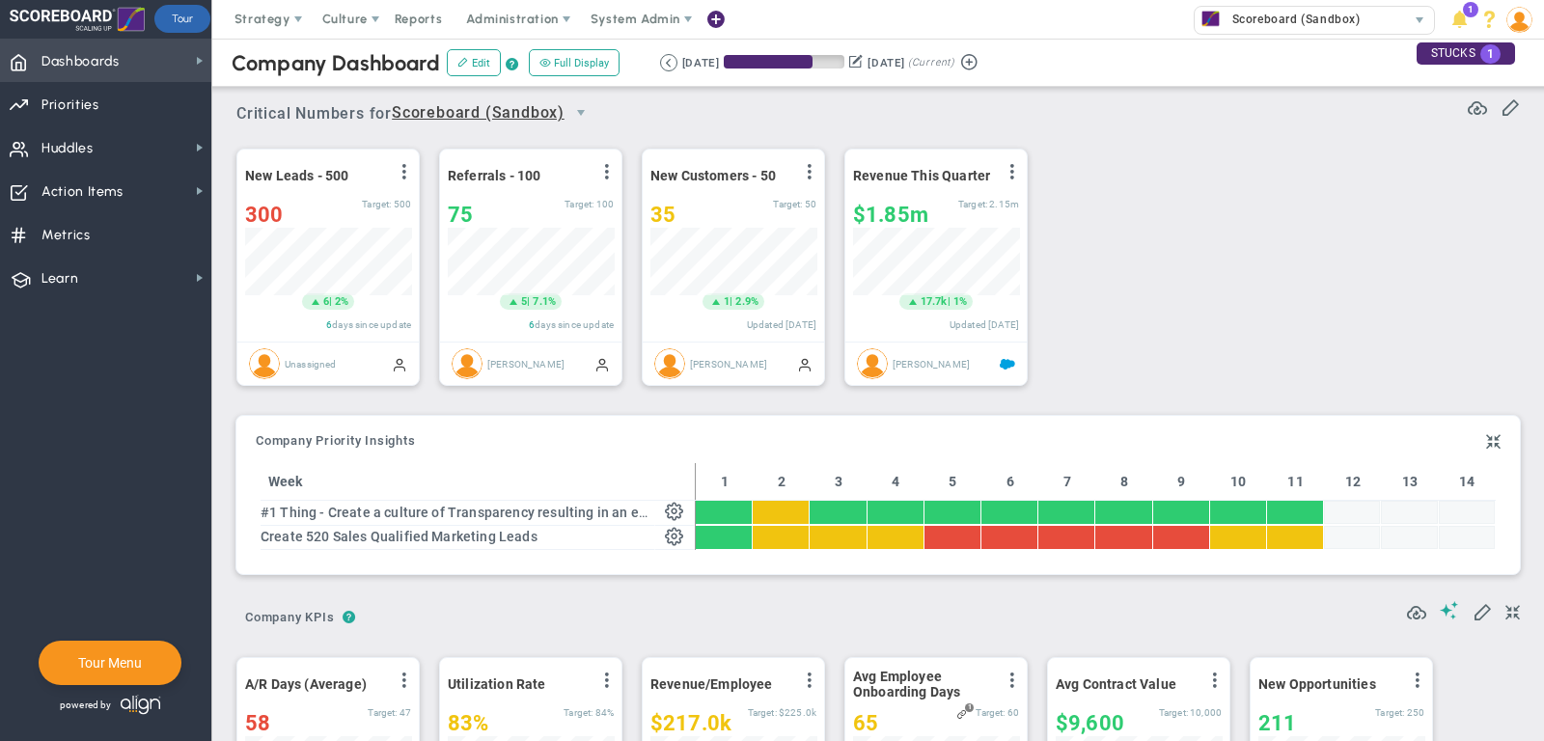
scroll to position [68, 166]
